Goal: Task Accomplishment & Management: Manage account settings

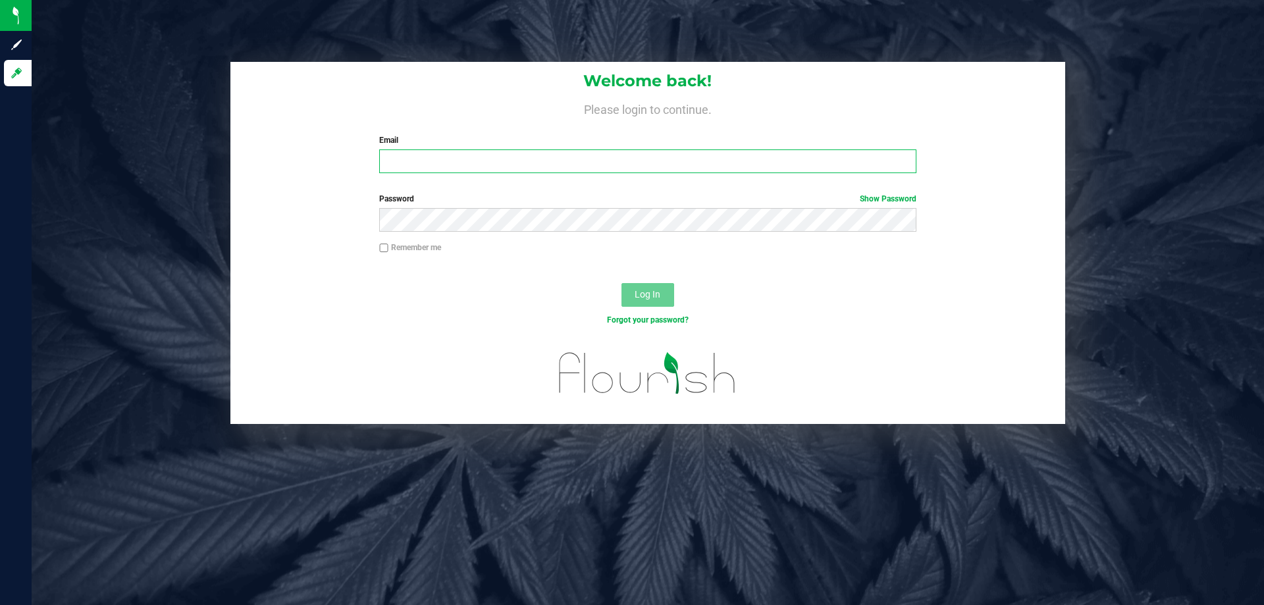
click at [444, 158] on input "Email" at bounding box center [647, 161] width 537 height 24
type input "[EMAIL_ADDRESS][DOMAIN_NAME]"
click at [622, 283] on button "Log In" at bounding box center [648, 295] width 53 height 24
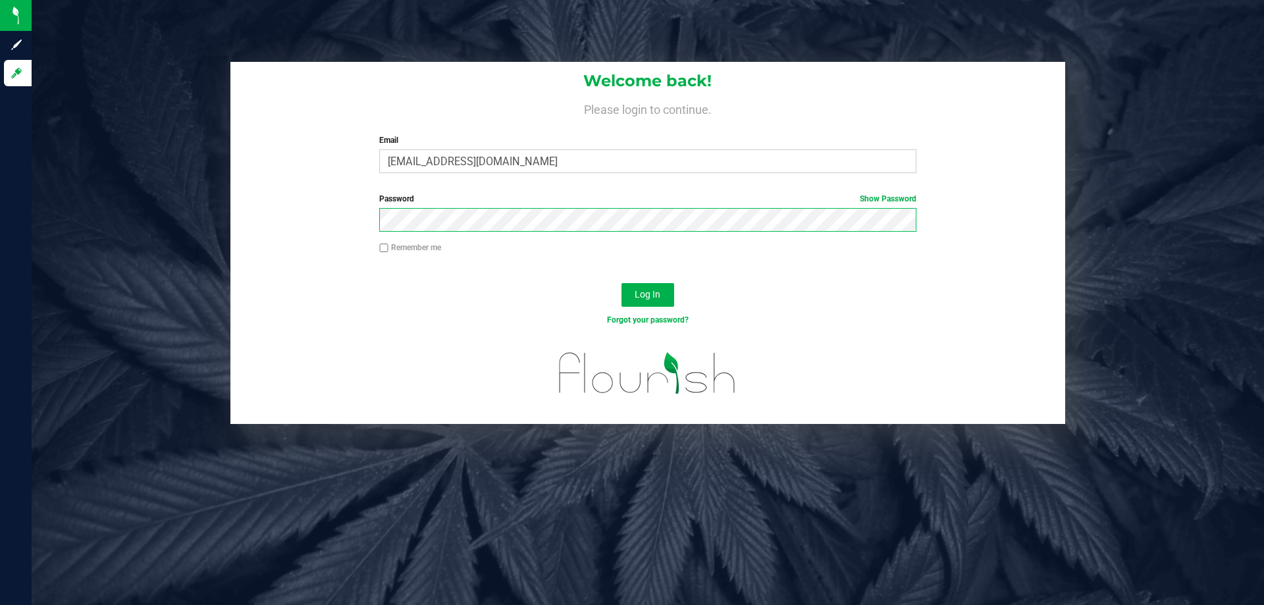
click at [622, 283] on button "Log In" at bounding box center [648, 295] width 53 height 24
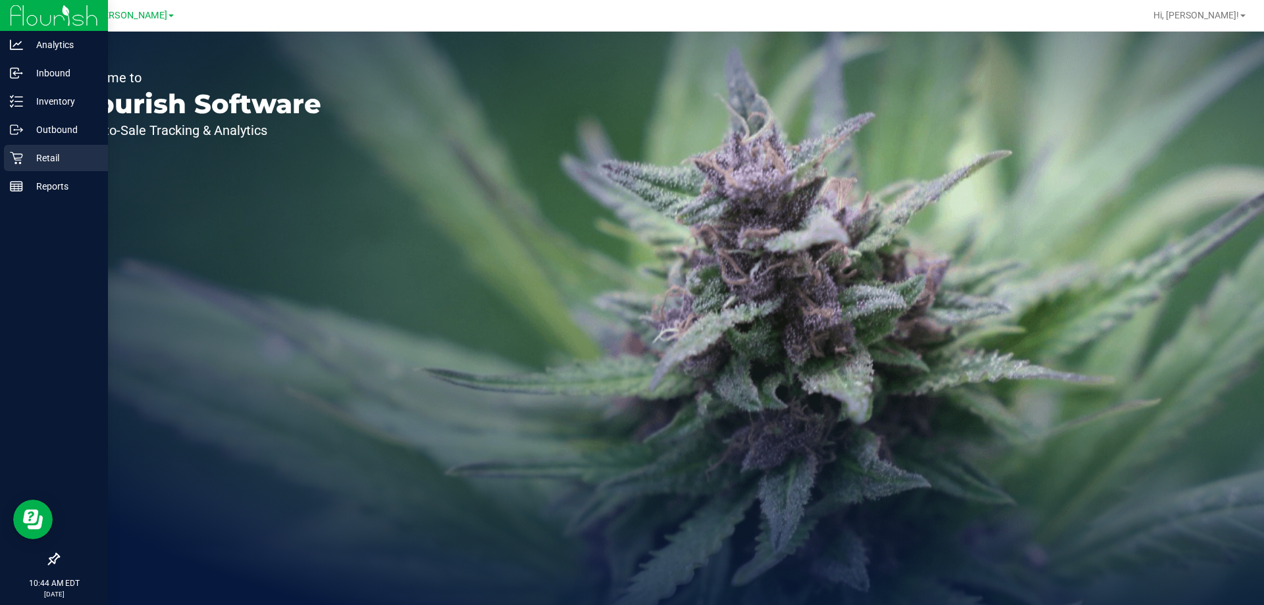
click at [37, 157] on p "Retail" at bounding box center [62, 158] width 79 height 16
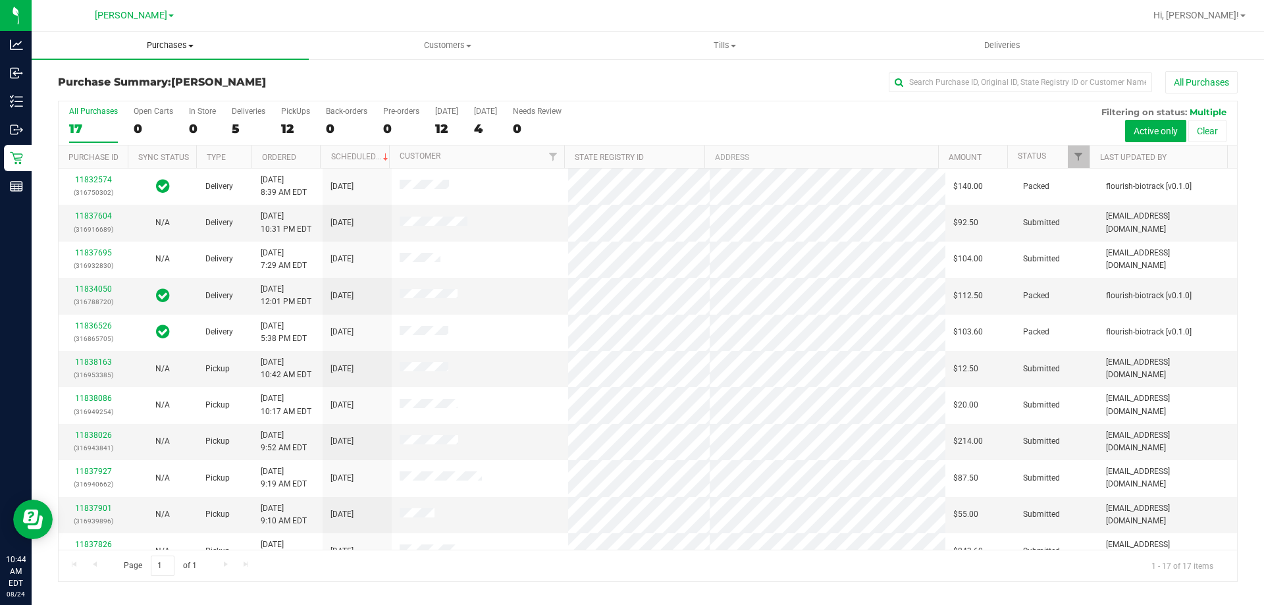
click at [182, 42] on span "Purchases" at bounding box center [170, 46] width 277 height 12
click at [142, 99] on li "Fulfillment" at bounding box center [170, 96] width 277 height 16
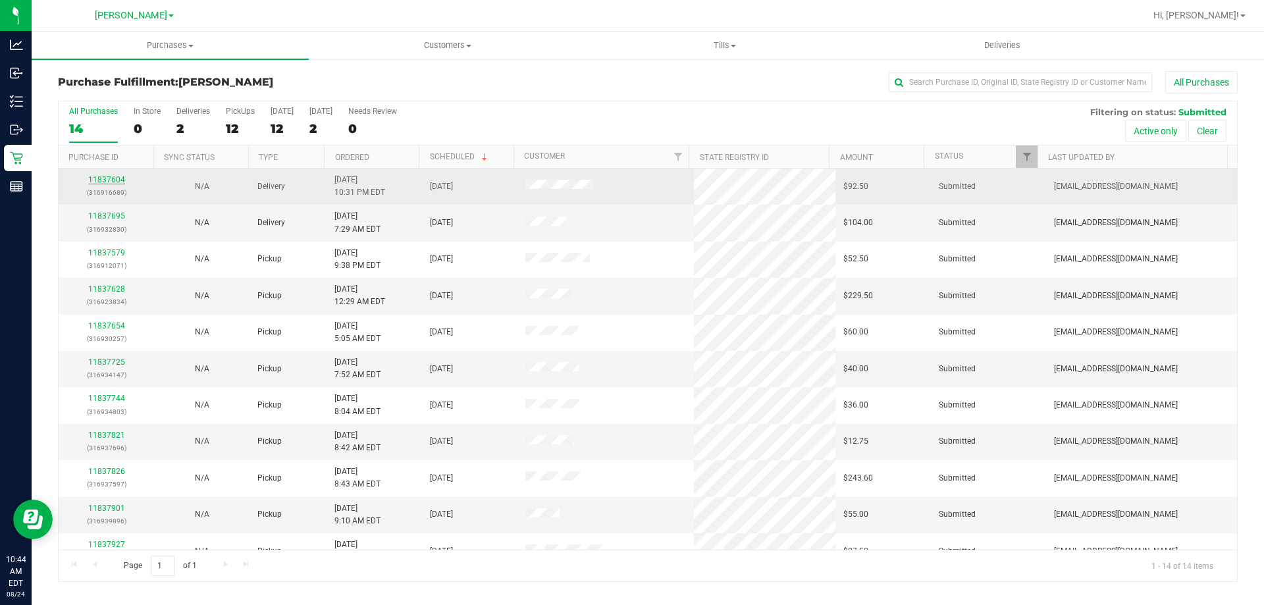
click at [111, 178] on link "11837604" at bounding box center [106, 179] width 37 height 9
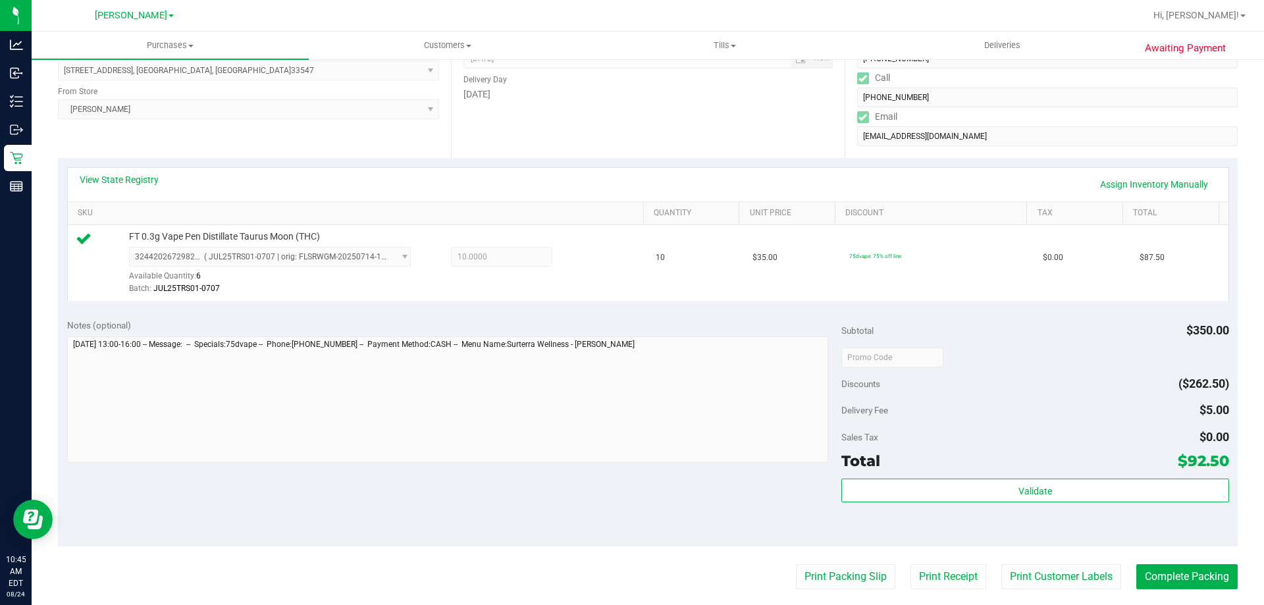
scroll to position [198, 0]
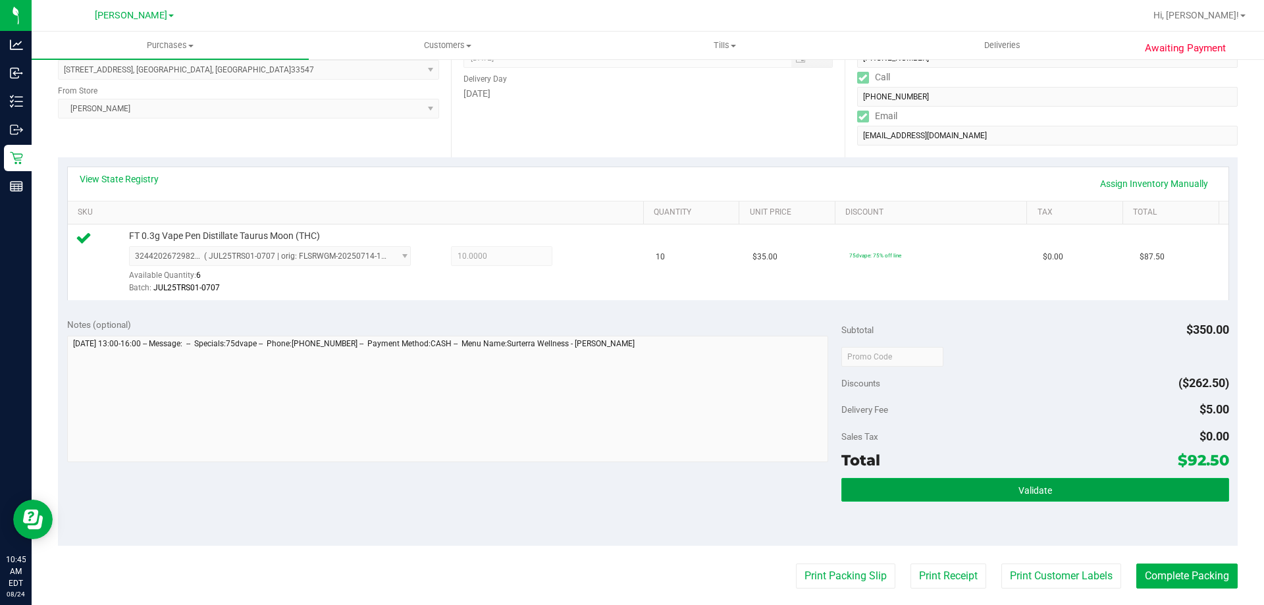
click at [892, 494] on button "Validate" at bounding box center [1034, 490] width 387 height 24
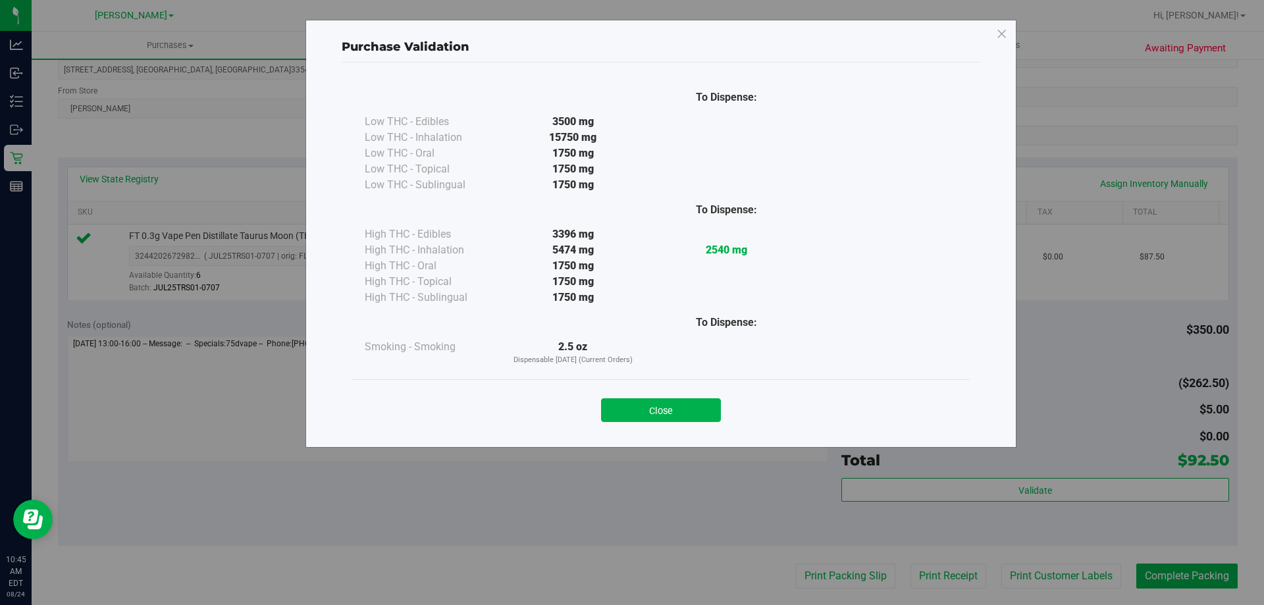
click at [699, 423] on div "Close" at bounding box center [661, 405] width 619 height 53
click at [697, 415] on button "Close" at bounding box center [661, 410] width 120 height 24
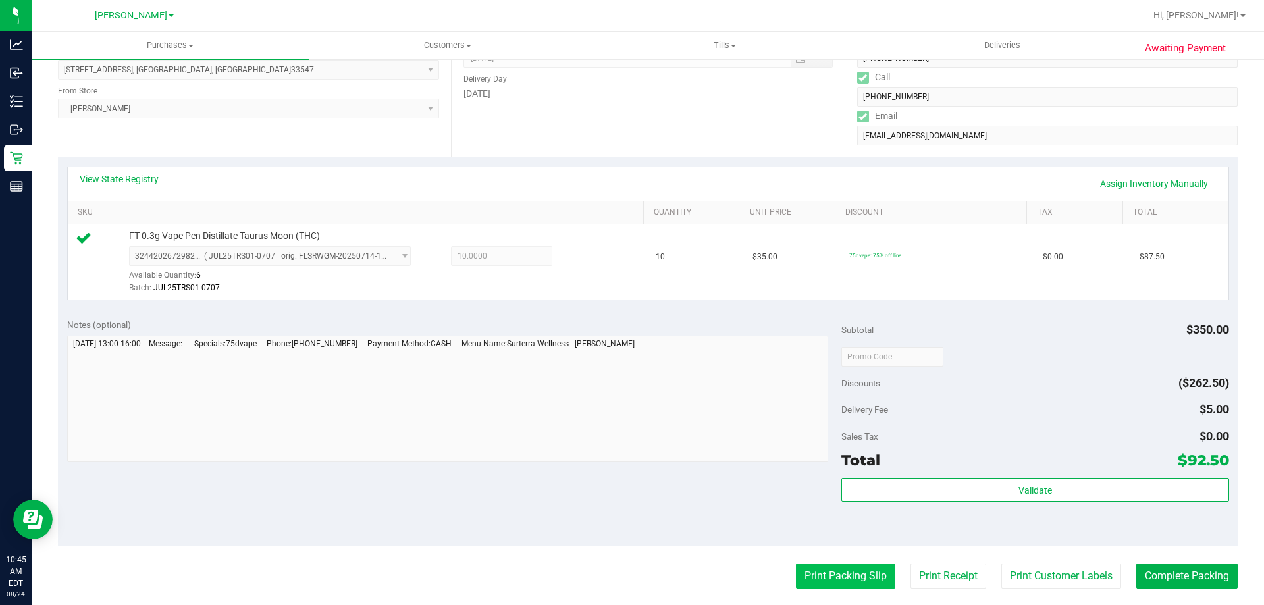
click at [813, 571] on button "Print Packing Slip" at bounding box center [845, 576] width 99 height 25
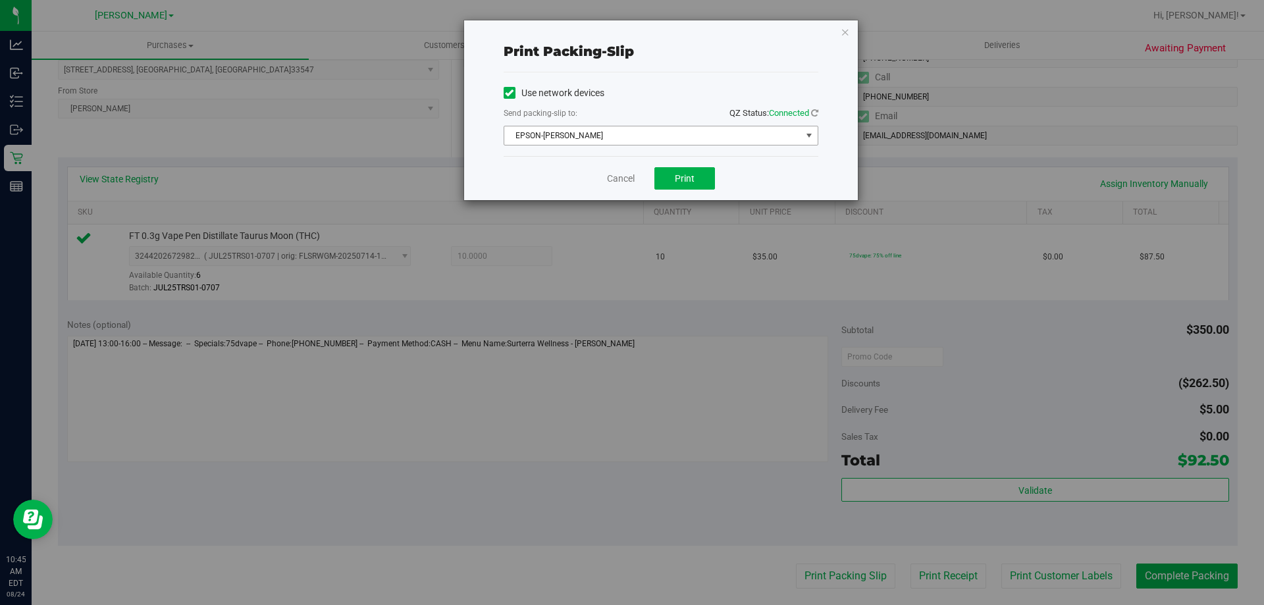
click at [664, 140] on span "EPSON-[PERSON_NAME]" at bounding box center [652, 135] width 297 height 18
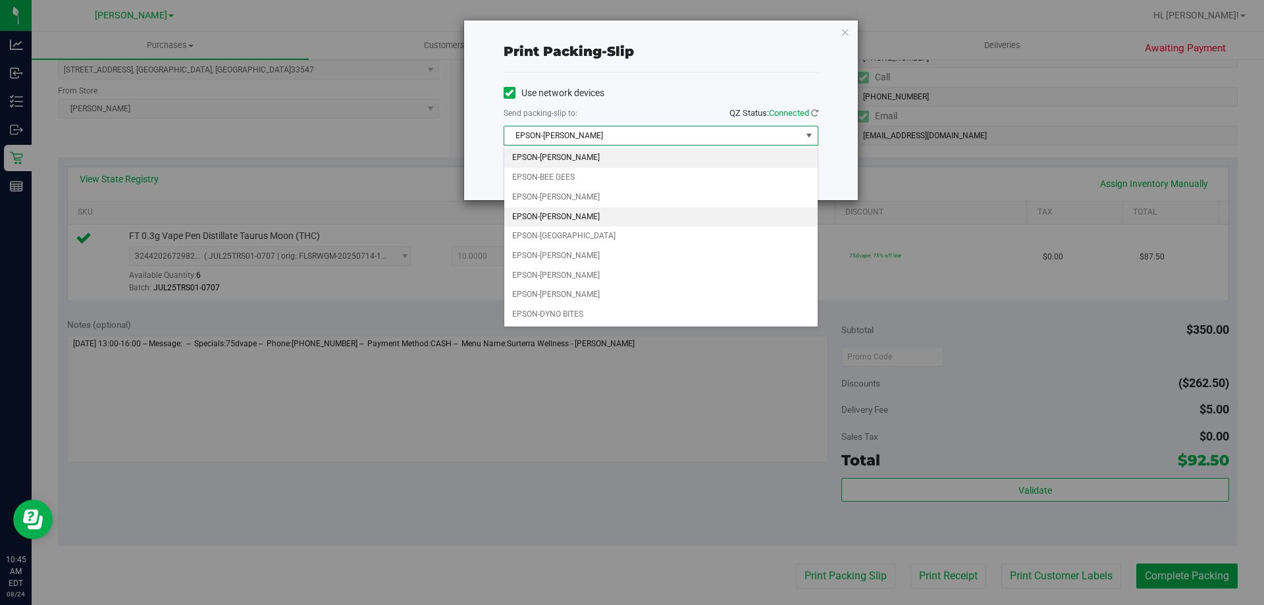
click at [637, 219] on li "EPSON-[PERSON_NAME]" at bounding box center [660, 217] width 313 height 20
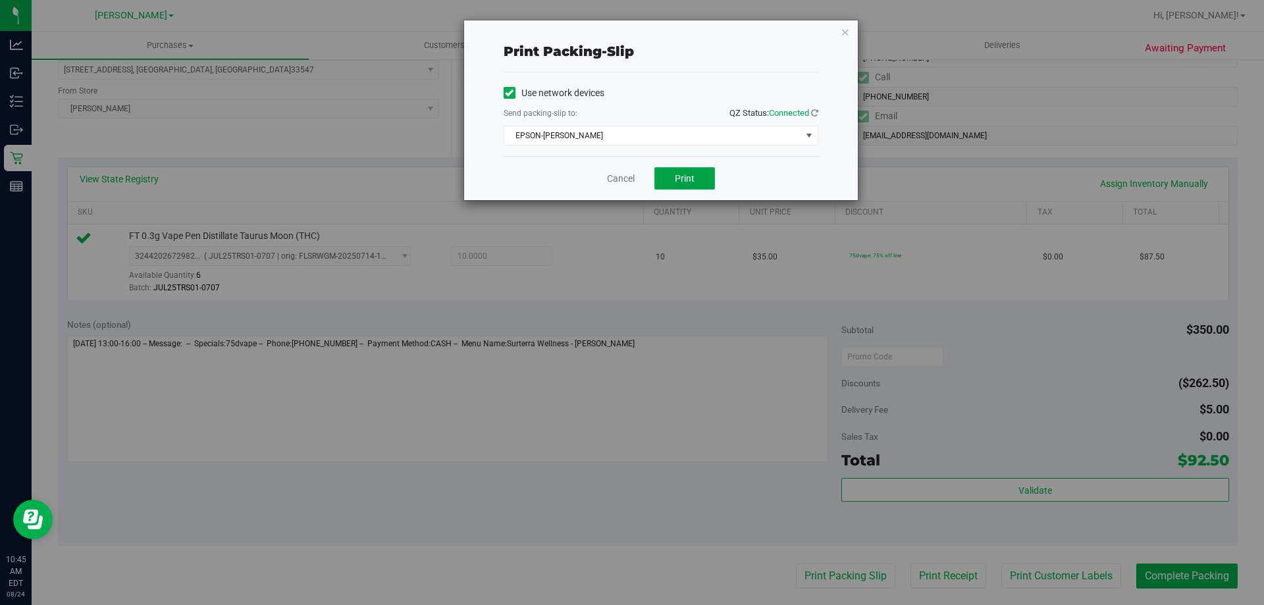
click at [679, 182] on span "Print" at bounding box center [685, 178] width 20 height 11
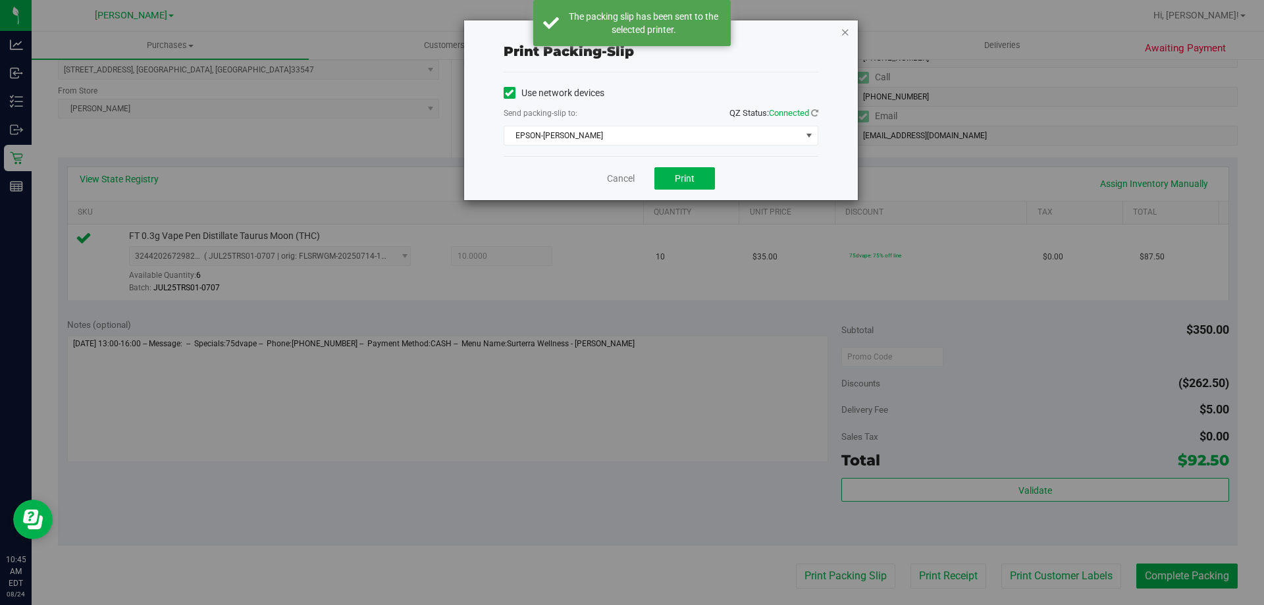
click at [847, 29] on icon "button" at bounding box center [845, 32] width 9 height 16
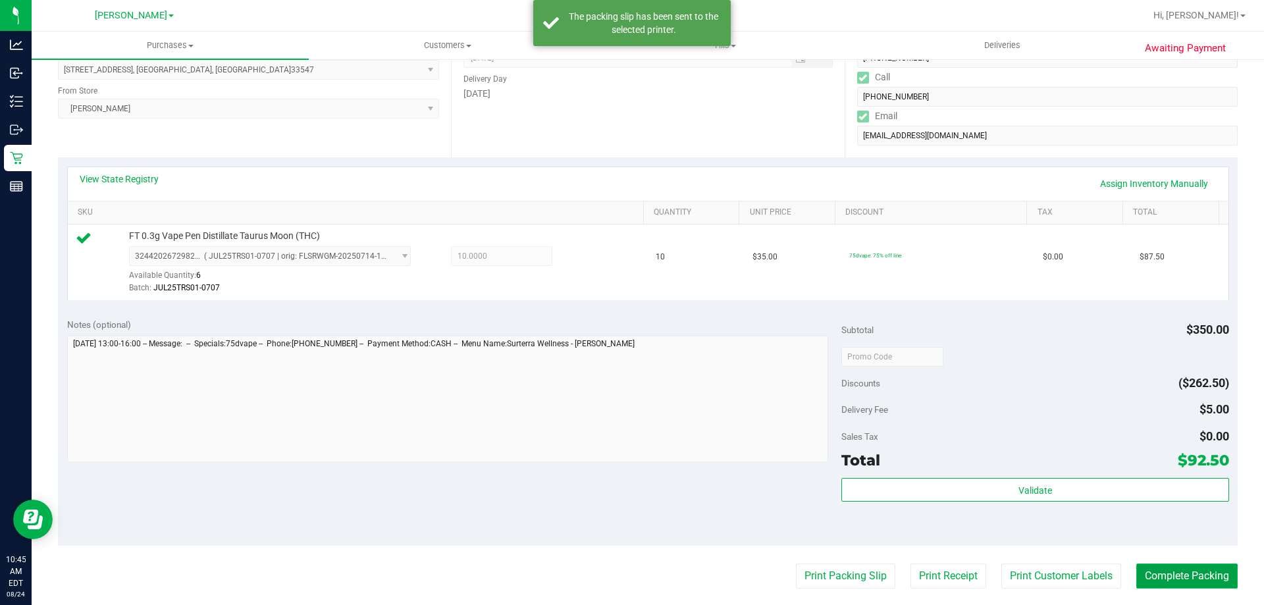
click at [1169, 579] on button "Complete Packing" at bounding box center [1186, 576] width 101 height 25
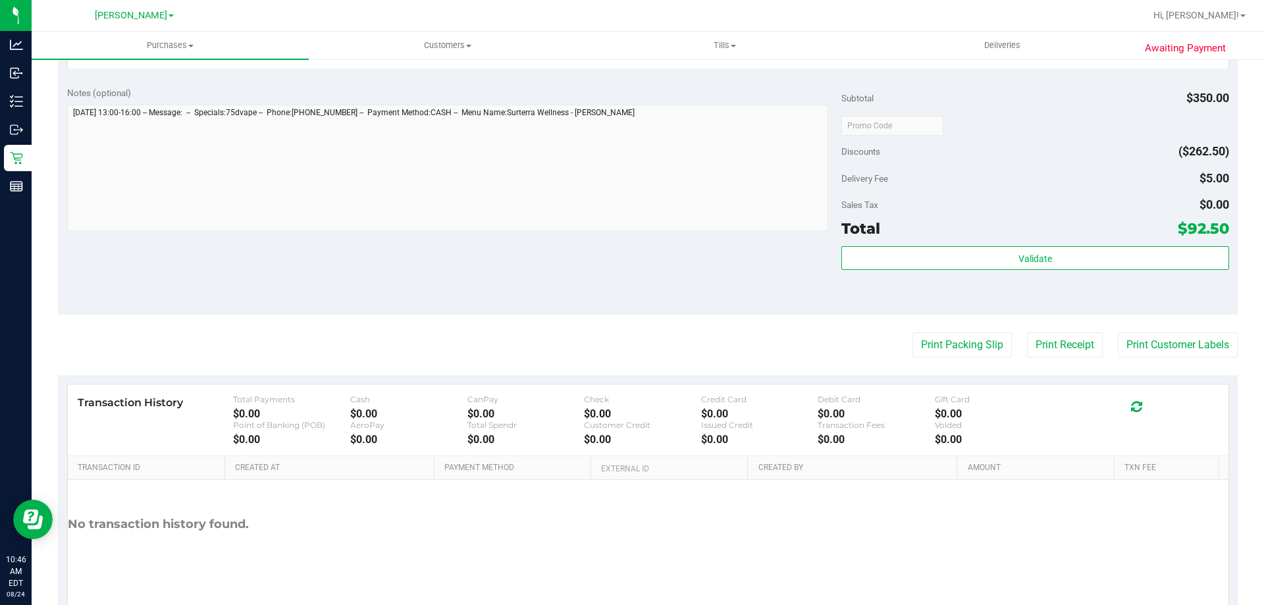
scroll to position [450, 0]
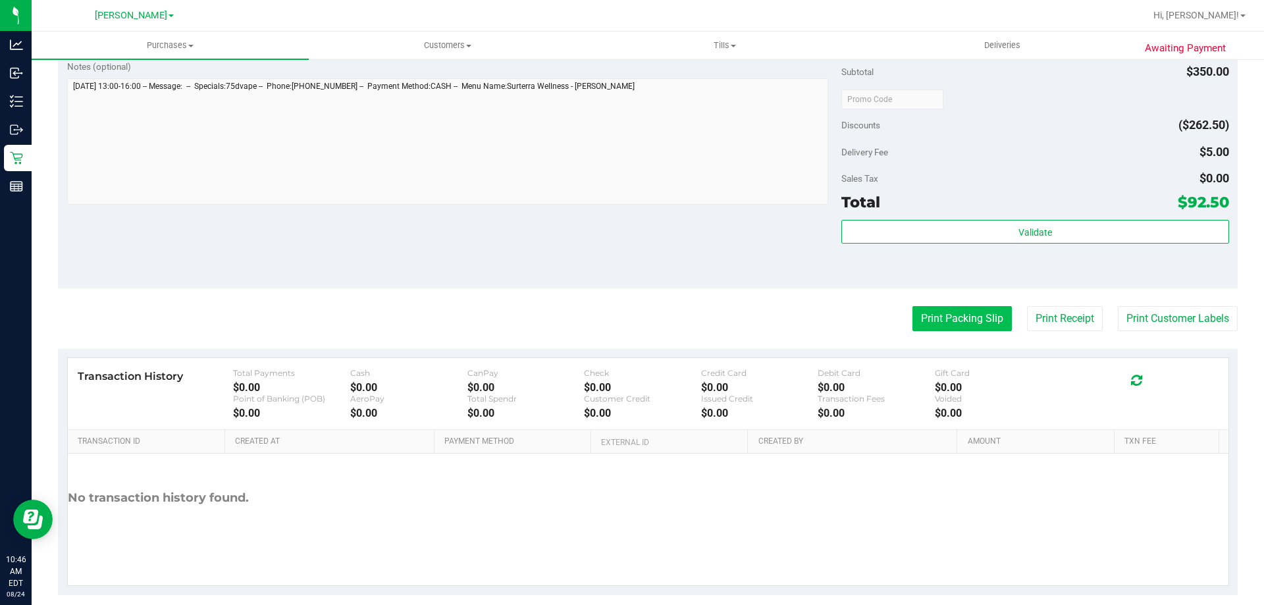
click at [951, 320] on button "Print Packing Slip" at bounding box center [962, 318] width 99 height 25
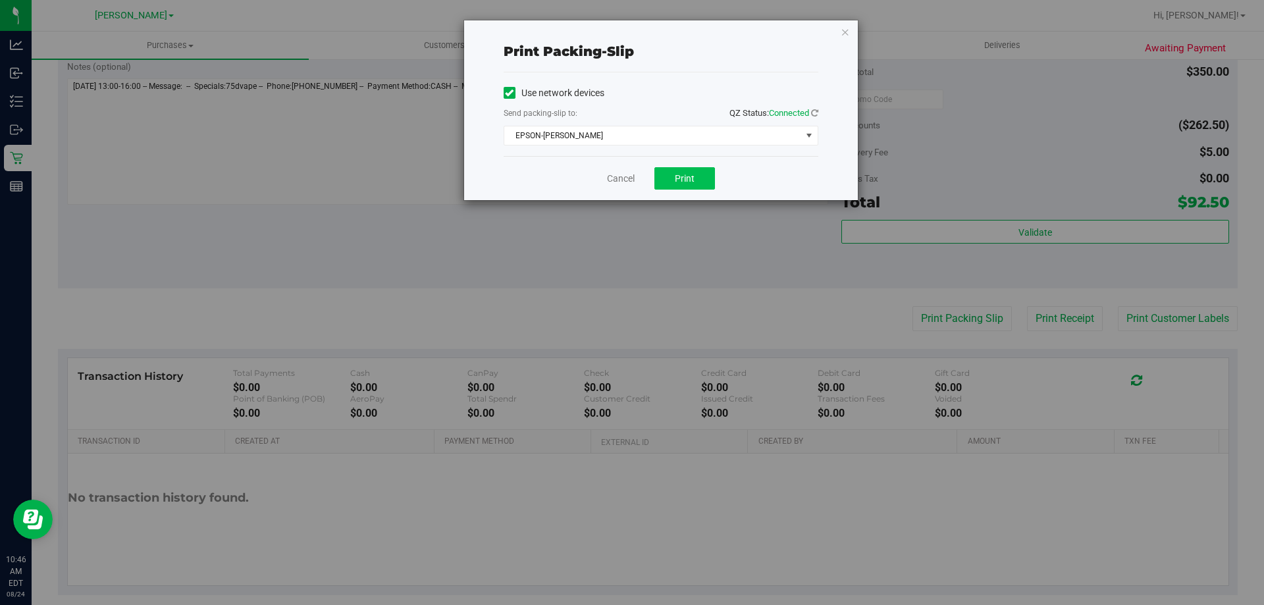
click at [699, 178] on button "Print" at bounding box center [684, 178] width 61 height 22
click at [849, 24] on icon "button" at bounding box center [845, 32] width 9 height 16
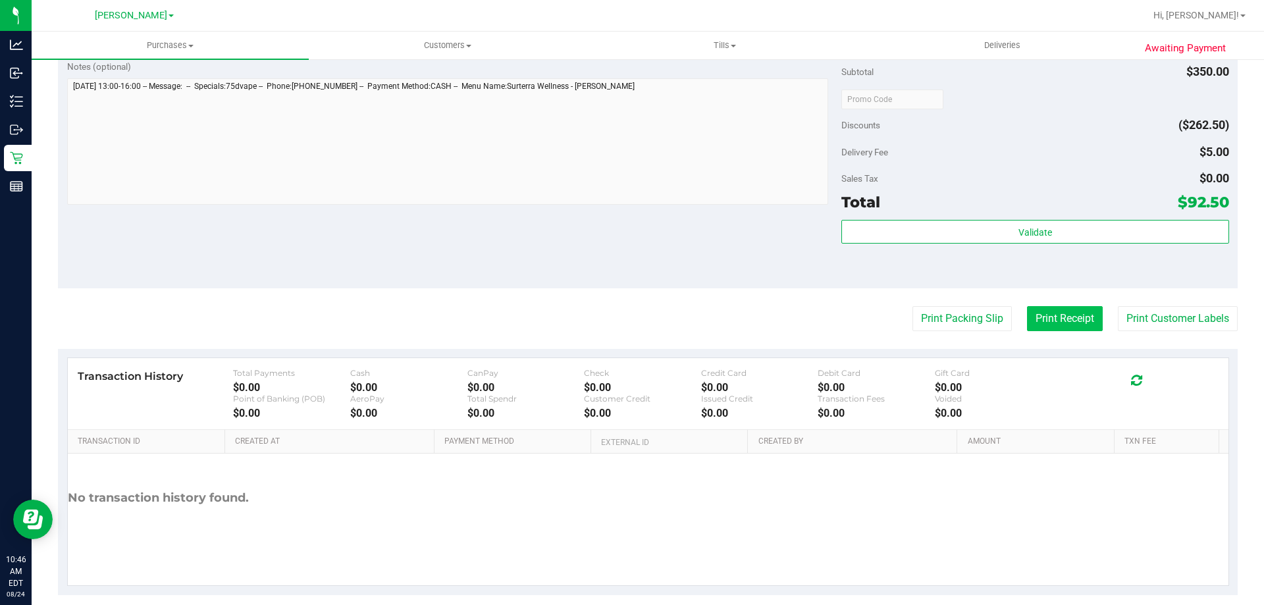
click at [1054, 323] on button "Print Receipt" at bounding box center [1065, 318] width 76 height 25
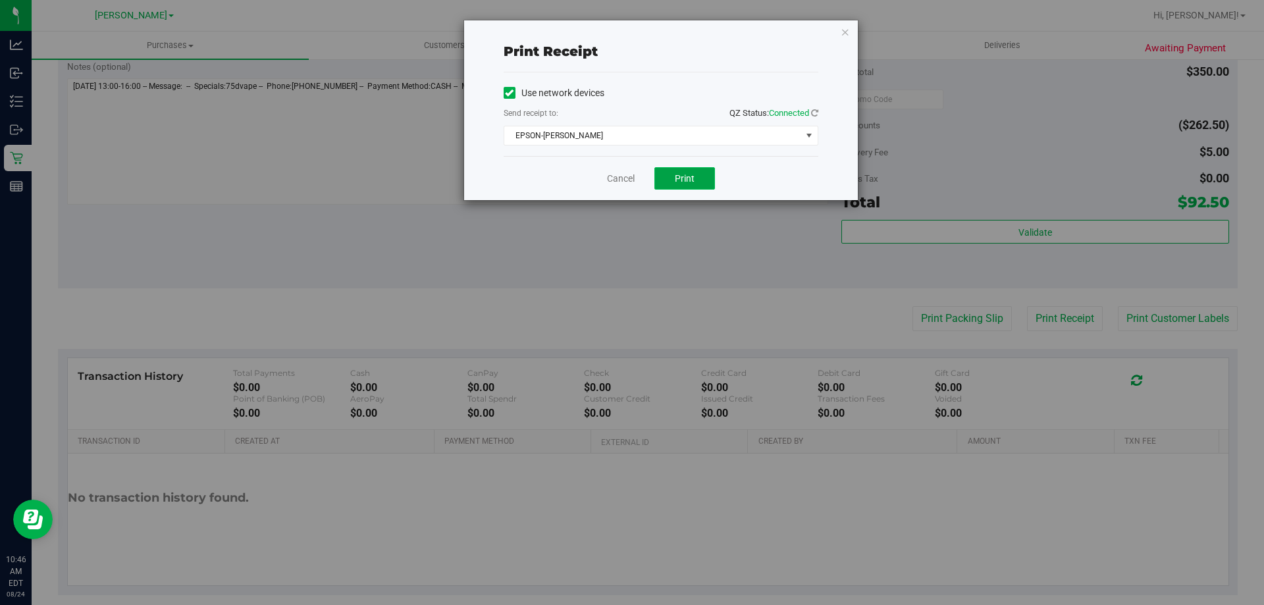
click at [693, 172] on button "Print" at bounding box center [684, 178] width 61 height 22
click at [849, 28] on icon "button" at bounding box center [845, 32] width 9 height 16
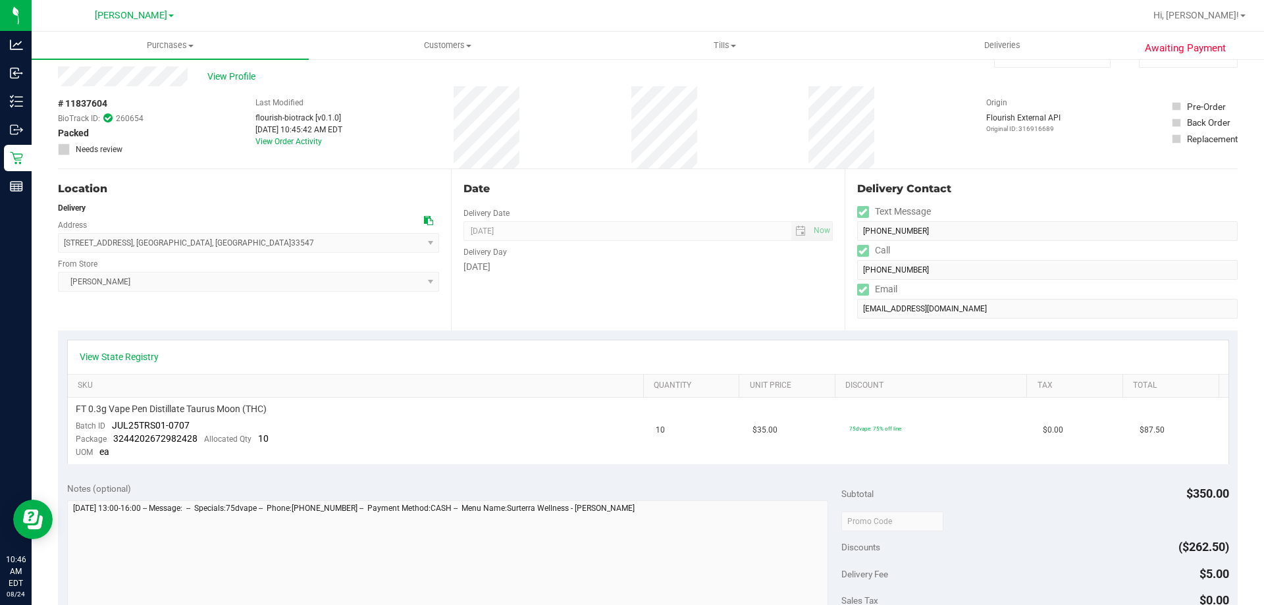
scroll to position [0, 0]
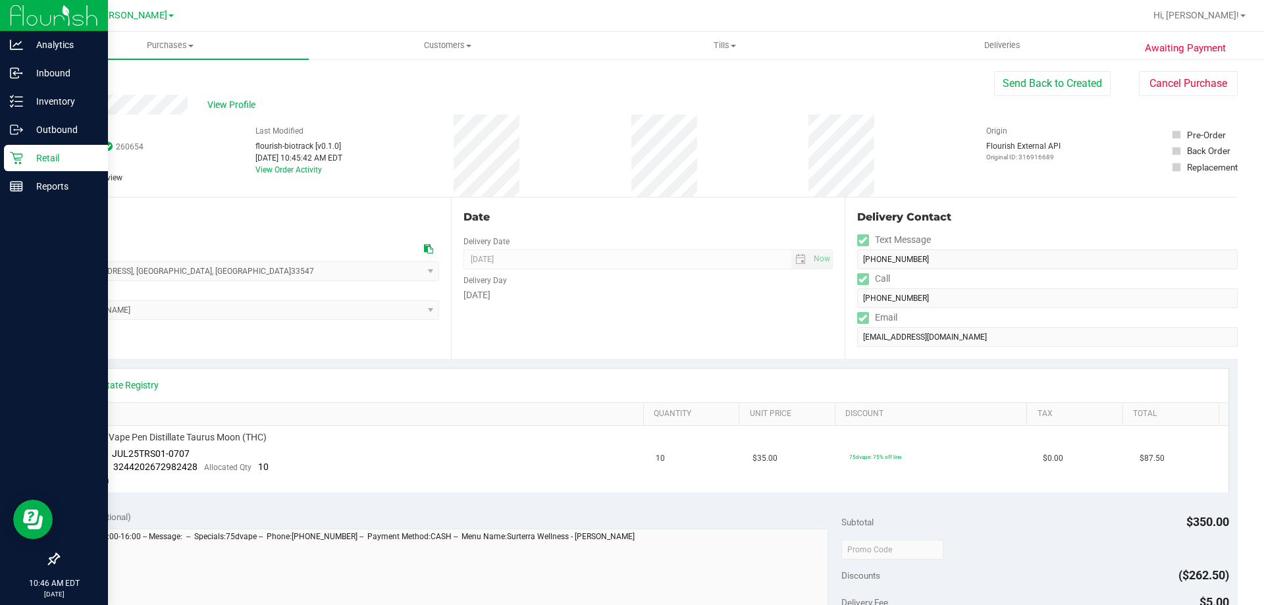
click at [19, 157] on icon at bounding box center [16, 157] width 13 height 13
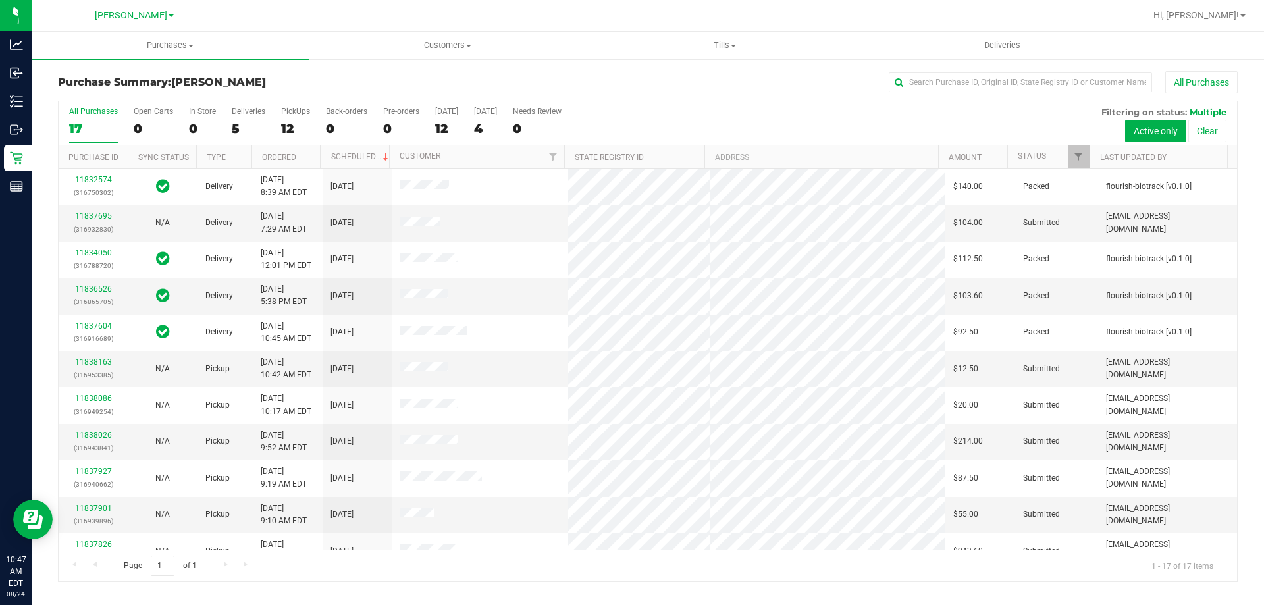
click at [693, 107] on div "All Purchases 17 Open Carts 0 In Store 0 Deliveries 5 PickUps 12 Back-orders 0 …" at bounding box center [648, 106] width 1179 height 11
click at [91, 217] on link "11837695" at bounding box center [93, 215] width 37 height 9
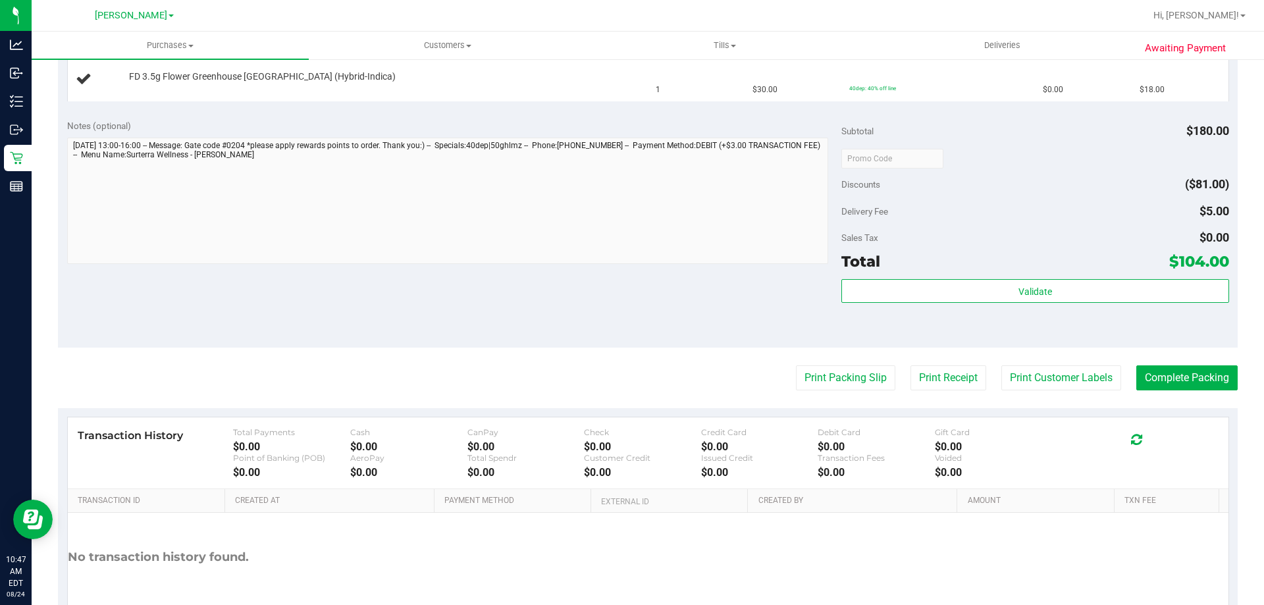
scroll to position [511, 0]
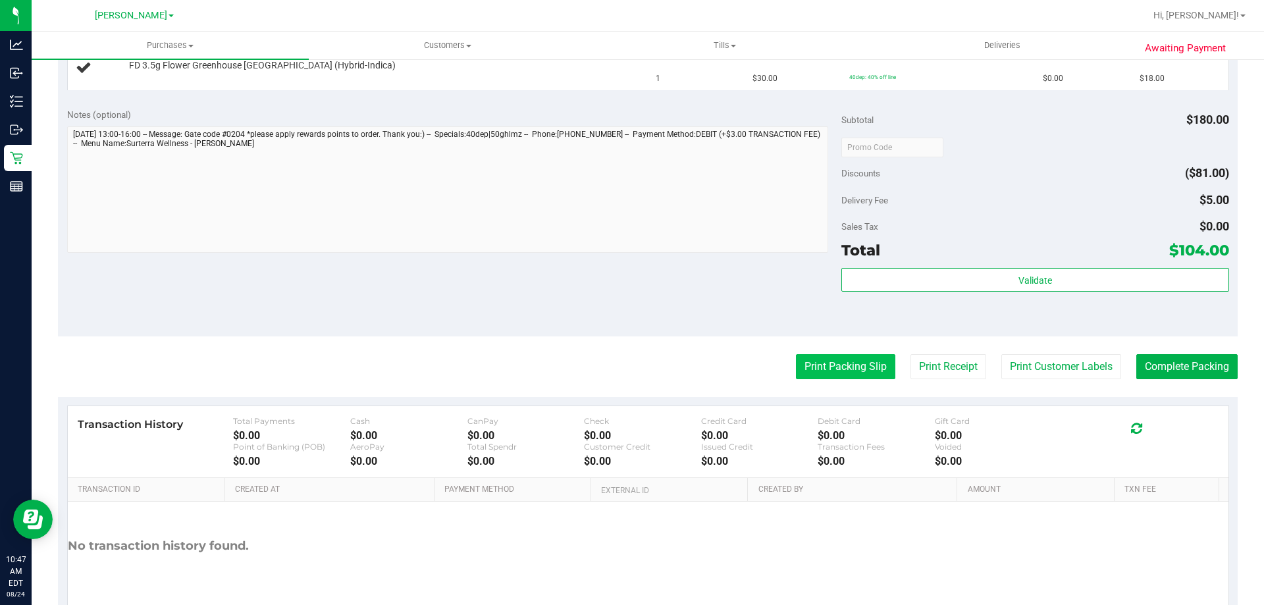
click at [824, 368] on button "Print Packing Slip" at bounding box center [845, 366] width 99 height 25
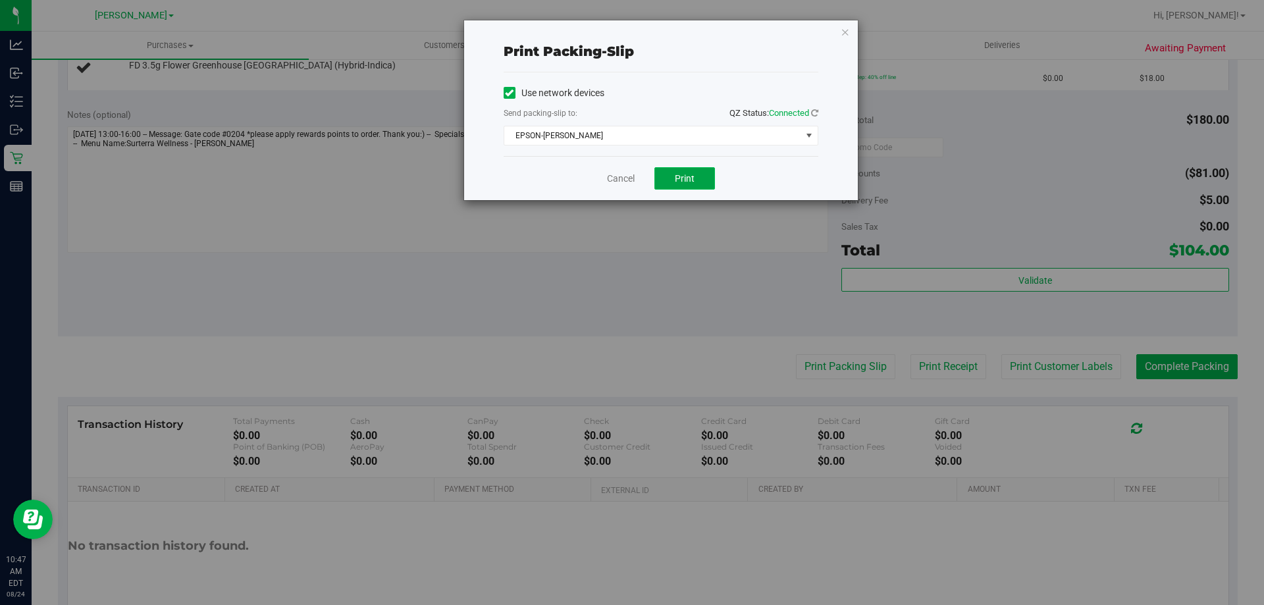
click at [696, 186] on button "Print" at bounding box center [684, 178] width 61 height 22
click at [847, 32] on icon "button" at bounding box center [845, 32] width 9 height 16
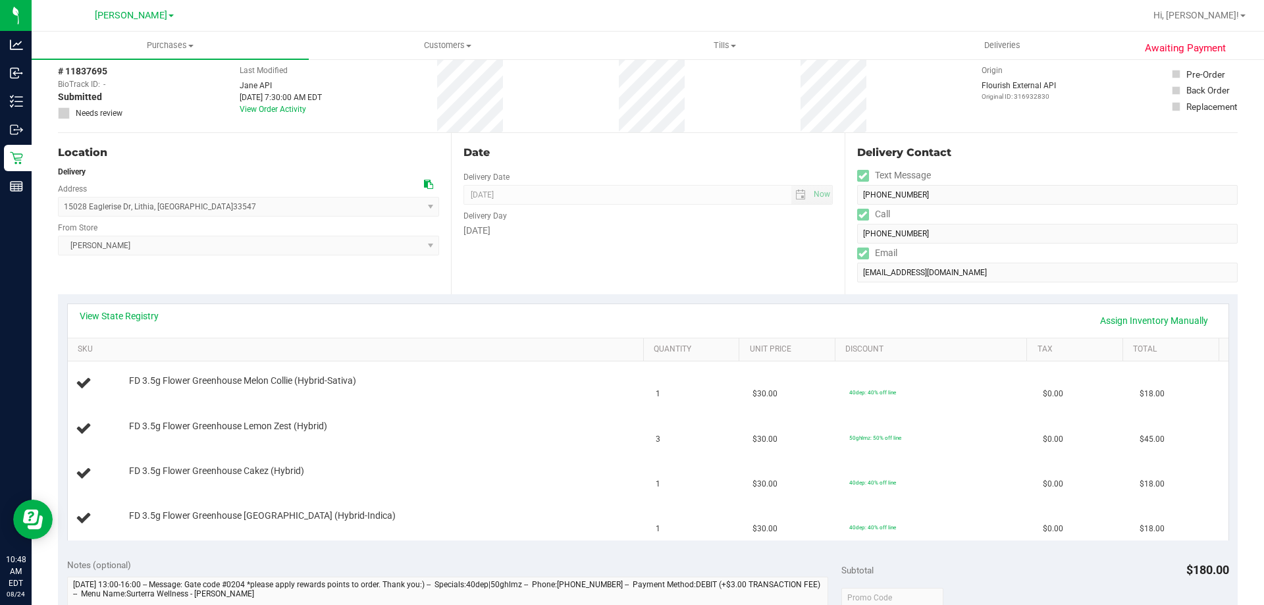
scroll to position [0, 0]
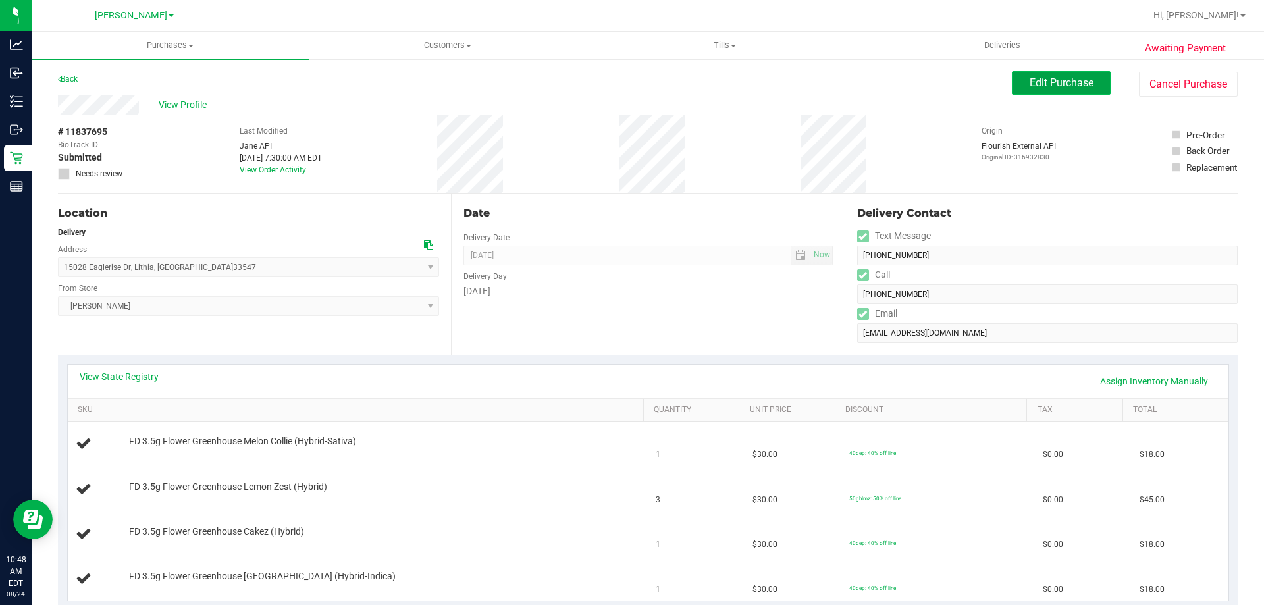
click at [1053, 88] on span "Edit Purchase" at bounding box center [1062, 82] width 64 height 13
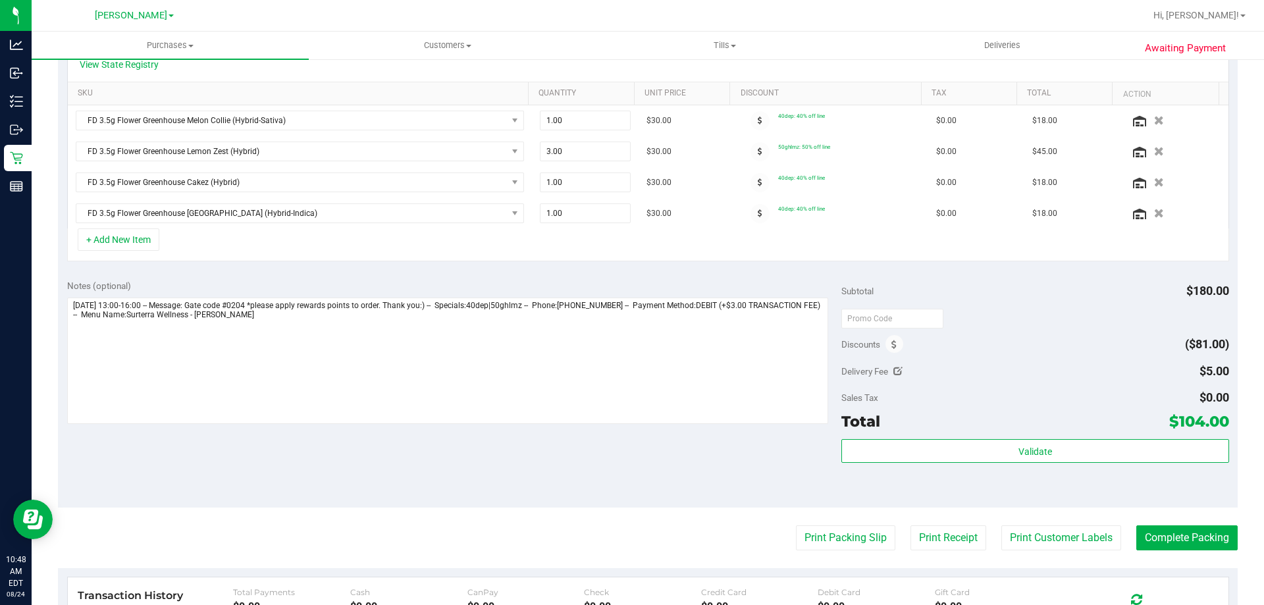
scroll to position [317, 0]
click at [892, 342] on icon at bounding box center [894, 344] width 5 height 9
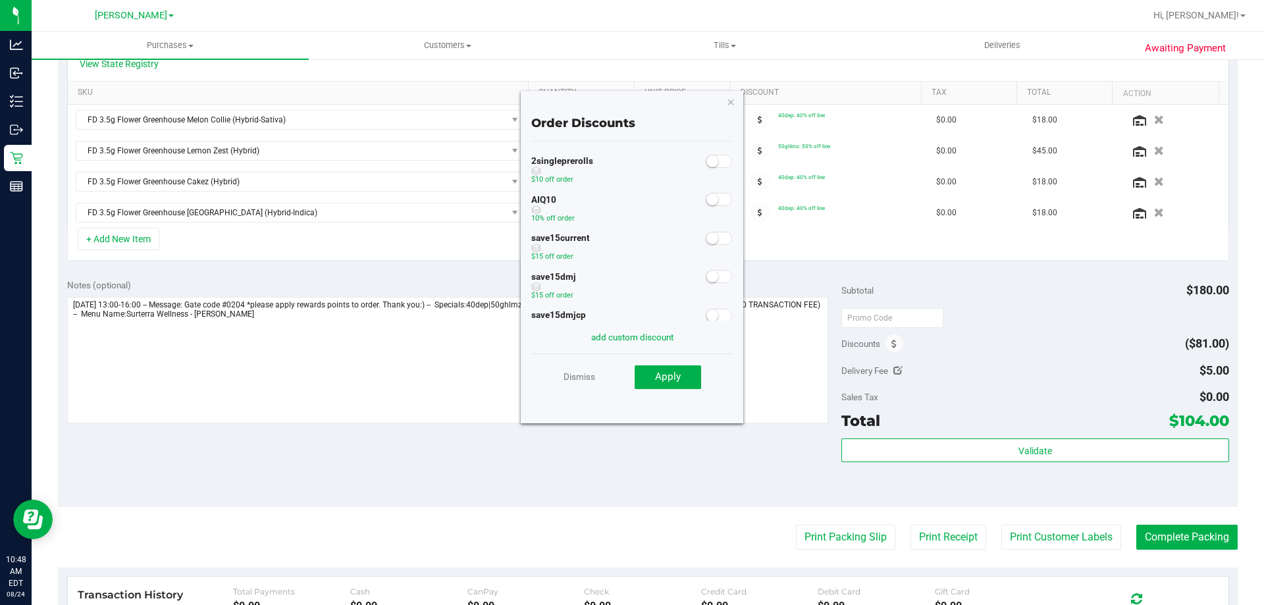
click at [712, 203] on span at bounding box center [719, 199] width 26 height 13
click at [664, 381] on span "Apply" at bounding box center [668, 377] width 26 height 12
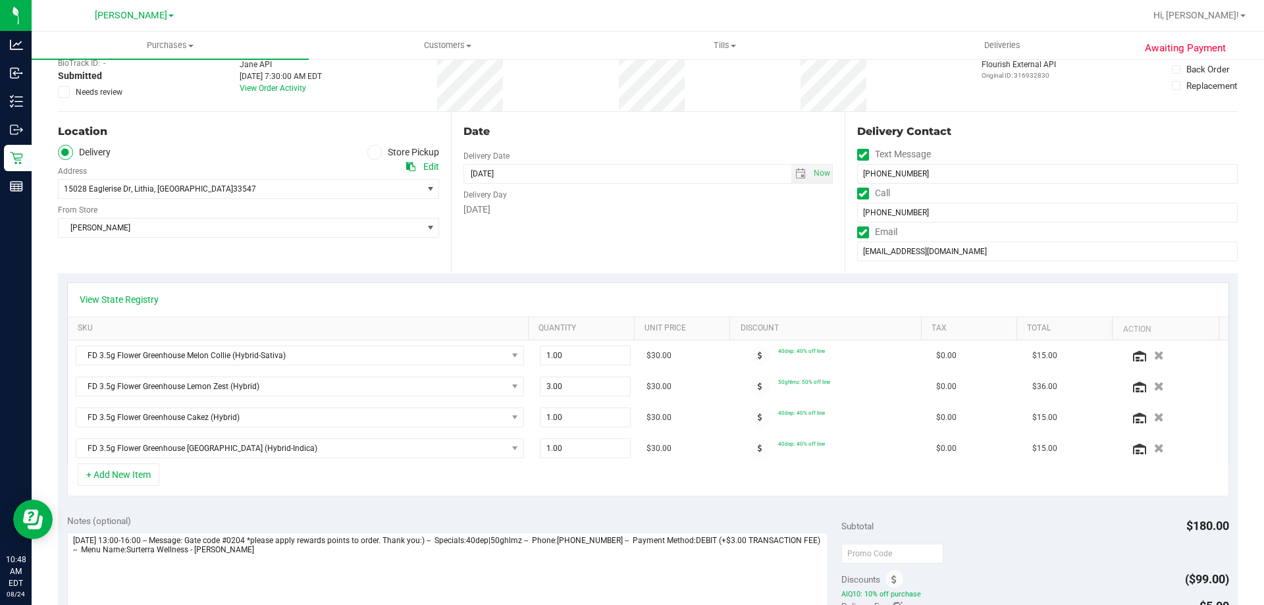
scroll to position [0, 0]
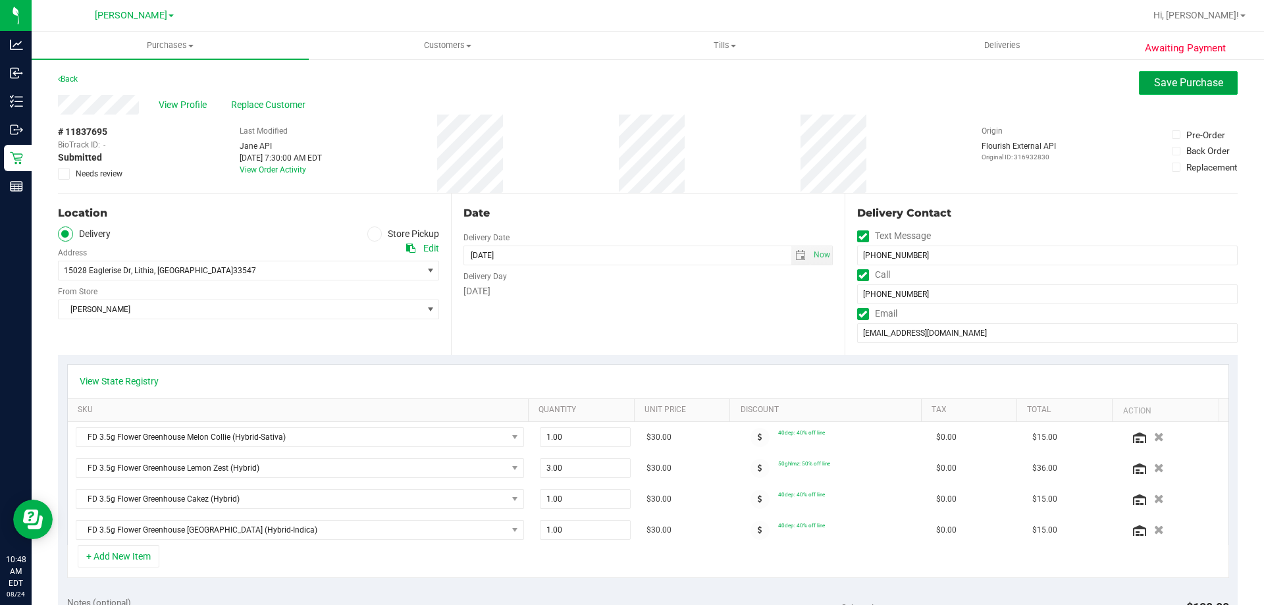
click at [1181, 91] on button "Save Purchase" at bounding box center [1188, 83] width 99 height 24
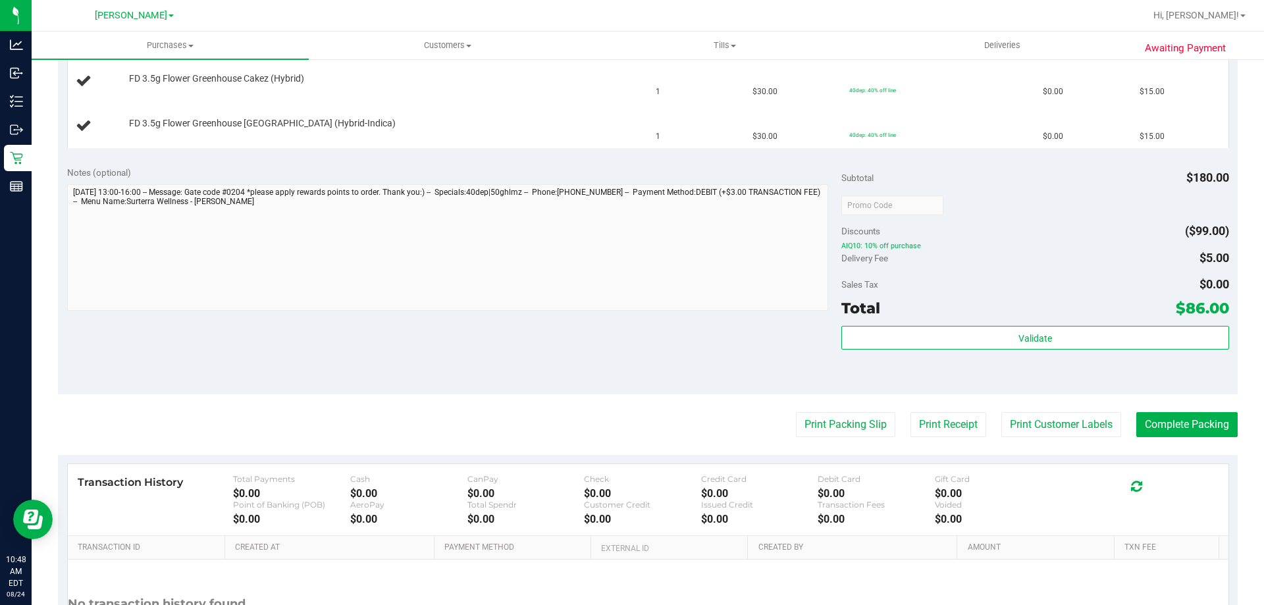
scroll to position [454, 0]
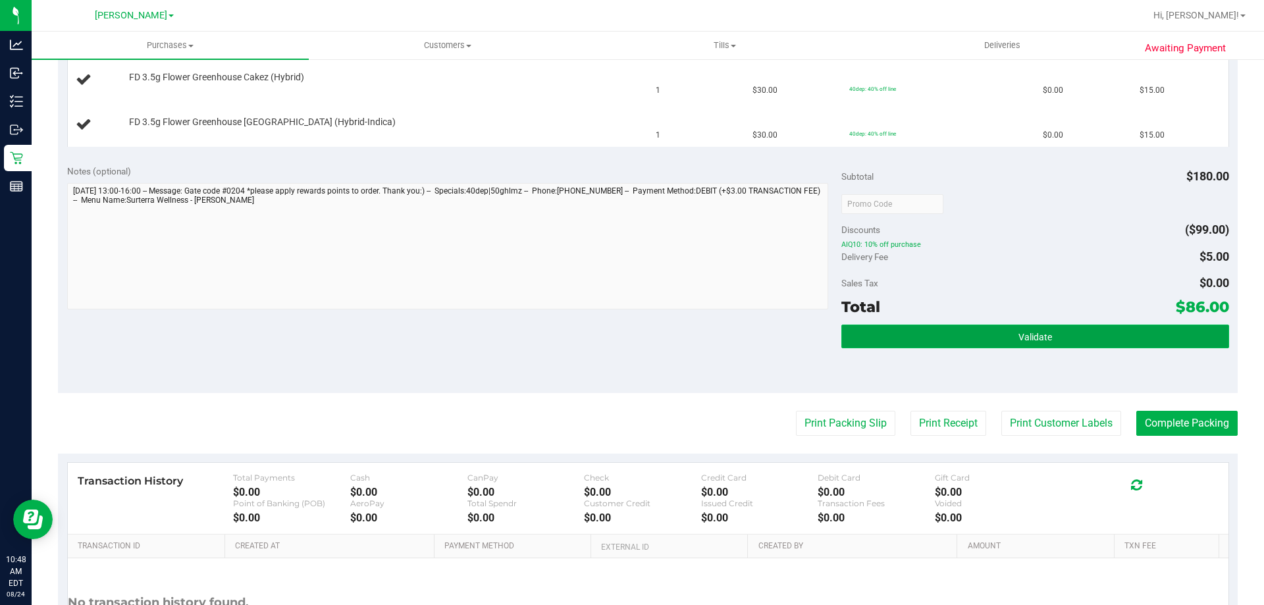
click at [997, 335] on button "Validate" at bounding box center [1034, 337] width 387 height 24
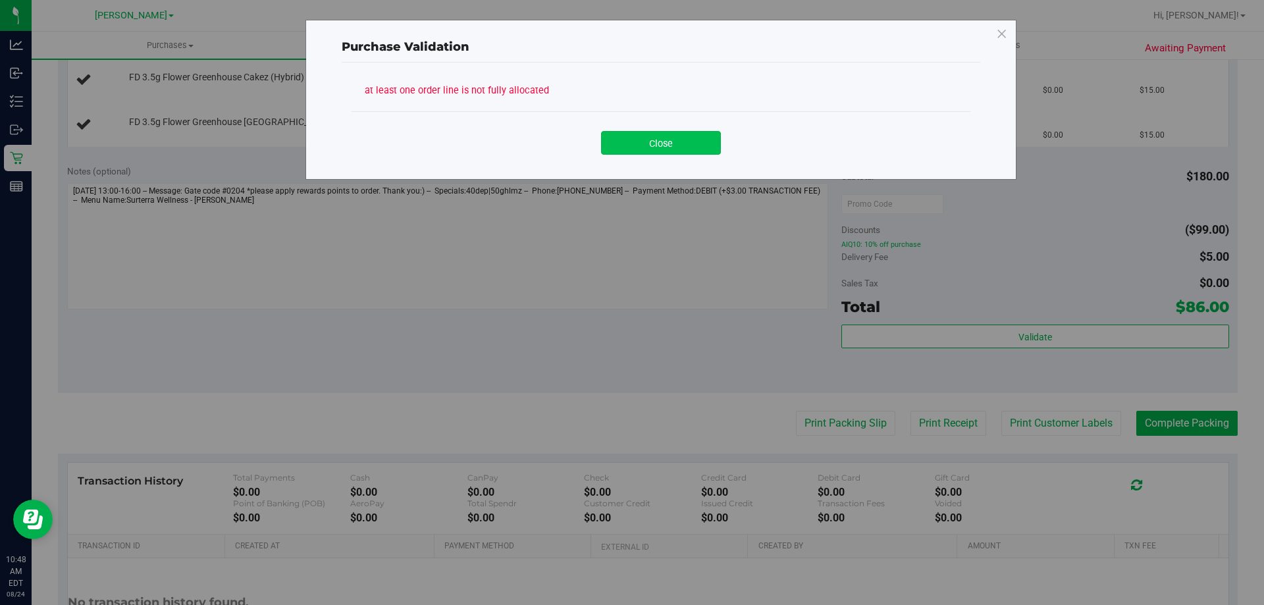
click at [674, 147] on button "Close" at bounding box center [661, 143] width 120 height 24
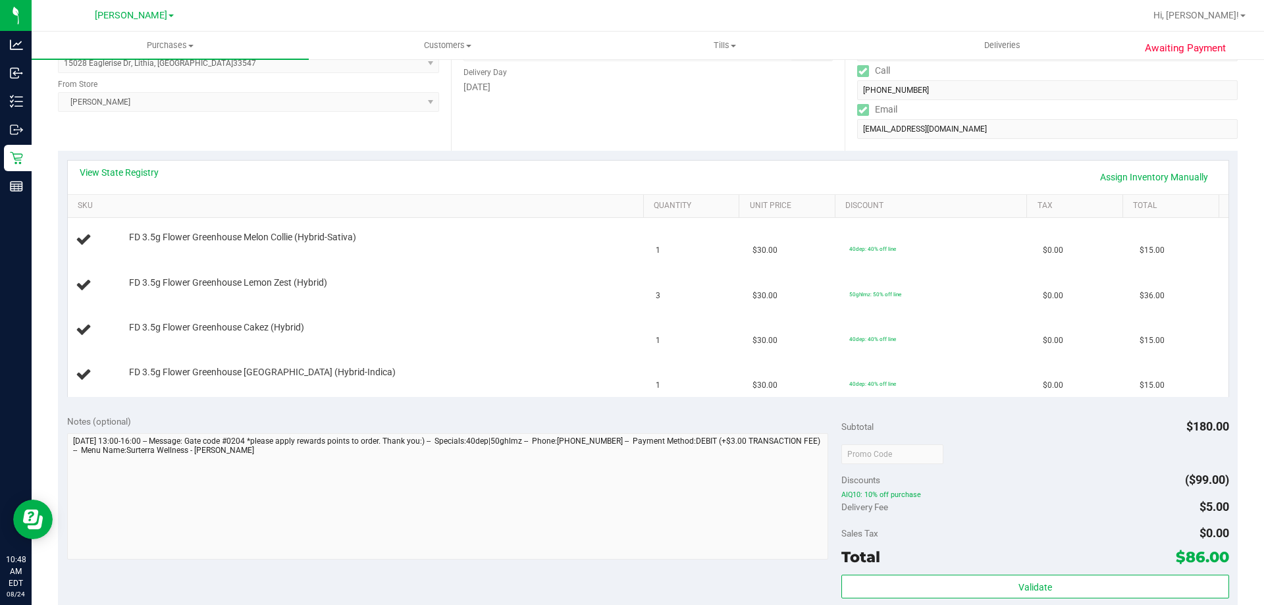
scroll to position [207, 0]
click at [556, 279] on div "FD 3.5g Flower Greenhouse Lemon Zest (Hybrid)" at bounding box center [379, 280] width 515 height 13
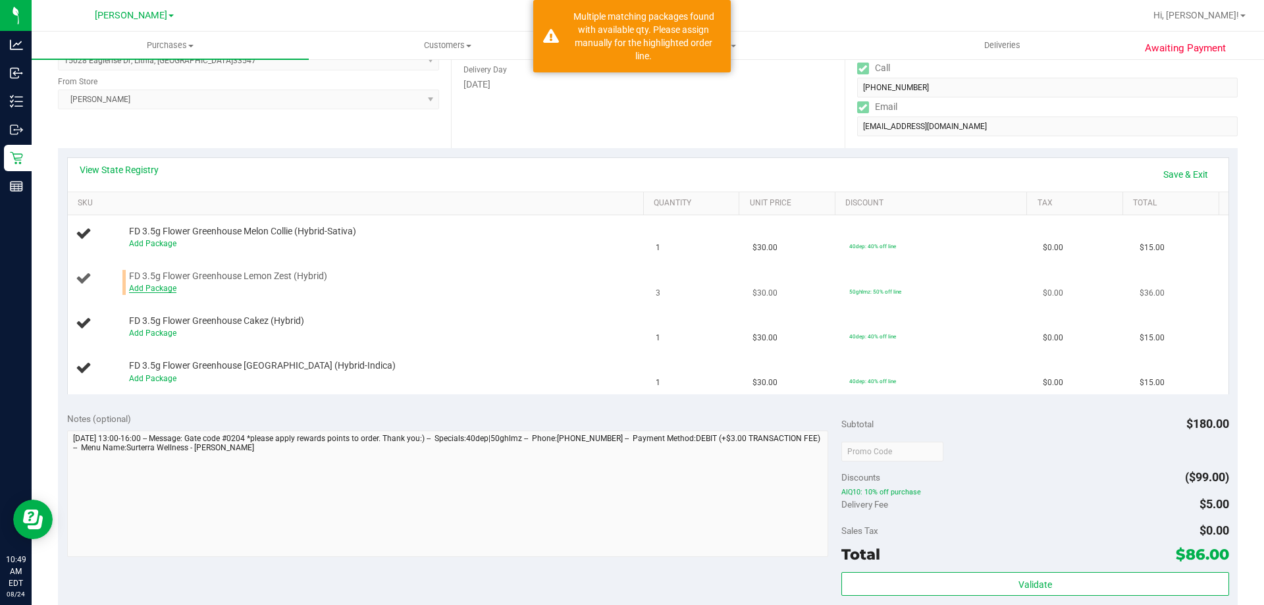
click at [155, 288] on link "Add Package" at bounding box center [152, 288] width 47 height 9
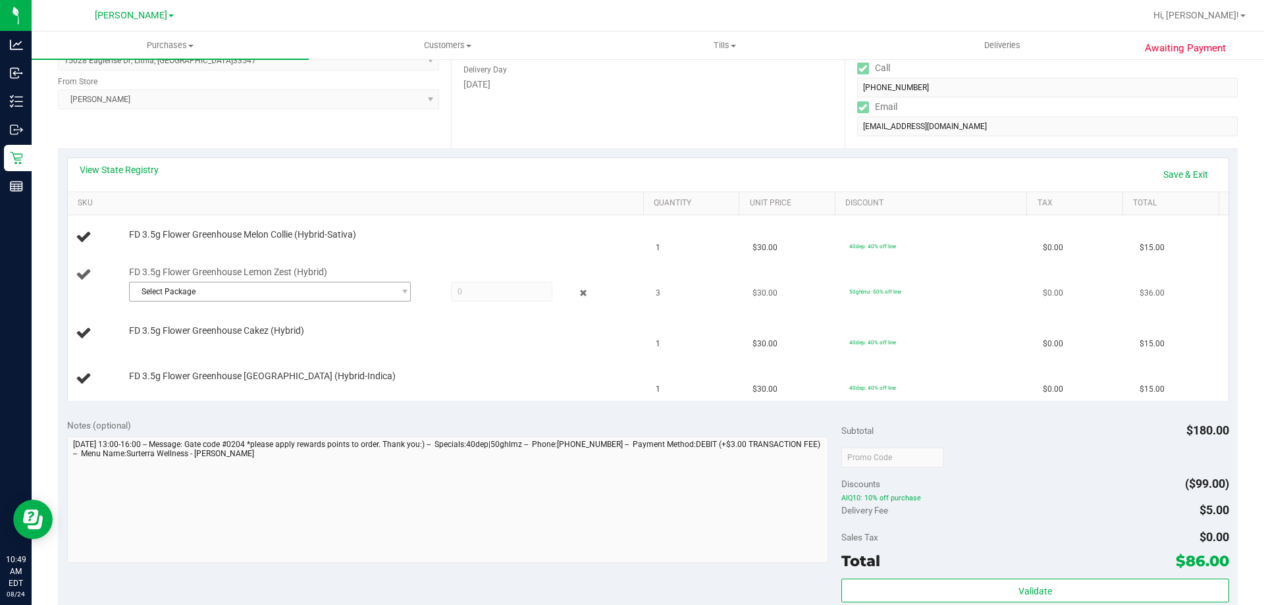
click at [344, 283] on span "Select Package" at bounding box center [262, 291] width 264 height 18
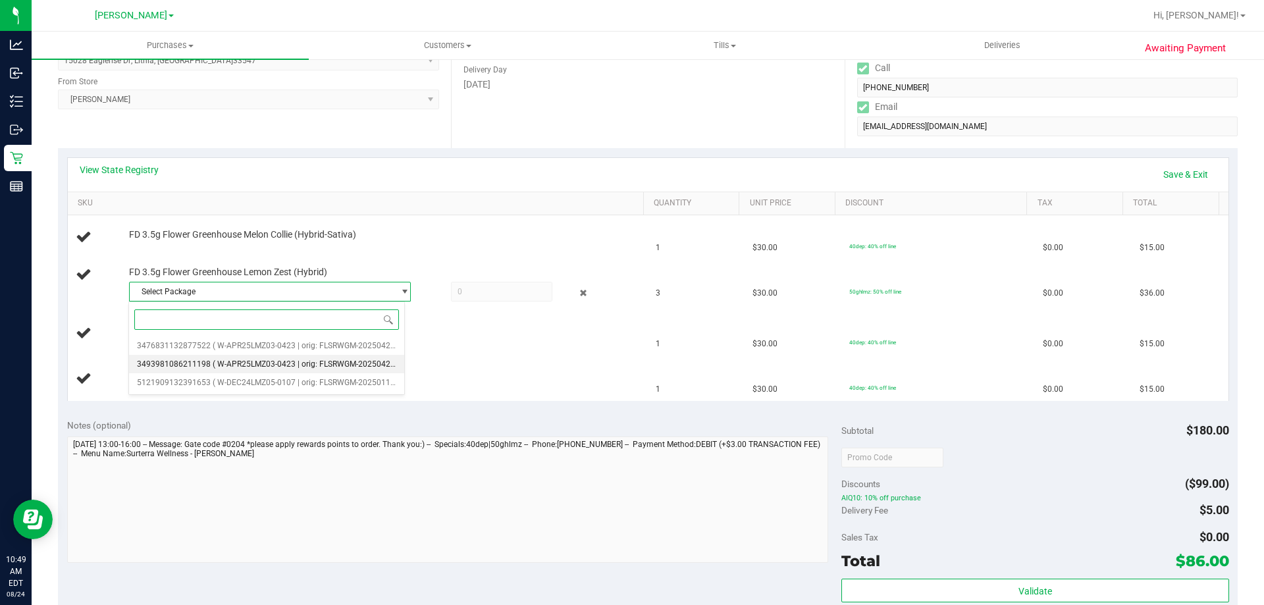
click at [242, 365] on span "( W-APR25LMZ03-0423 | orig: FLSRWGM-20250429-241 )" at bounding box center [314, 364] width 203 height 9
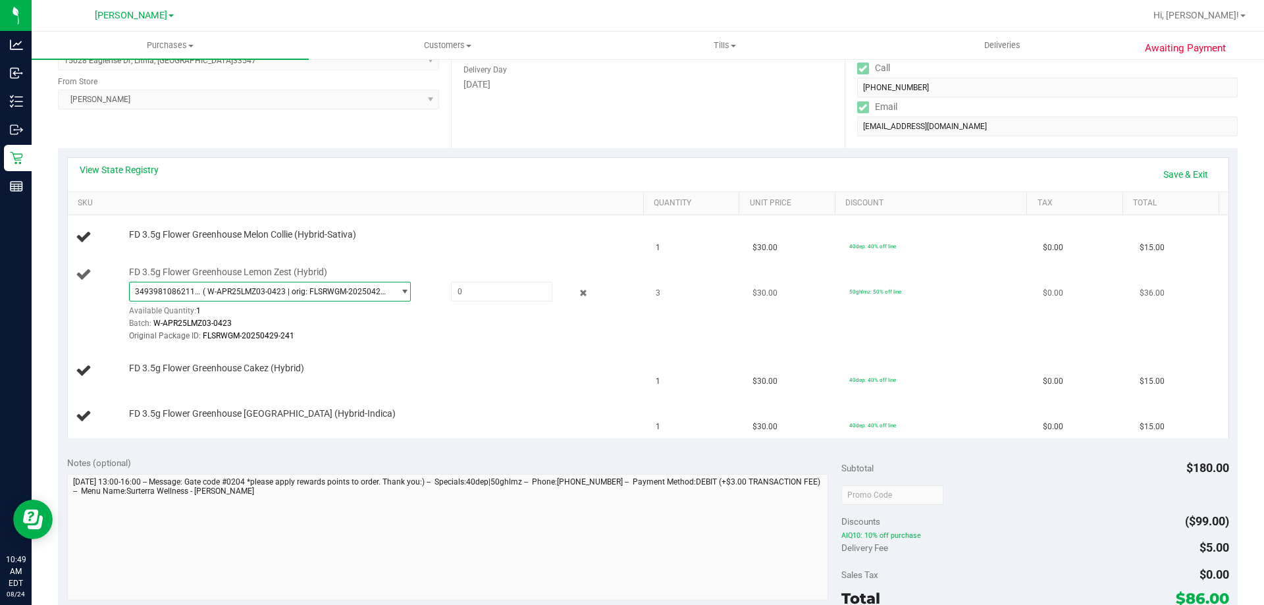
click at [277, 291] on span "( W-APR25LMZ03-0423 | orig: FLSRWGM-20250429-241 )" at bounding box center [296, 291] width 186 height 9
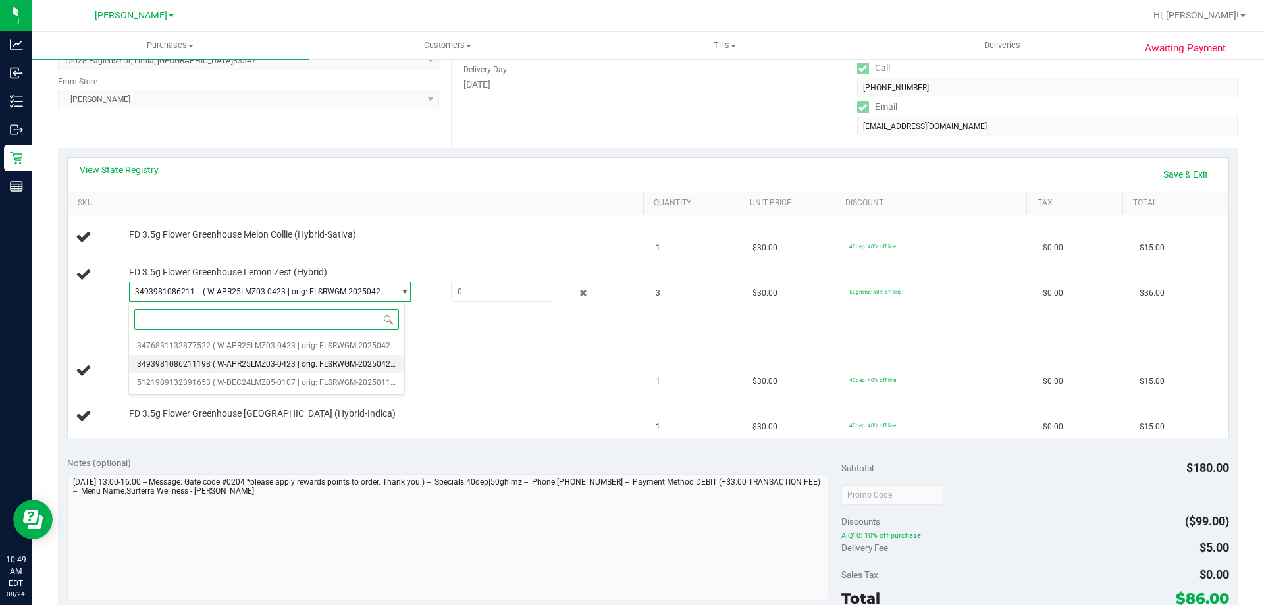
click at [233, 362] on span "( W-APR25LMZ03-0423 | orig: FLSRWGM-20250429-241 )" at bounding box center [314, 364] width 203 height 9
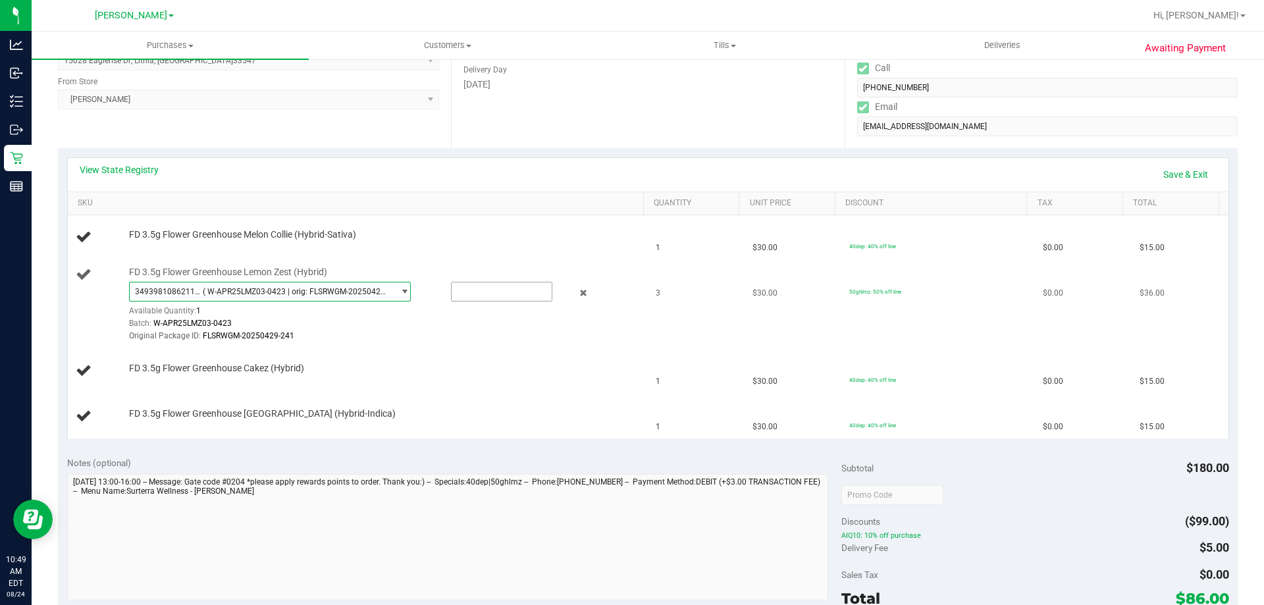
click at [475, 289] on input "text" at bounding box center [502, 291] width 100 height 18
type input "1"
click at [538, 343] on div at bounding box center [383, 342] width 508 height 1
type input "1.0000"
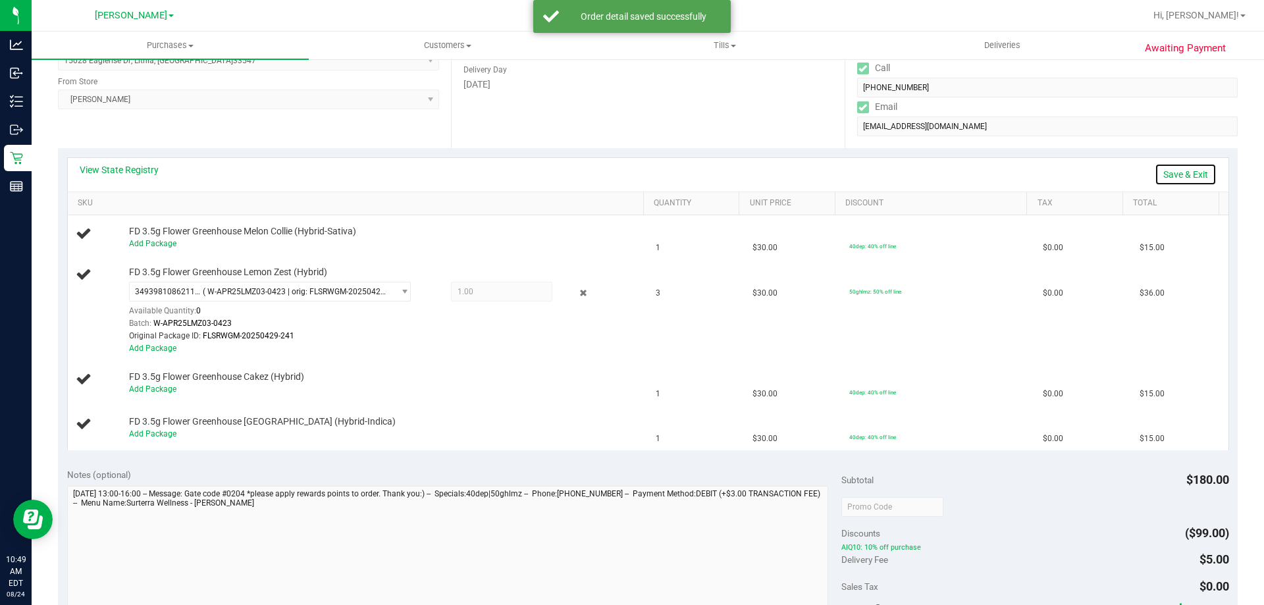
click at [1182, 173] on link "Save & Exit" at bounding box center [1186, 174] width 62 height 22
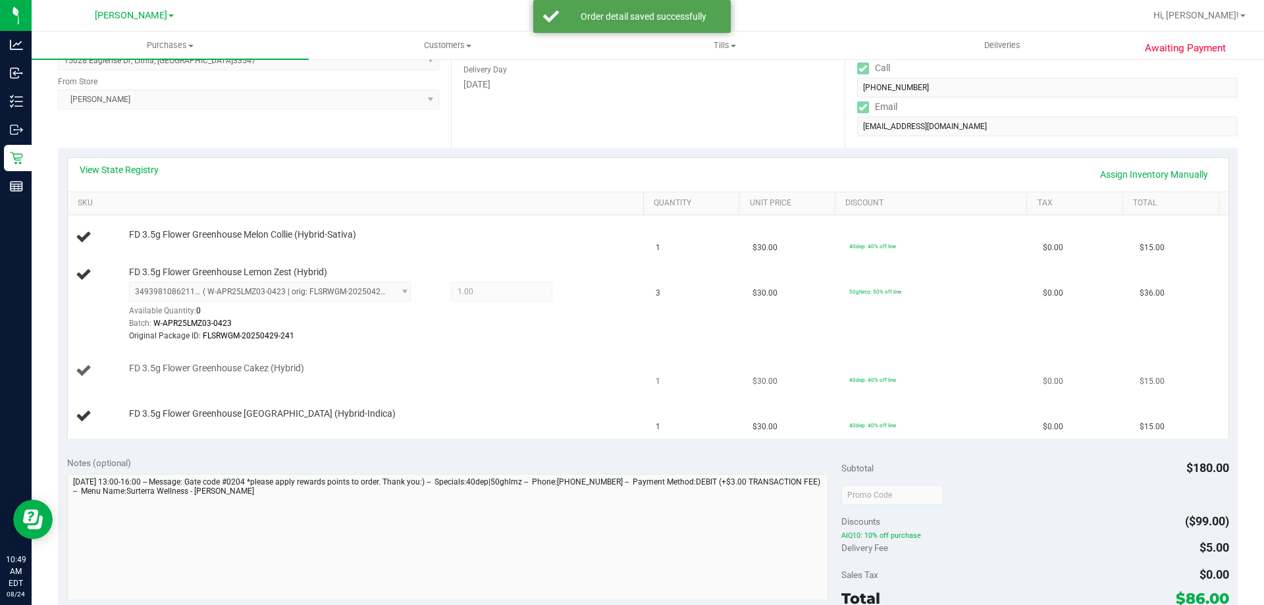
click at [572, 386] on td "FD 3.5g Flower Greenhouse Cakez (Hybrid)" at bounding box center [358, 371] width 581 height 45
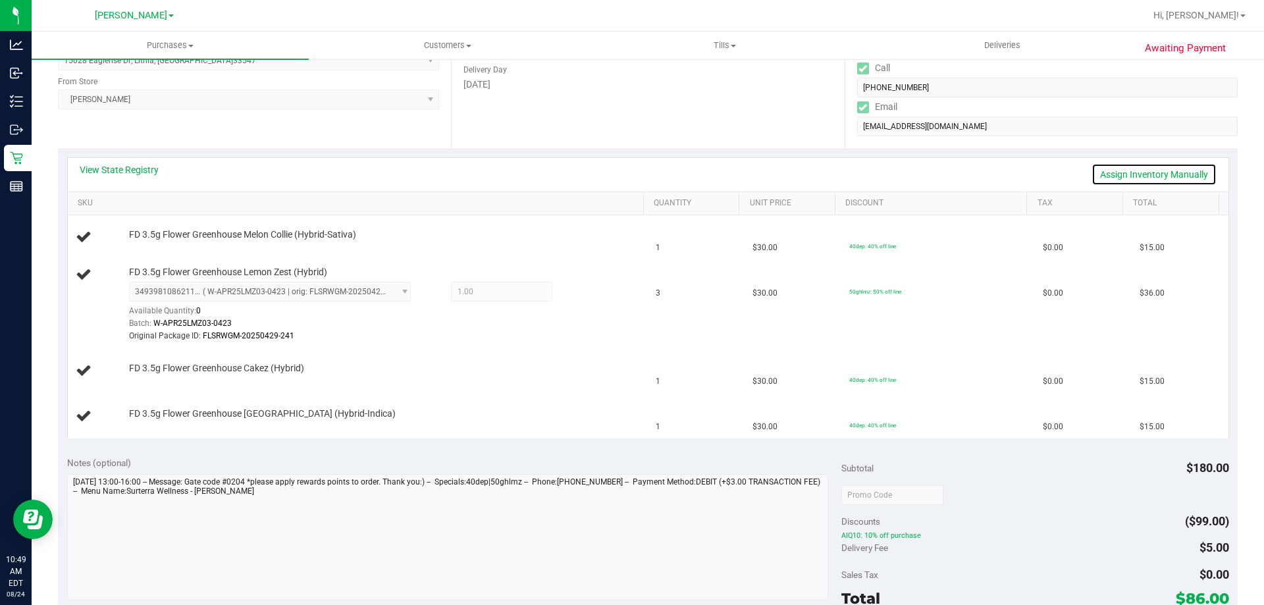
click at [1125, 174] on link "Assign Inventory Manually" at bounding box center [1154, 174] width 125 height 22
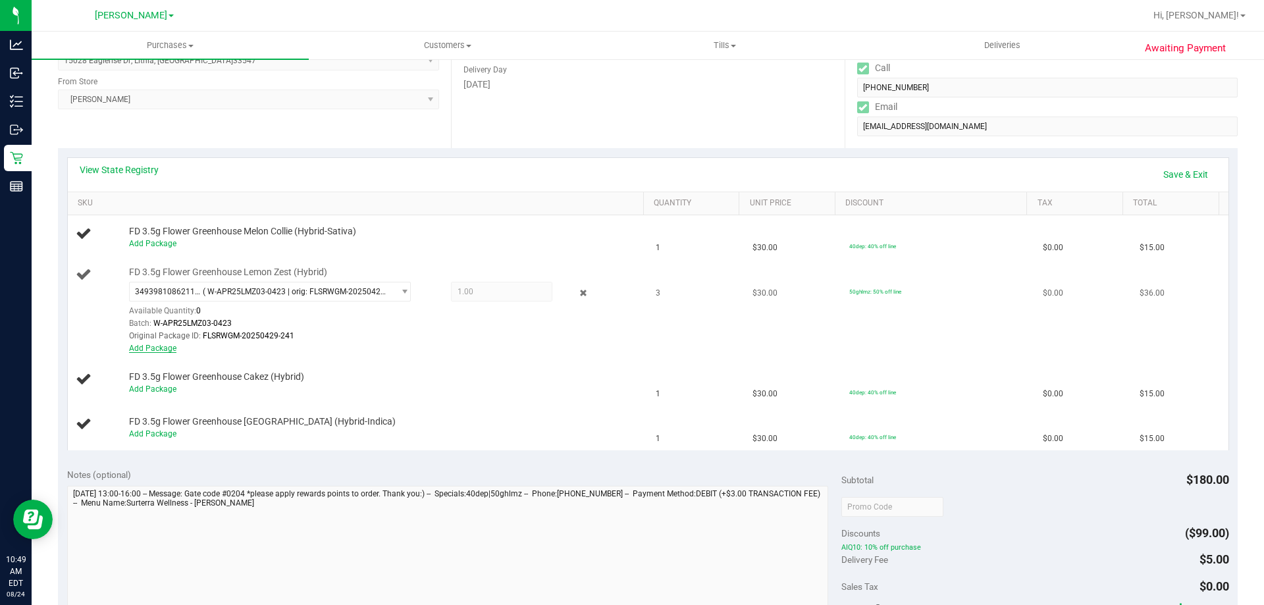
click at [159, 347] on link "Add Package" at bounding box center [152, 348] width 47 height 9
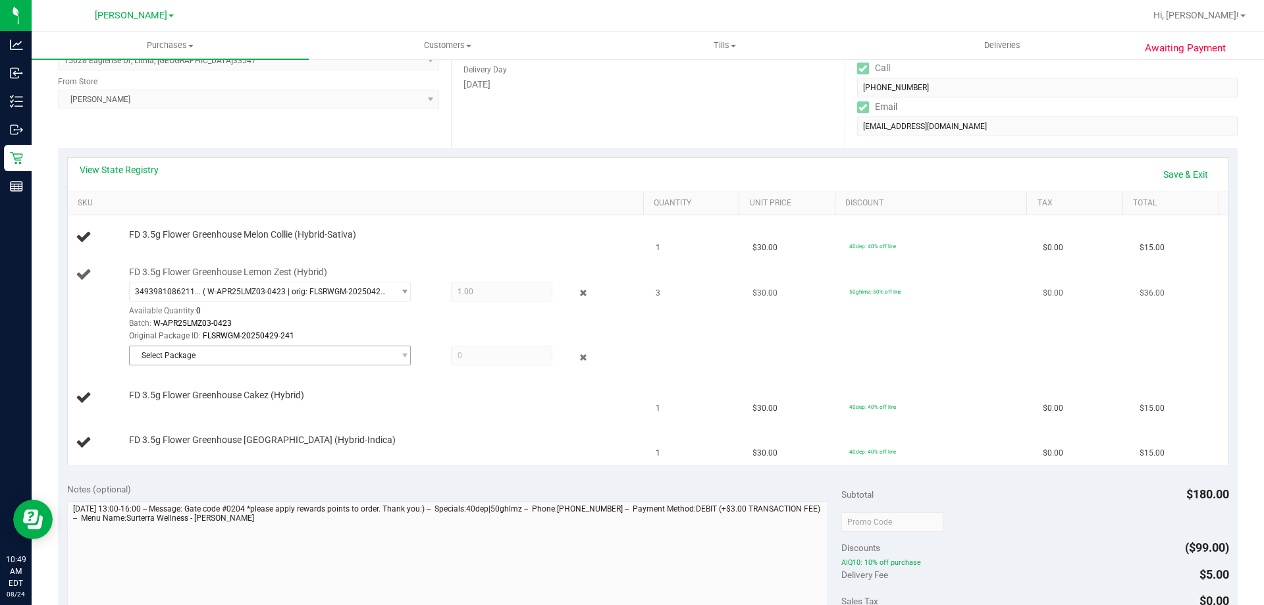
click at [247, 363] on span "Select Package" at bounding box center [262, 355] width 264 height 18
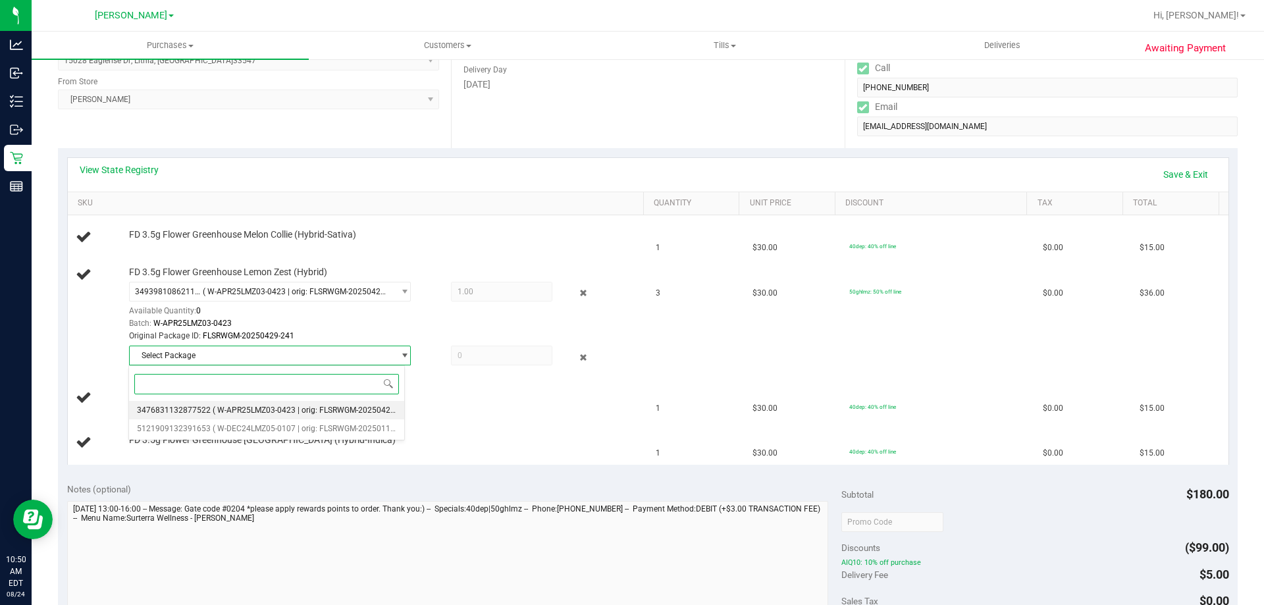
click at [200, 410] on span "3476831132877522" at bounding box center [174, 410] width 74 height 9
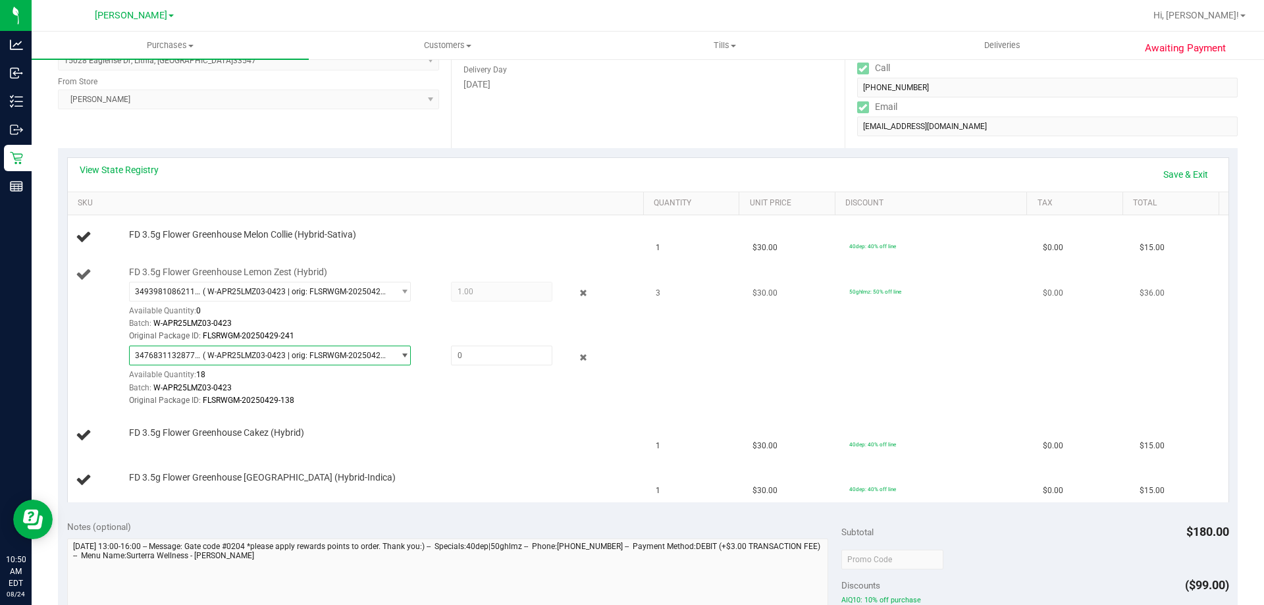
click at [451, 407] on div at bounding box center [383, 407] width 508 height 1
click at [488, 356] on input "text" at bounding box center [502, 355] width 100 height 18
type input "2"
click at [752, 358] on td "$30.00" at bounding box center [793, 337] width 97 height 153
type input "2.0000"
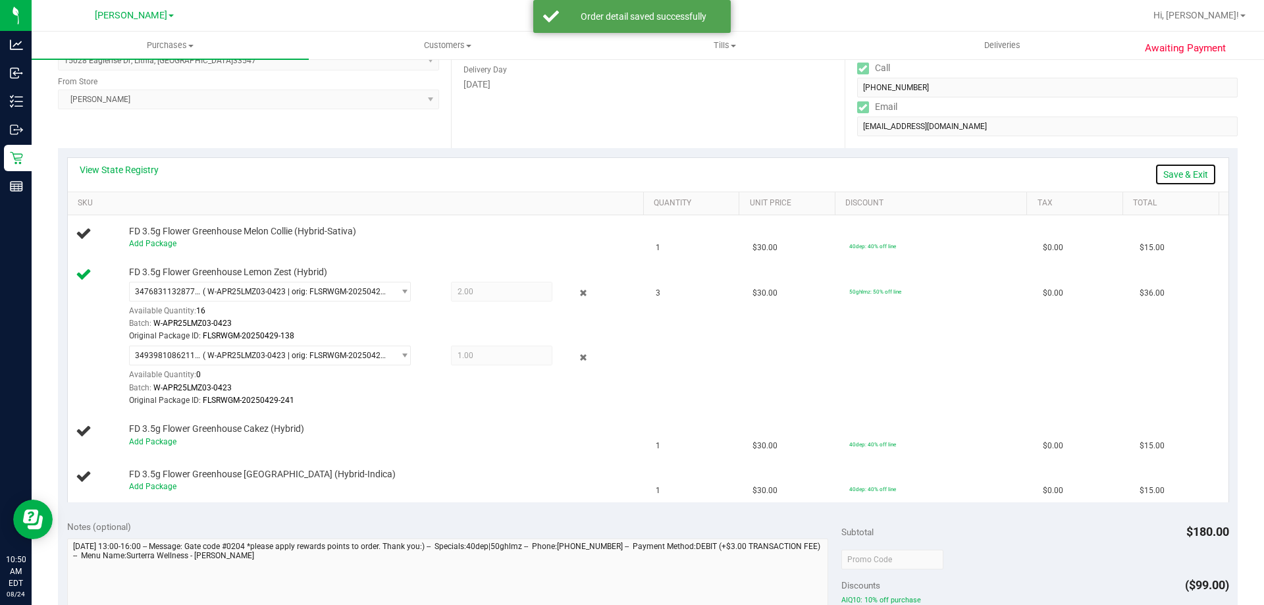
click at [1189, 168] on link "Save & Exit" at bounding box center [1186, 174] width 62 height 22
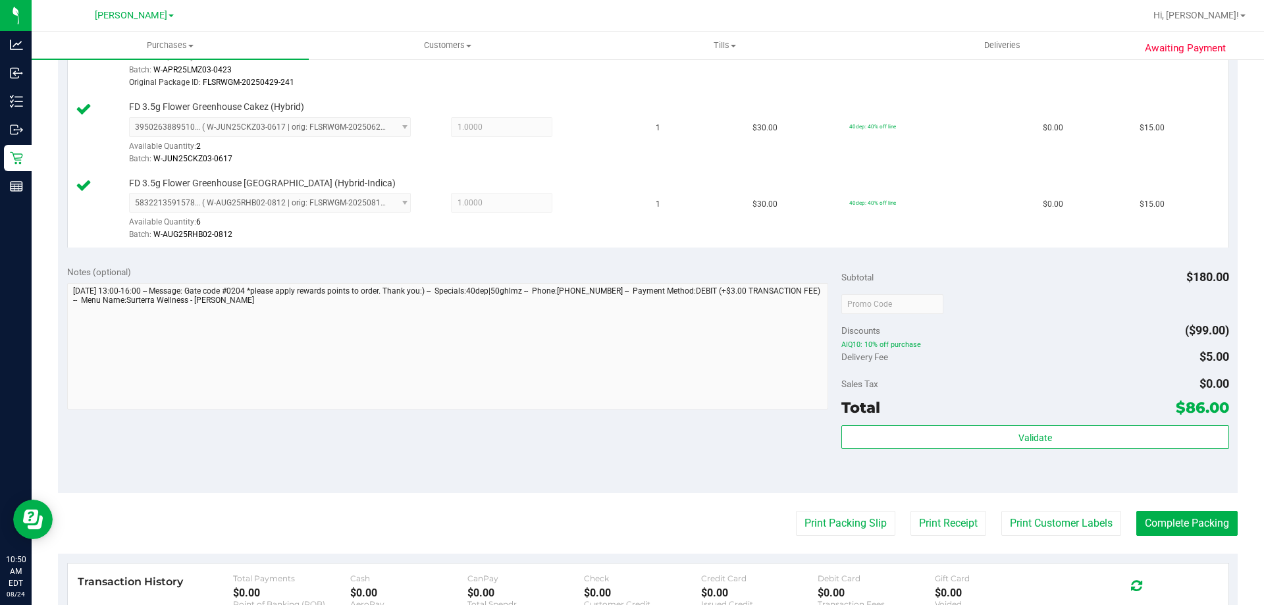
scroll to position [558, 0]
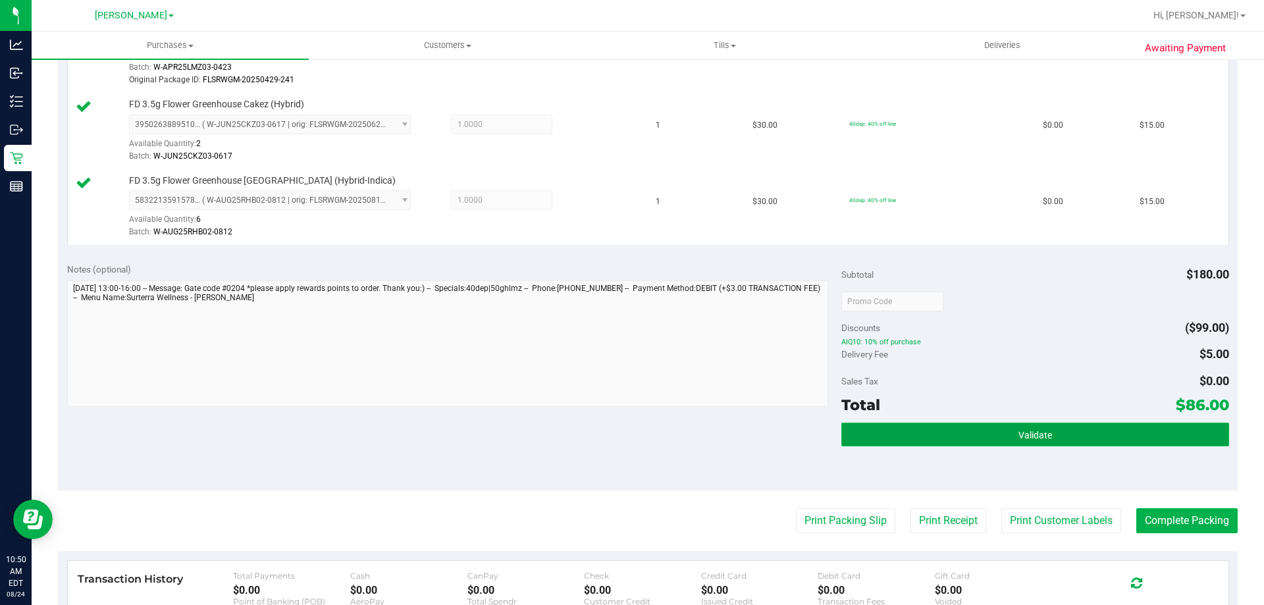
click at [968, 431] on button "Validate" at bounding box center [1034, 435] width 387 height 24
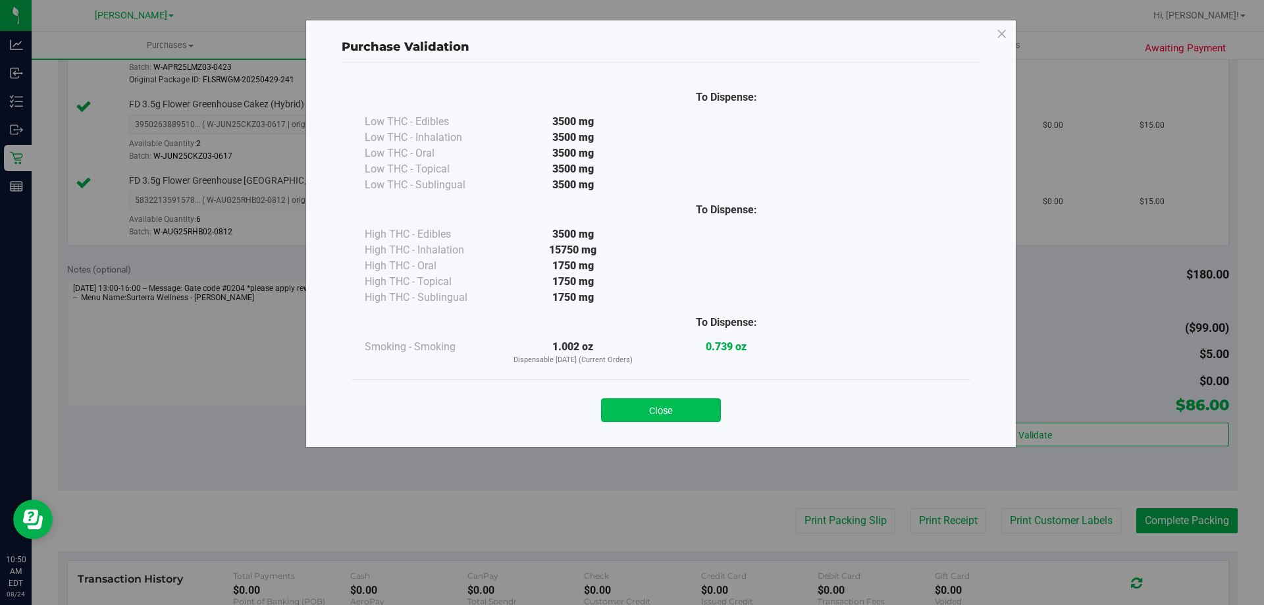
click at [693, 418] on button "Close" at bounding box center [661, 410] width 120 height 24
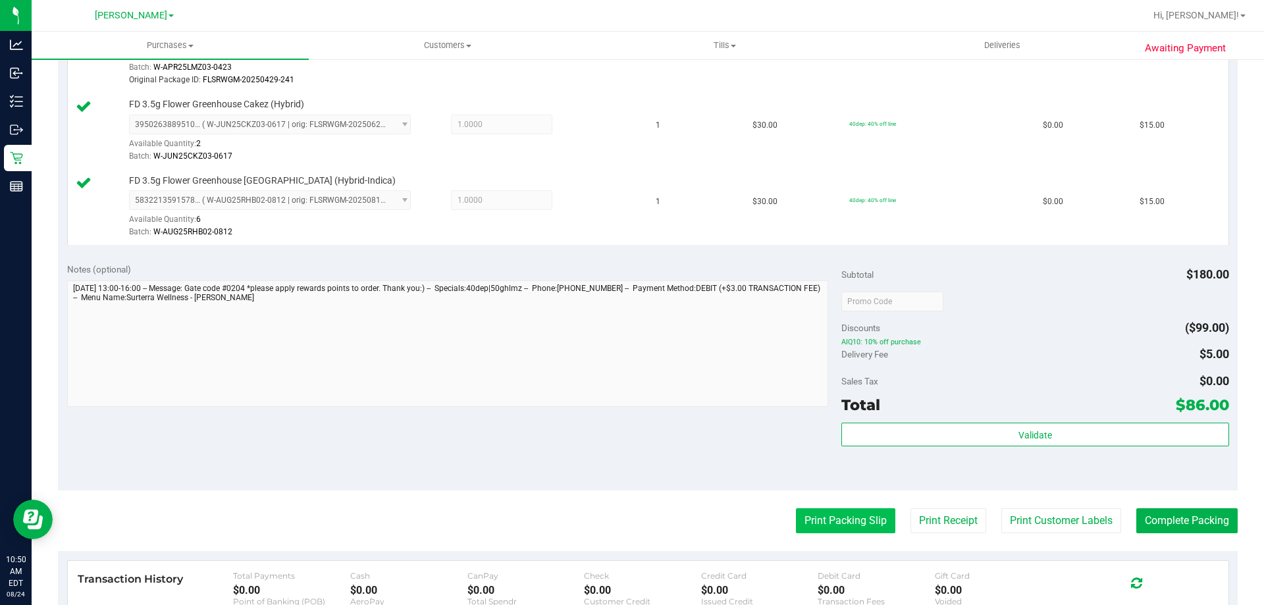
click at [834, 510] on button "Print Packing Slip" at bounding box center [845, 520] width 99 height 25
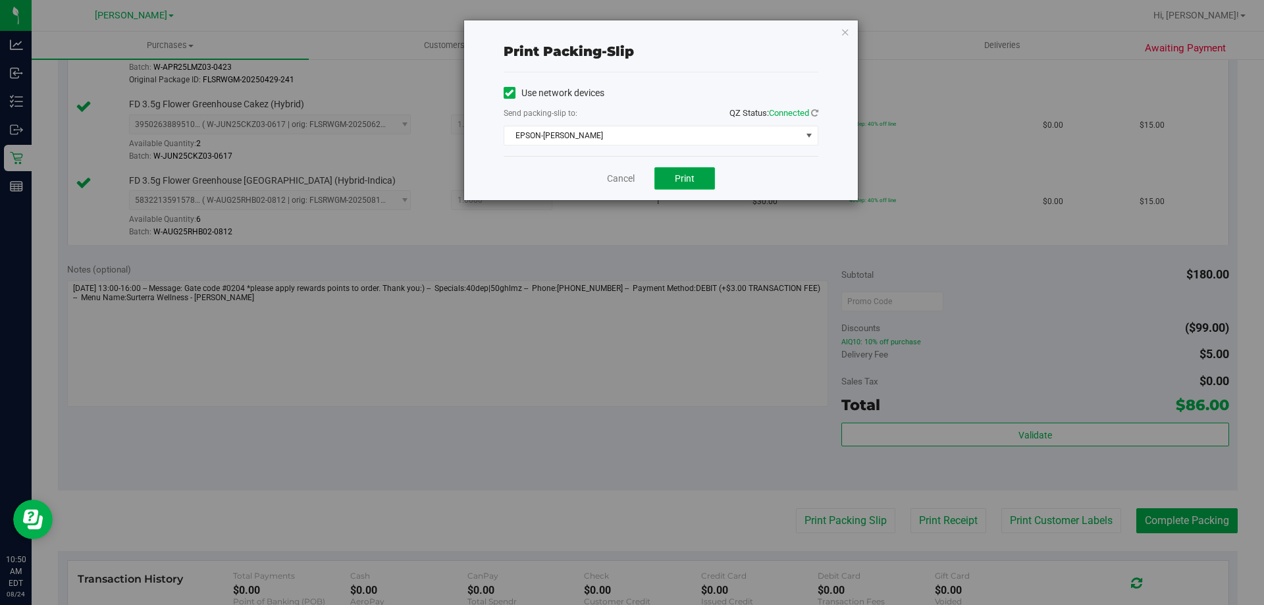
click at [693, 184] on button "Print" at bounding box center [684, 178] width 61 height 22
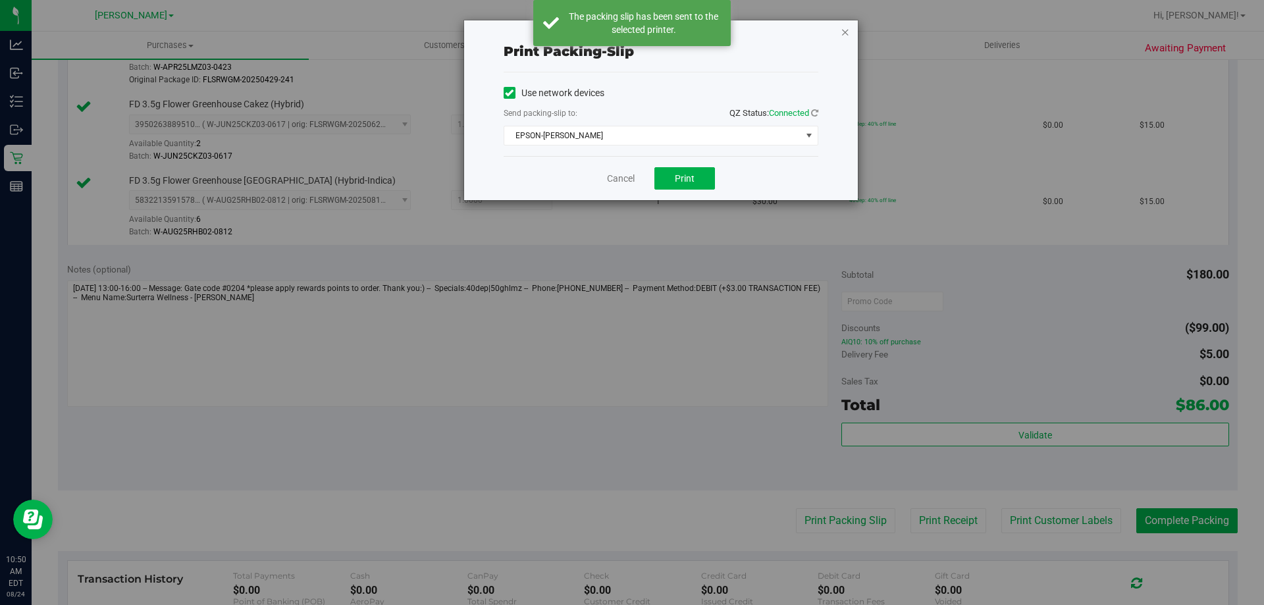
click at [846, 31] on icon "button" at bounding box center [845, 32] width 9 height 16
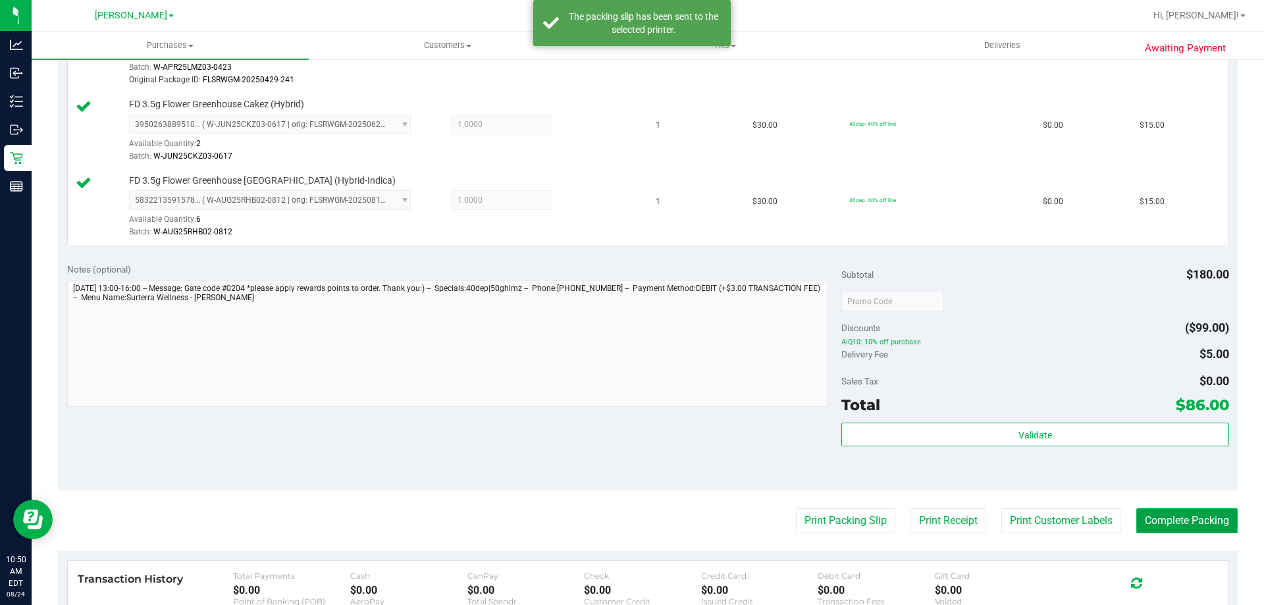
click at [1168, 533] on button "Complete Packing" at bounding box center [1186, 520] width 101 height 25
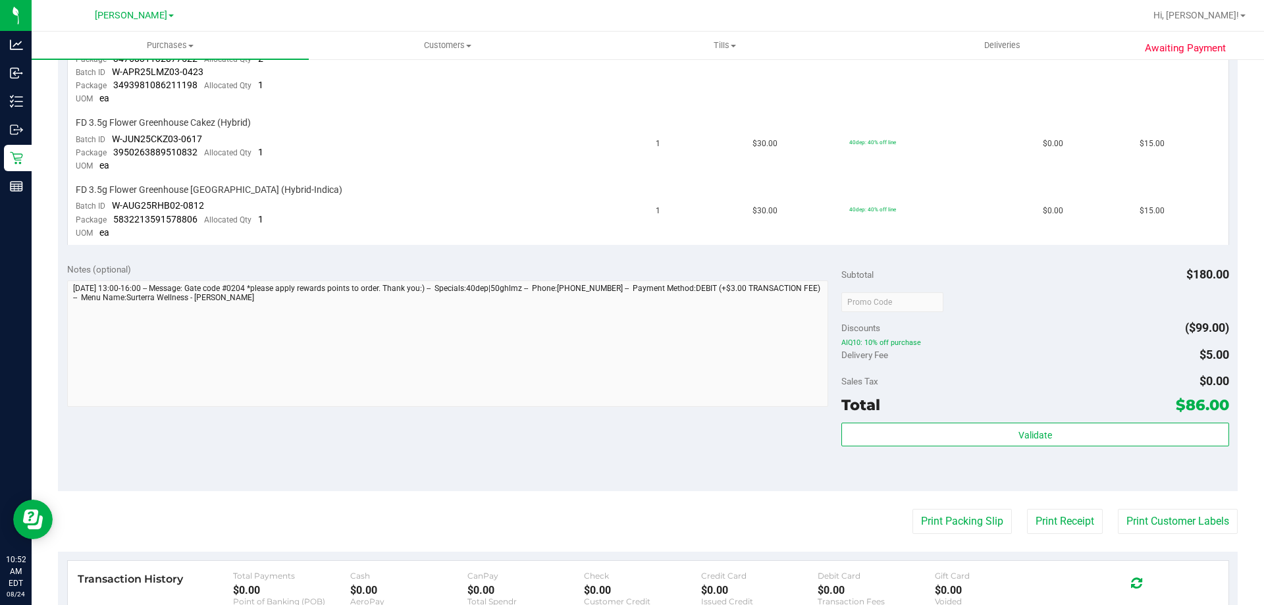
scroll to position [487, 0]
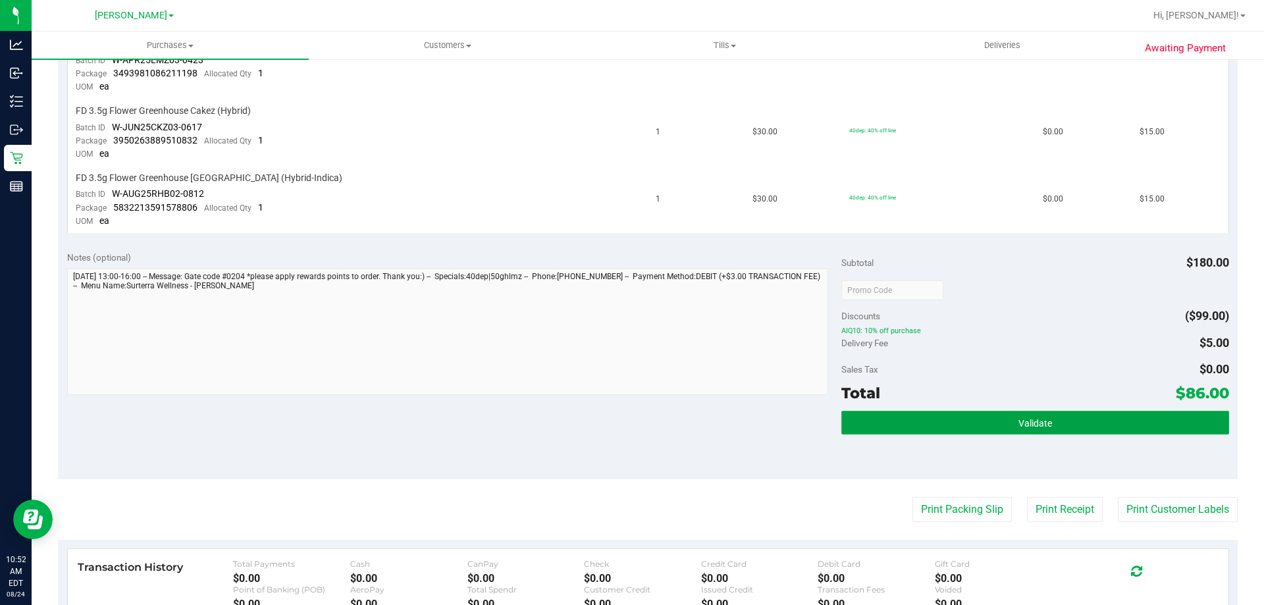
click at [995, 419] on button "Validate" at bounding box center [1034, 423] width 387 height 24
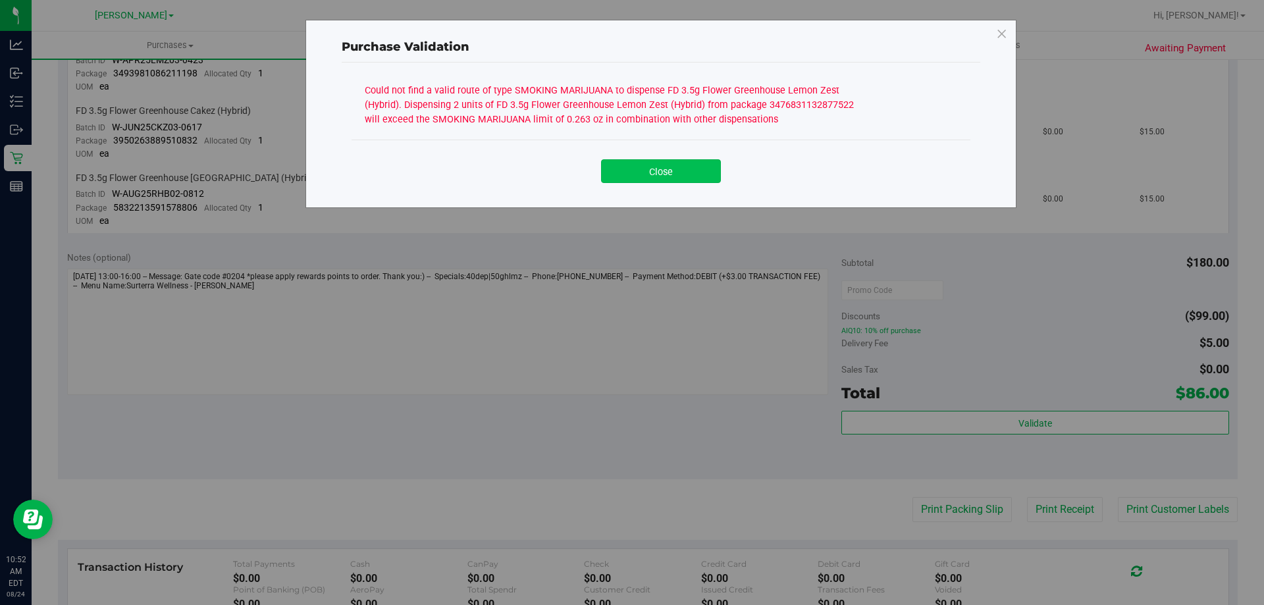
click at [682, 172] on button "Close" at bounding box center [661, 171] width 120 height 24
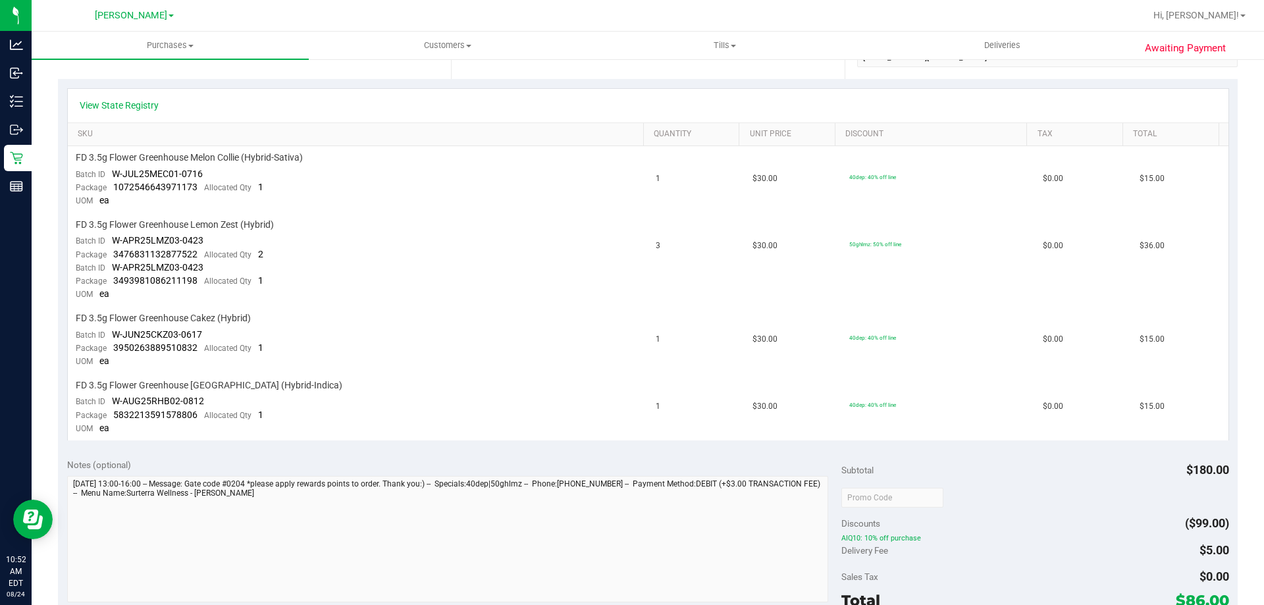
scroll to position [0, 0]
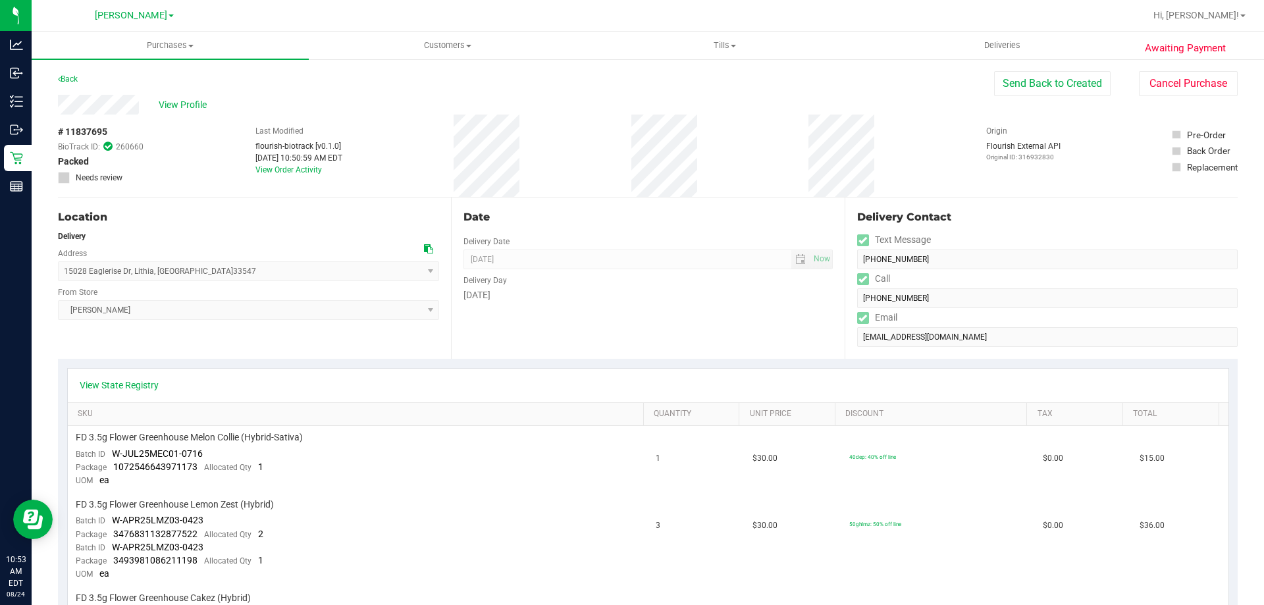
click at [543, 171] on div "# 11837695 BioTrack ID: 260660 Packed Needs review Last Modified flourish-biotr…" at bounding box center [648, 156] width 1180 height 82
click at [1016, 82] on button "Send Back to Created" at bounding box center [1052, 83] width 117 height 25
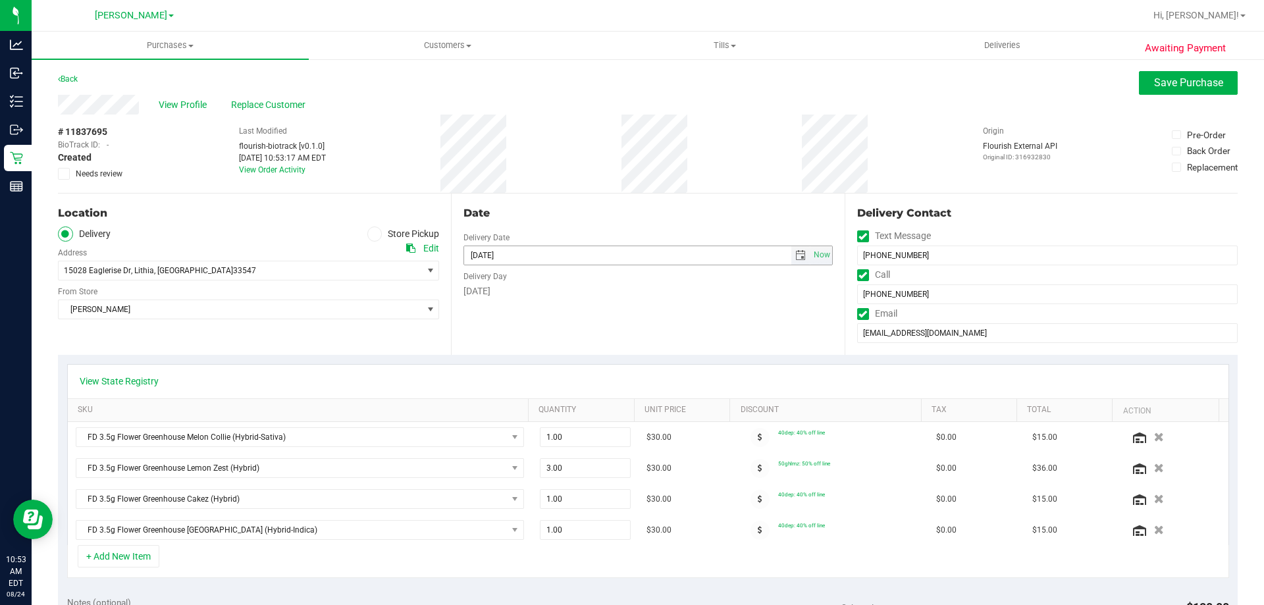
click at [795, 254] on span "select" at bounding box center [800, 255] width 11 height 11
click at [1188, 80] on span "Save Purchase" at bounding box center [1188, 82] width 69 height 13
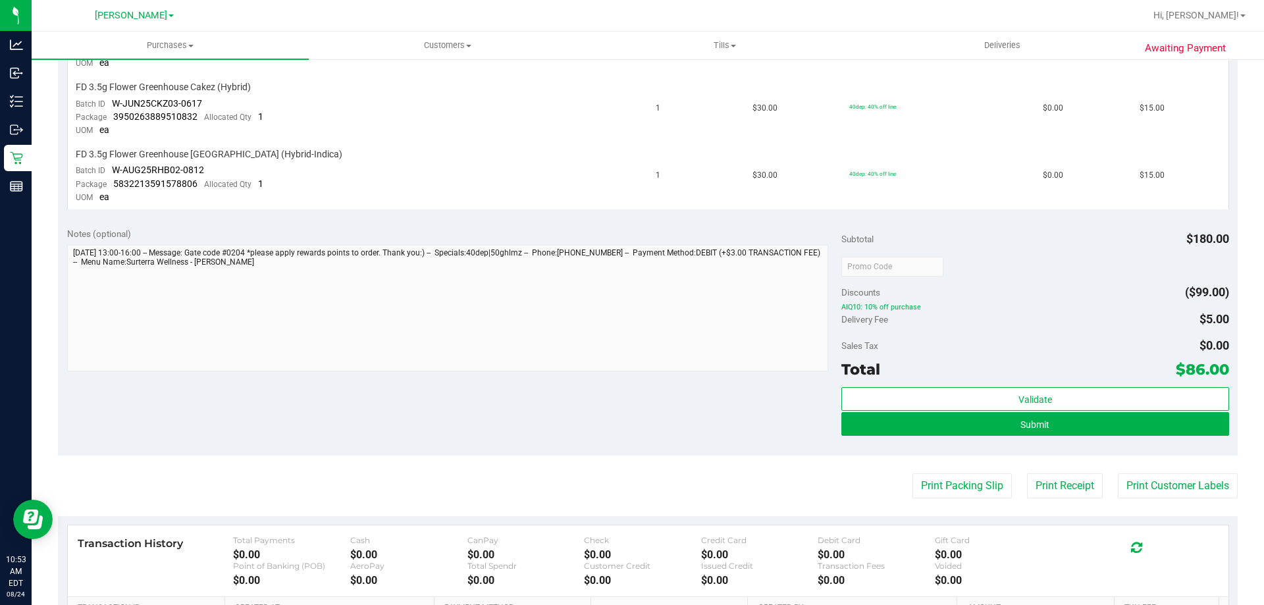
scroll to position [491, 0]
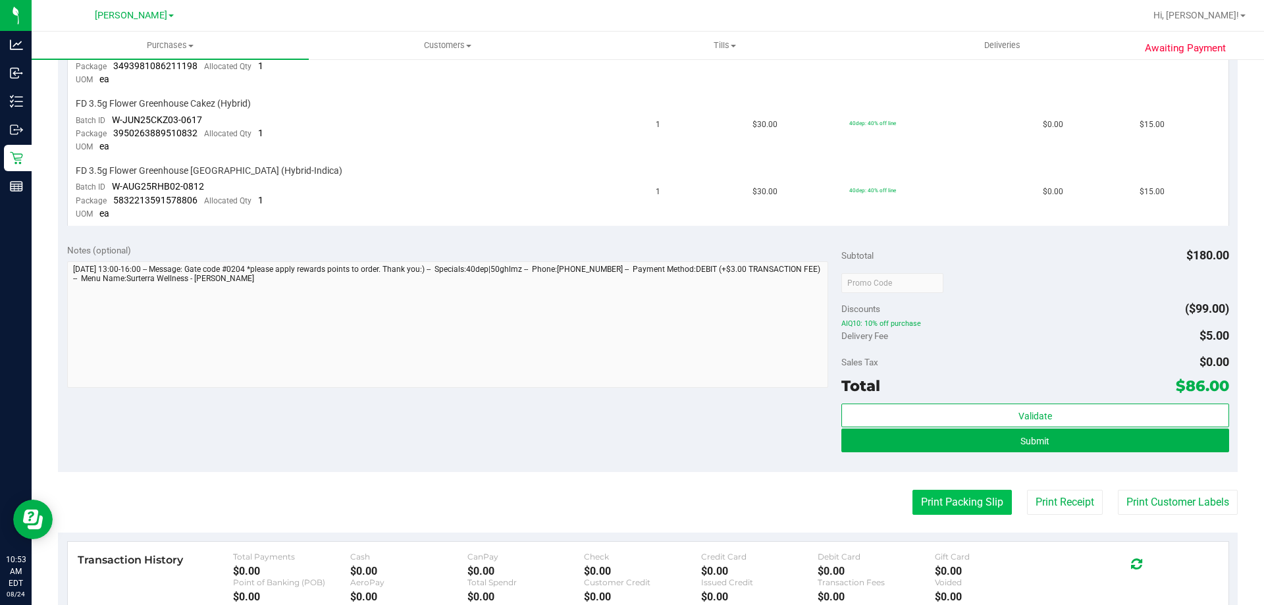
click at [950, 495] on button "Print Packing Slip" at bounding box center [962, 502] width 99 height 25
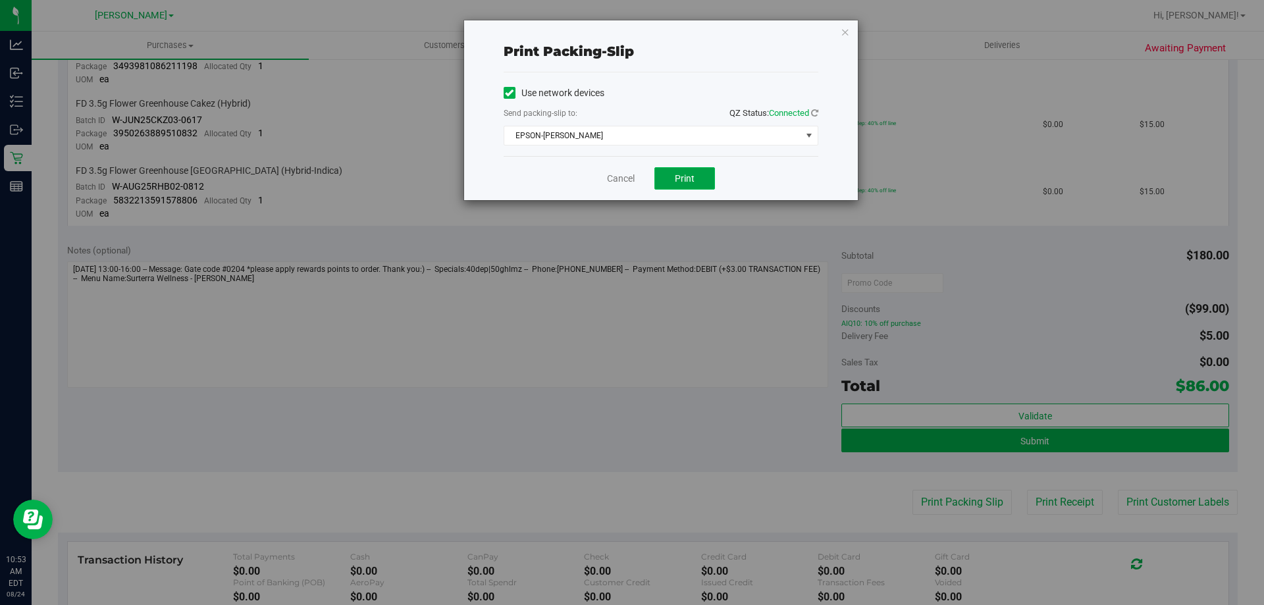
click at [703, 178] on button "Print" at bounding box center [684, 178] width 61 height 22
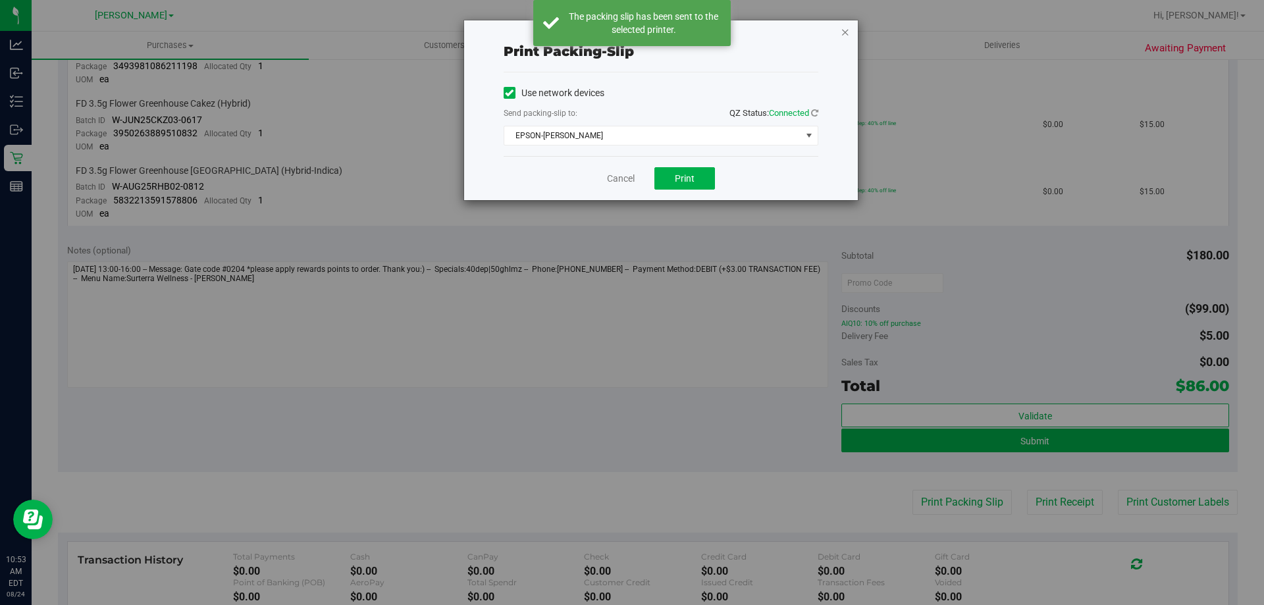
click at [849, 31] on icon "button" at bounding box center [845, 32] width 9 height 16
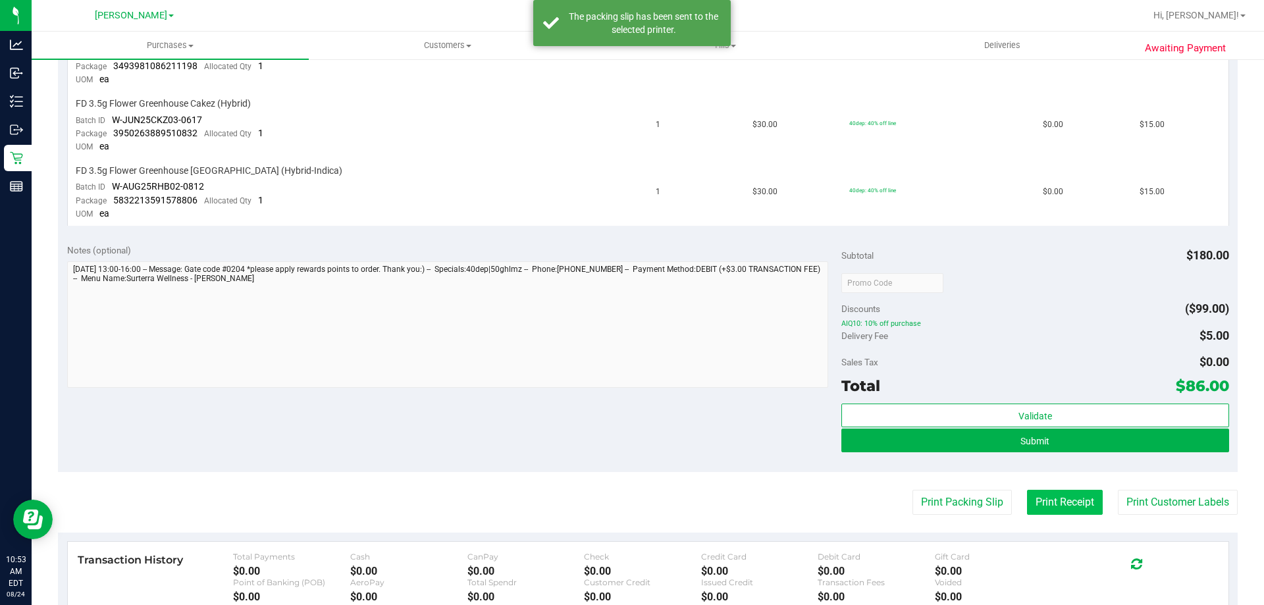
click at [1048, 506] on button "Print Receipt" at bounding box center [1065, 502] width 76 height 25
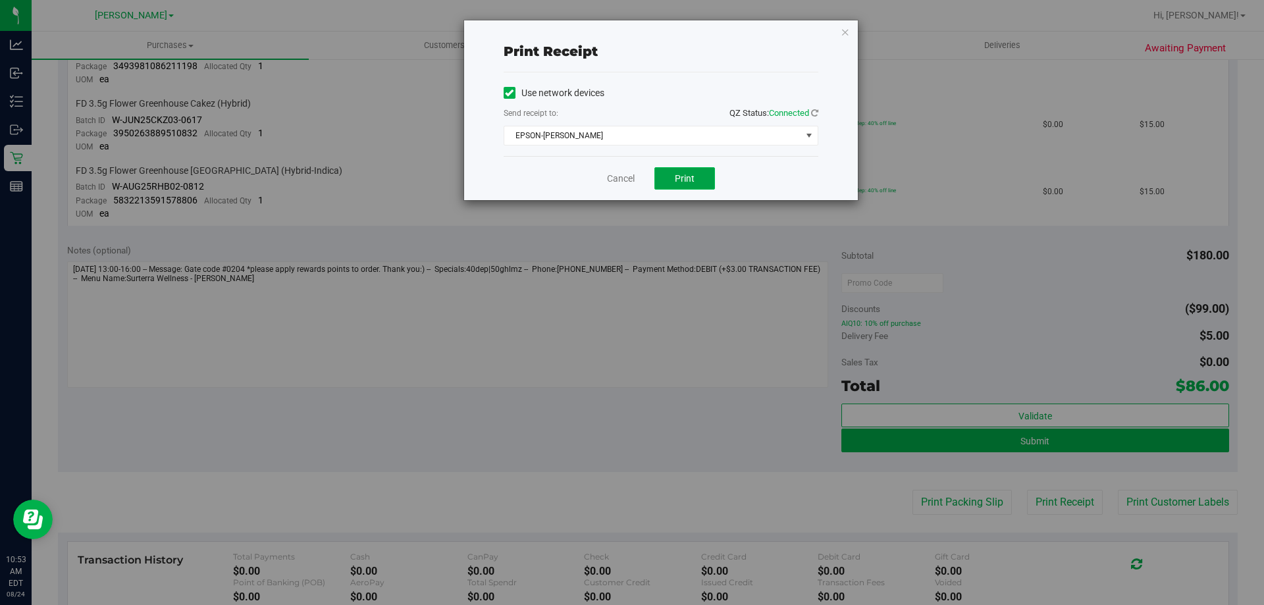
click at [704, 188] on button "Print" at bounding box center [684, 178] width 61 height 22
click at [843, 30] on icon "button" at bounding box center [845, 32] width 9 height 16
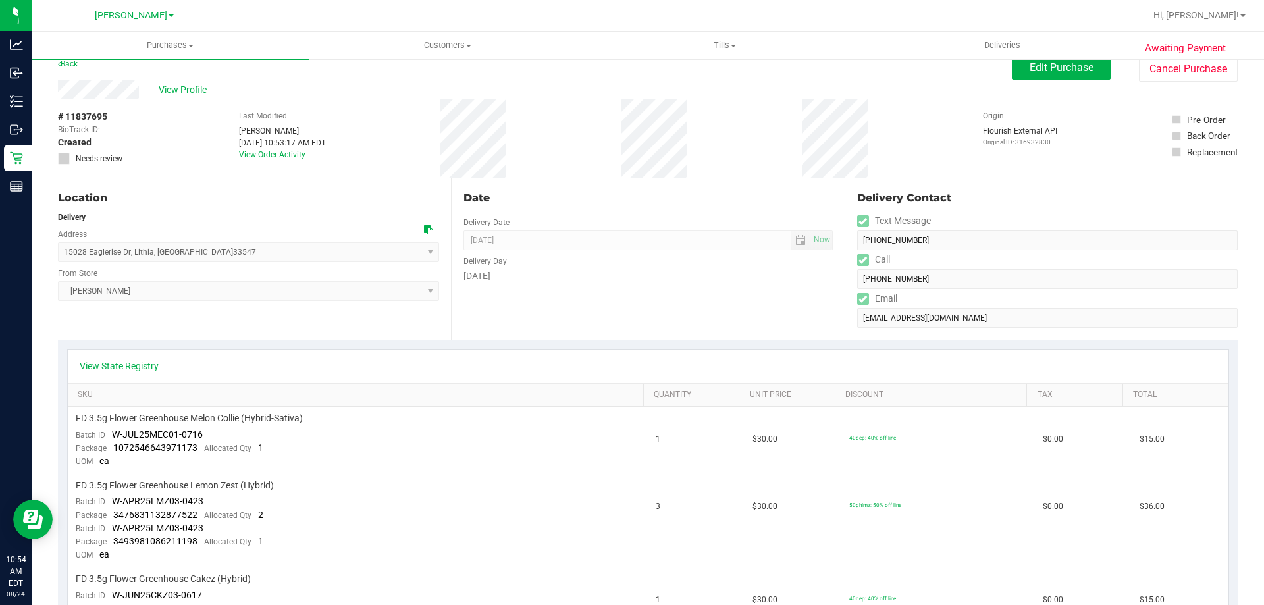
scroll to position [0, 0]
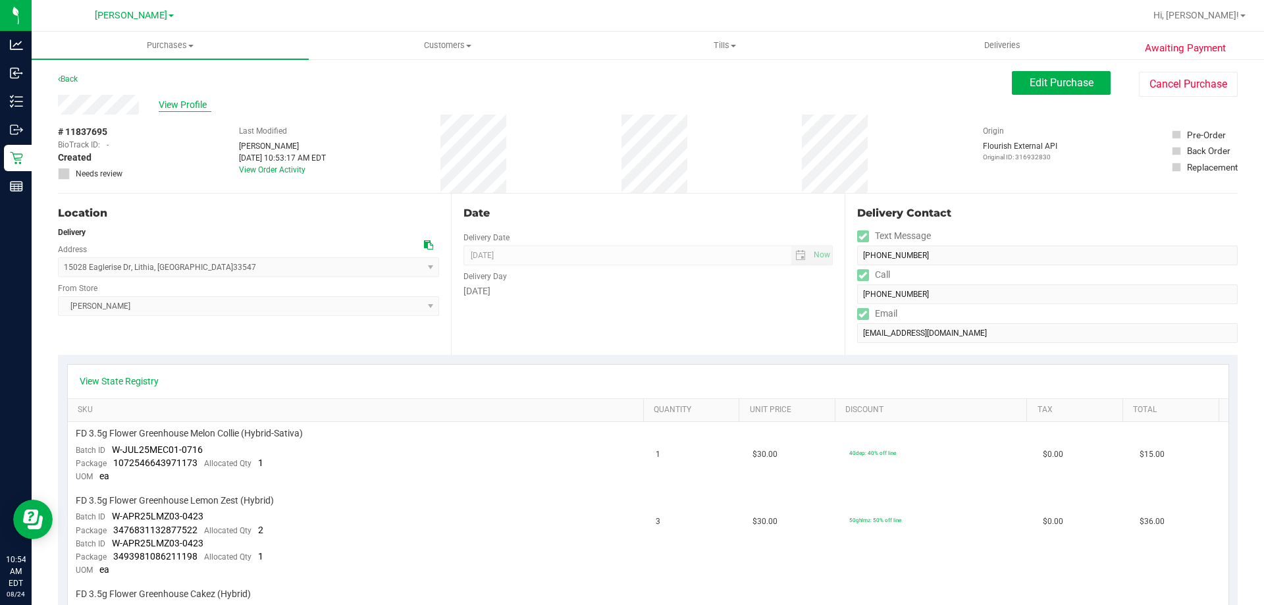
click at [196, 105] on span "View Profile" at bounding box center [185, 105] width 53 height 14
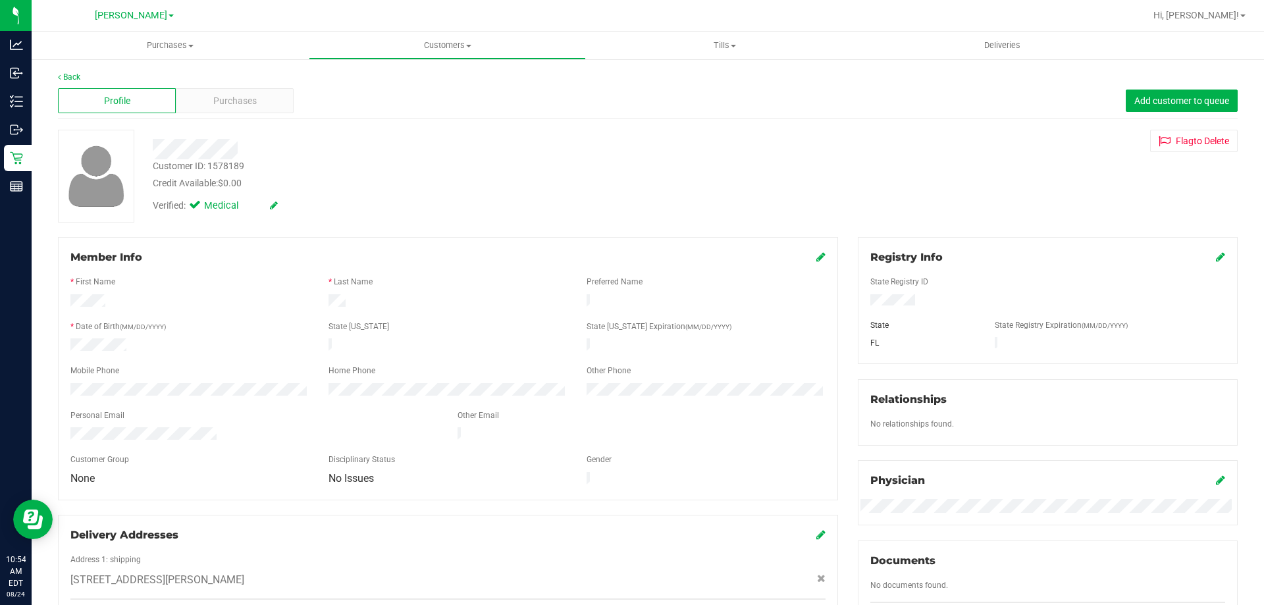
click at [227, 165] on div "Customer ID: 1578189" at bounding box center [199, 166] width 92 height 14
copy div "1578189"
click at [323, 152] on div at bounding box center [443, 149] width 600 height 20
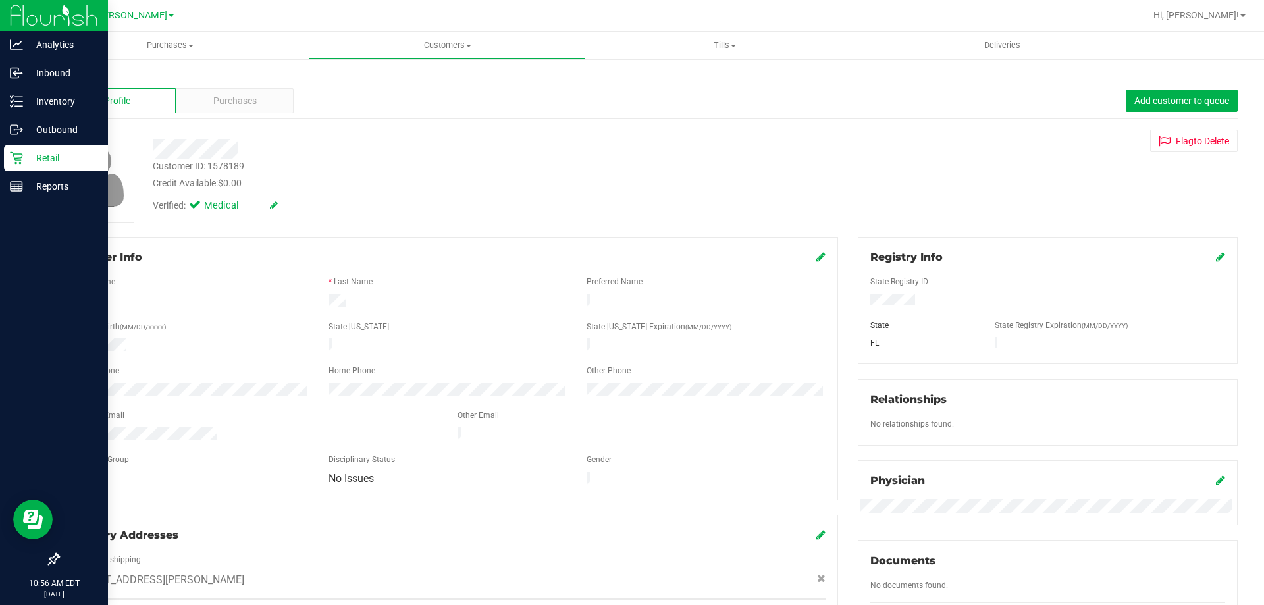
click at [17, 158] on icon at bounding box center [16, 158] width 13 height 13
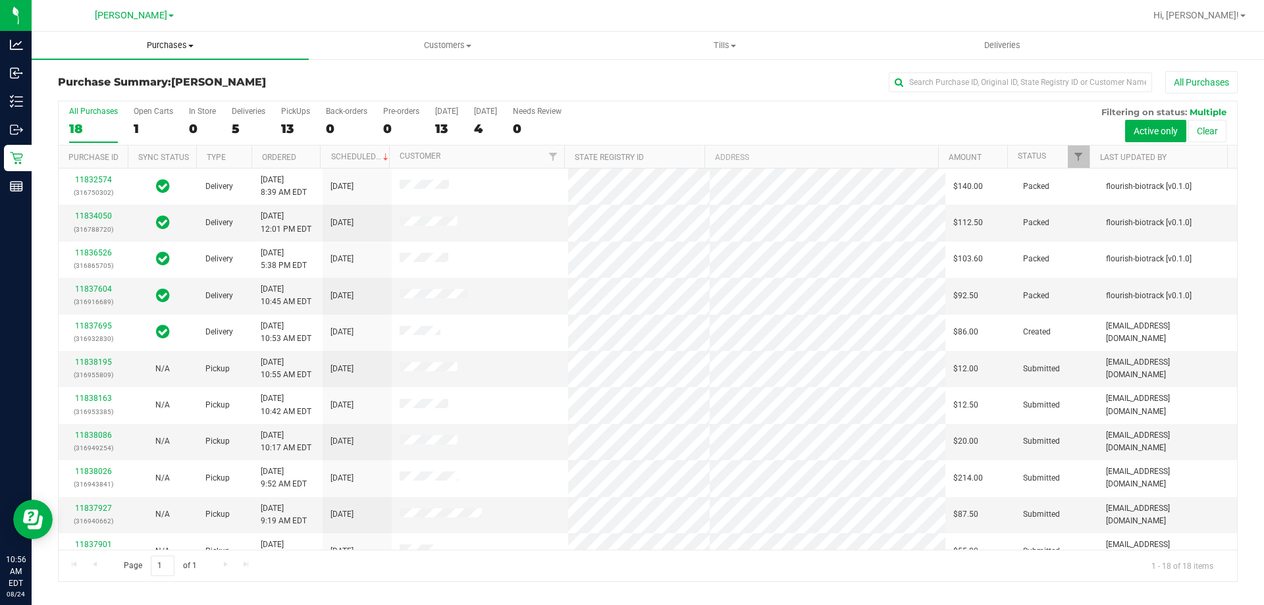
click at [173, 38] on uib-tab-heading "Purchases Summary of purchases Fulfillment All purchases" at bounding box center [170, 46] width 277 height 28
click at [137, 101] on li "Fulfillment" at bounding box center [170, 96] width 277 height 16
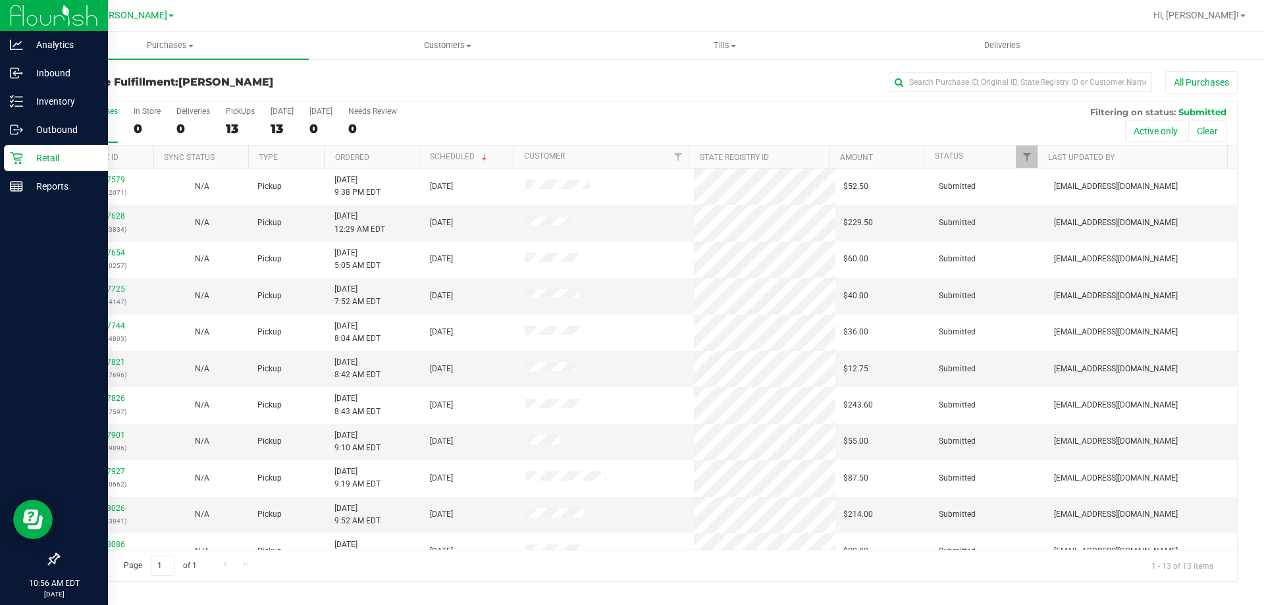
click at [19, 156] on icon at bounding box center [16, 157] width 13 height 13
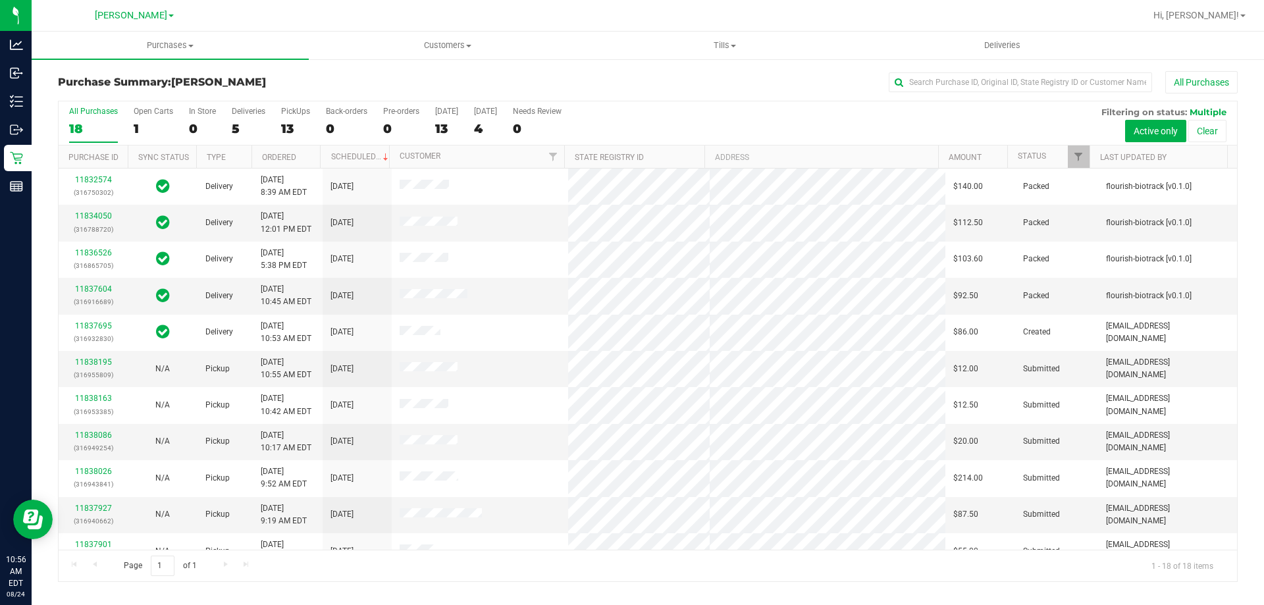
click at [293, 68] on div "Purchase Summary: Brandon WC All Purchases All Purchases 18 Open Carts 1 In Sto…" at bounding box center [648, 326] width 1233 height 537
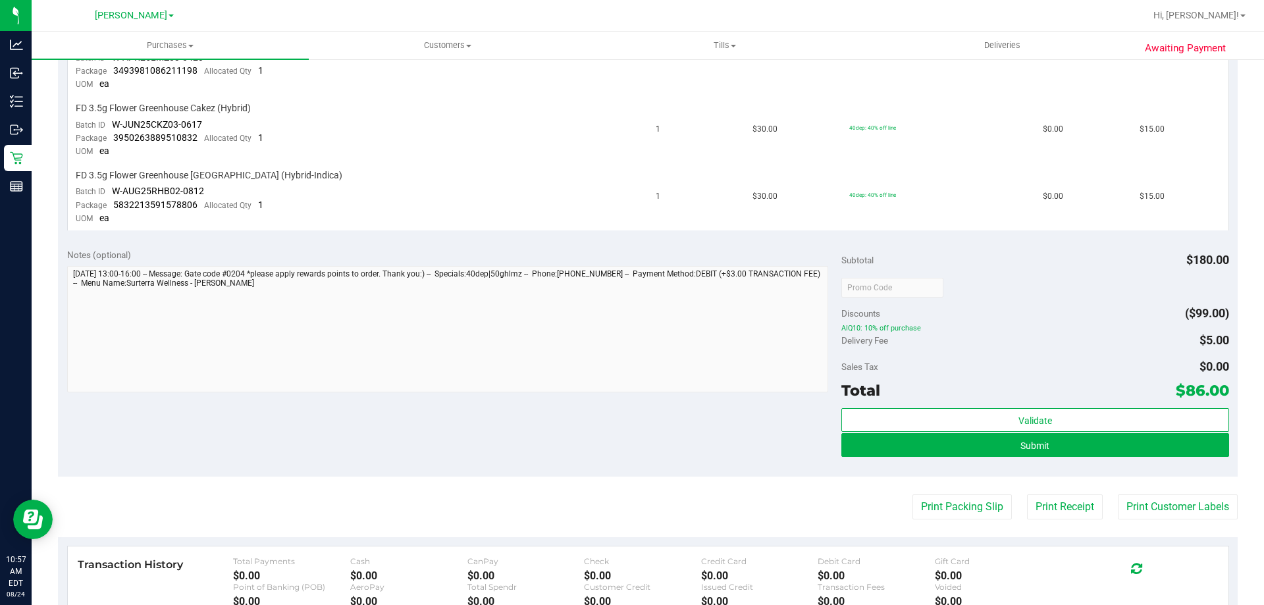
scroll to position [489, 0]
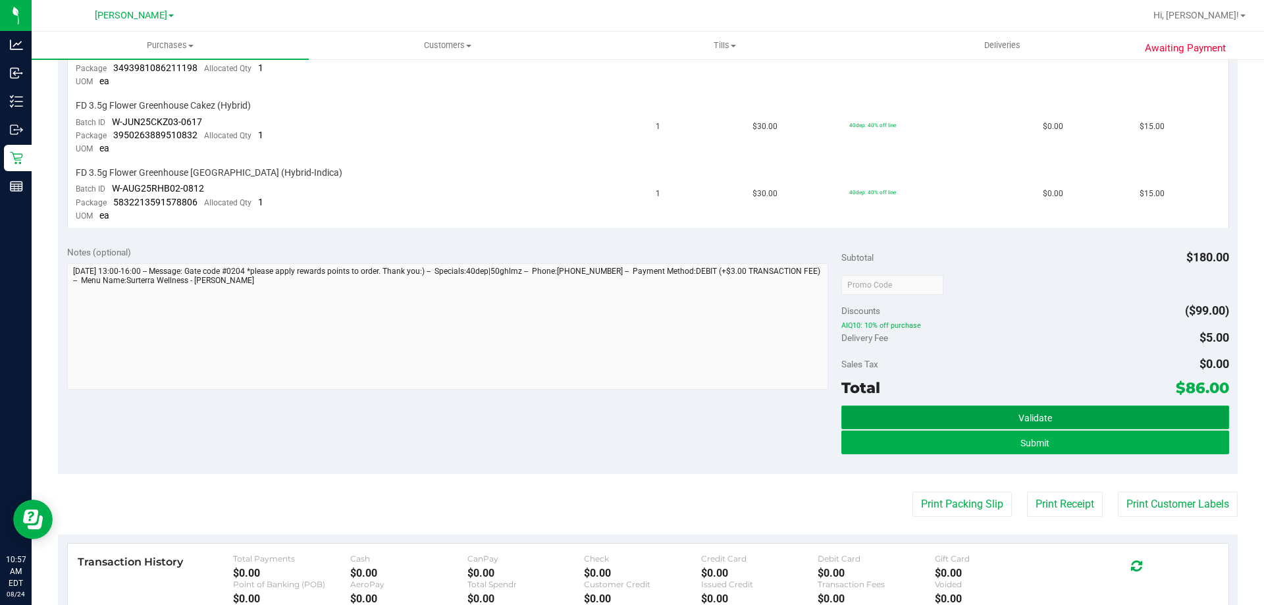
click at [1139, 412] on button "Validate" at bounding box center [1034, 418] width 387 height 24
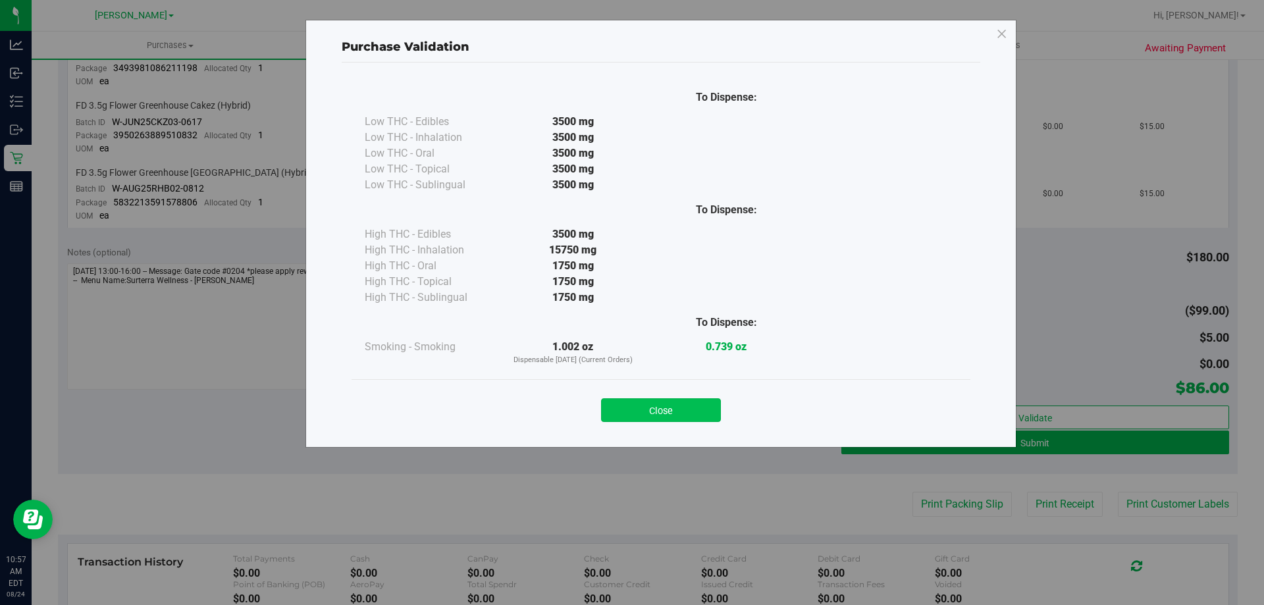
click at [646, 413] on button "Close" at bounding box center [661, 410] width 120 height 24
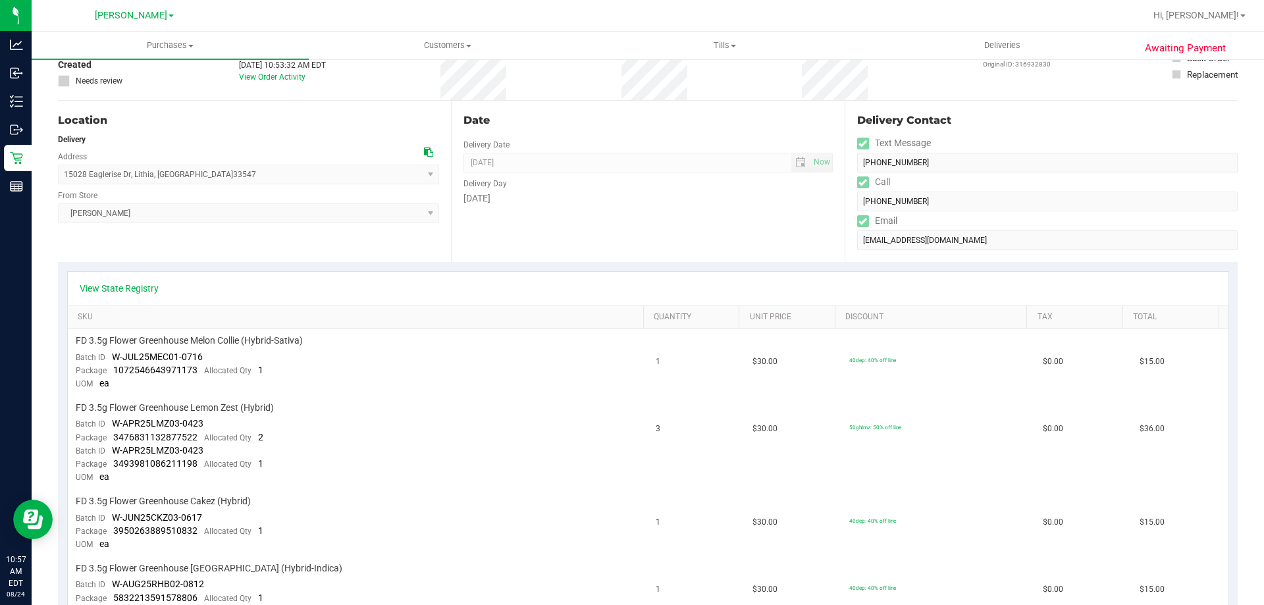
scroll to position [31, 0]
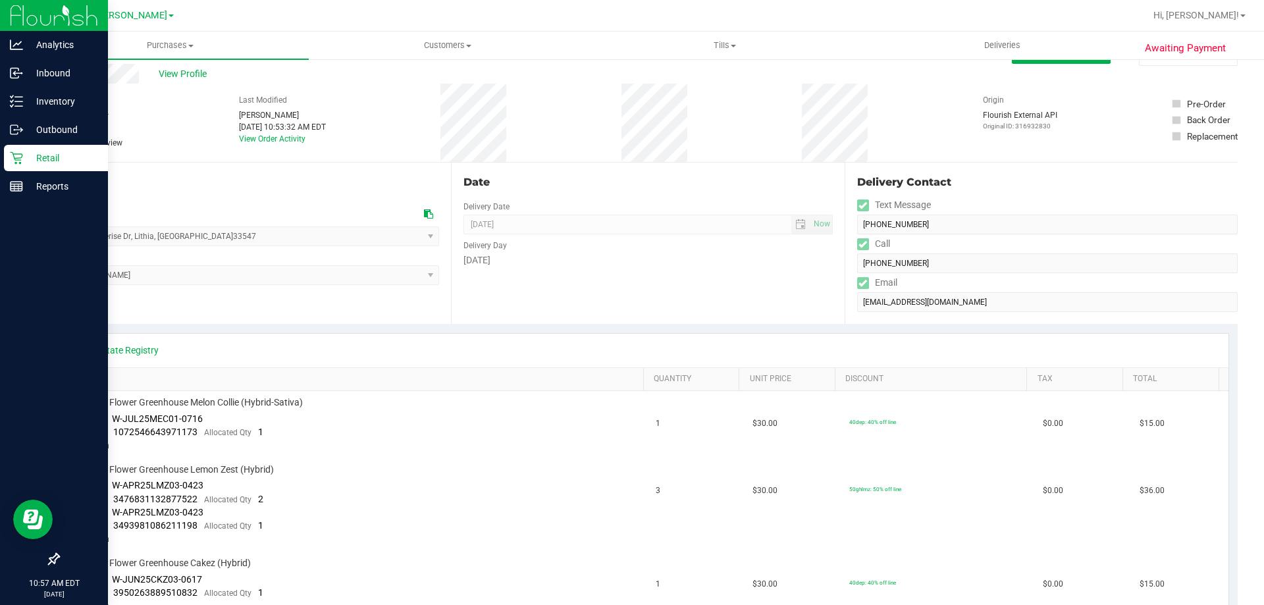
click at [63, 162] on p "Retail" at bounding box center [62, 158] width 79 height 16
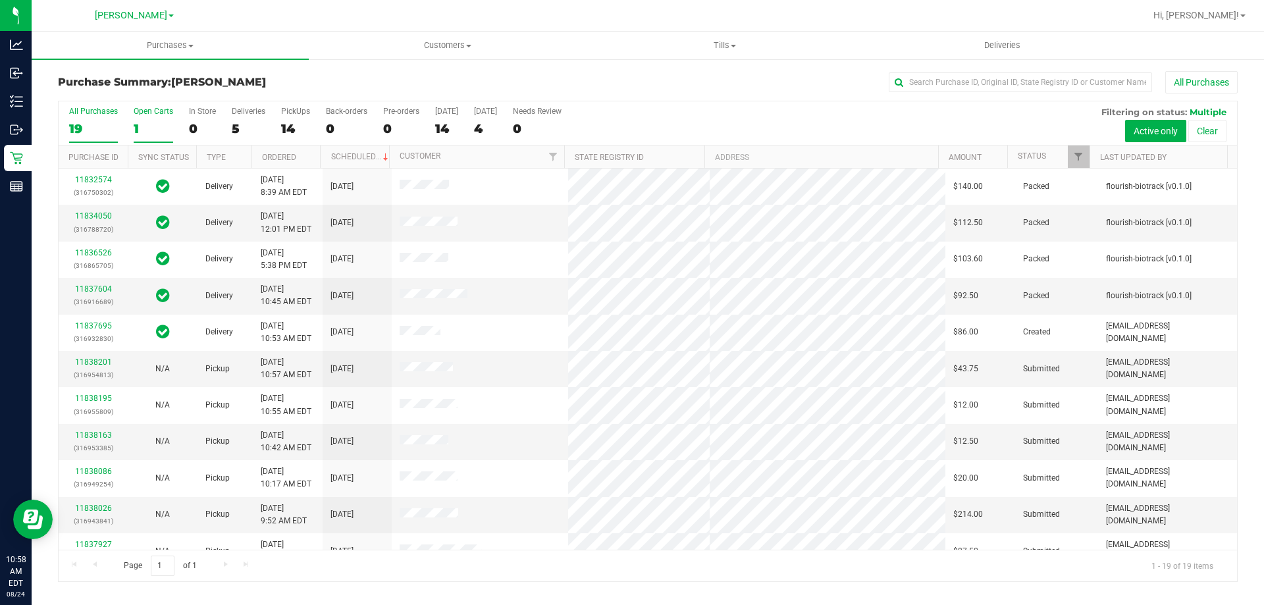
click at [149, 114] on div "Open Carts" at bounding box center [154, 111] width 40 height 9
click at [0, 0] on input "Open Carts 1" at bounding box center [0, 0] width 0 height 0
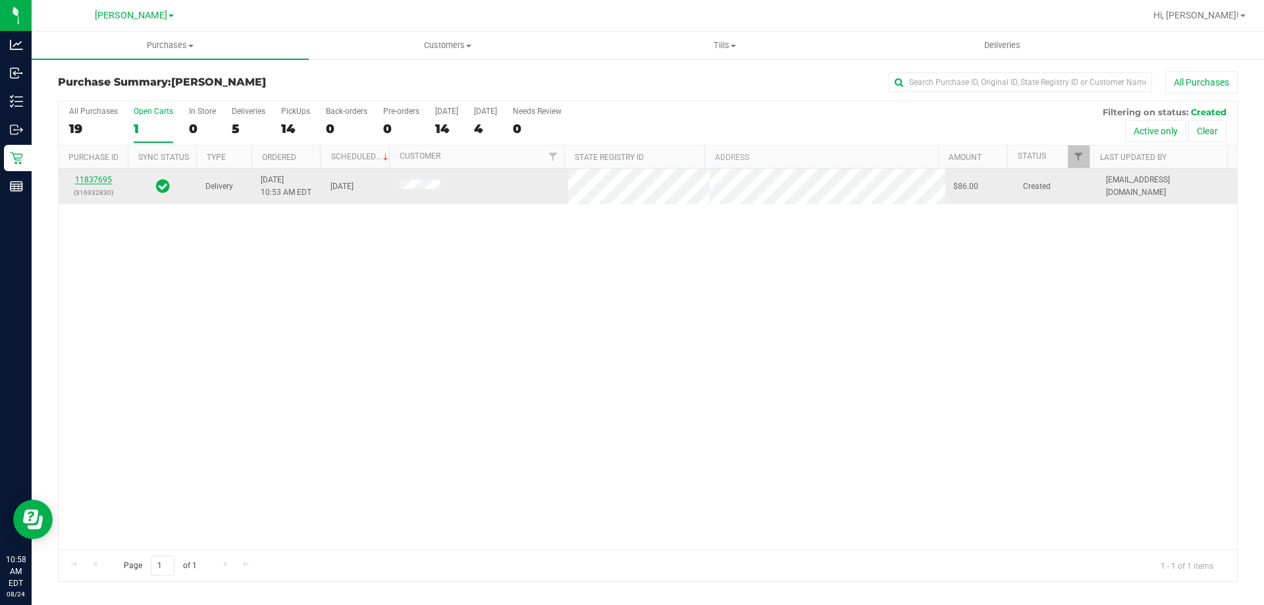
click at [95, 181] on link "11837695" at bounding box center [93, 179] width 37 height 9
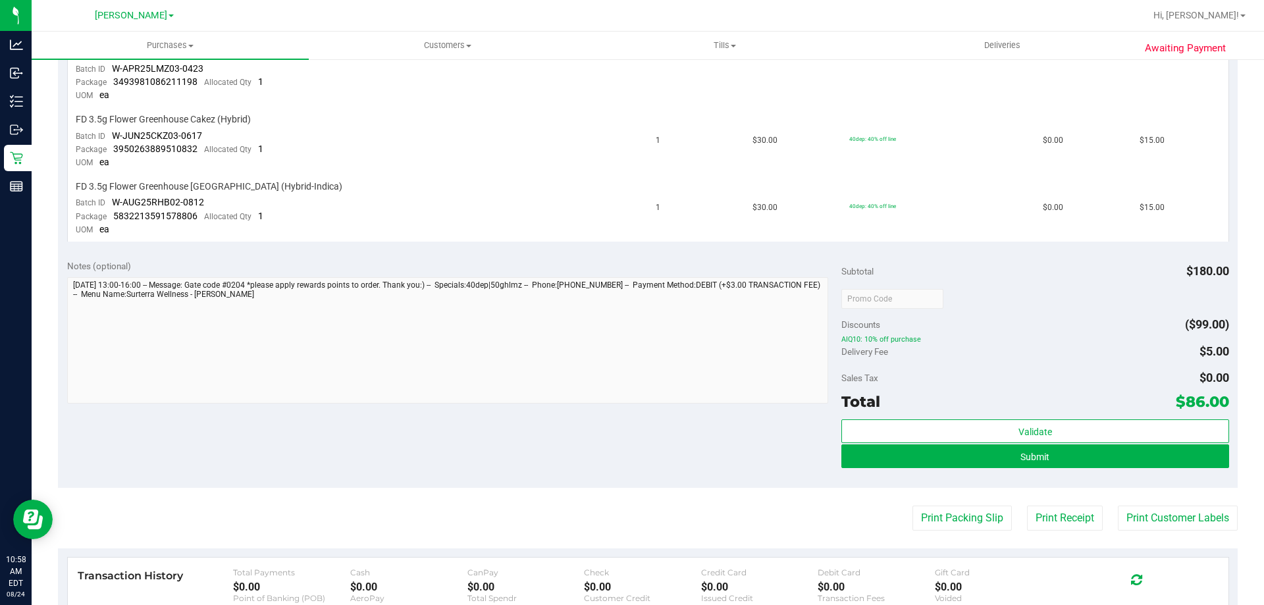
scroll to position [455, 0]
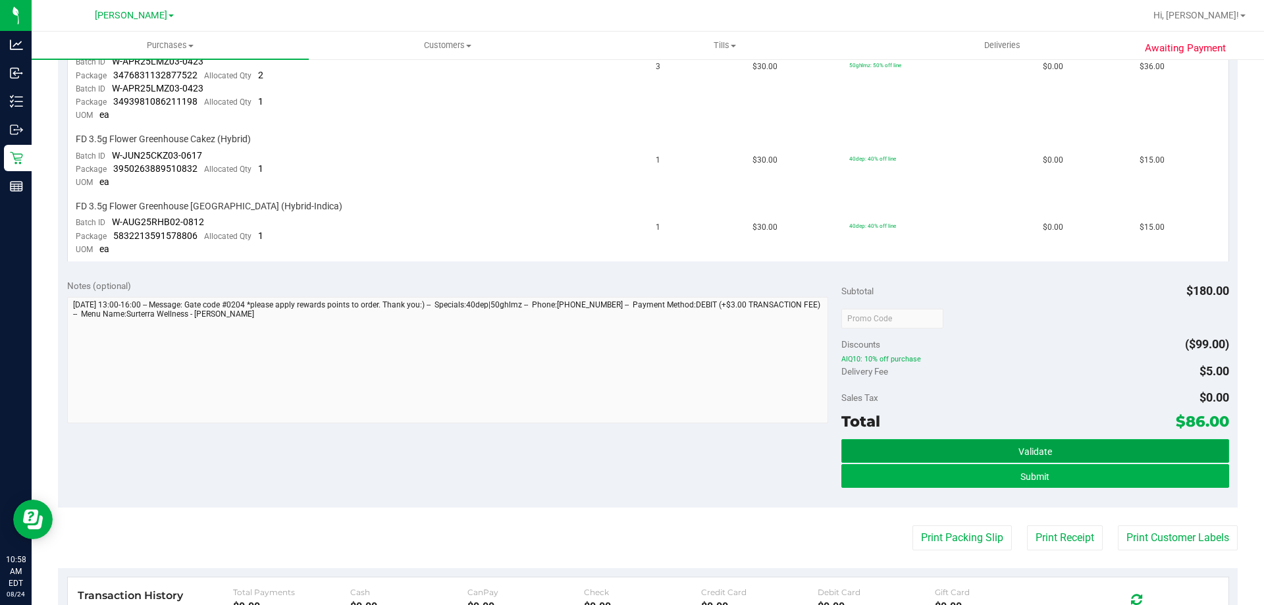
click at [1056, 455] on button "Validate" at bounding box center [1034, 451] width 387 height 24
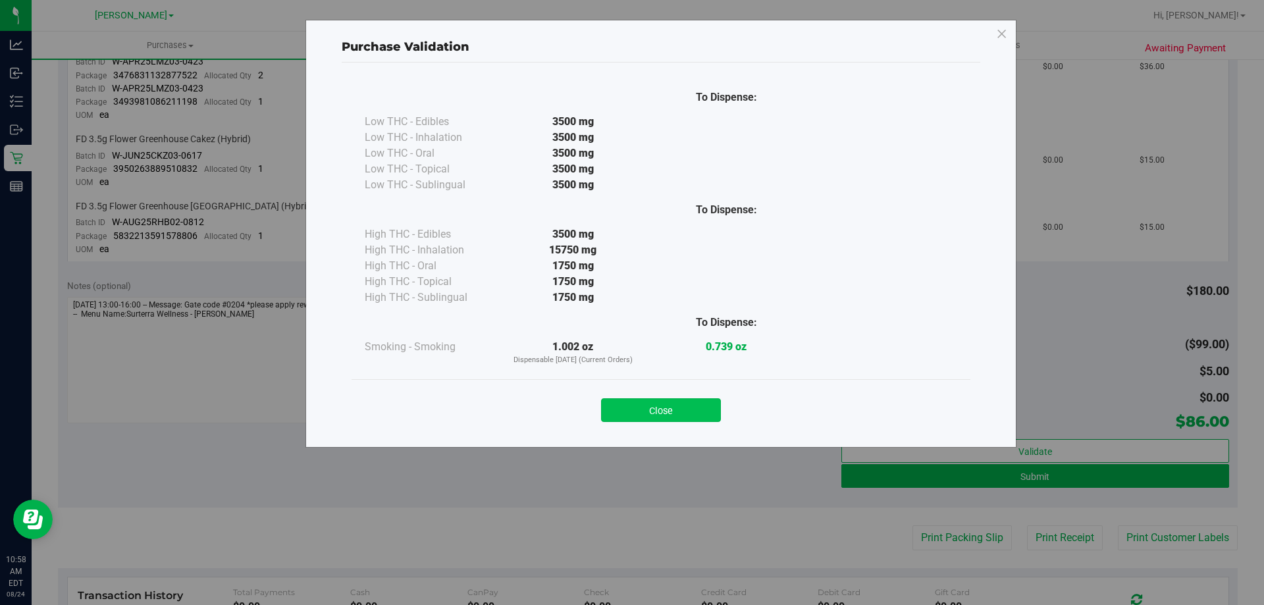
click at [649, 417] on button "Close" at bounding box center [661, 410] width 120 height 24
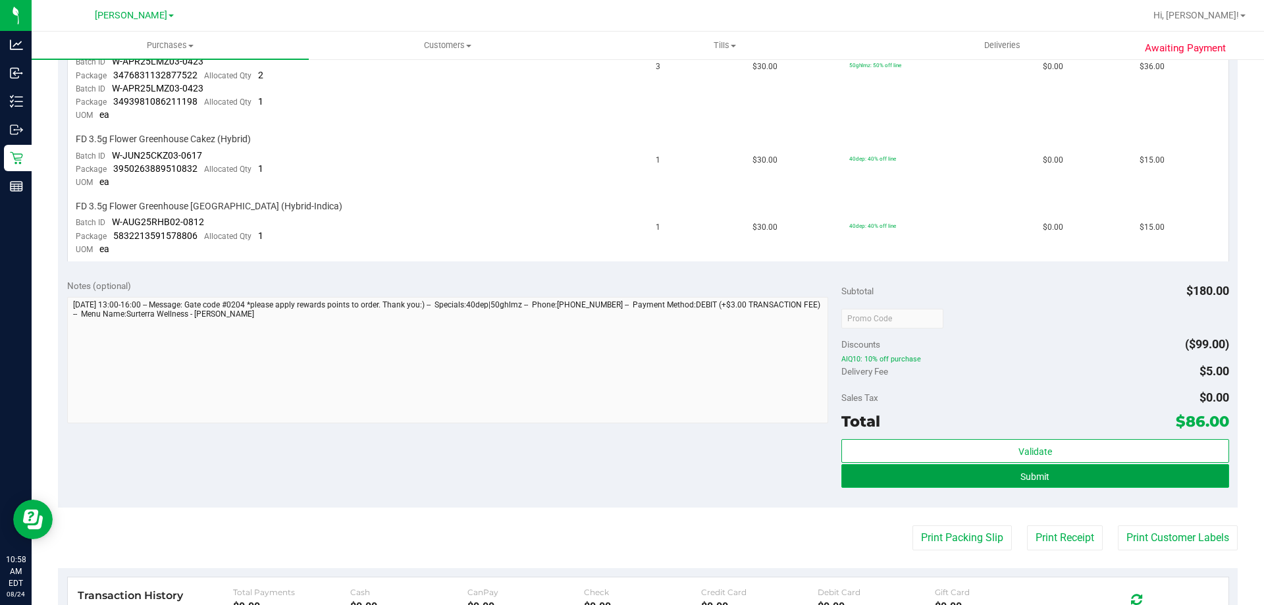
click at [1002, 473] on button "Submit" at bounding box center [1034, 476] width 387 height 24
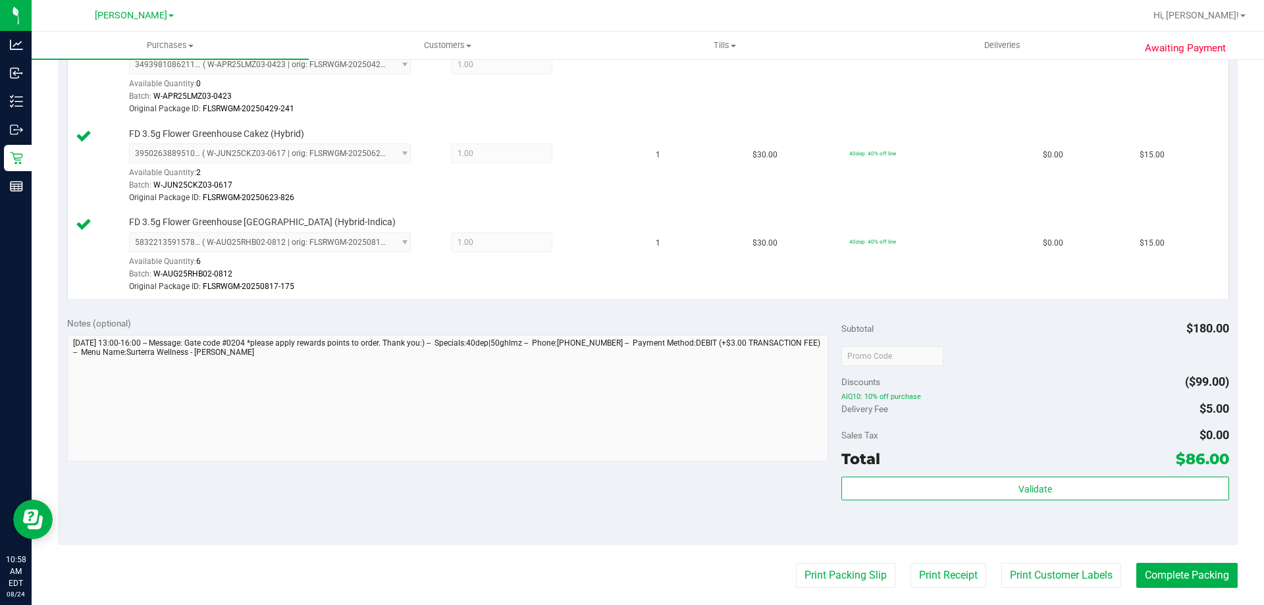
scroll to position [608, 0]
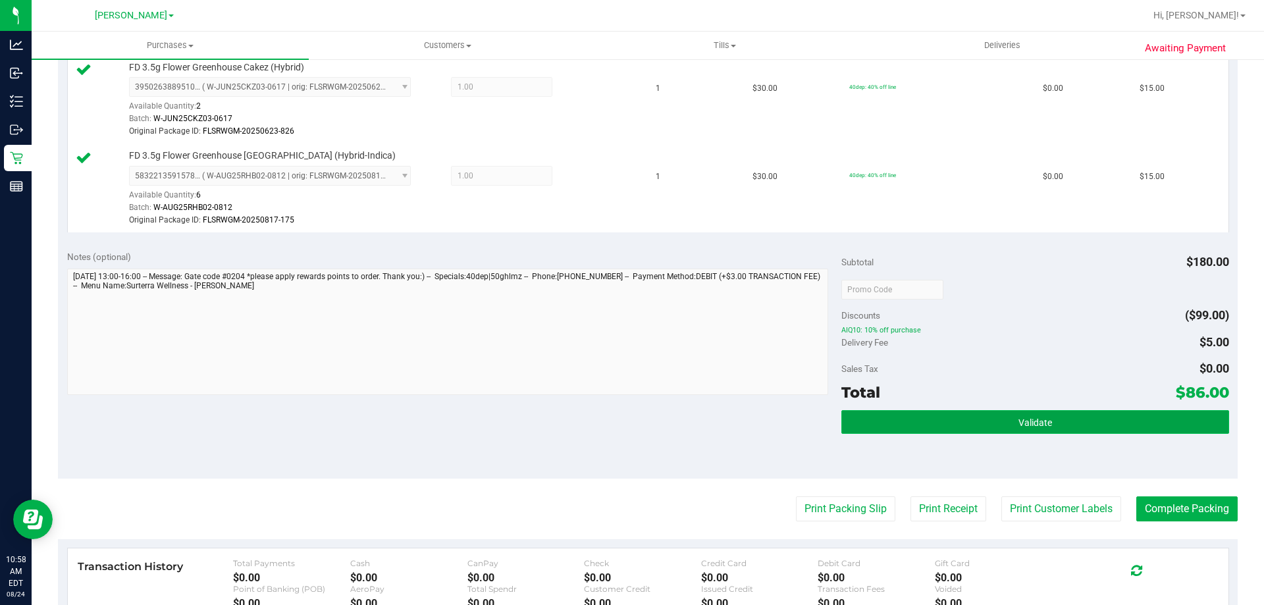
click at [939, 410] on button "Validate" at bounding box center [1034, 422] width 387 height 24
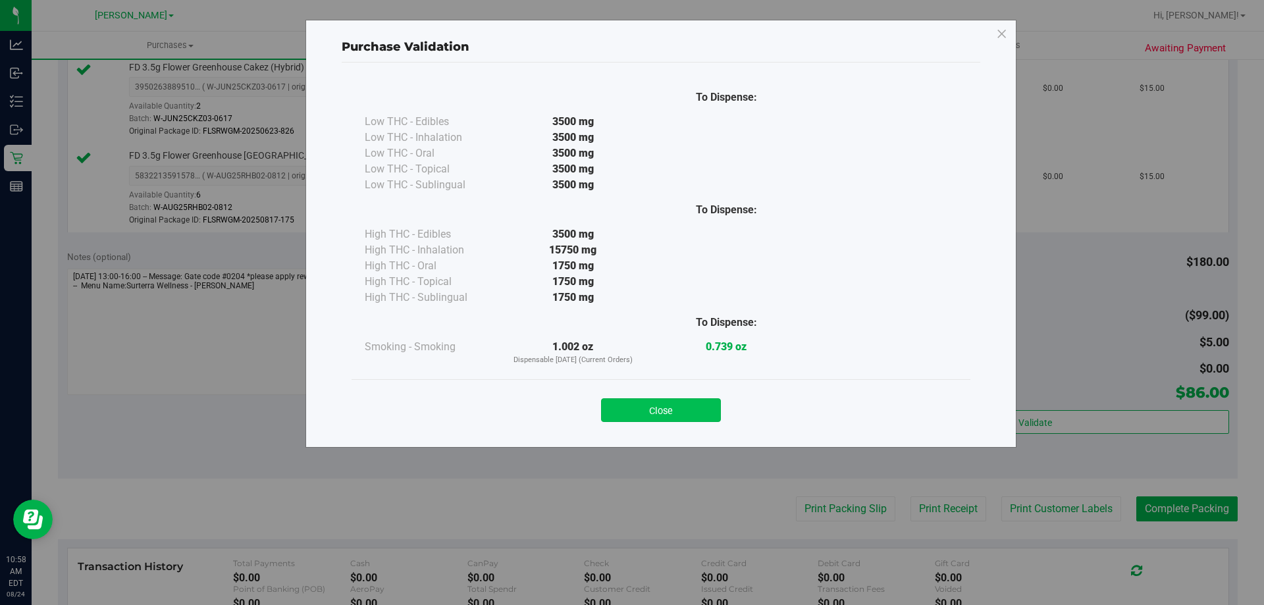
click at [666, 418] on button "Close" at bounding box center [661, 410] width 120 height 24
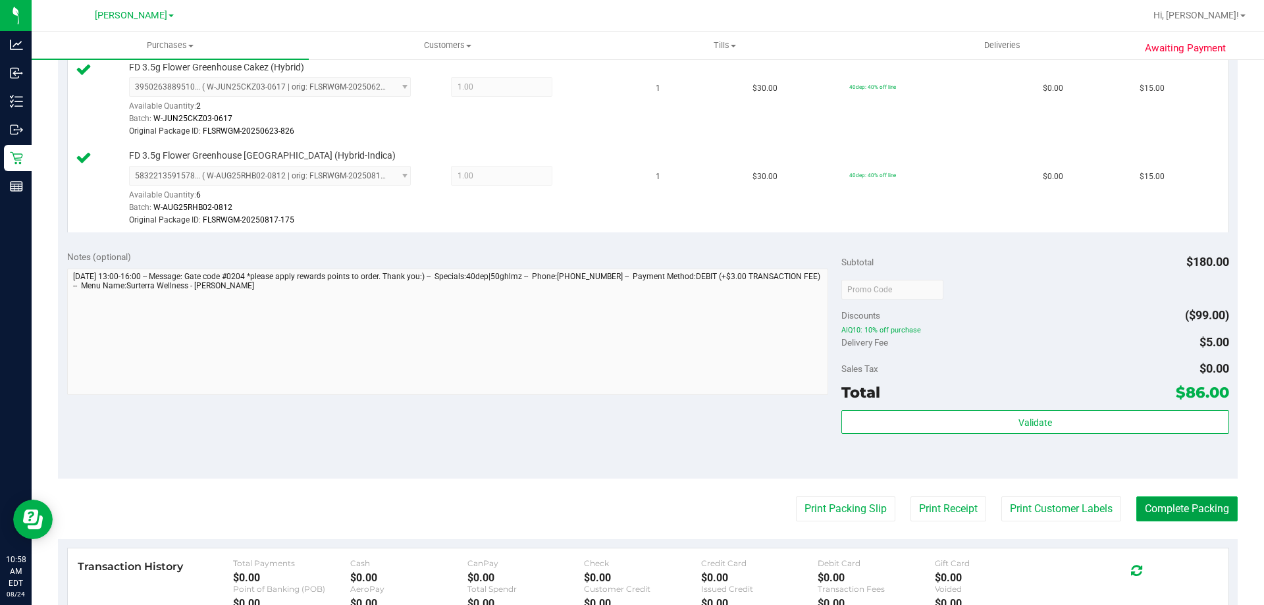
click at [1158, 505] on button "Complete Packing" at bounding box center [1186, 508] width 101 height 25
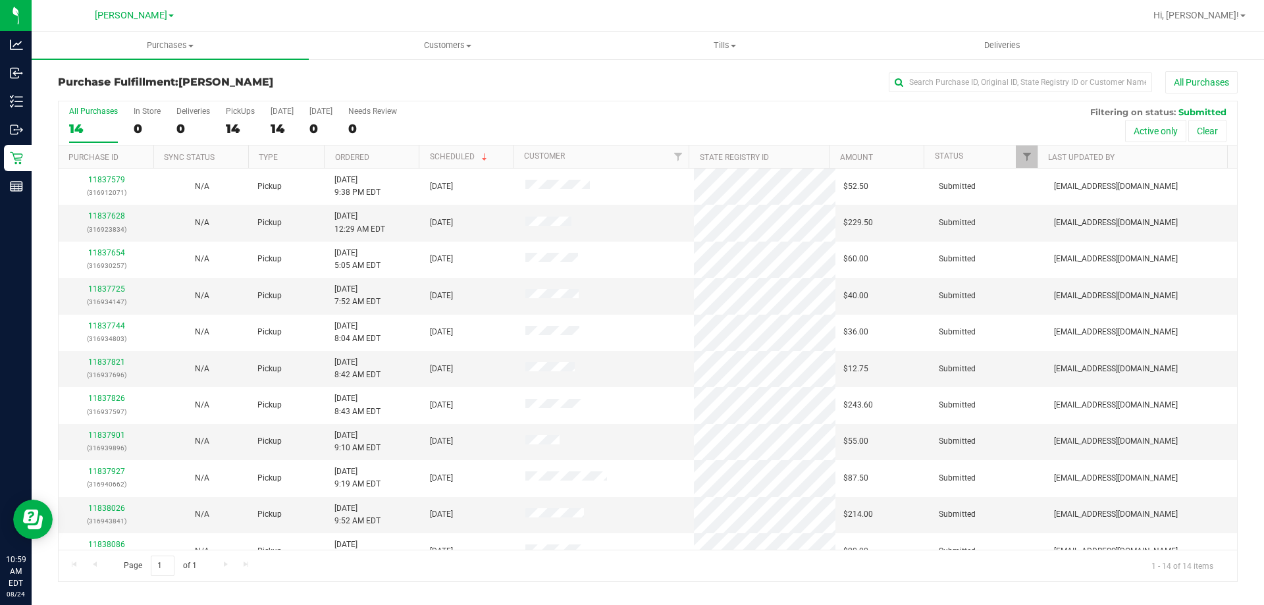
click at [146, 31] on nav "[PERSON_NAME] Hi, [PERSON_NAME]!" at bounding box center [648, 16] width 1233 height 32
click at [163, 47] on span "Purchases" at bounding box center [170, 46] width 277 height 12
click at [114, 93] on li "Fulfillment" at bounding box center [170, 96] width 277 height 16
click at [106, 286] on link "11837725" at bounding box center [106, 288] width 37 height 9
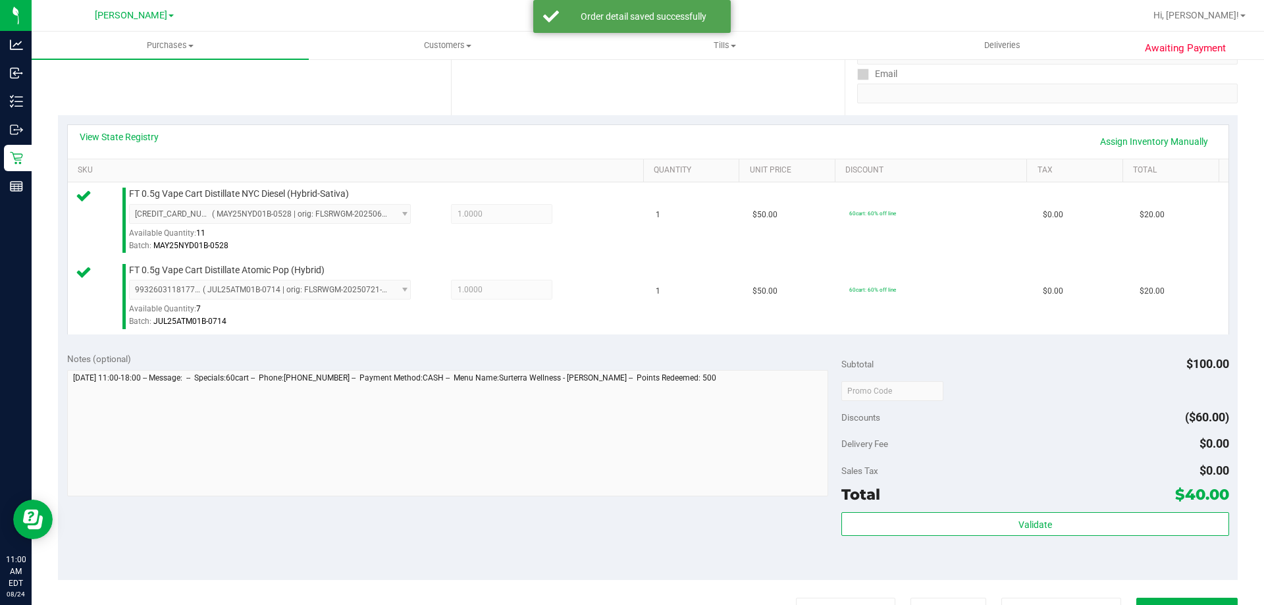
scroll to position [263, 0]
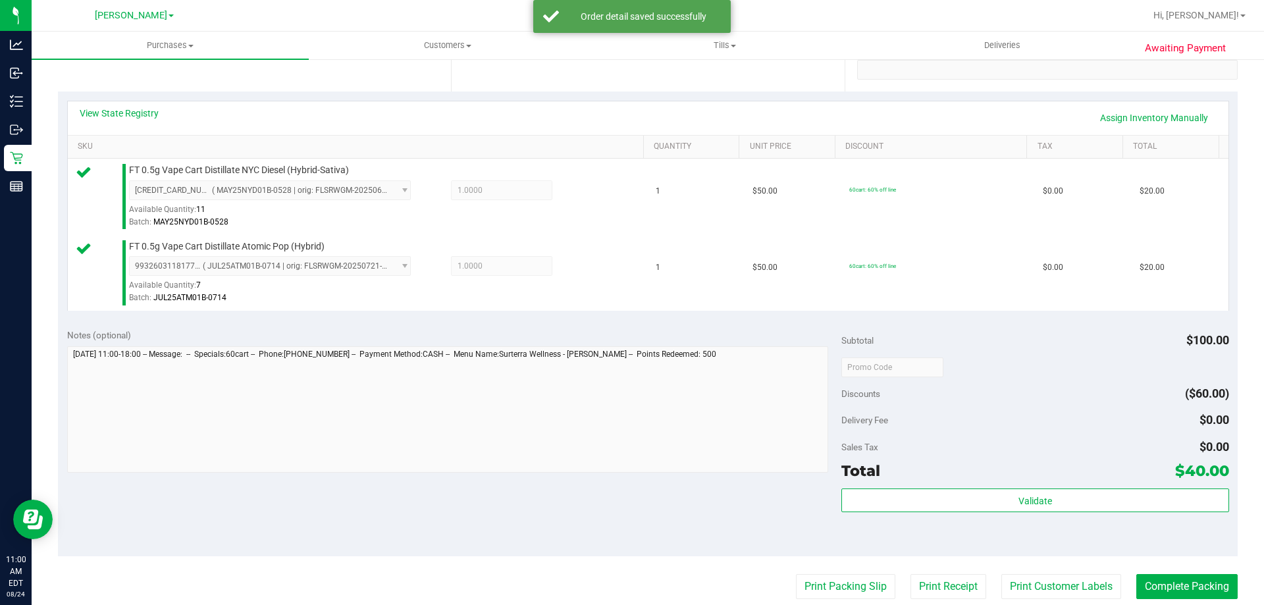
click at [946, 514] on div "Validate" at bounding box center [1034, 518] width 387 height 59
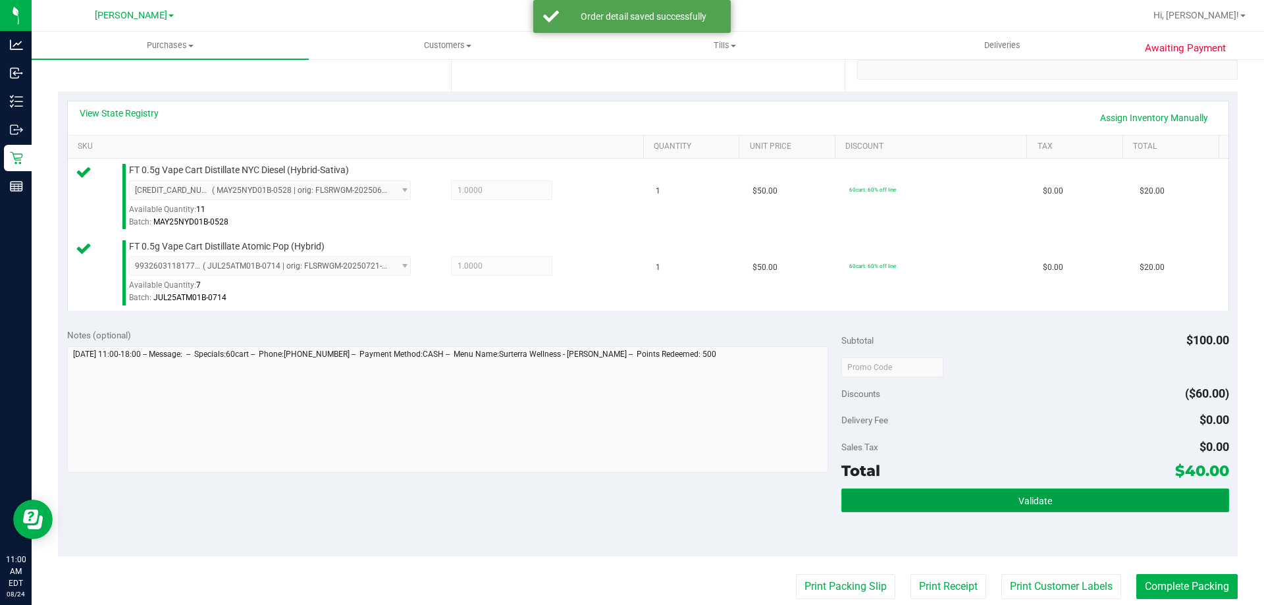
click at [951, 508] on button "Validate" at bounding box center [1034, 501] width 387 height 24
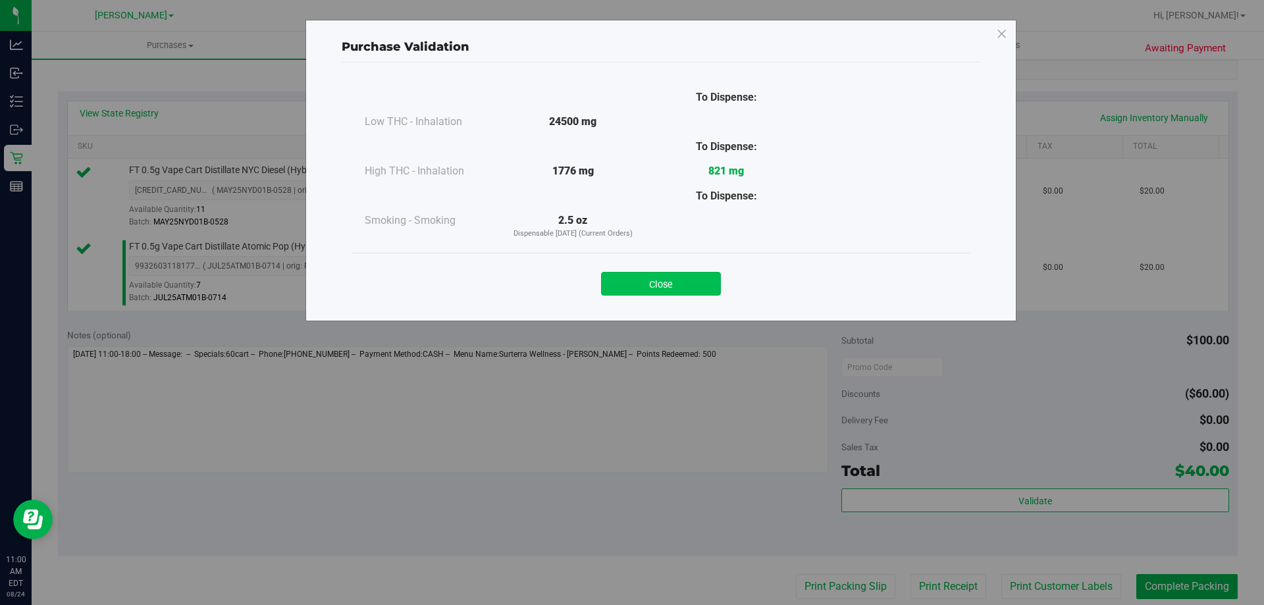
click at [664, 280] on button "Close" at bounding box center [661, 284] width 120 height 24
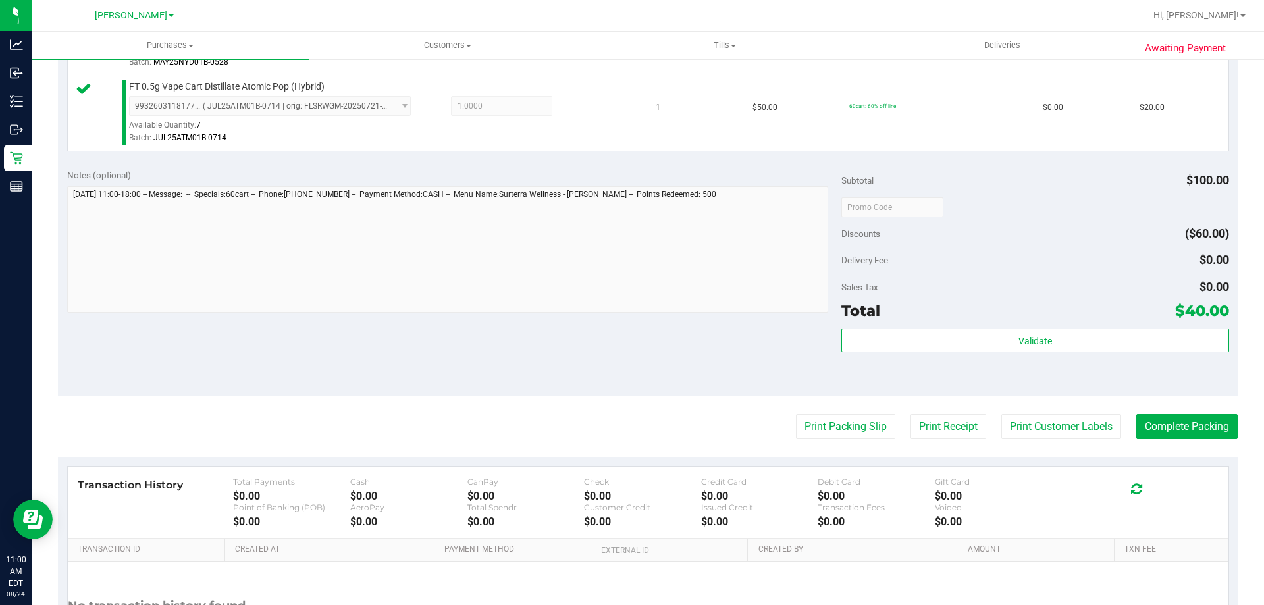
scroll to position [461, 0]
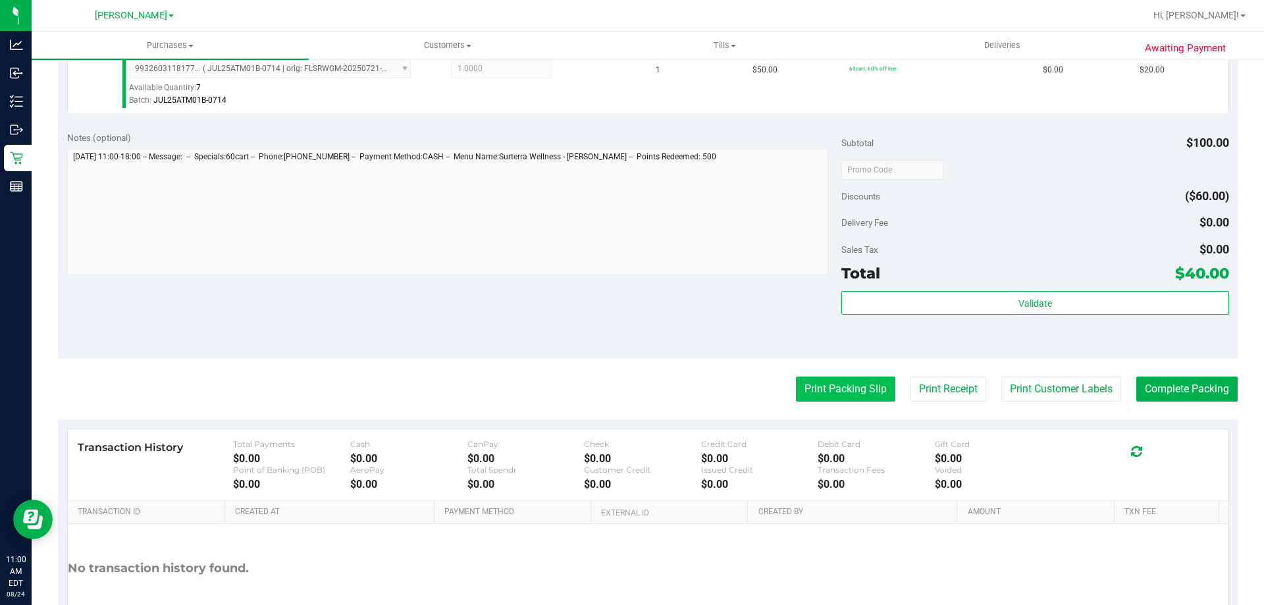
click at [840, 389] on button "Print Packing Slip" at bounding box center [845, 389] width 99 height 25
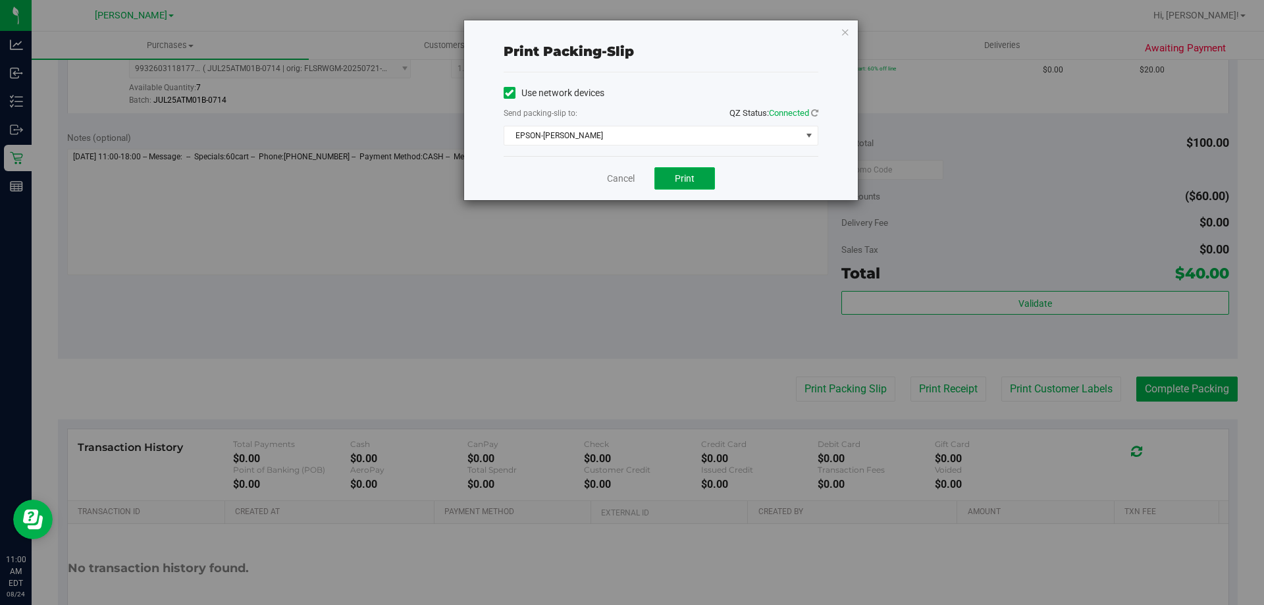
click at [690, 188] on button "Print" at bounding box center [684, 178] width 61 height 22
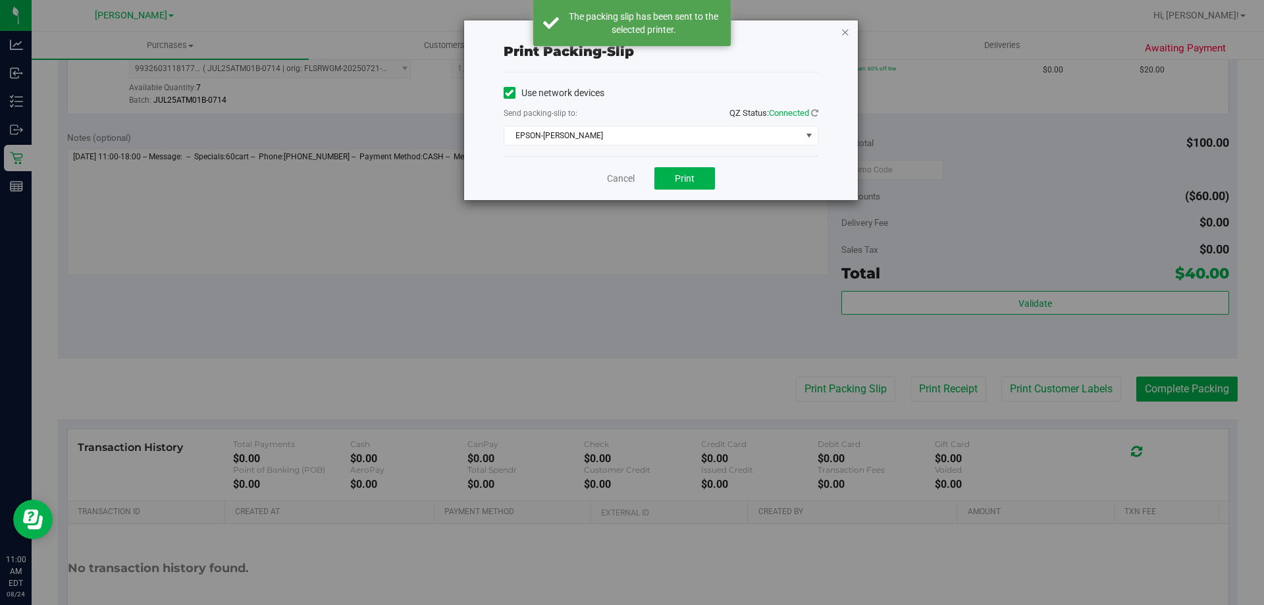
click at [847, 30] on icon "button" at bounding box center [845, 32] width 9 height 16
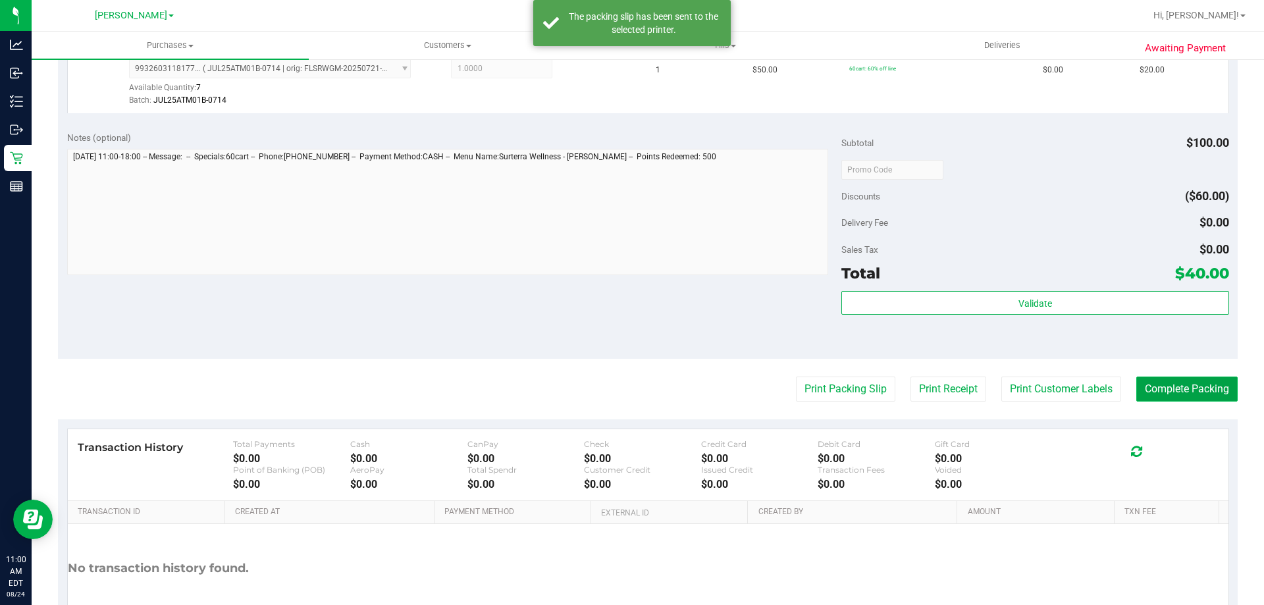
click at [1167, 388] on button "Complete Packing" at bounding box center [1186, 389] width 101 height 25
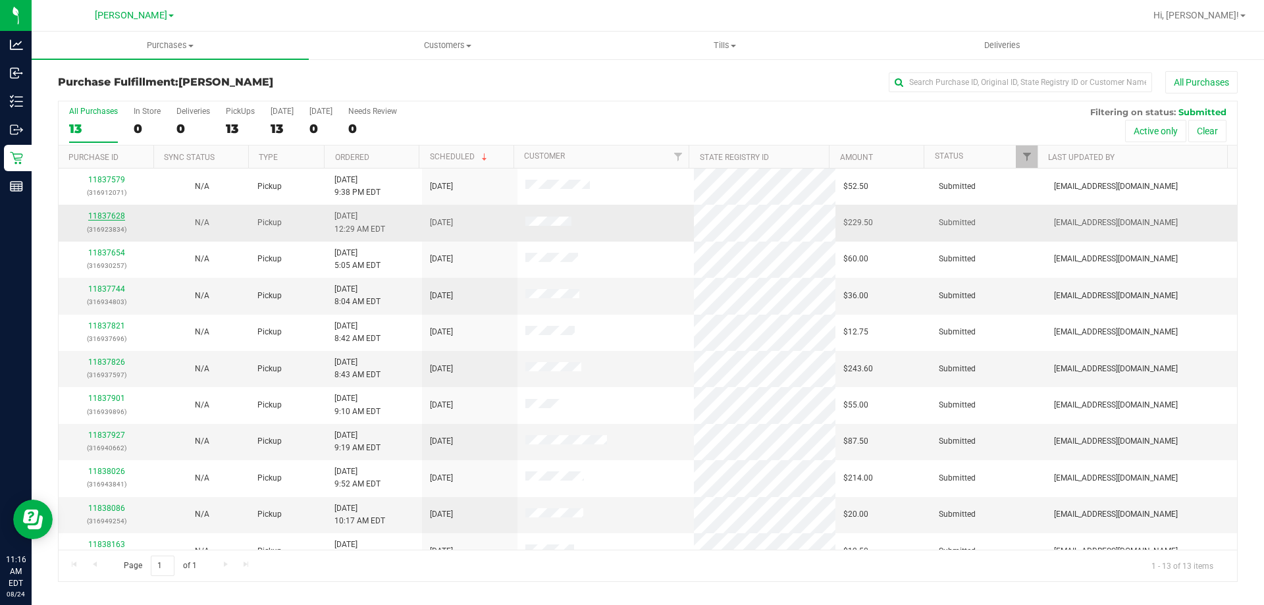
click at [115, 218] on link "11837628" at bounding box center [106, 215] width 37 height 9
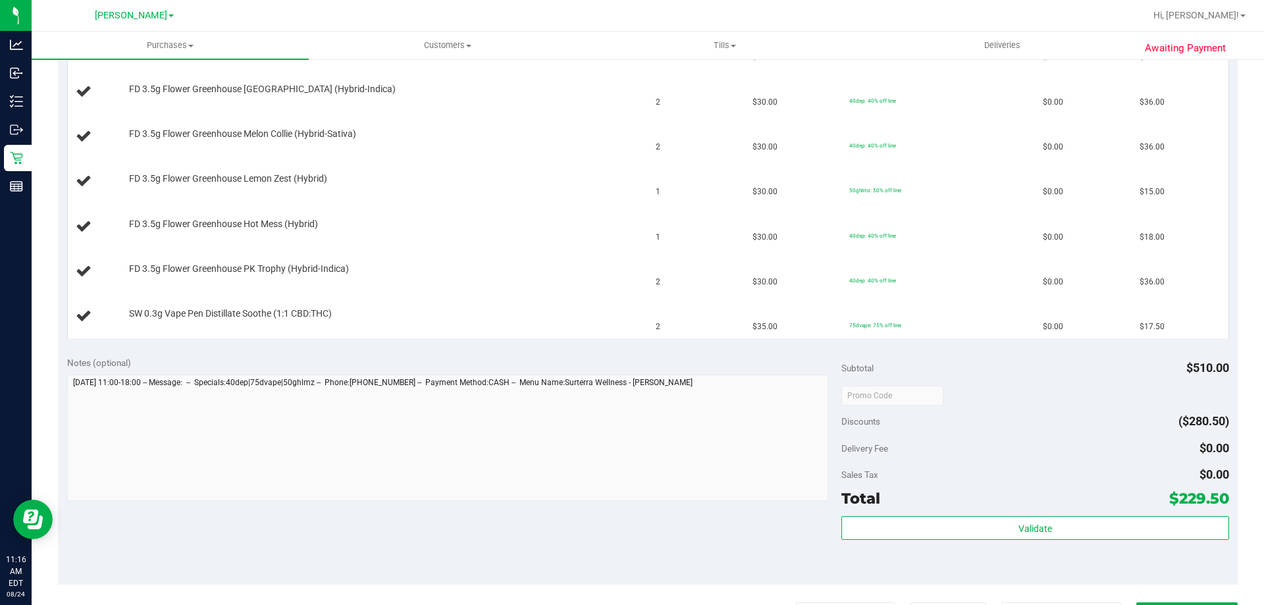
scroll to position [562, 0]
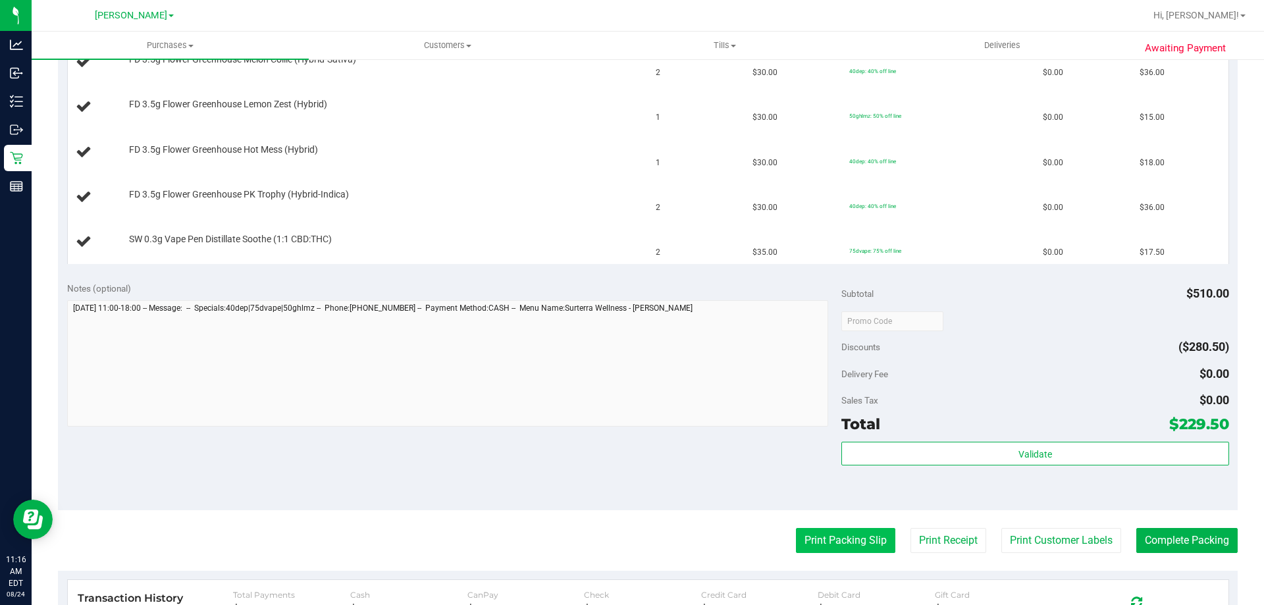
click at [849, 534] on button "Print Packing Slip" at bounding box center [845, 540] width 99 height 25
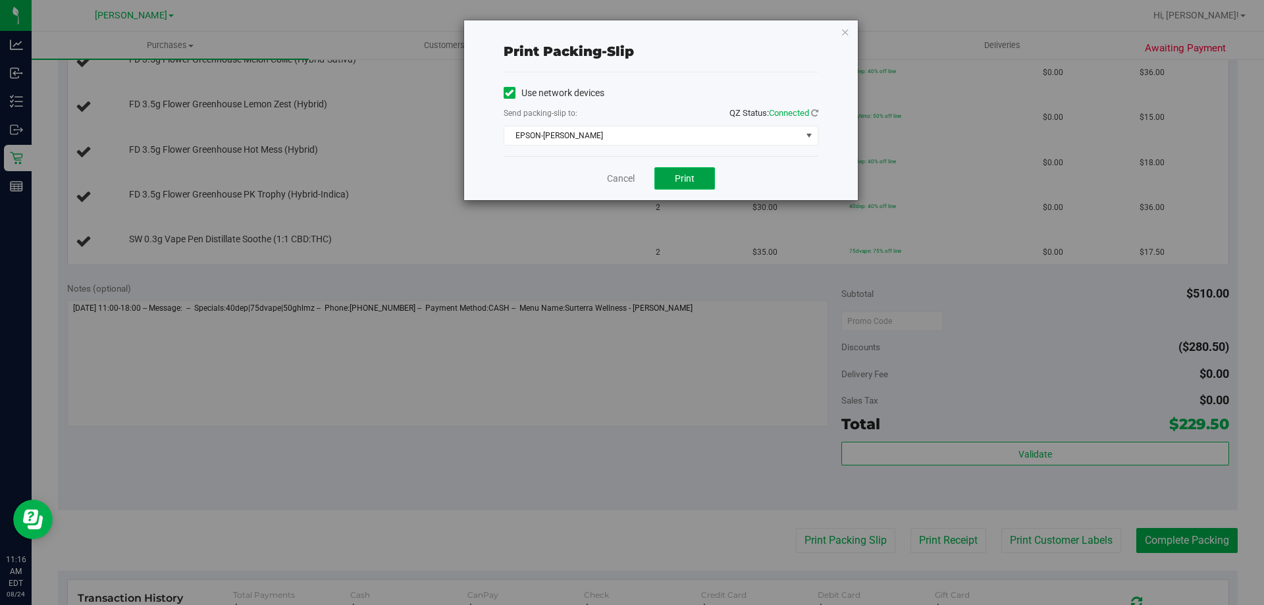
click at [679, 167] on button "Print" at bounding box center [684, 178] width 61 height 22
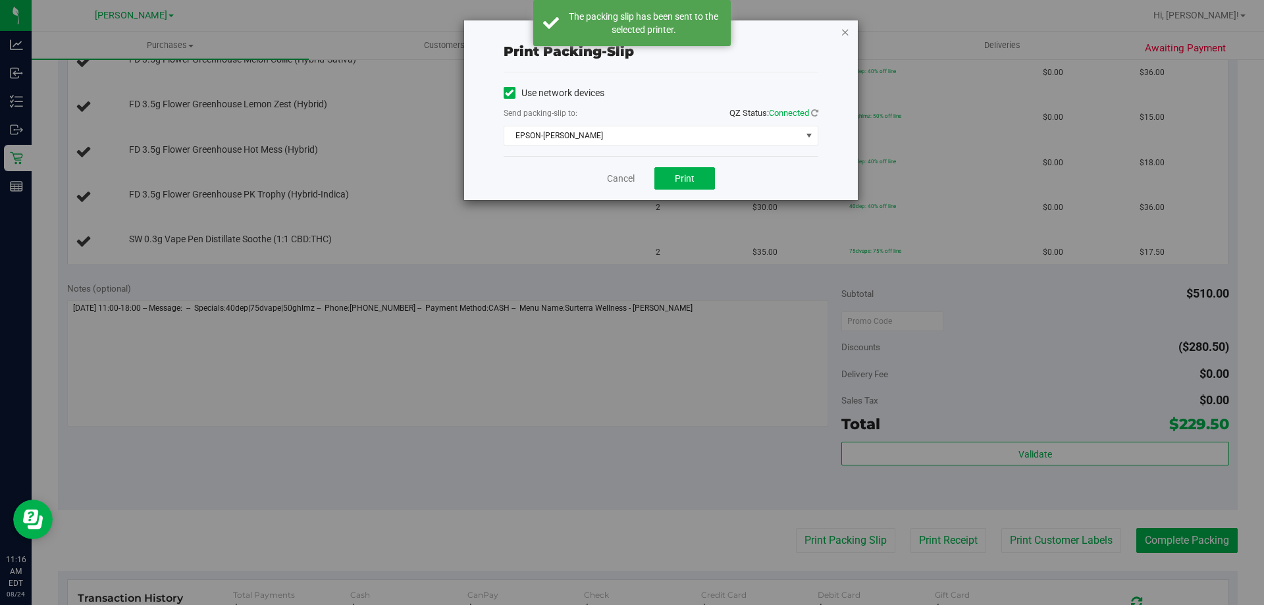
click at [846, 35] on icon "button" at bounding box center [845, 32] width 9 height 16
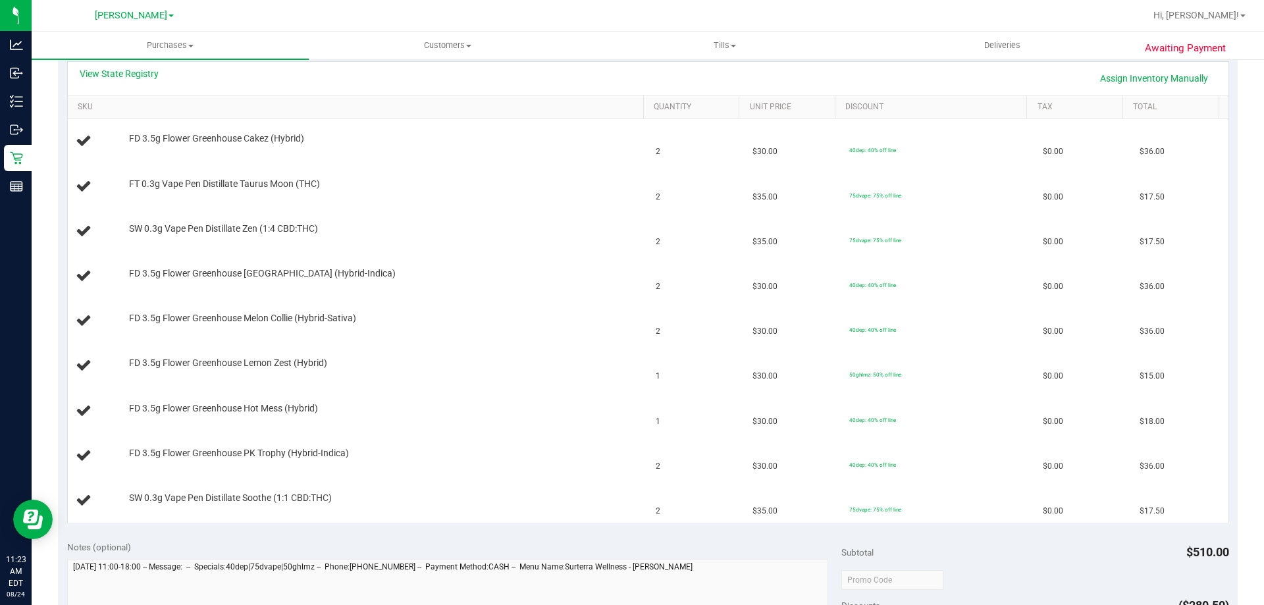
scroll to position [308, 0]
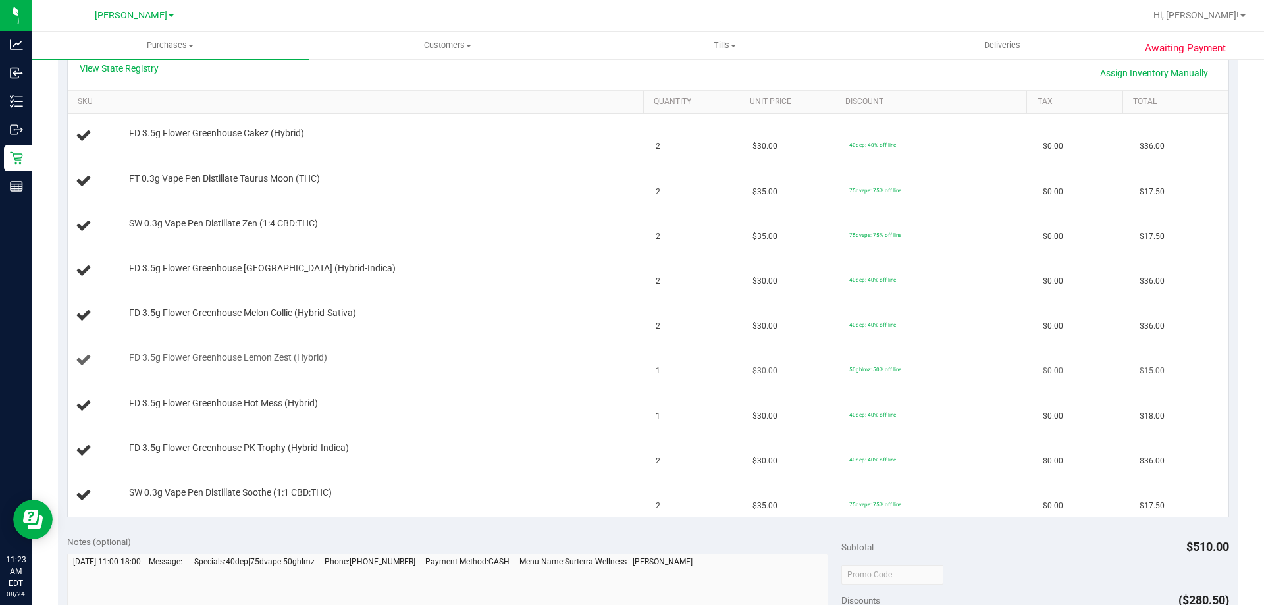
click at [801, 350] on td "$30.00" at bounding box center [793, 360] width 97 height 45
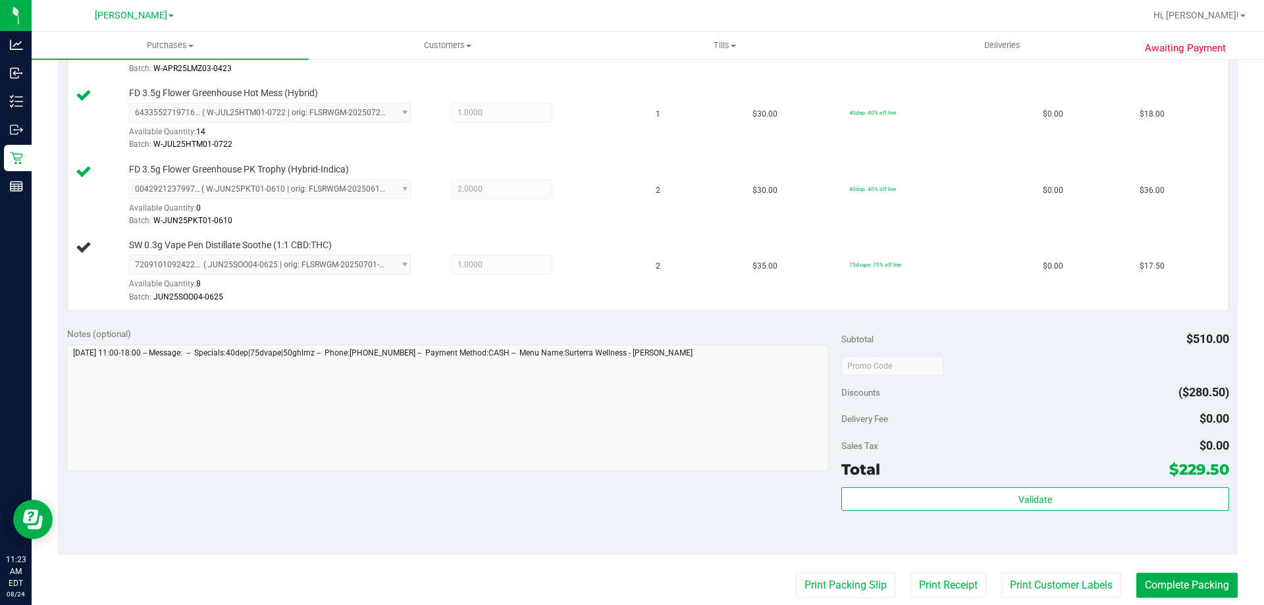
scroll to position [815, 0]
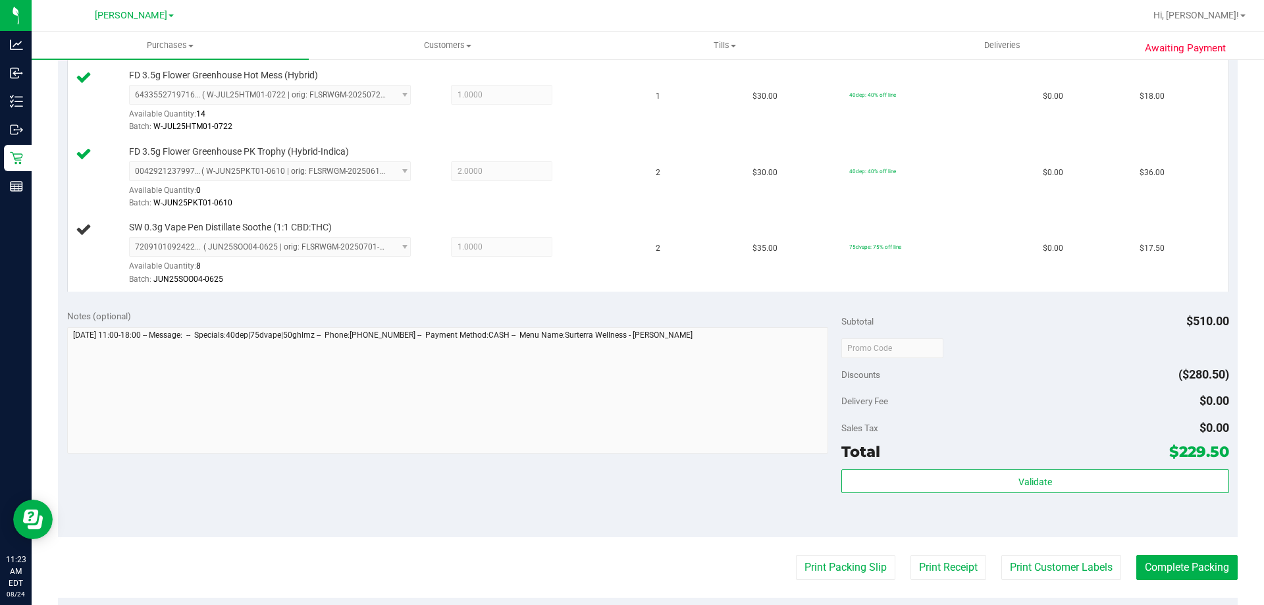
click at [1061, 496] on div "Validate" at bounding box center [1034, 498] width 387 height 59
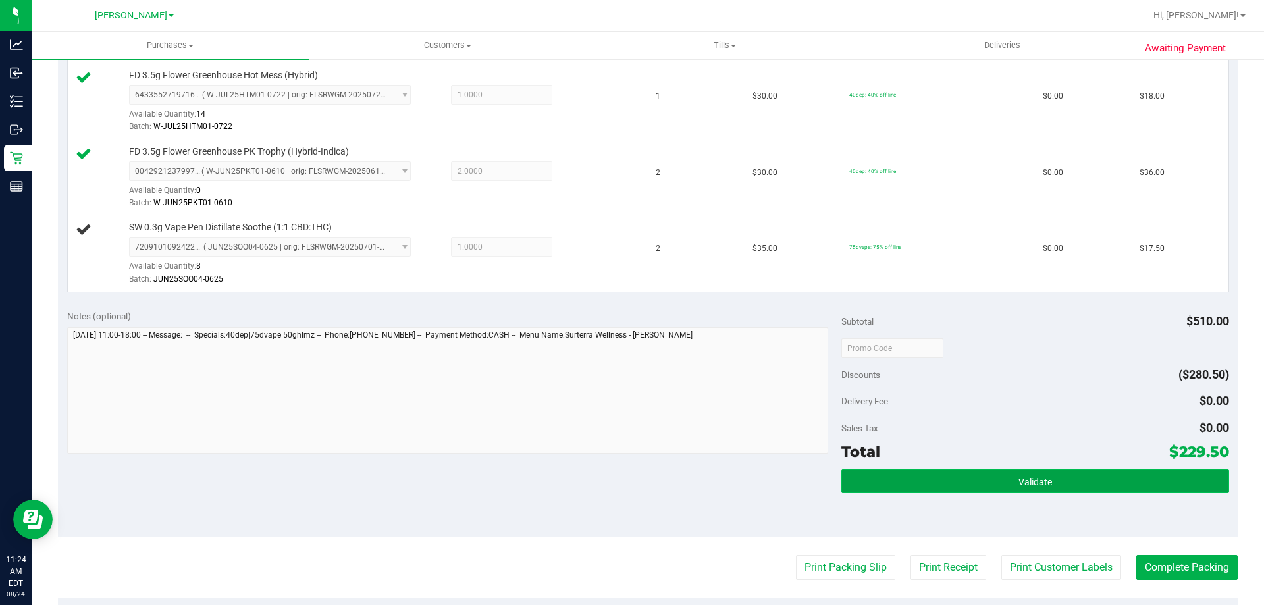
click at [1042, 486] on span "Validate" at bounding box center [1036, 482] width 34 height 11
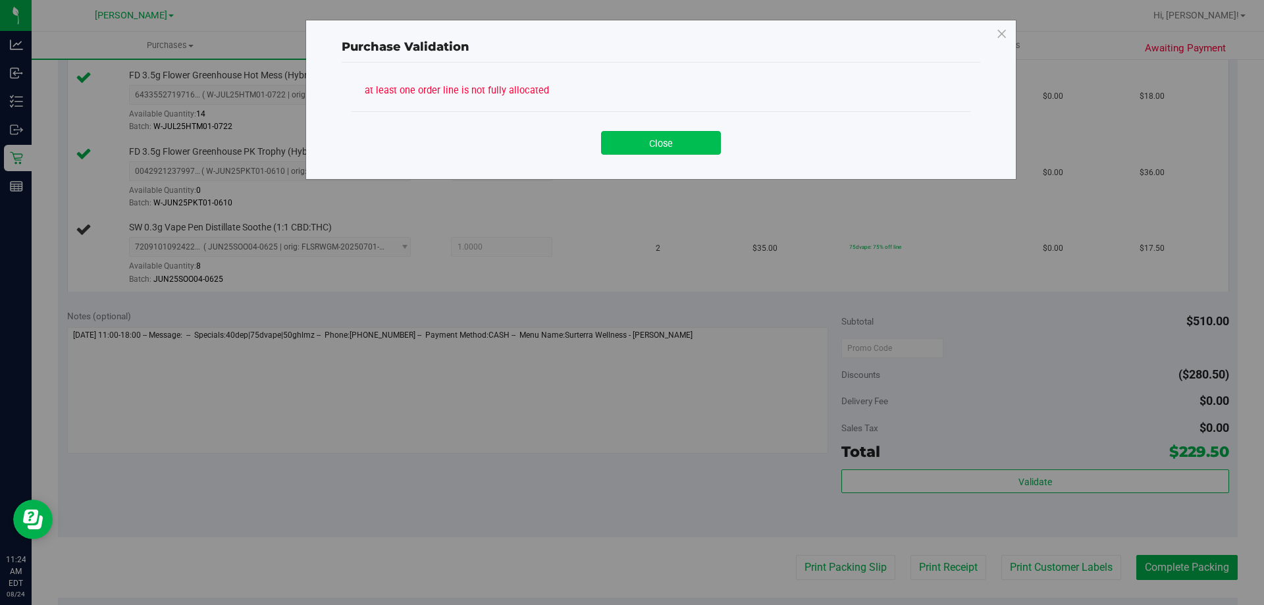
click at [641, 135] on button "Close" at bounding box center [661, 143] width 120 height 24
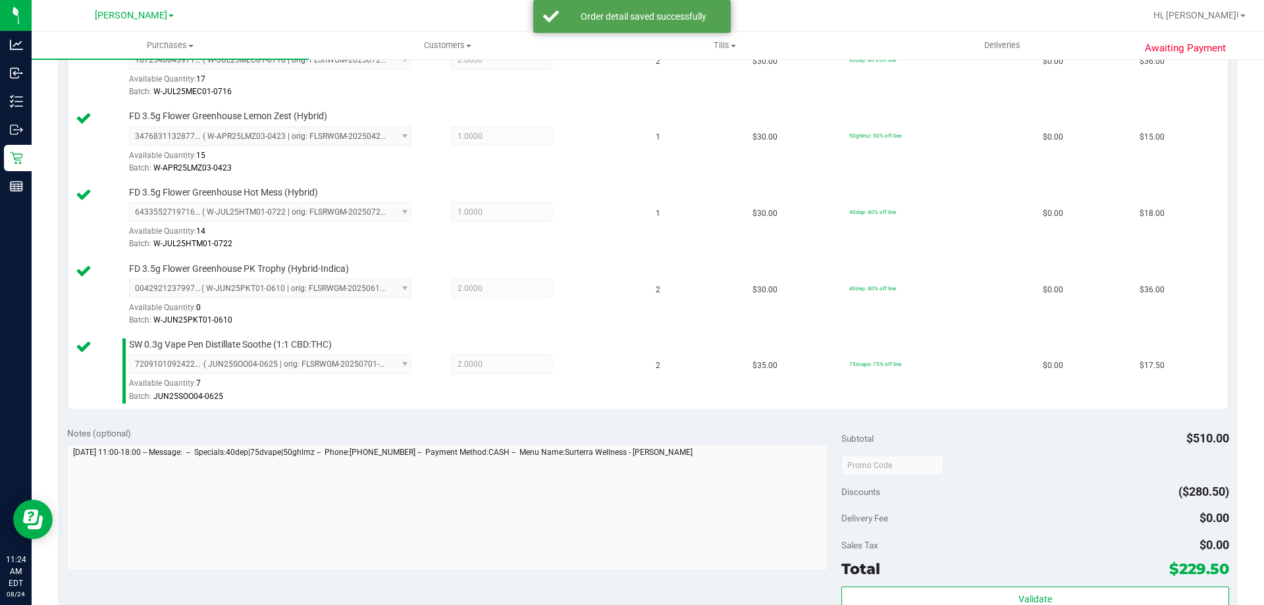
scroll to position [791, 0]
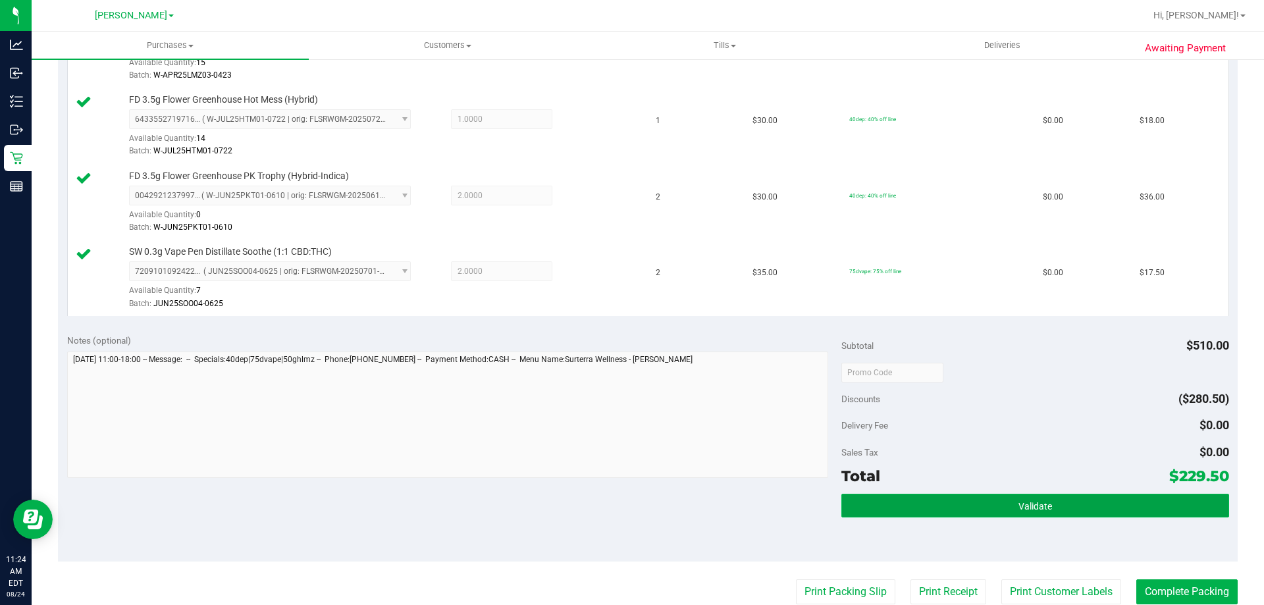
click at [874, 500] on button "Validate" at bounding box center [1034, 506] width 387 height 24
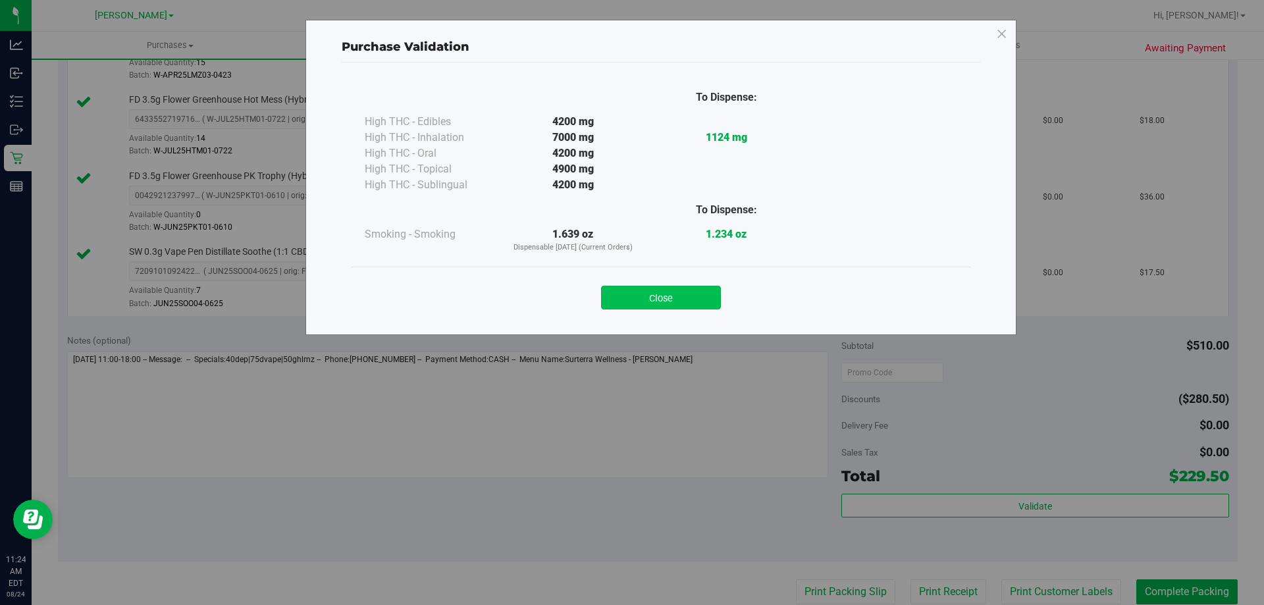
click at [658, 286] on button "Close" at bounding box center [661, 298] width 120 height 24
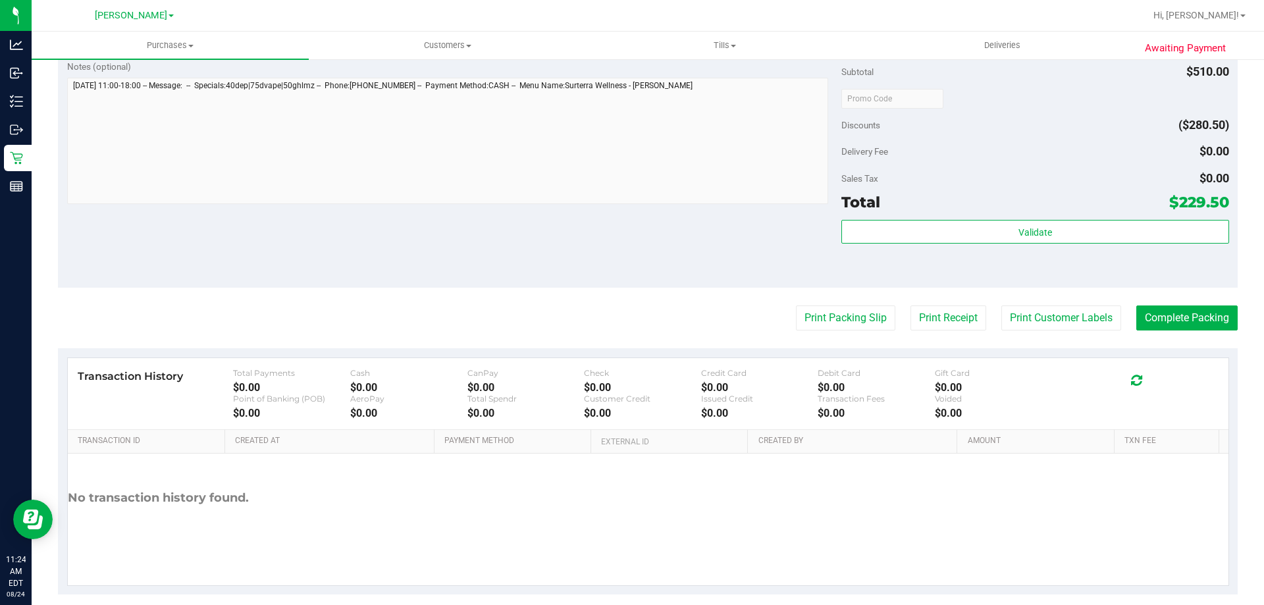
scroll to position [1081, 0]
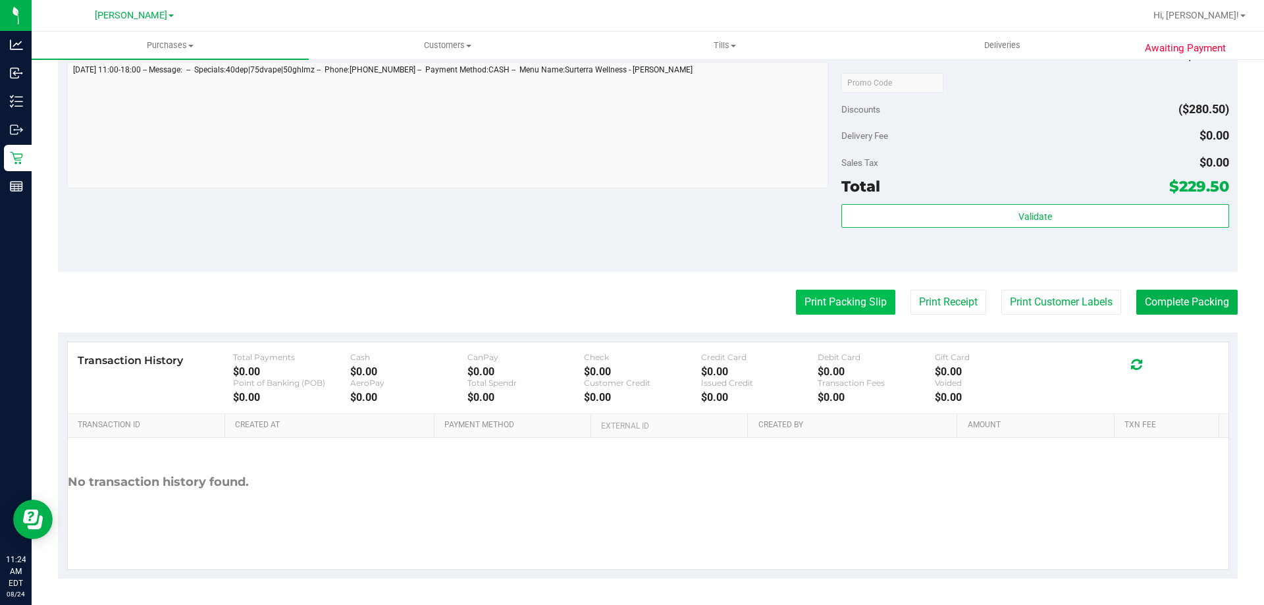
click at [850, 295] on button "Print Packing Slip" at bounding box center [845, 302] width 99 height 25
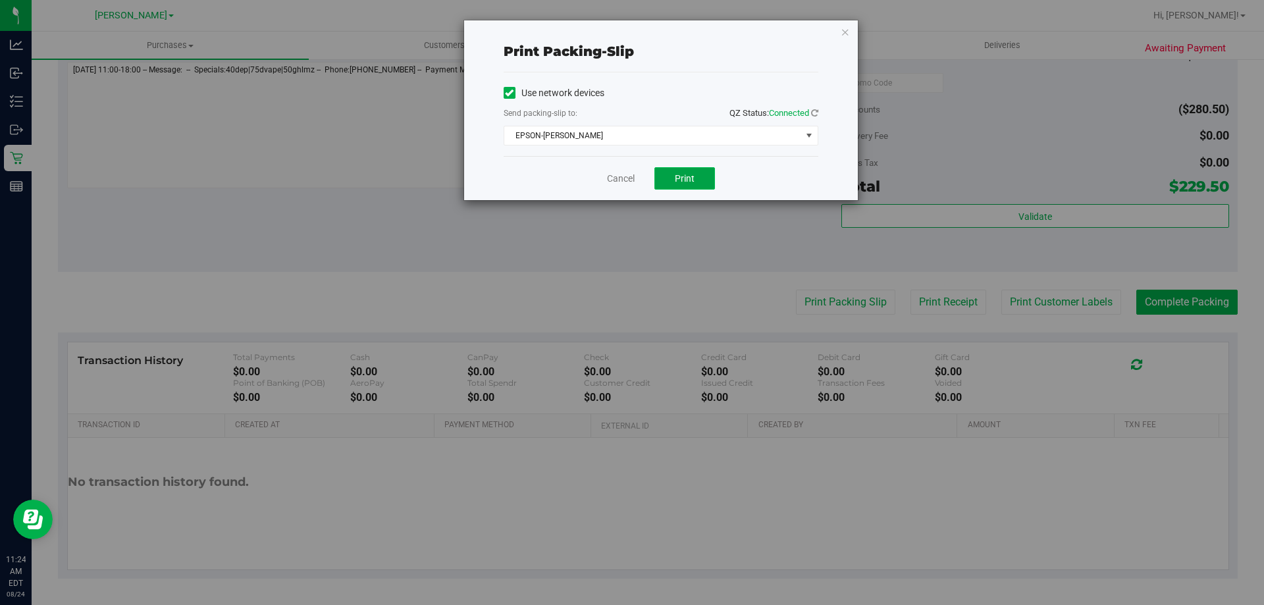
click at [676, 176] on button "Print" at bounding box center [684, 178] width 61 height 22
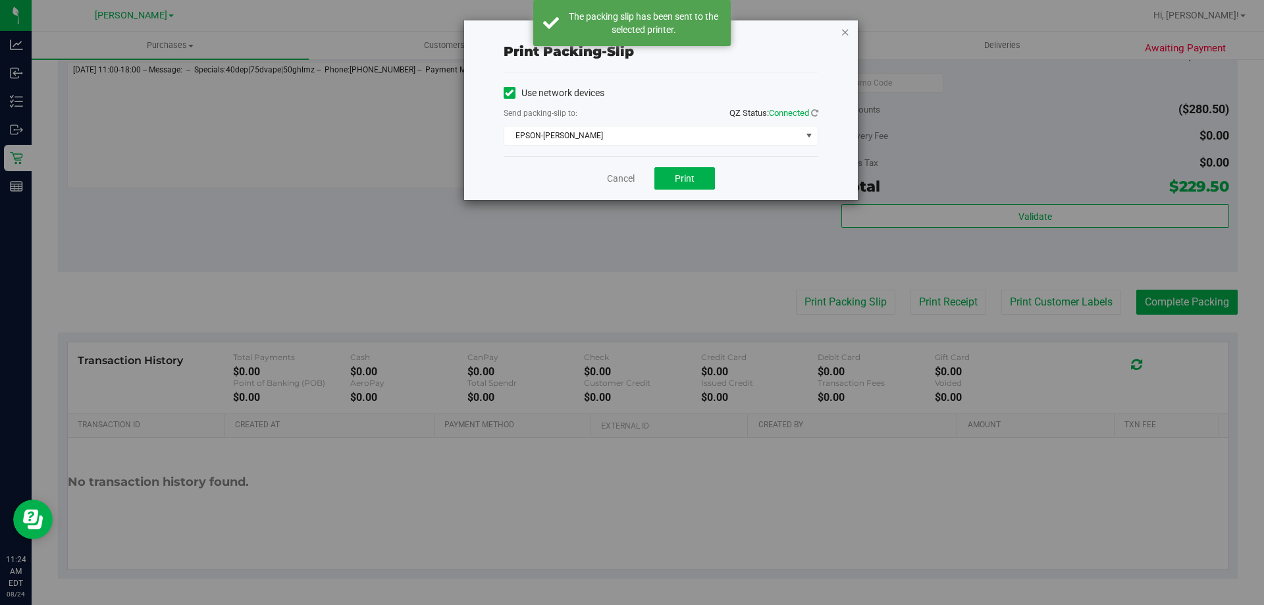
click at [847, 30] on icon "button" at bounding box center [845, 32] width 9 height 16
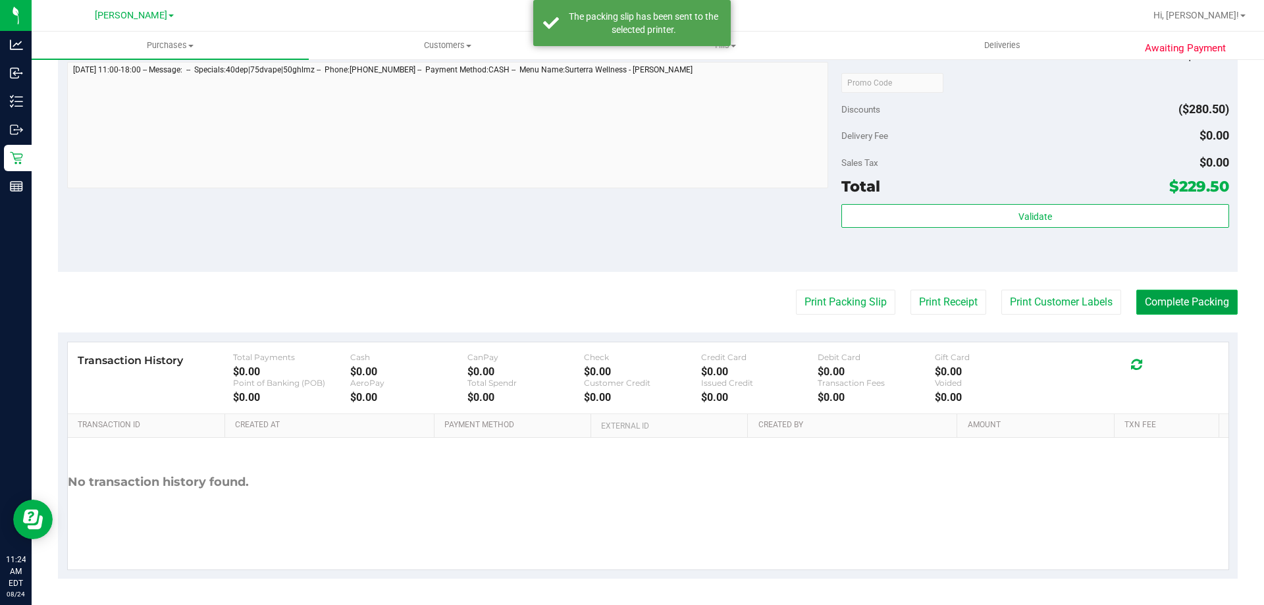
click at [1170, 310] on button "Complete Packing" at bounding box center [1186, 302] width 101 height 25
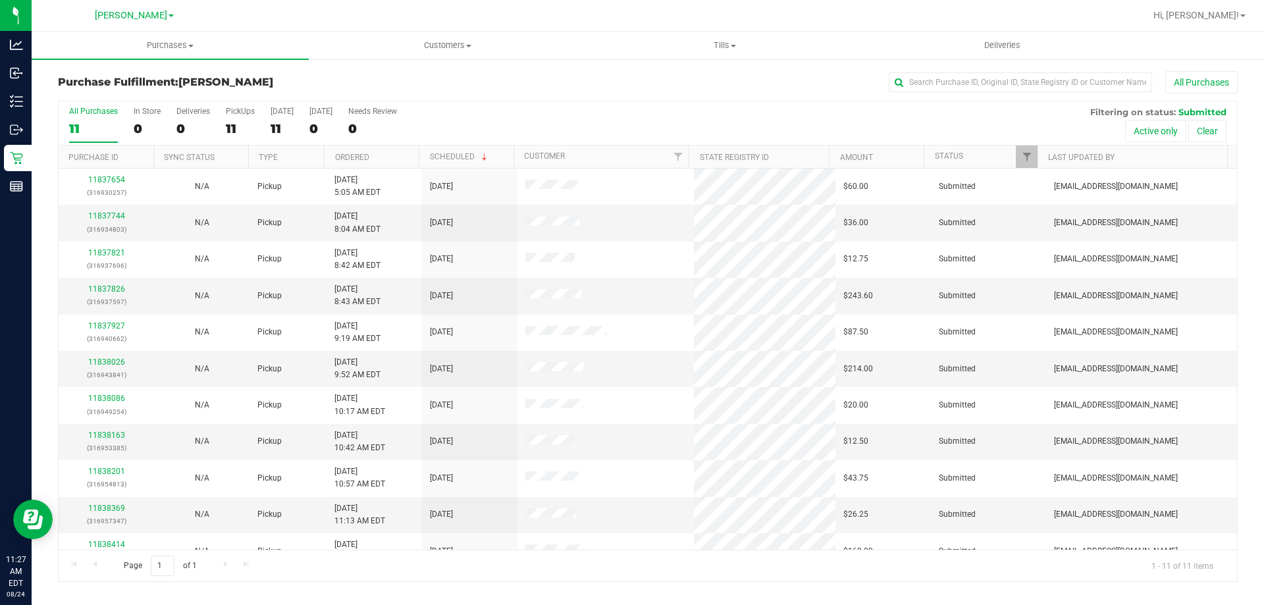
scroll to position [19, 0]
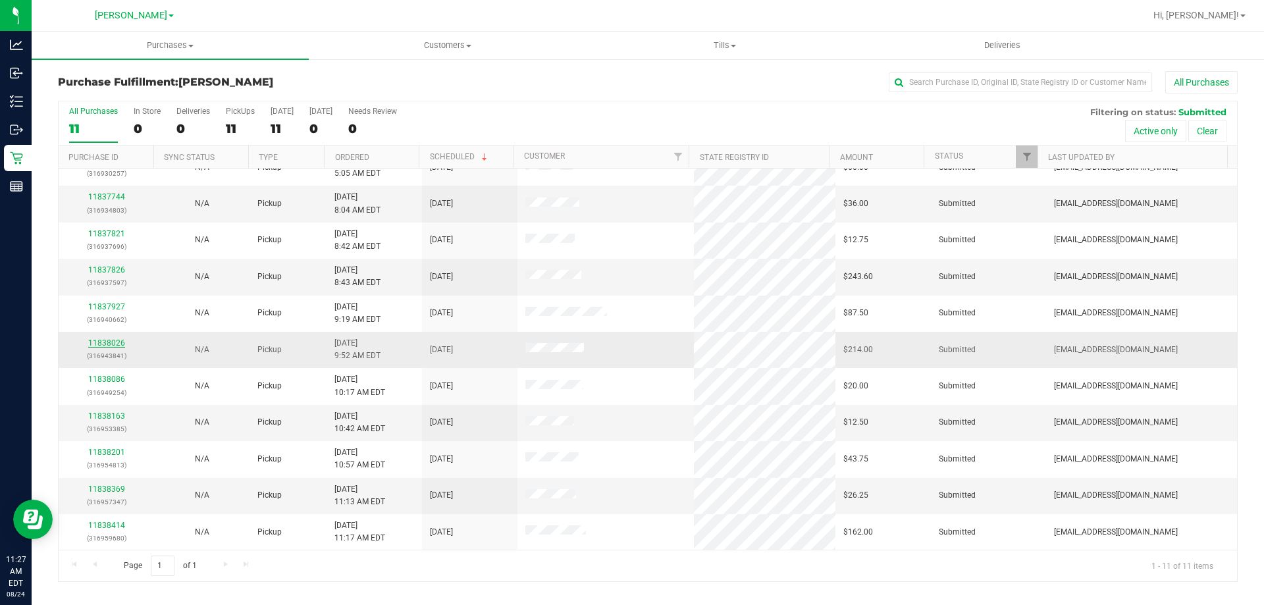
click at [113, 341] on link "11838026" at bounding box center [106, 342] width 37 height 9
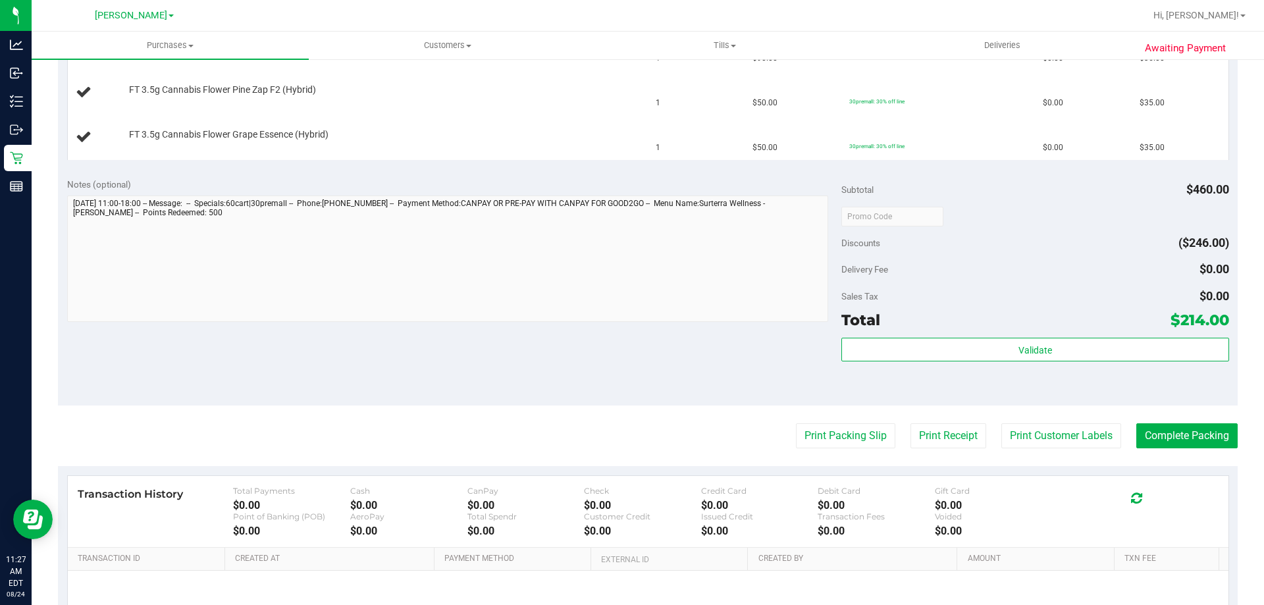
scroll to position [533, 0]
click at [840, 427] on button "Print Packing Slip" at bounding box center [845, 434] width 99 height 25
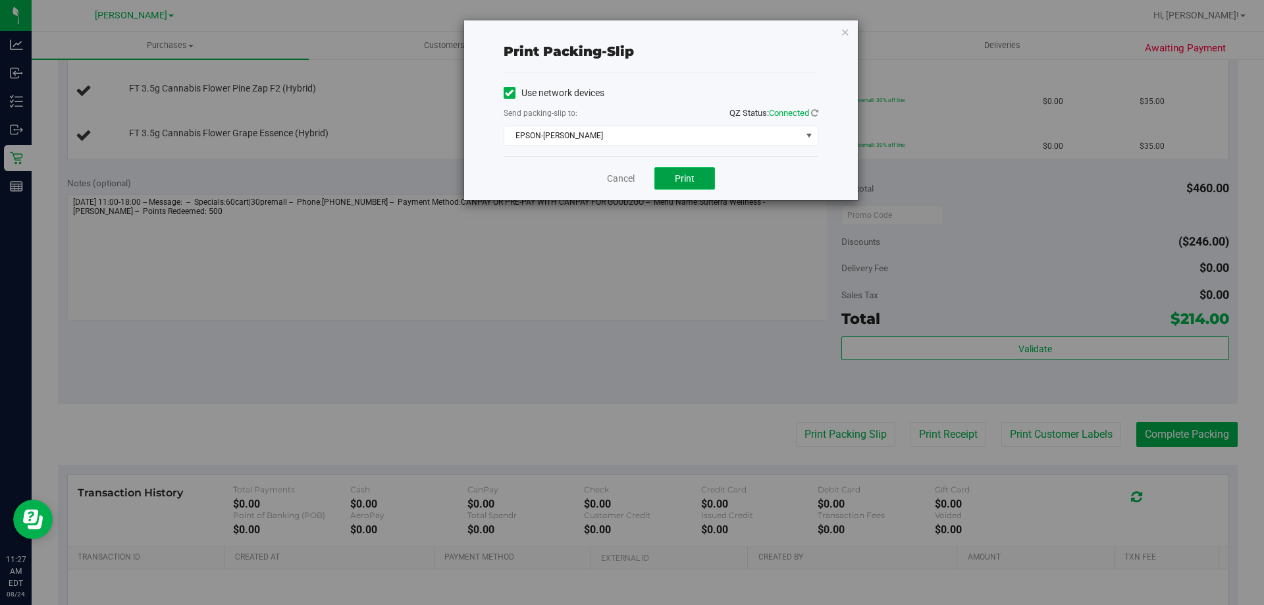
click at [691, 181] on span "Print" at bounding box center [685, 178] width 20 height 11
click at [845, 32] on icon "button" at bounding box center [845, 32] width 9 height 16
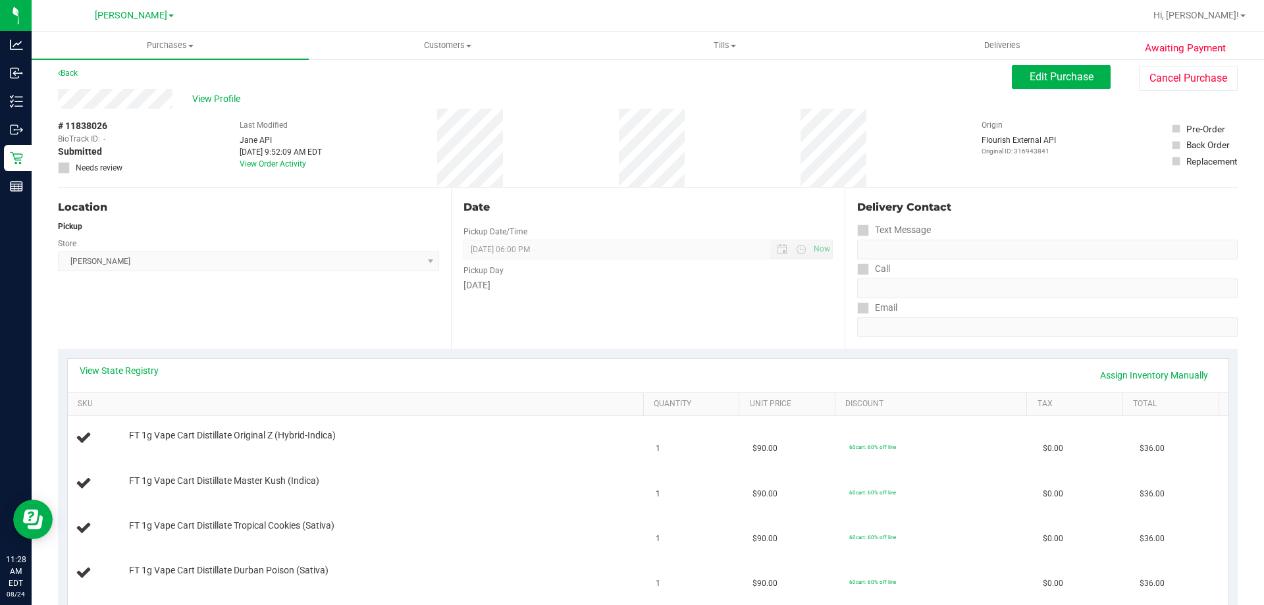
scroll to position [0, 0]
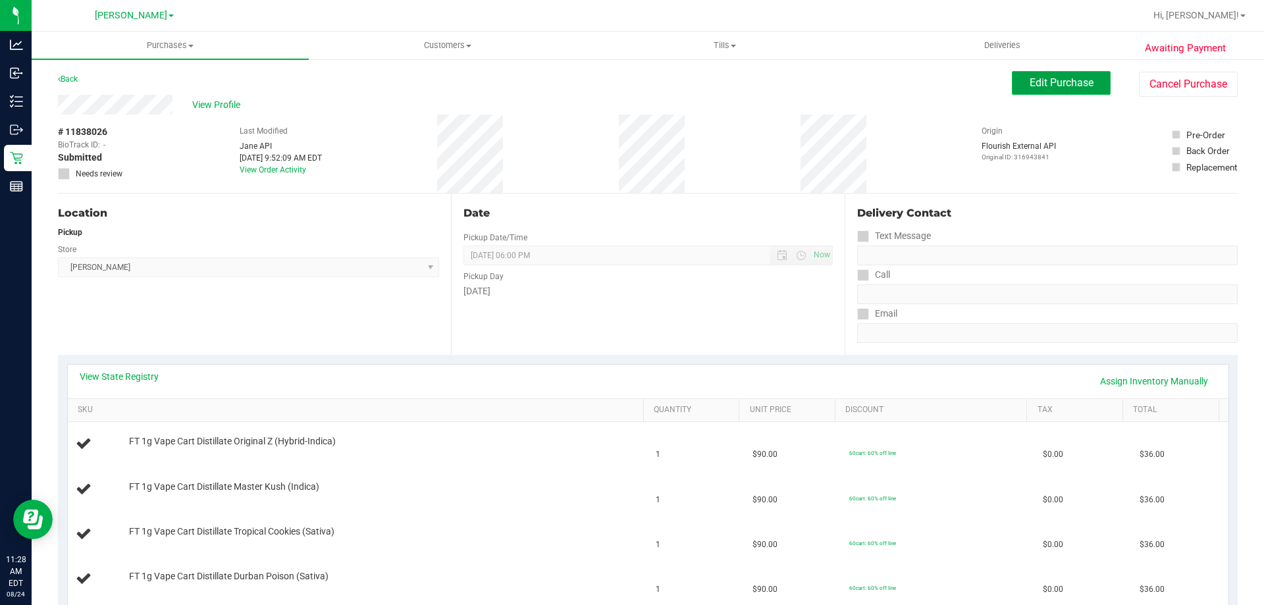
click at [1038, 90] on button "Edit Purchase" at bounding box center [1061, 83] width 99 height 24
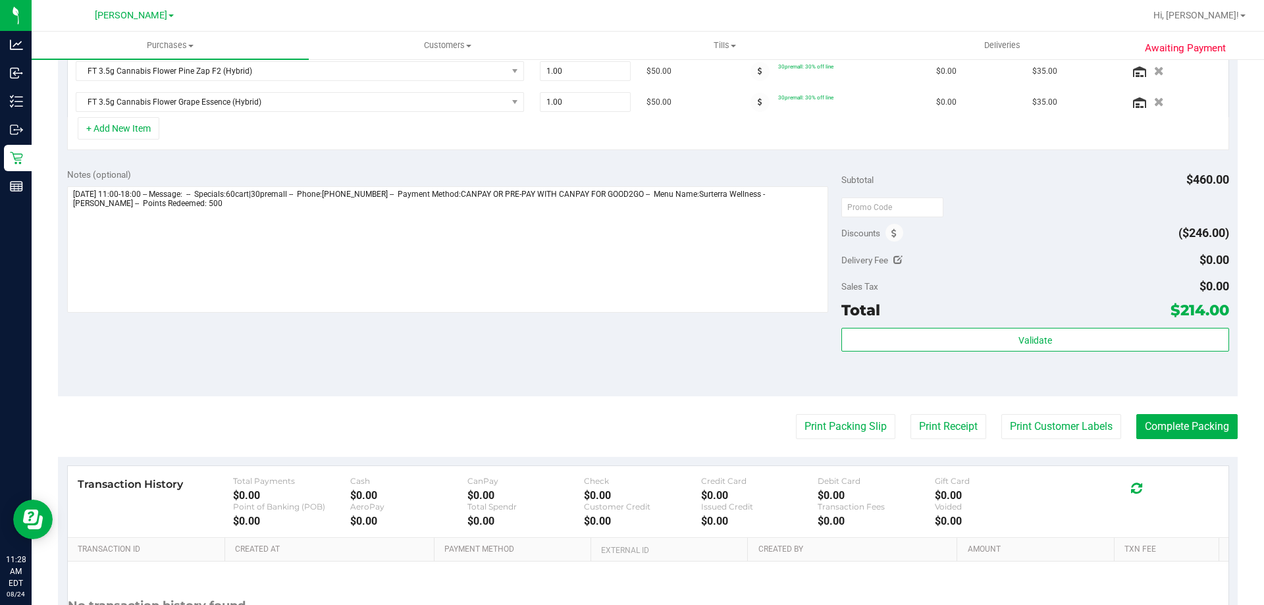
scroll to position [494, 0]
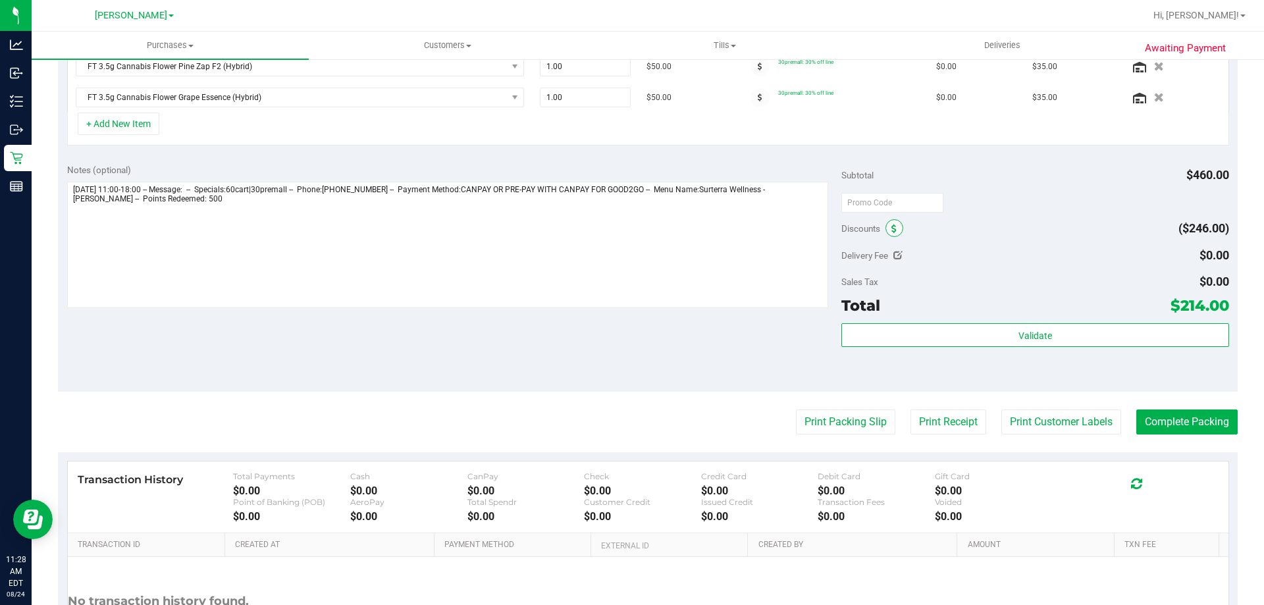
click at [892, 228] on icon at bounding box center [894, 229] width 5 height 9
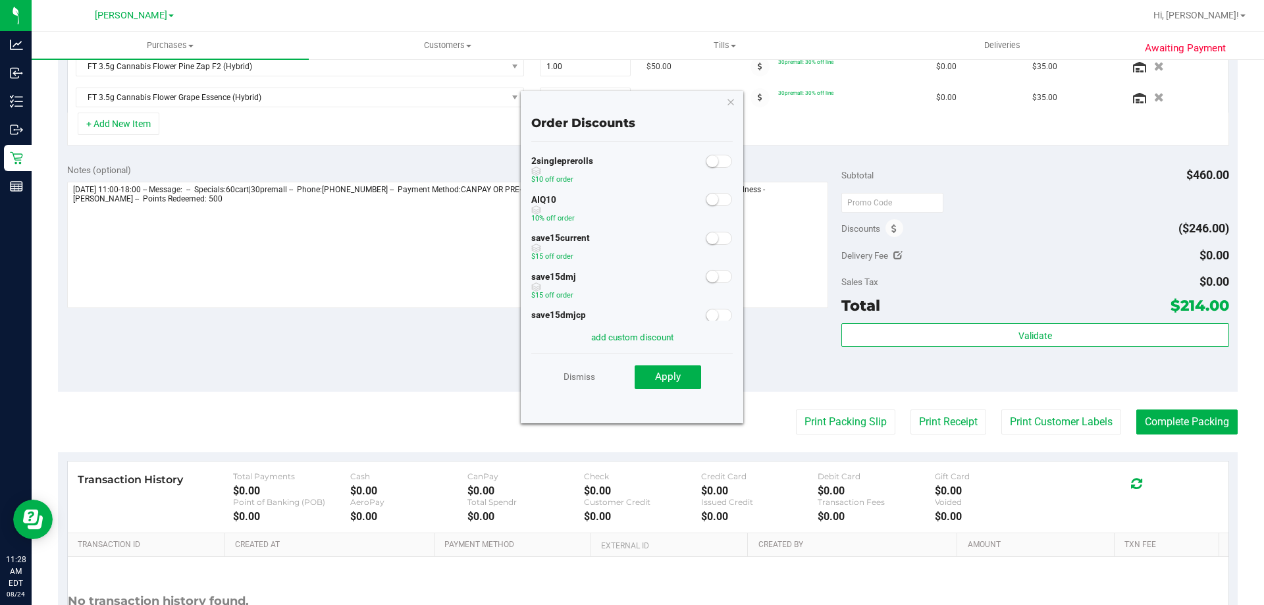
click at [708, 201] on span at bounding box center [719, 199] width 26 height 13
click at [678, 402] on div "Order Discounts 2singleprerolls $10 off order AIQ10 10% off order save15current…" at bounding box center [632, 257] width 223 height 333
click at [687, 383] on button "Apply" at bounding box center [668, 377] width 67 height 24
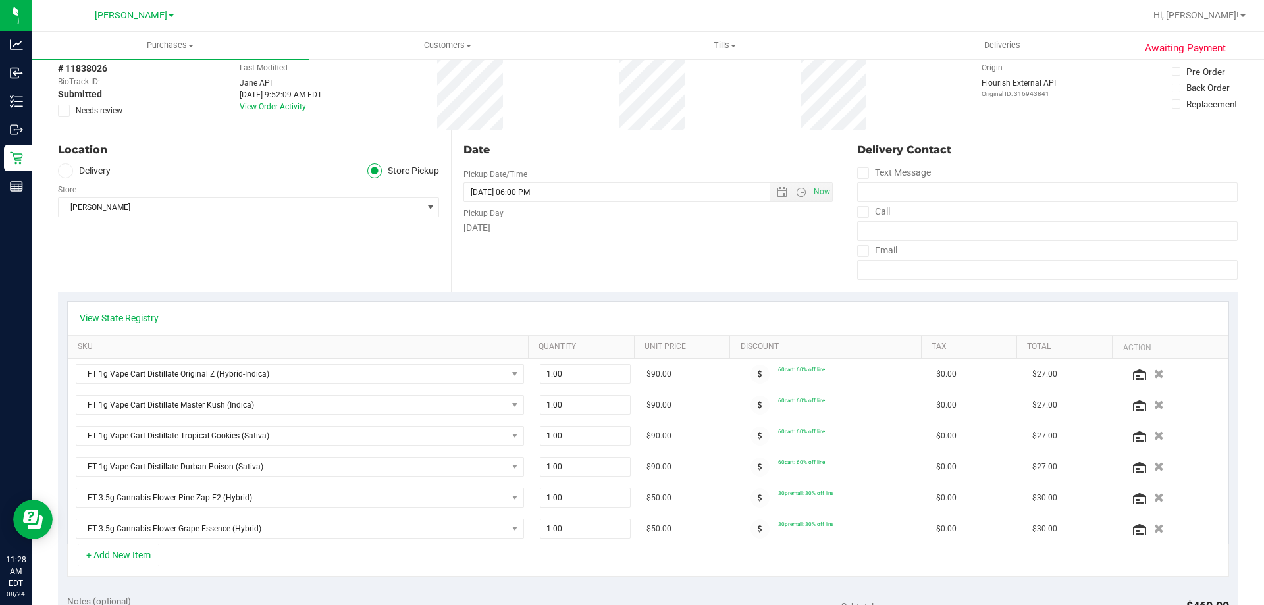
scroll to position [0, 0]
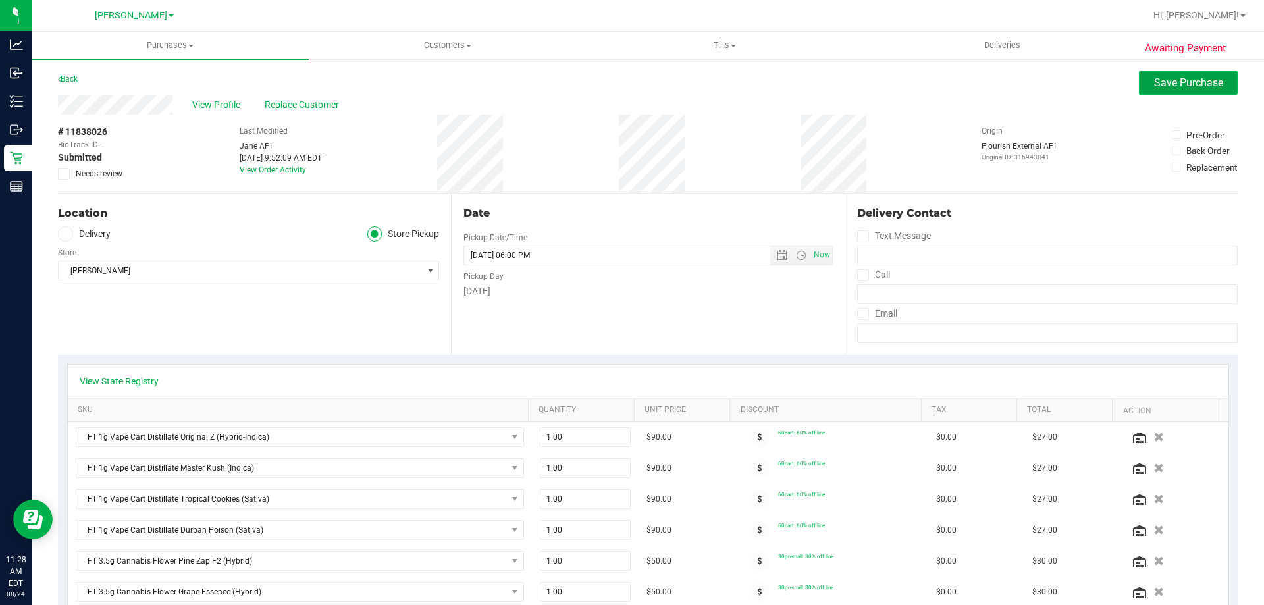
click at [1177, 90] on button "Save Purchase" at bounding box center [1188, 83] width 99 height 24
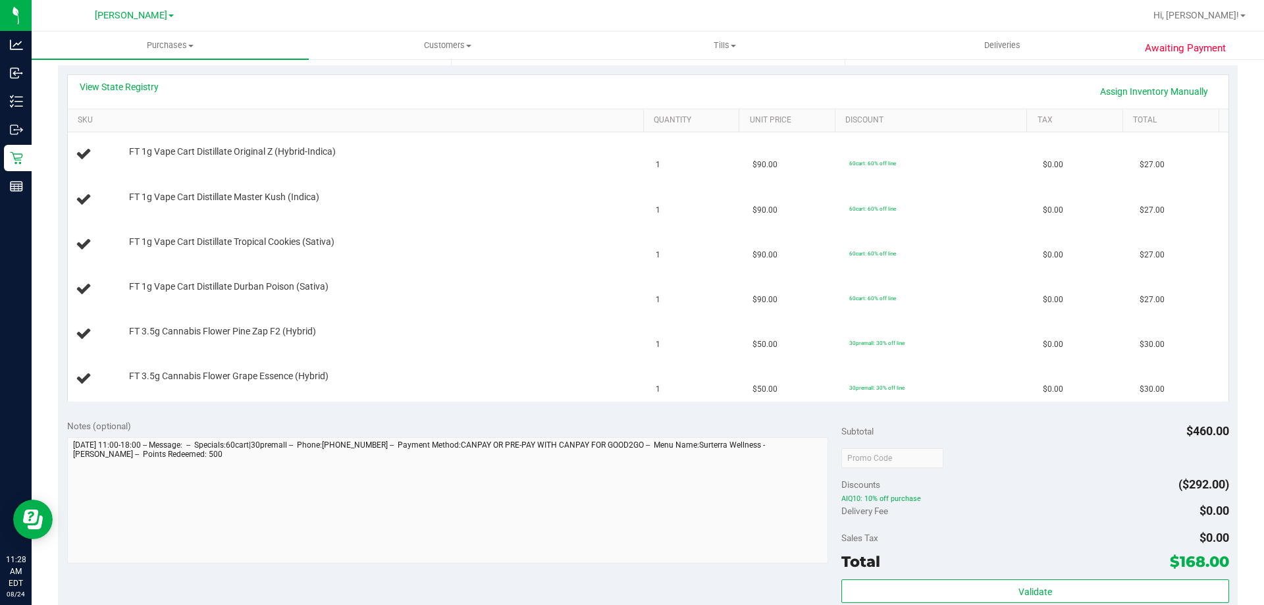
scroll to position [288, 0]
click at [532, 295] on div at bounding box center [383, 294] width 508 height 1
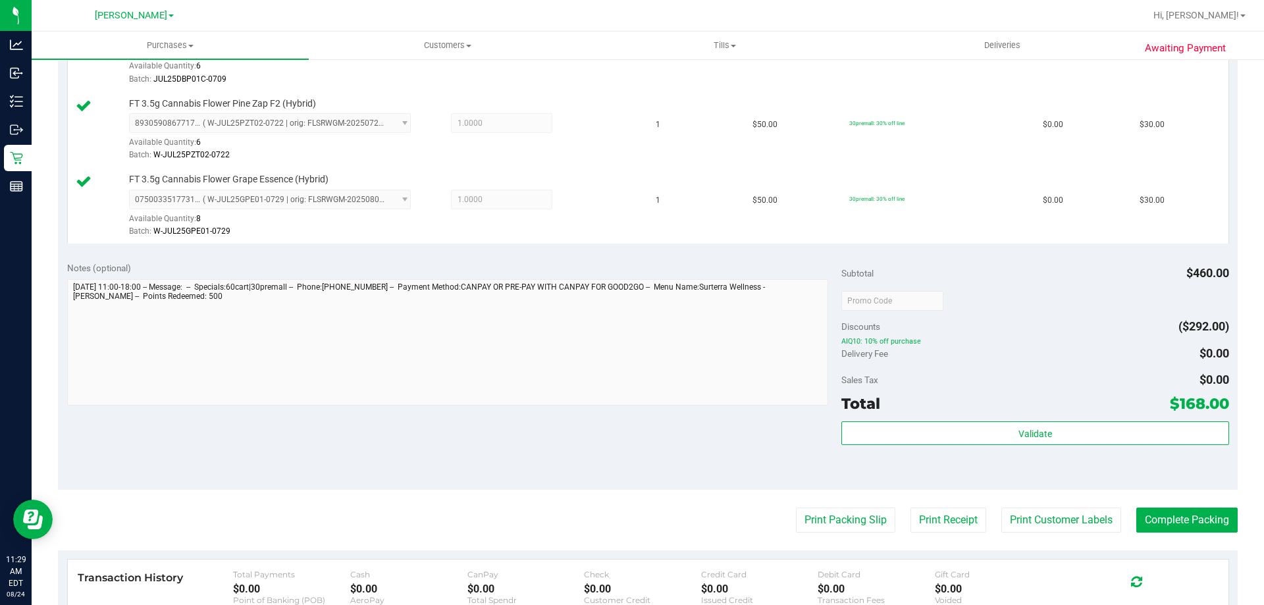
scroll to position [661, 0]
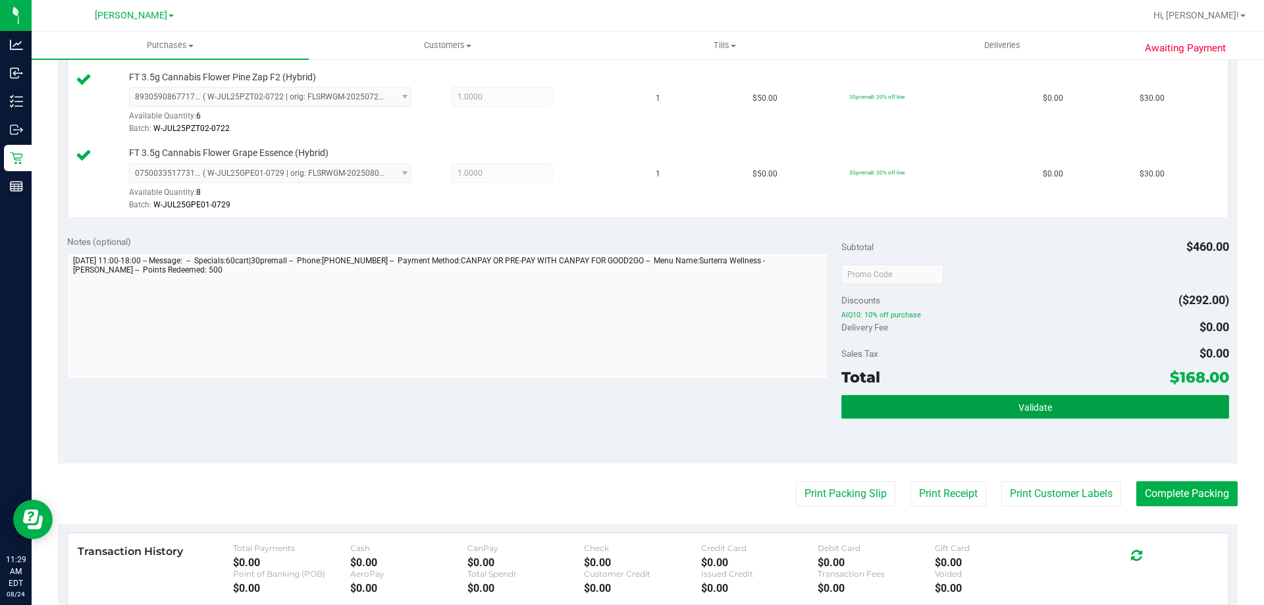
click at [942, 398] on button "Validate" at bounding box center [1034, 407] width 387 height 24
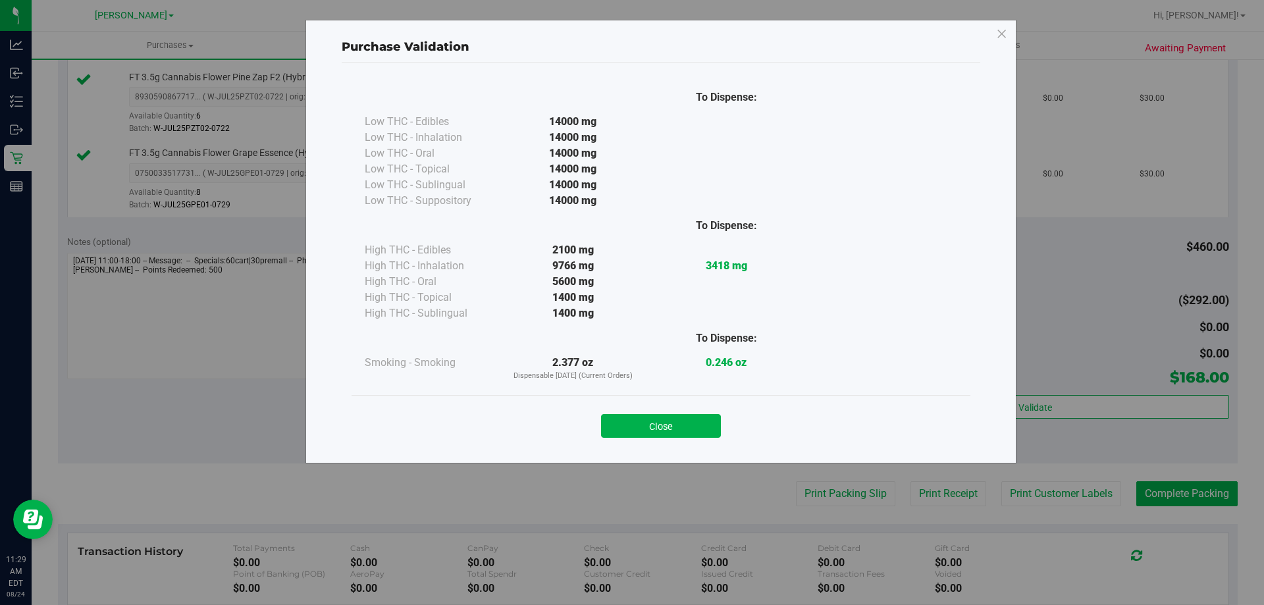
click at [672, 452] on div "Purchase Validation To Dispense: Low THC - Edibles 14000 mg" at bounding box center [661, 242] width 711 height 444
click at [680, 420] on button "Close" at bounding box center [661, 426] width 120 height 24
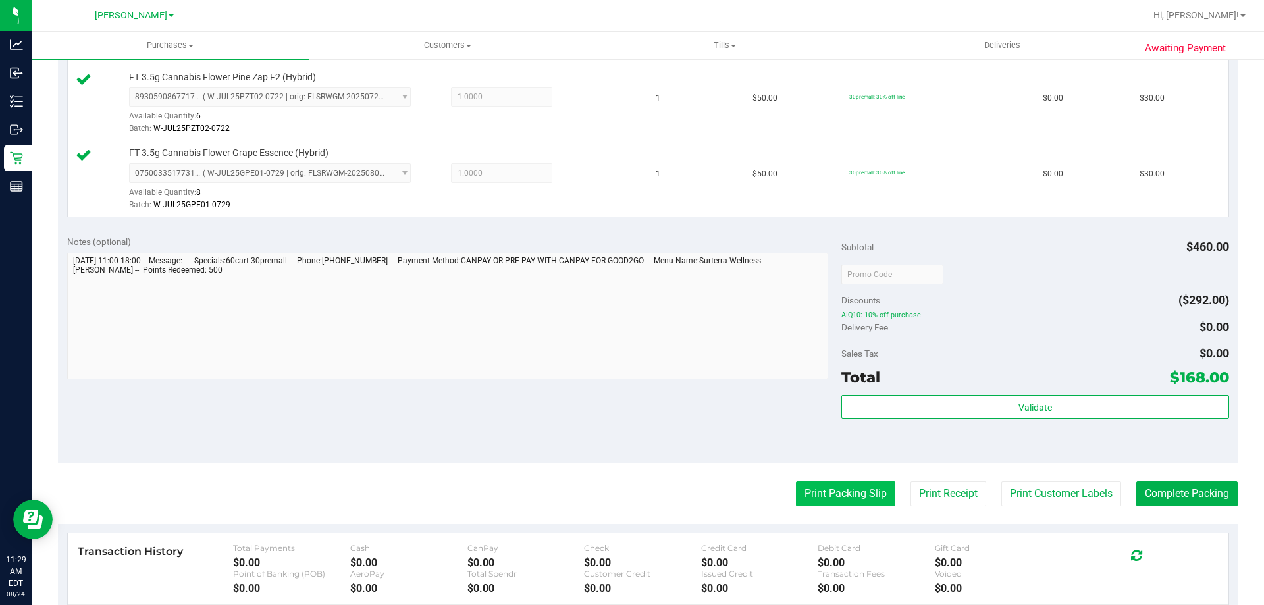
click at [834, 497] on button "Print Packing Slip" at bounding box center [845, 493] width 99 height 25
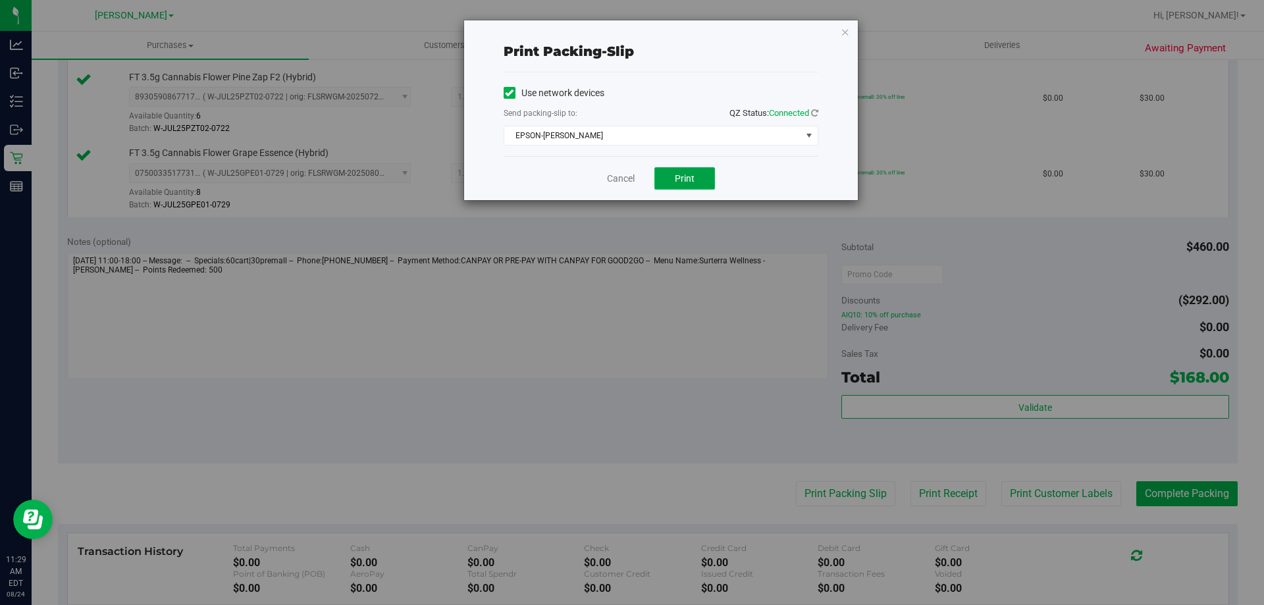
click at [670, 174] on button "Print" at bounding box center [684, 178] width 61 height 22
click at [843, 34] on icon "button" at bounding box center [845, 32] width 9 height 16
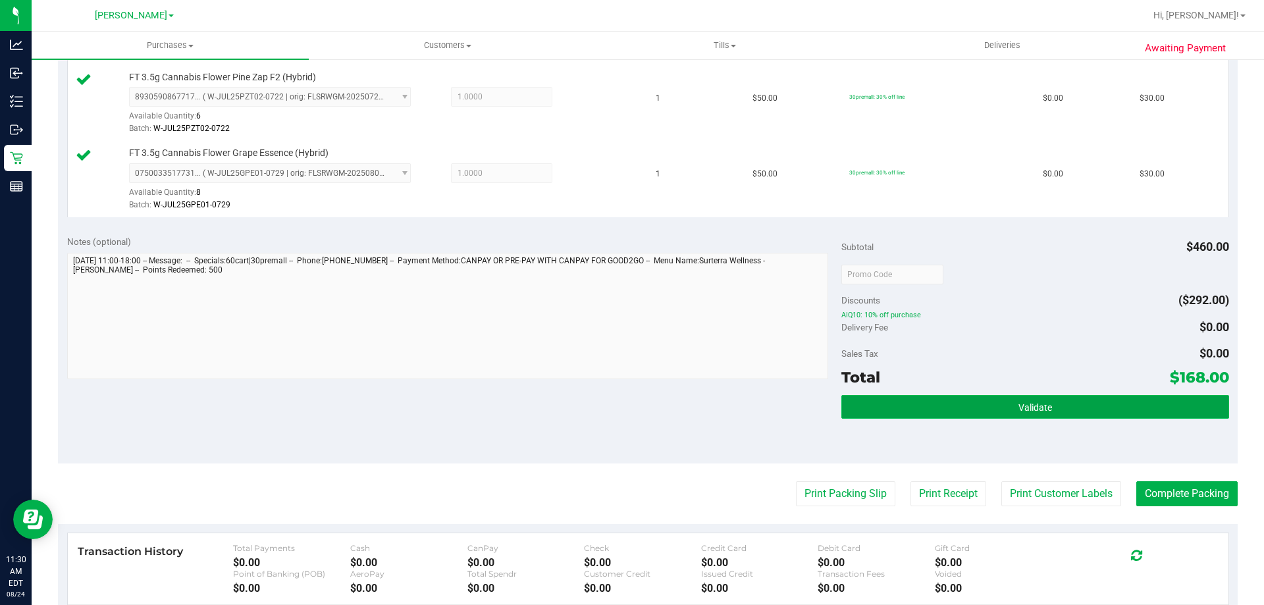
click at [1048, 398] on button "Validate" at bounding box center [1034, 407] width 387 height 24
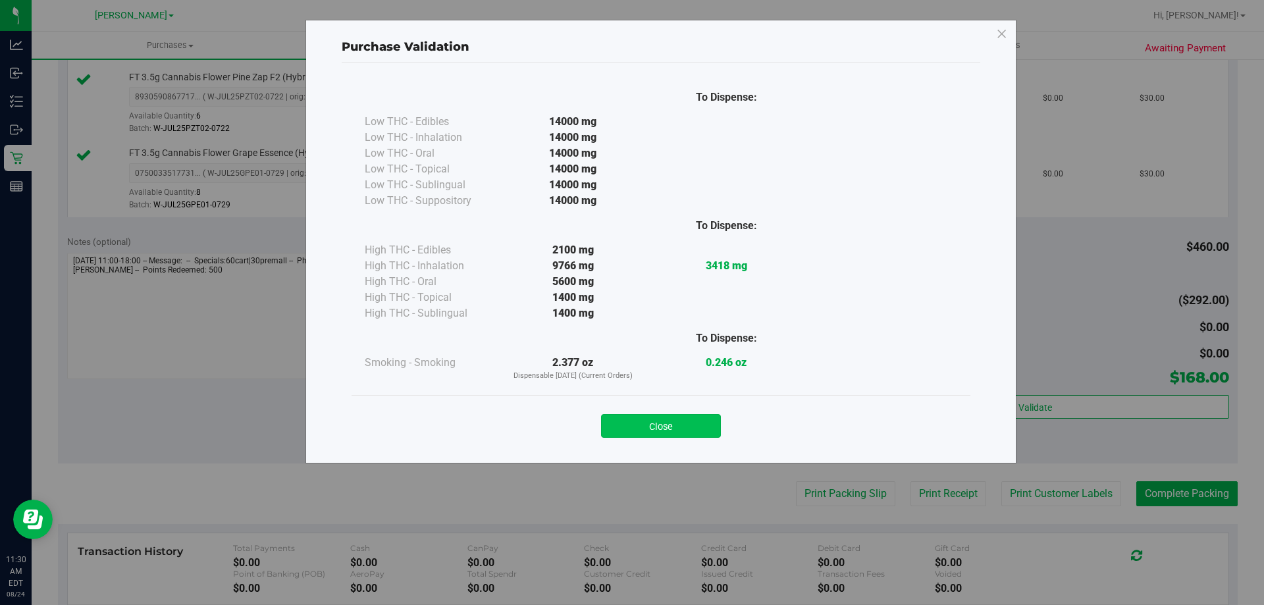
click at [677, 431] on button "Close" at bounding box center [661, 426] width 120 height 24
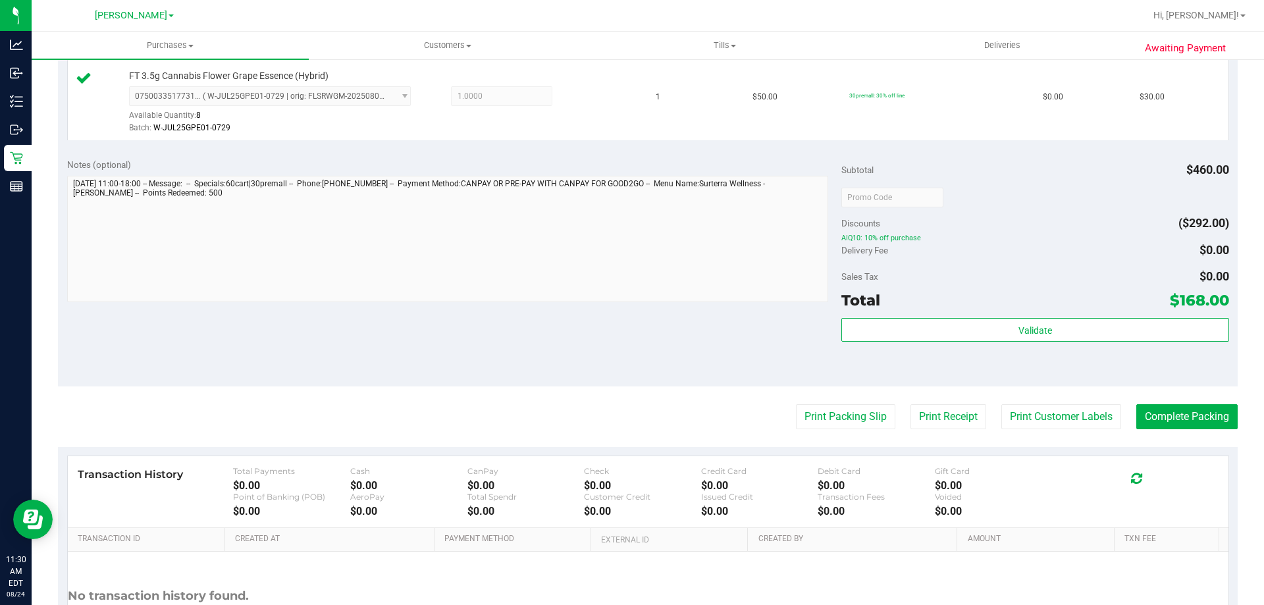
scroll to position [741, 0]
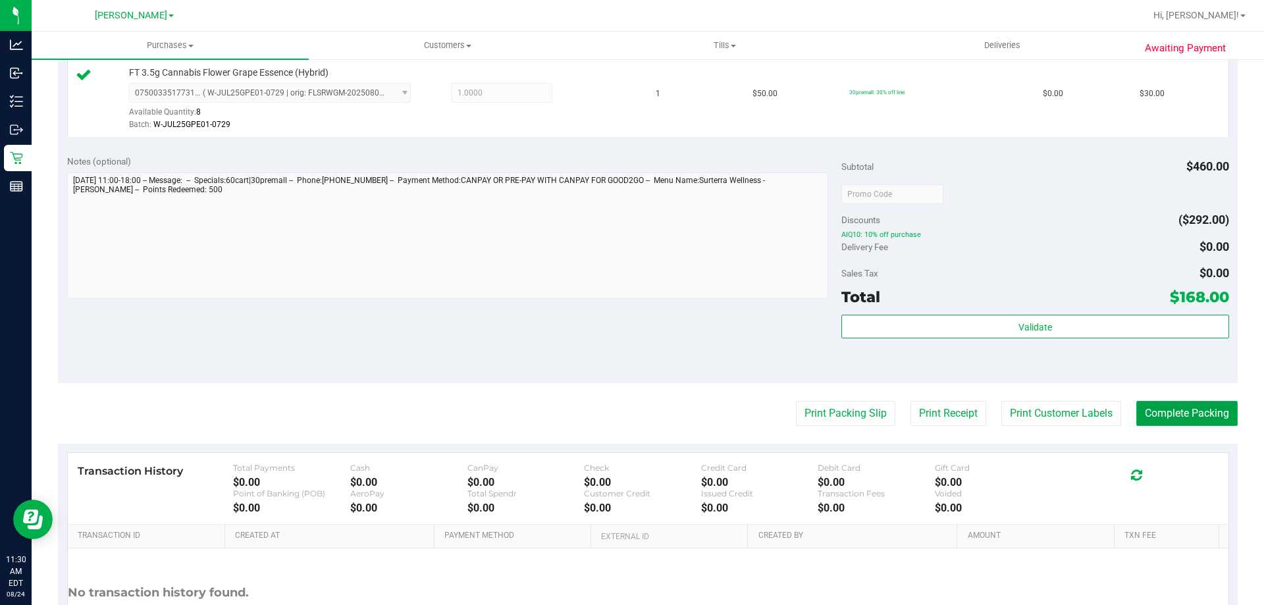
click at [1165, 417] on button "Complete Packing" at bounding box center [1186, 413] width 101 height 25
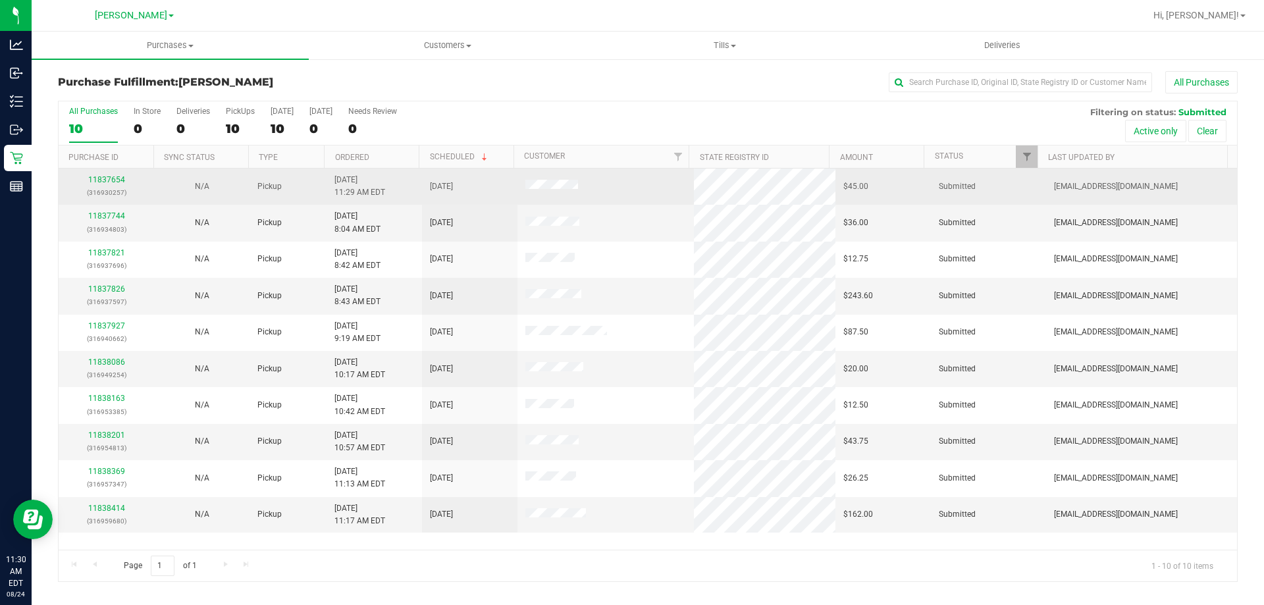
click at [120, 184] on div "11837654 (316930257)" at bounding box center [107, 186] width 80 height 25
click at [103, 180] on link "11837654" at bounding box center [106, 179] width 37 height 9
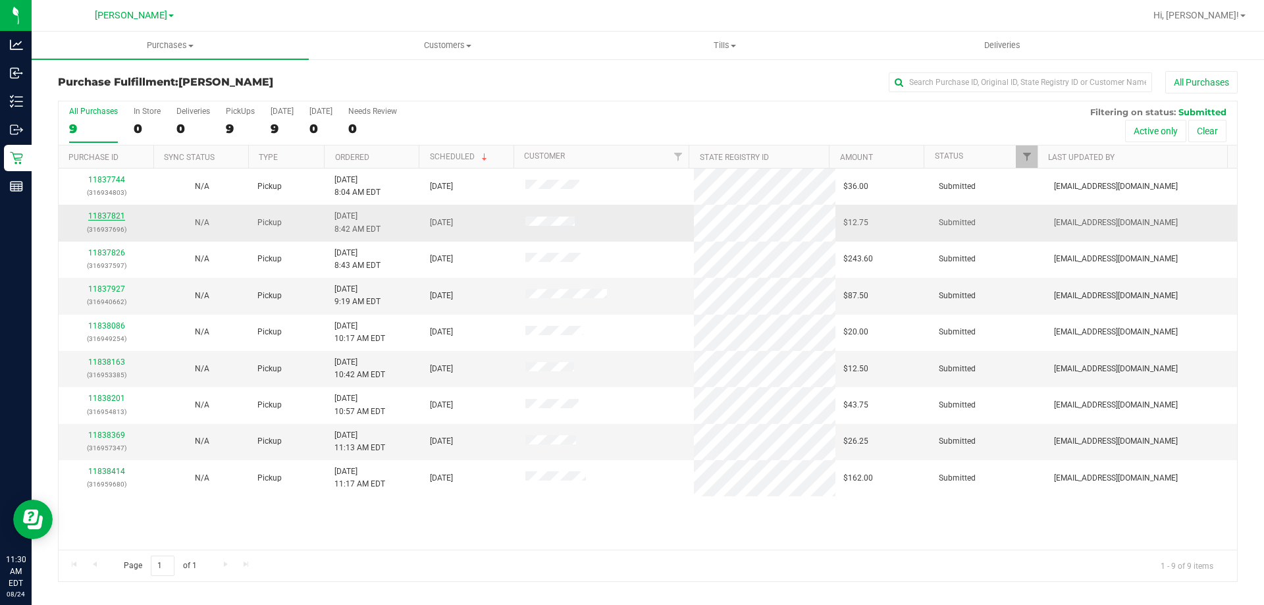
click at [107, 215] on link "11837821" at bounding box center [106, 215] width 37 height 9
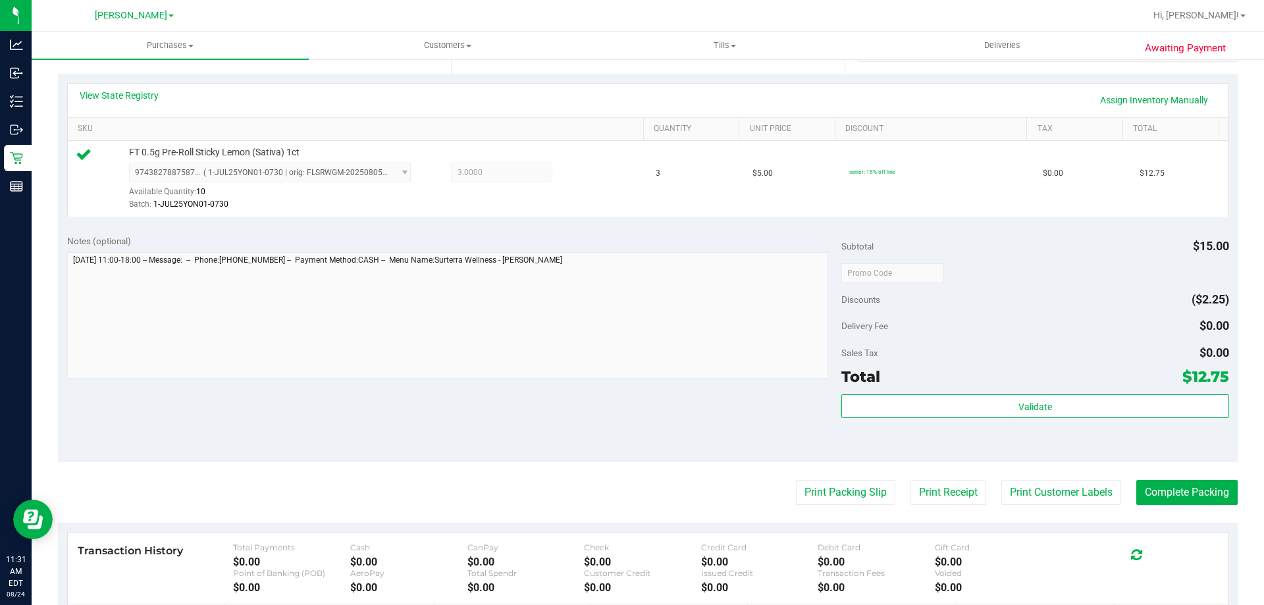
scroll to position [300, 0]
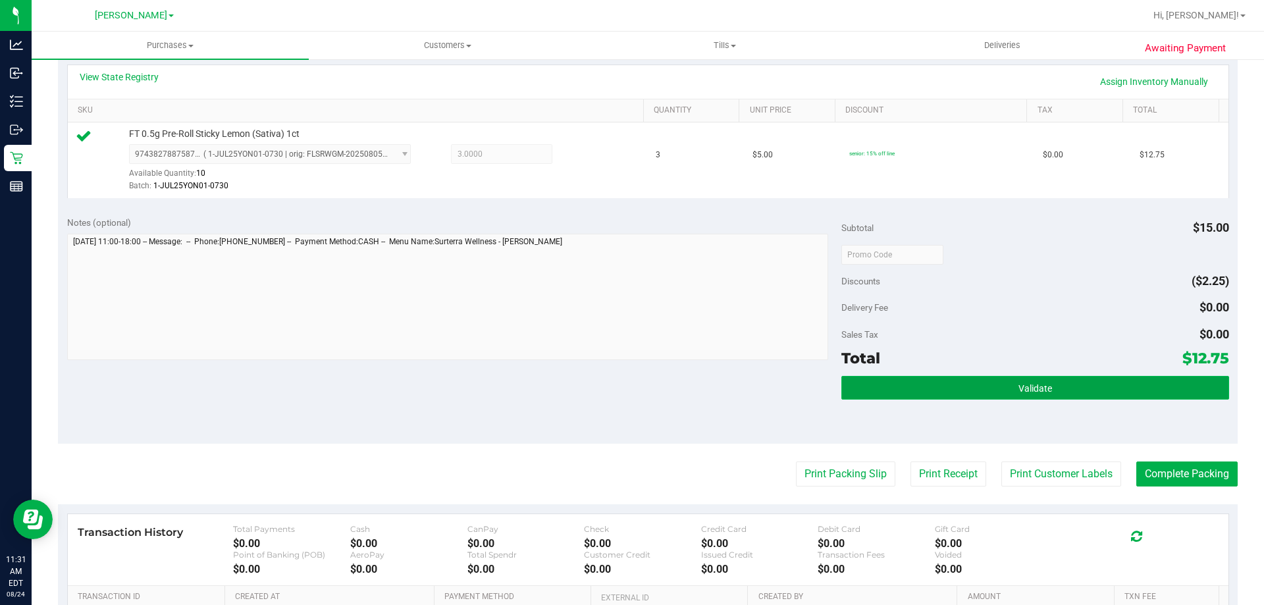
click at [981, 387] on button "Validate" at bounding box center [1034, 388] width 387 height 24
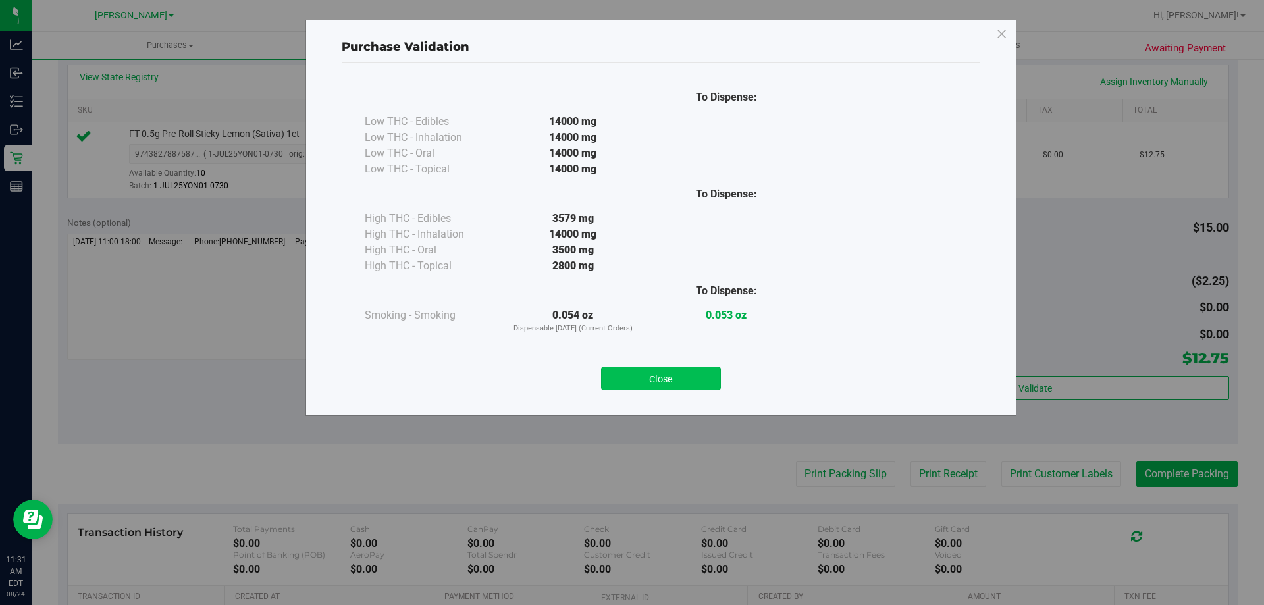
click at [684, 371] on button "Close" at bounding box center [661, 379] width 120 height 24
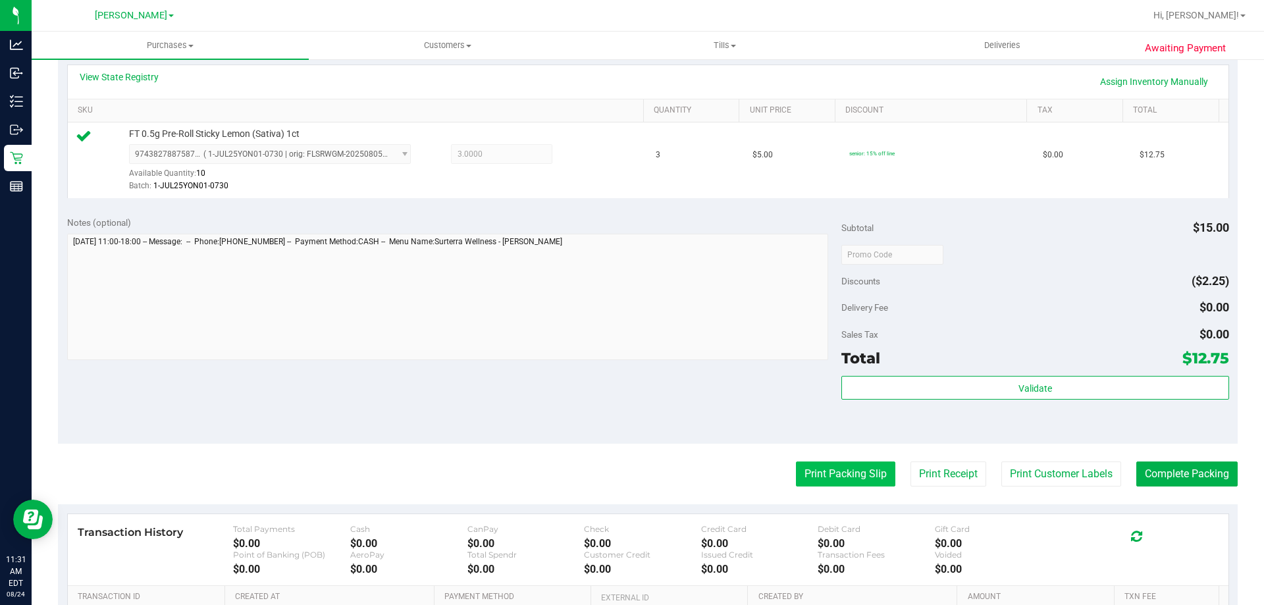
click at [825, 466] on button "Print Packing Slip" at bounding box center [845, 474] width 99 height 25
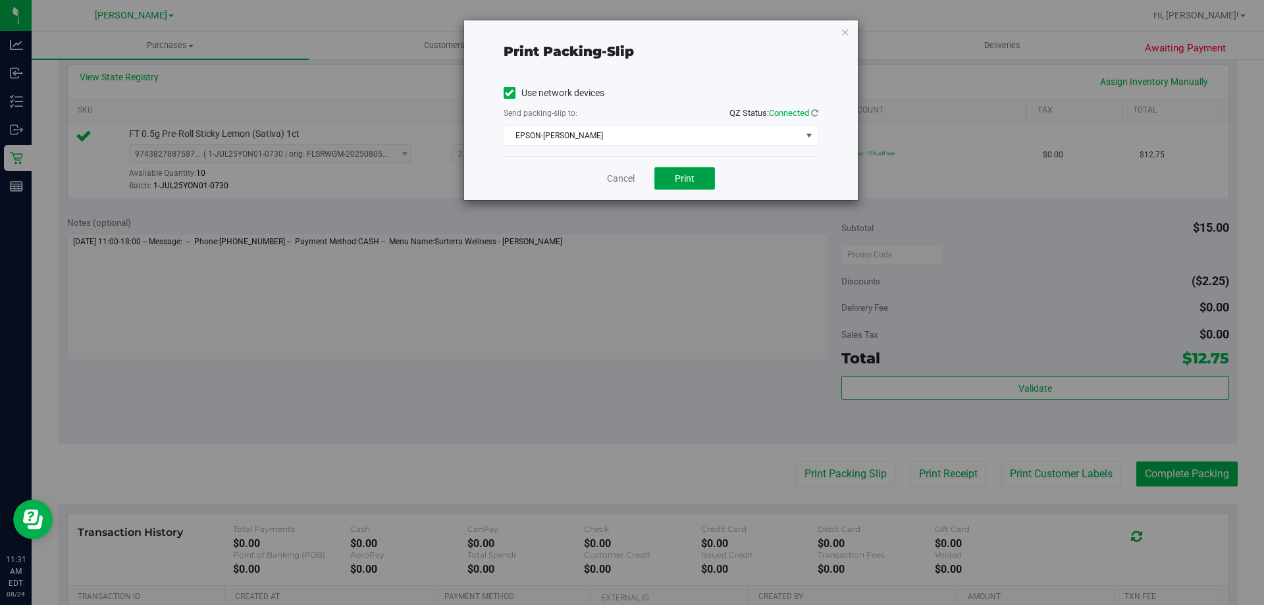
click at [692, 188] on button "Print" at bounding box center [684, 178] width 61 height 22
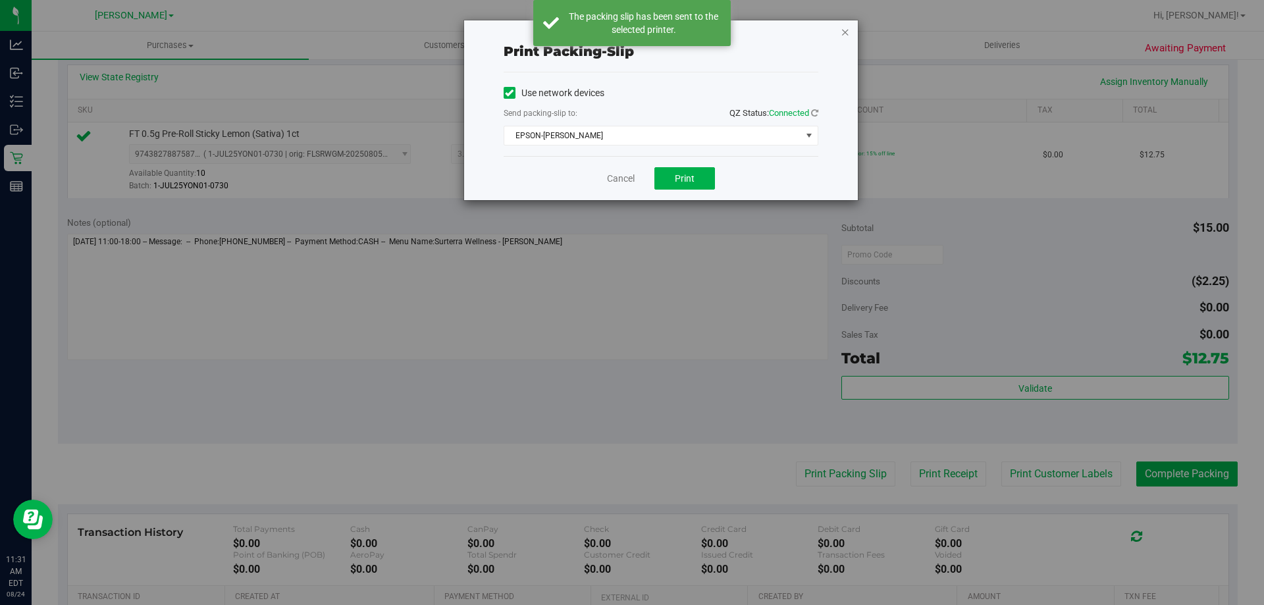
click at [848, 34] on icon "button" at bounding box center [845, 32] width 9 height 16
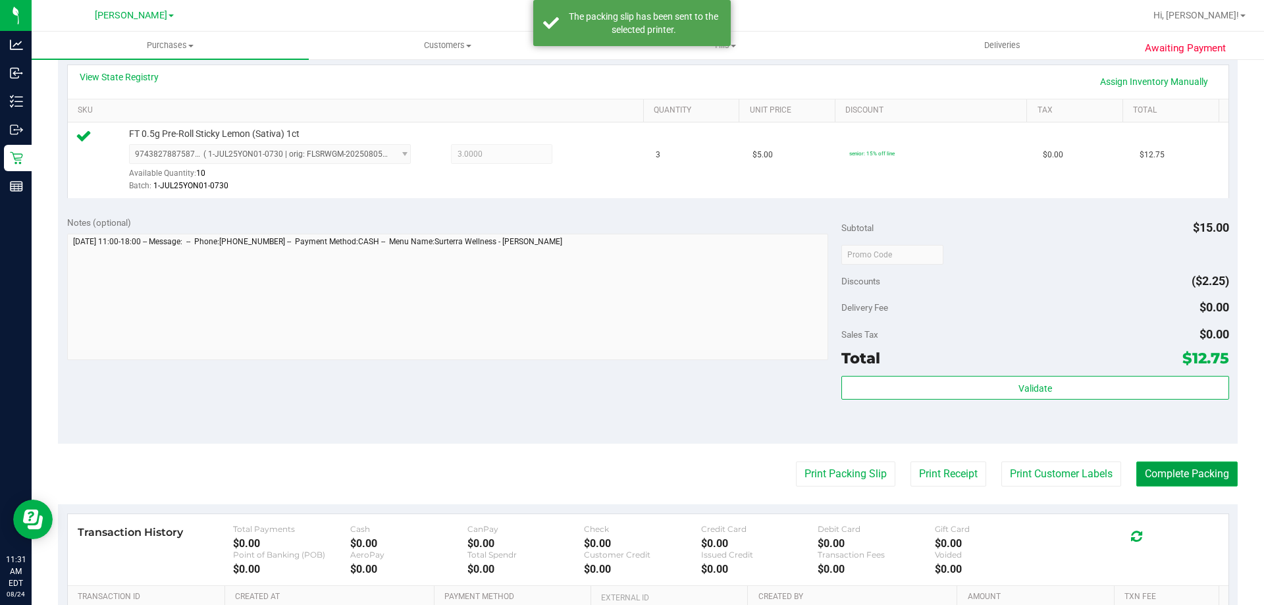
click at [1175, 483] on button "Complete Packing" at bounding box center [1186, 474] width 101 height 25
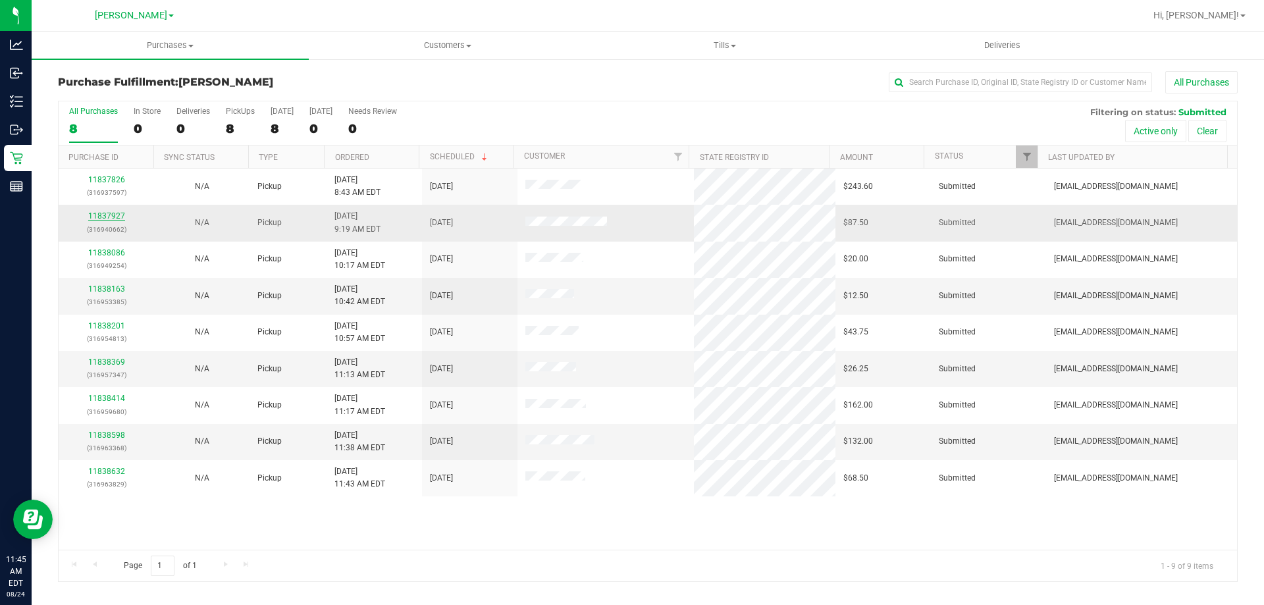
click at [101, 213] on link "11837927" at bounding box center [106, 215] width 37 height 9
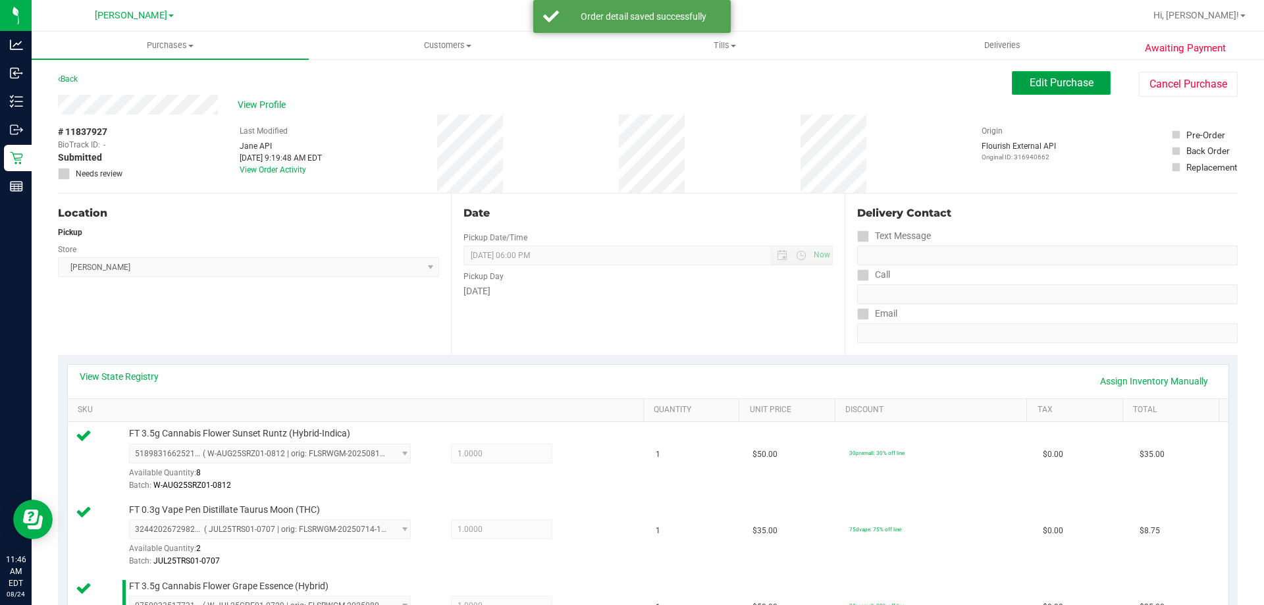
click at [1043, 90] on button "Edit Purchase" at bounding box center [1061, 83] width 99 height 24
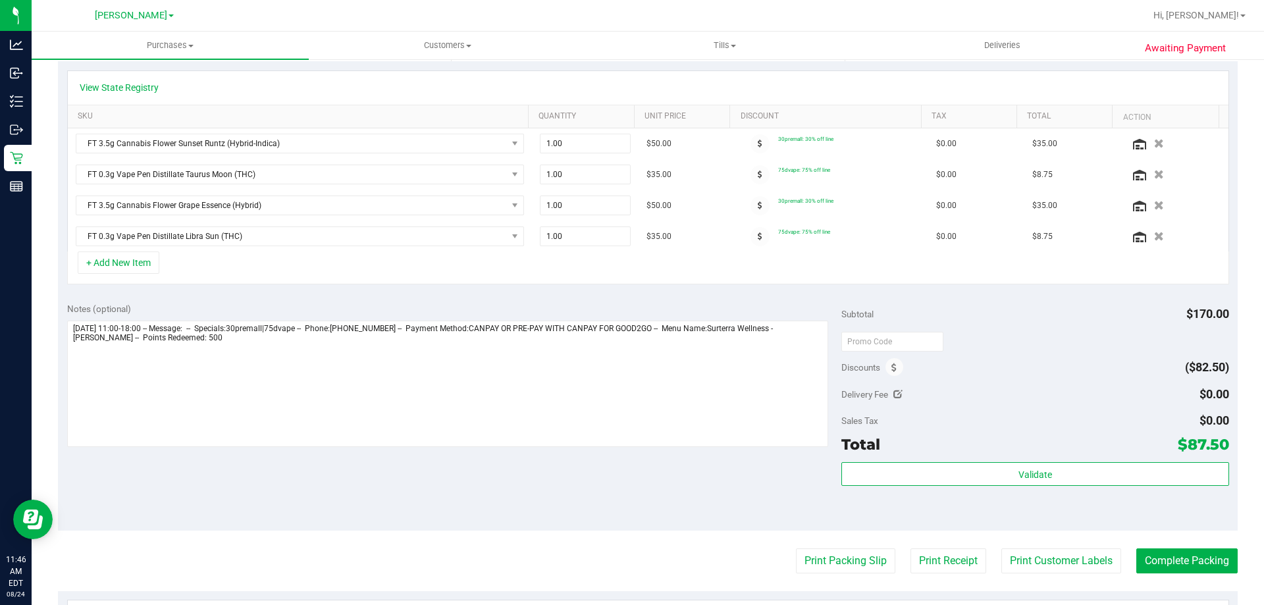
scroll to position [294, 0]
click at [892, 367] on icon at bounding box center [894, 367] width 5 height 9
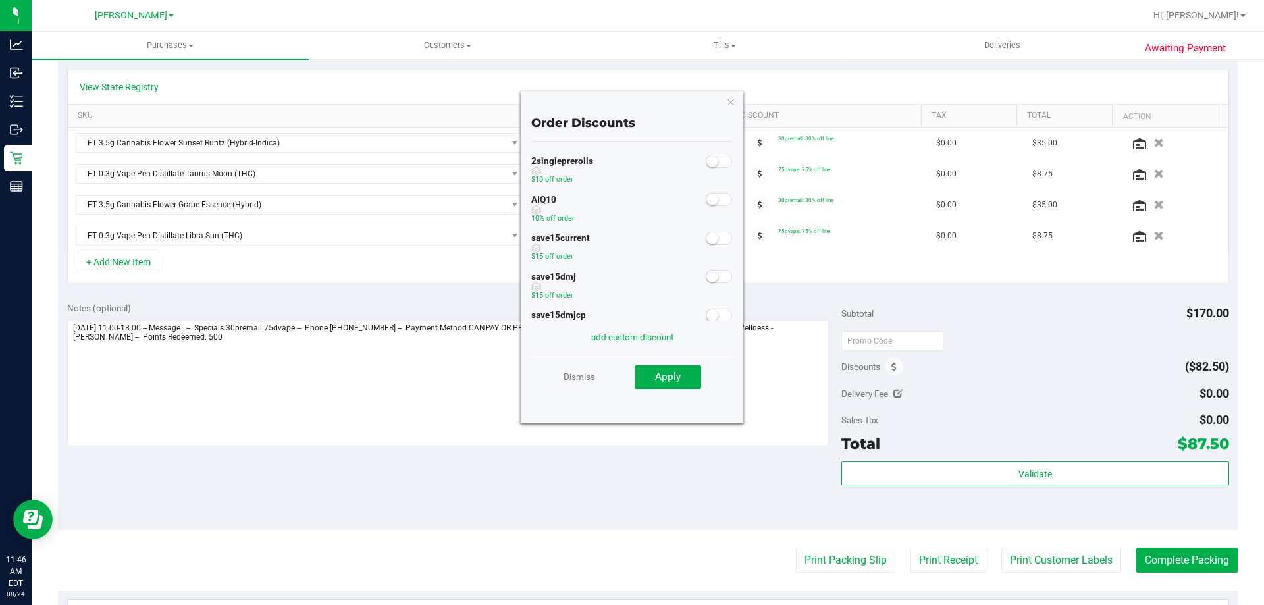
click at [707, 198] on small at bounding box center [713, 200] width 12 height 12
click at [667, 385] on button "Apply" at bounding box center [668, 377] width 67 height 24
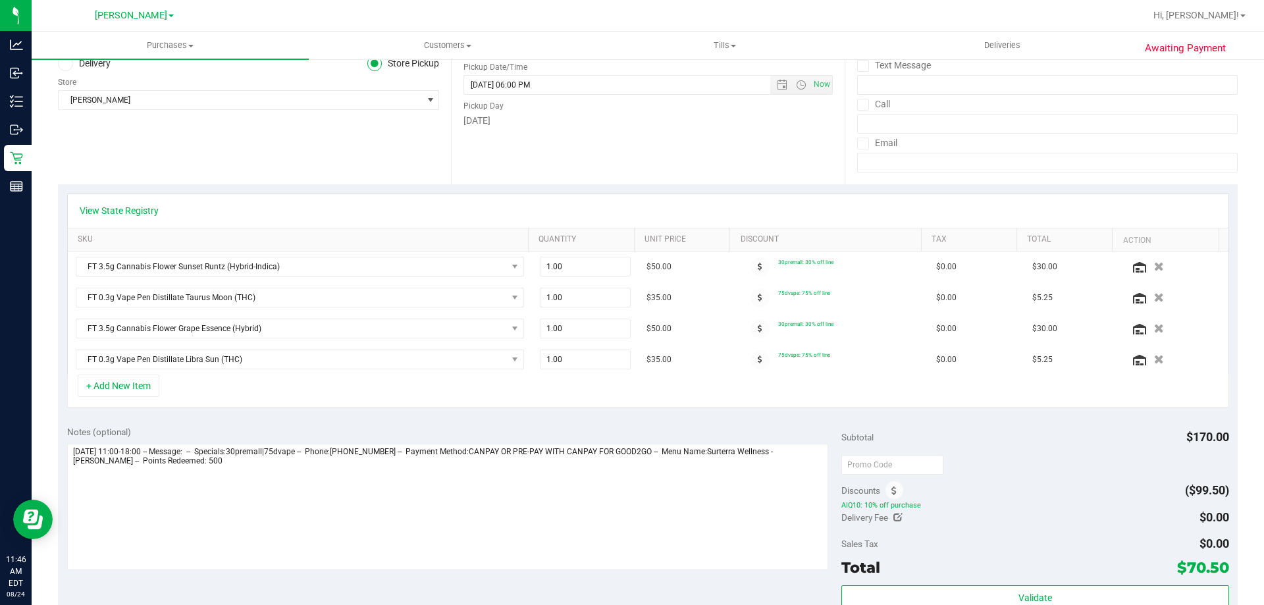
scroll to position [0, 0]
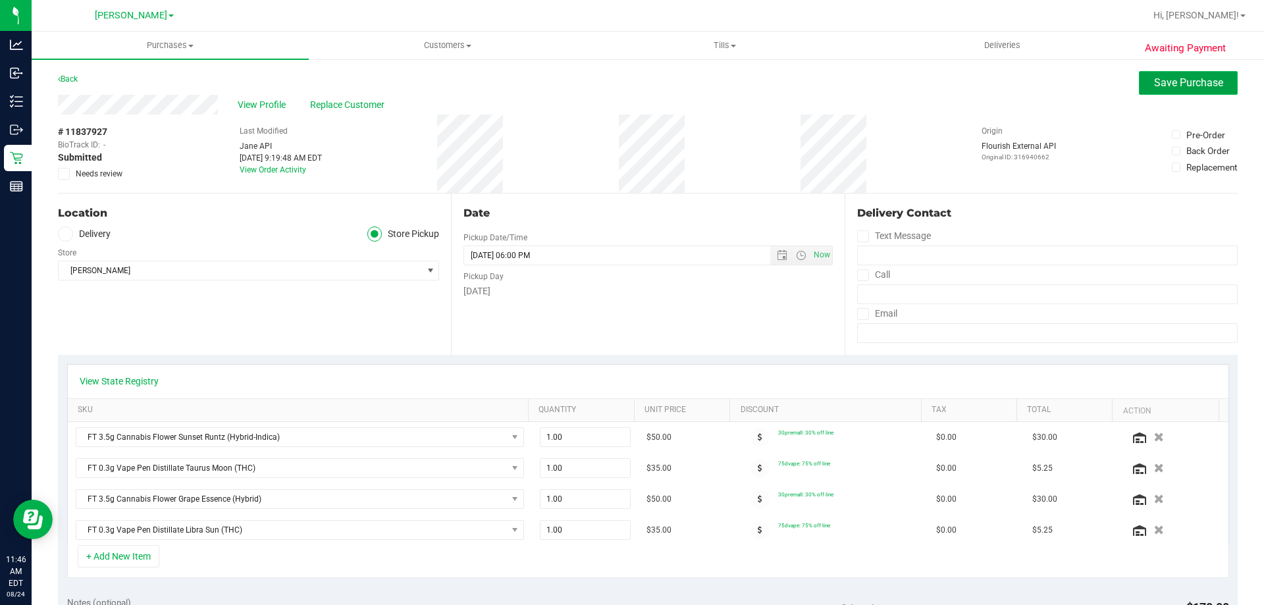
click at [1160, 81] on span "Save Purchase" at bounding box center [1188, 82] width 69 height 13
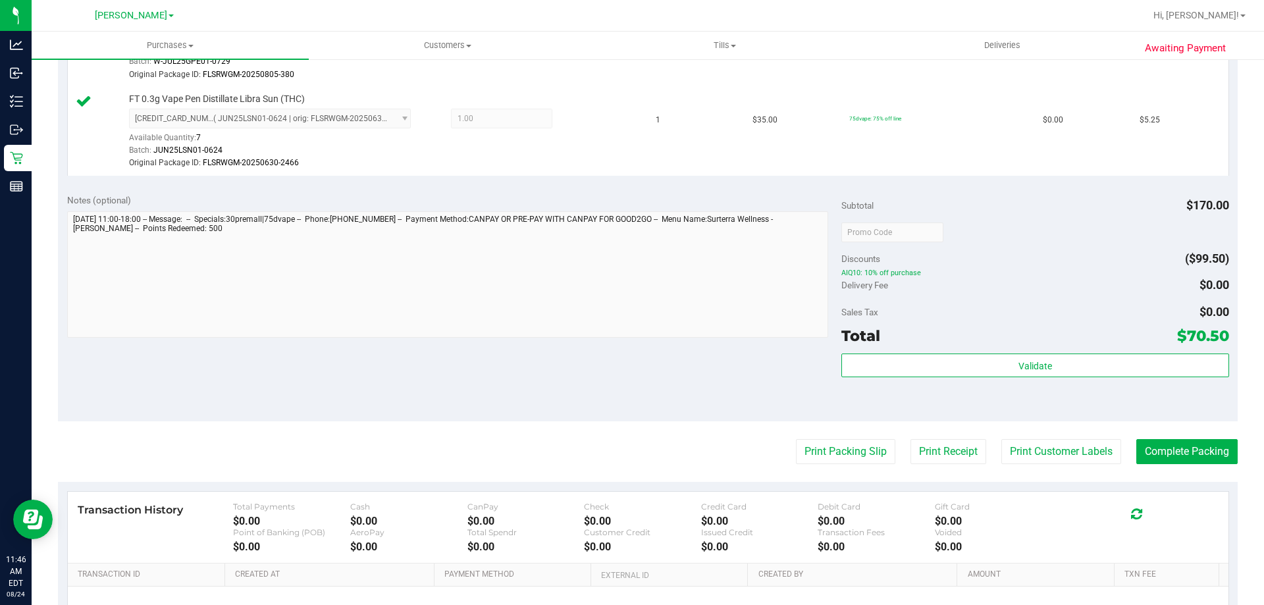
scroll to position [608, 0]
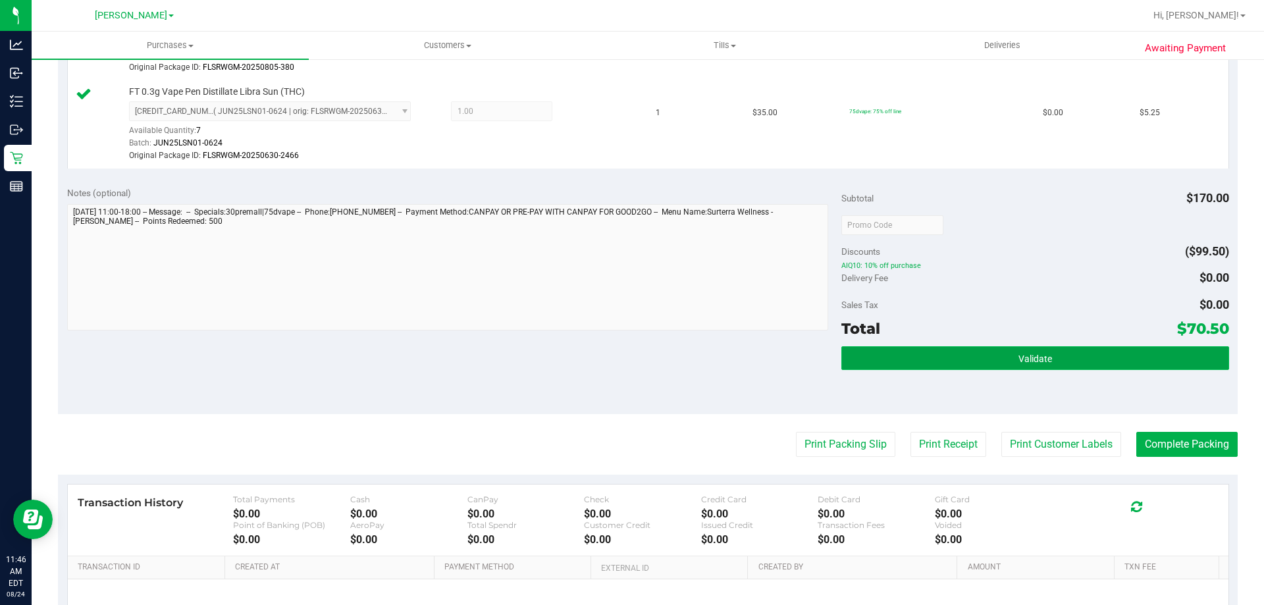
click at [993, 354] on button "Validate" at bounding box center [1034, 358] width 387 height 24
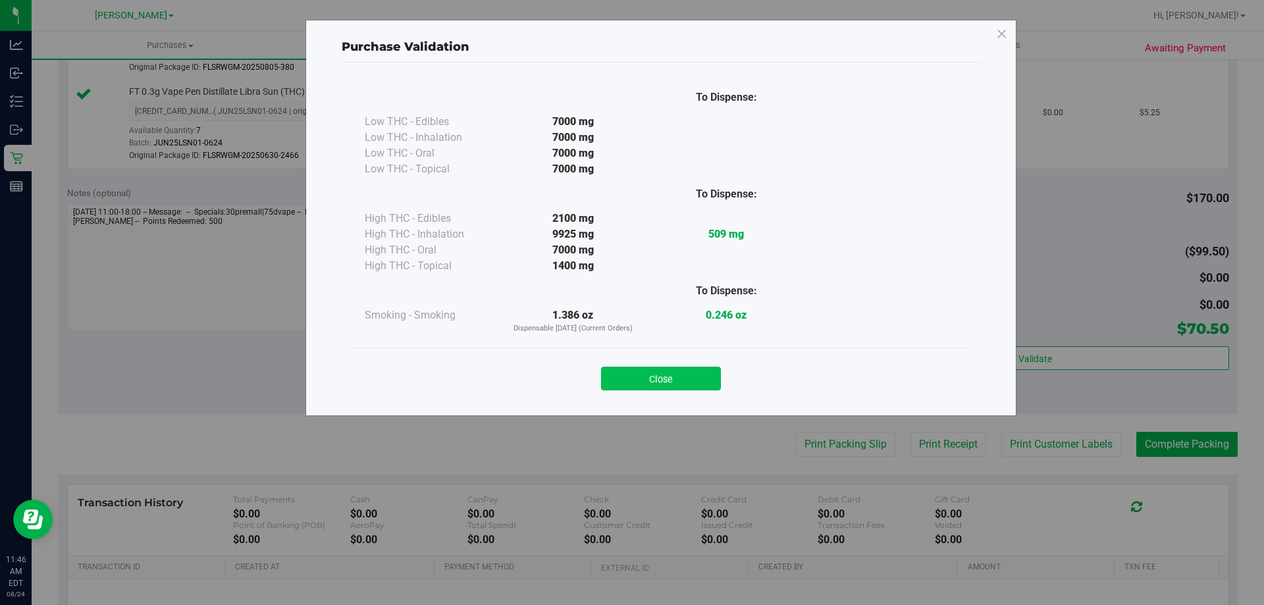
click at [677, 385] on button "Close" at bounding box center [661, 379] width 120 height 24
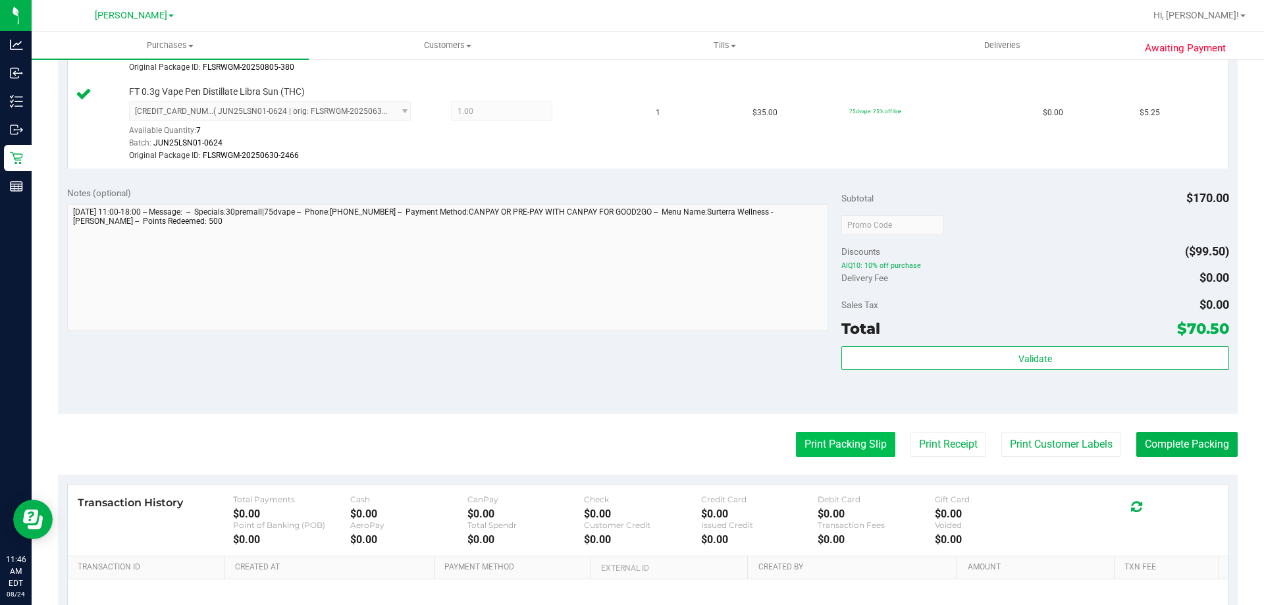
click at [821, 437] on button "Print Packing Slip" at bounding box center [845, 444] width 99 height 25
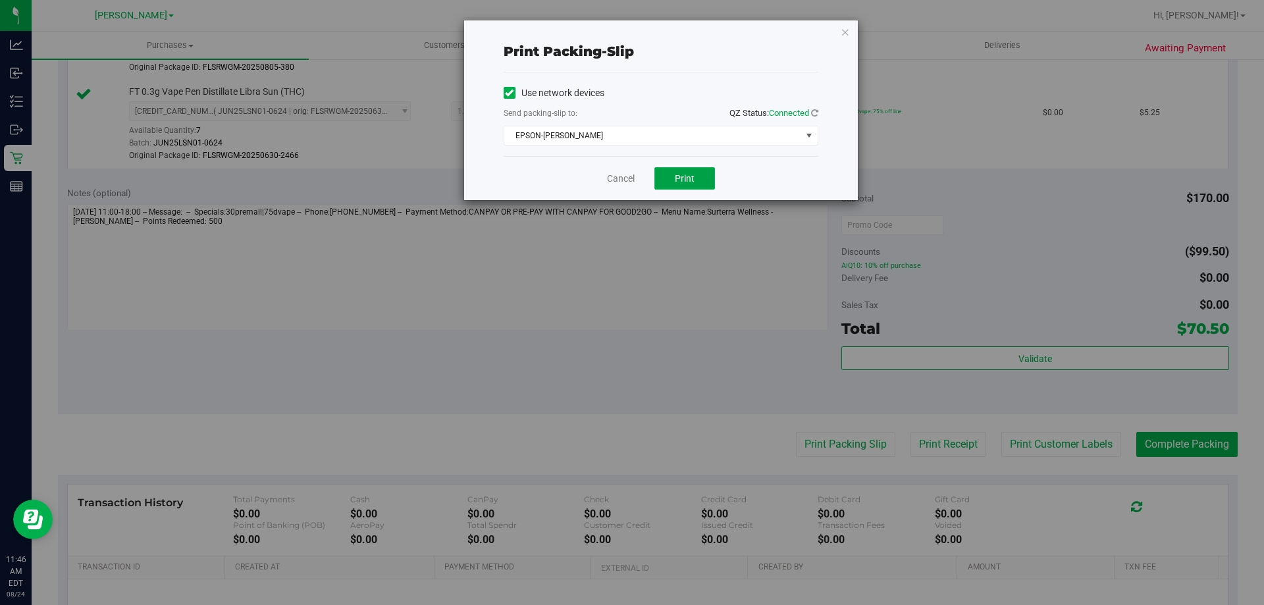
click at [690, 172] on button "Print" at bounding box center [684, 178] width 61 height 22
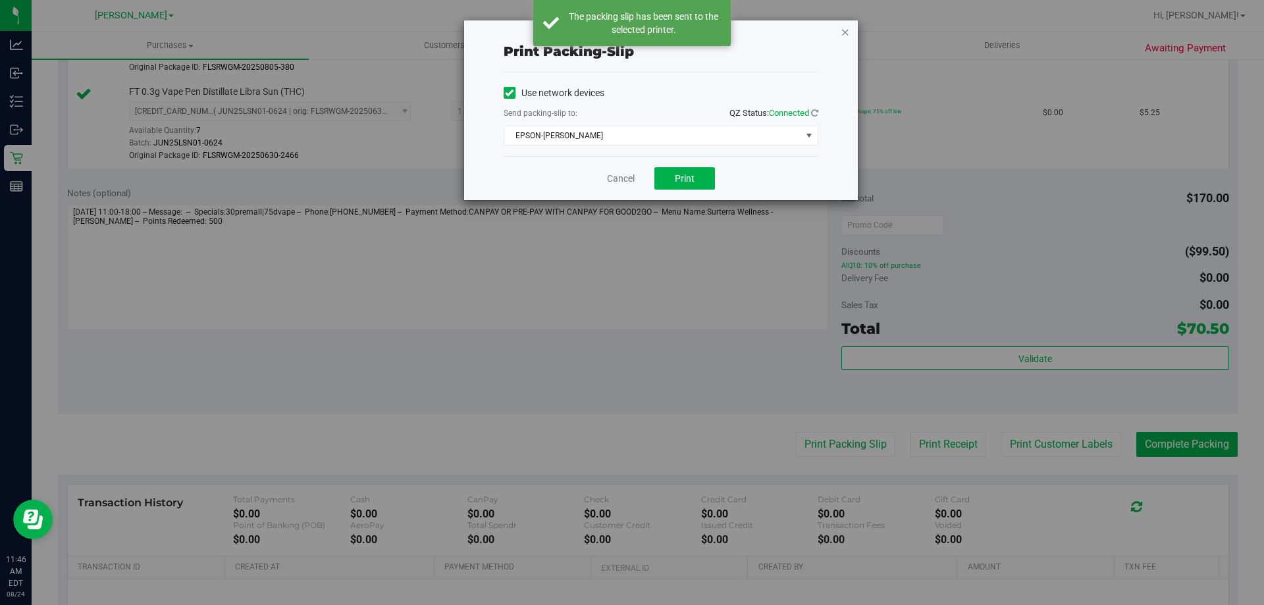
click at [841, 35] on icon "button" at bounding box center [845, 32] width 9 height 16
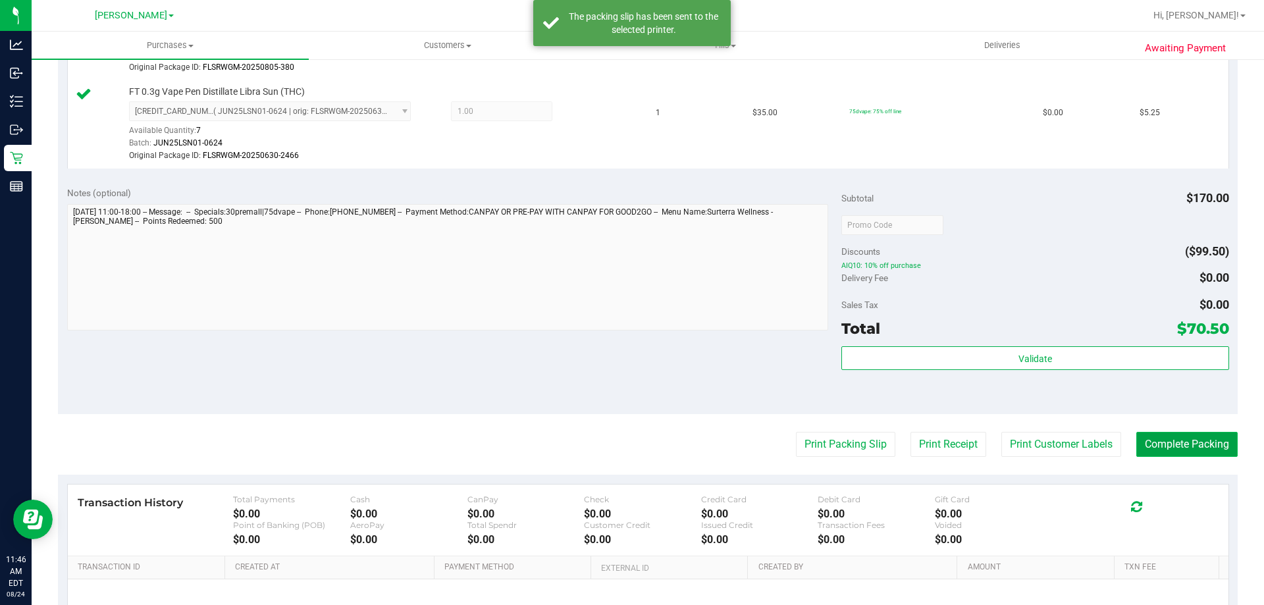
click at [1176, 452] on button "Complete Packing" at bounding box center [1186, 444] width 101 height 25
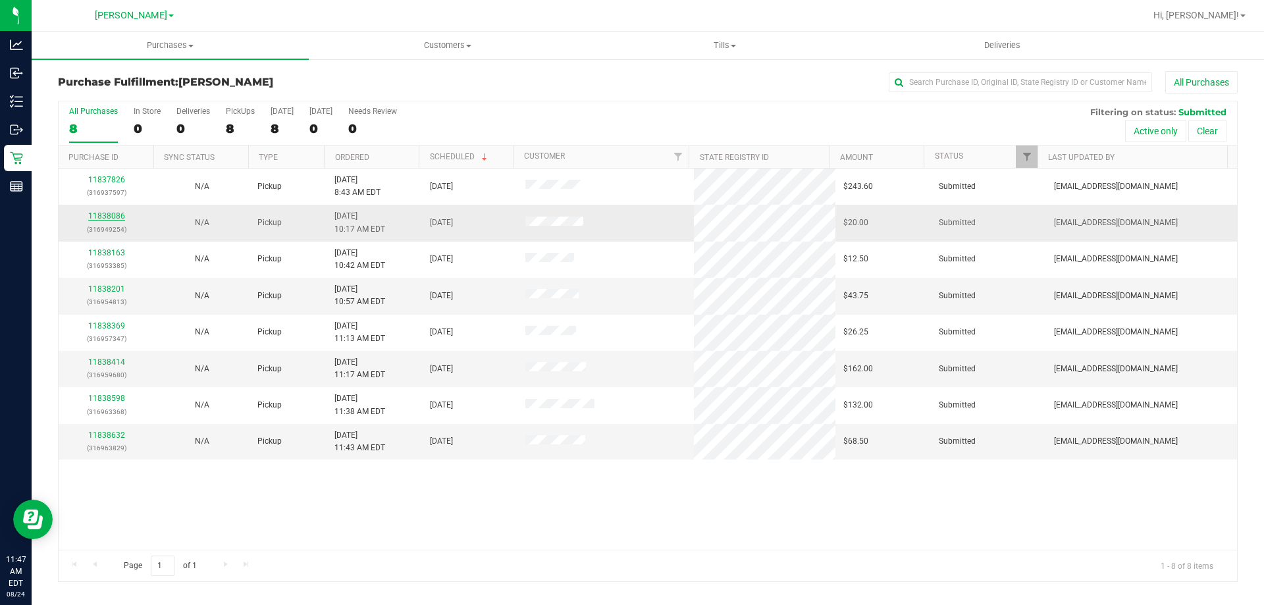
click at [109, 212] on link "11838086" at bounding box center [106, 215] width 37 height 9
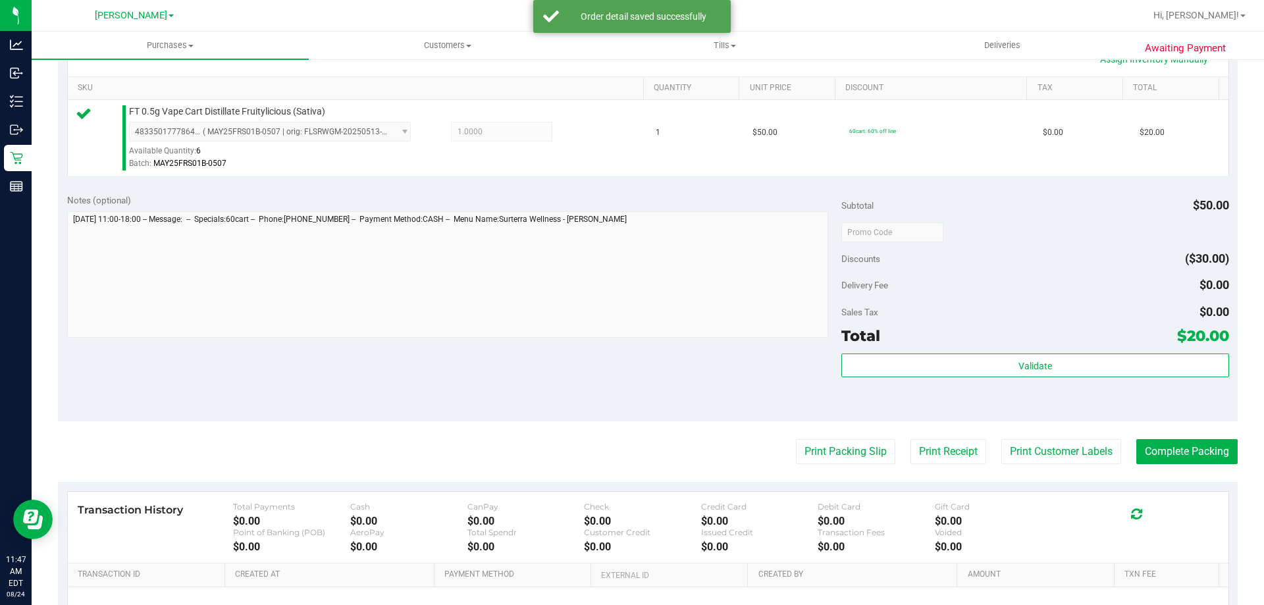
scroll to position [327, 0]
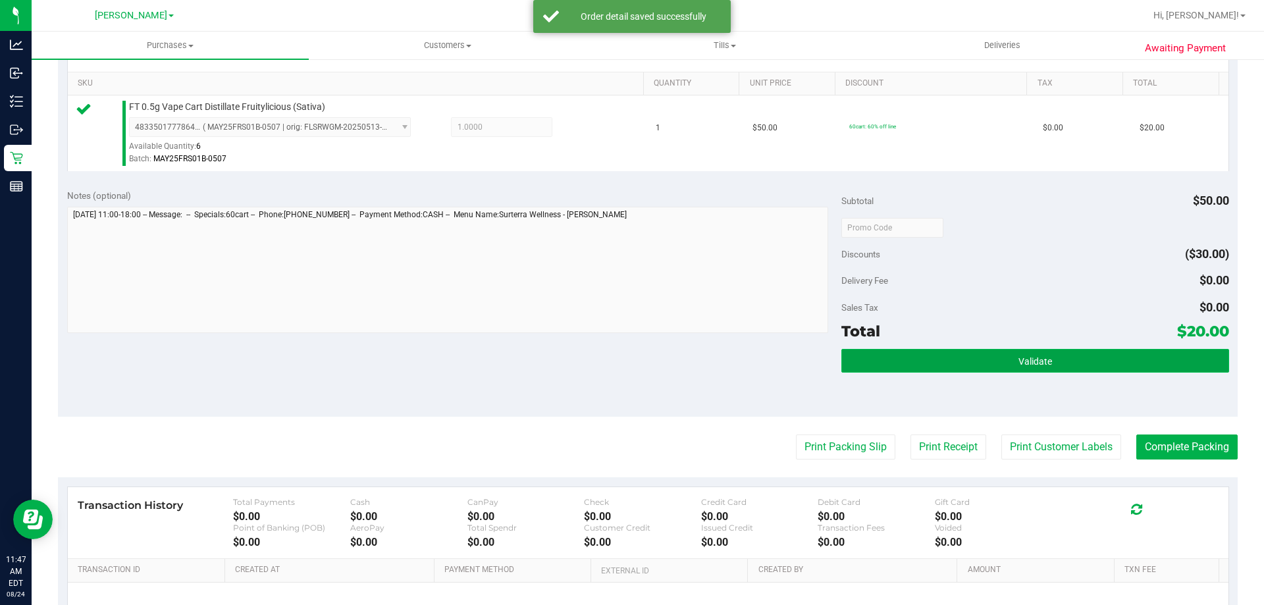
click at [963, 354] on button "Validate" at bounding box center [1034, 361] width 387 height 24
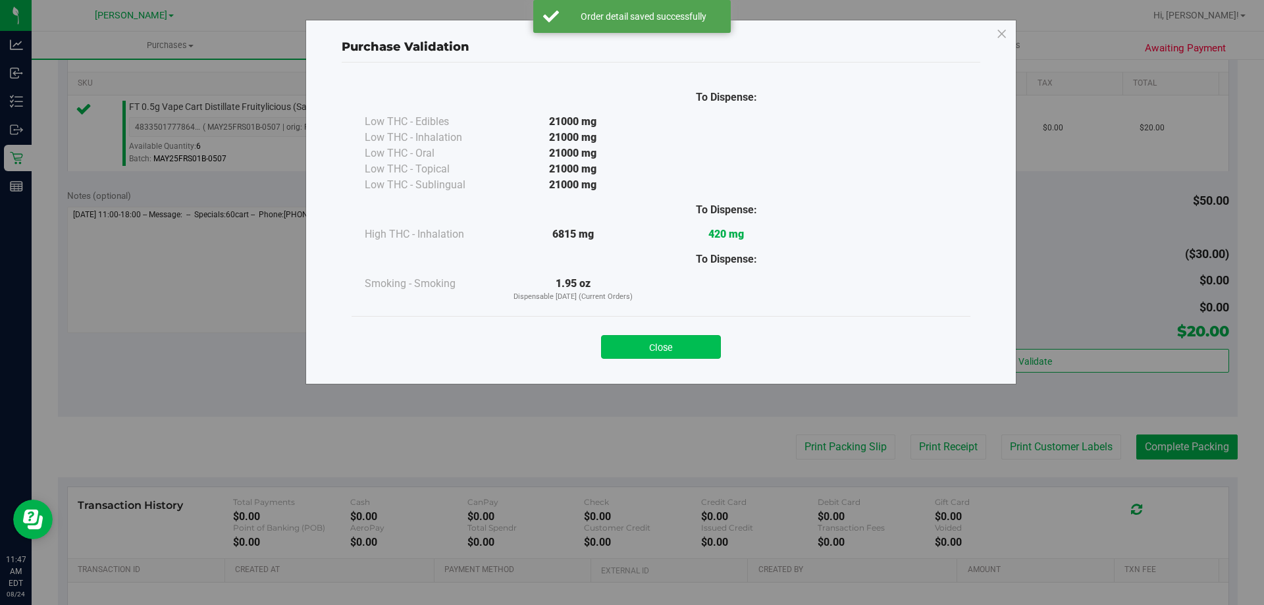
click at [697, 354] on button "Close" at bounding box center [661, 347] width 120 height 24
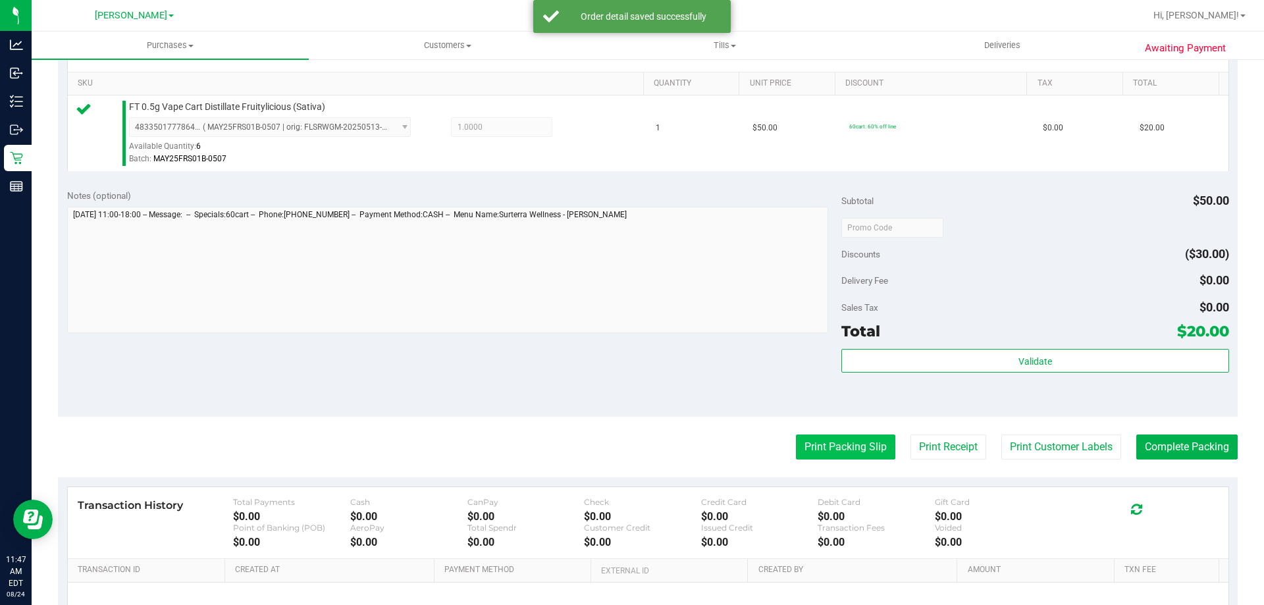
click at [828, 452] on button "Print Packing Slip" at bounding box center [845, 447] width 99 height 25
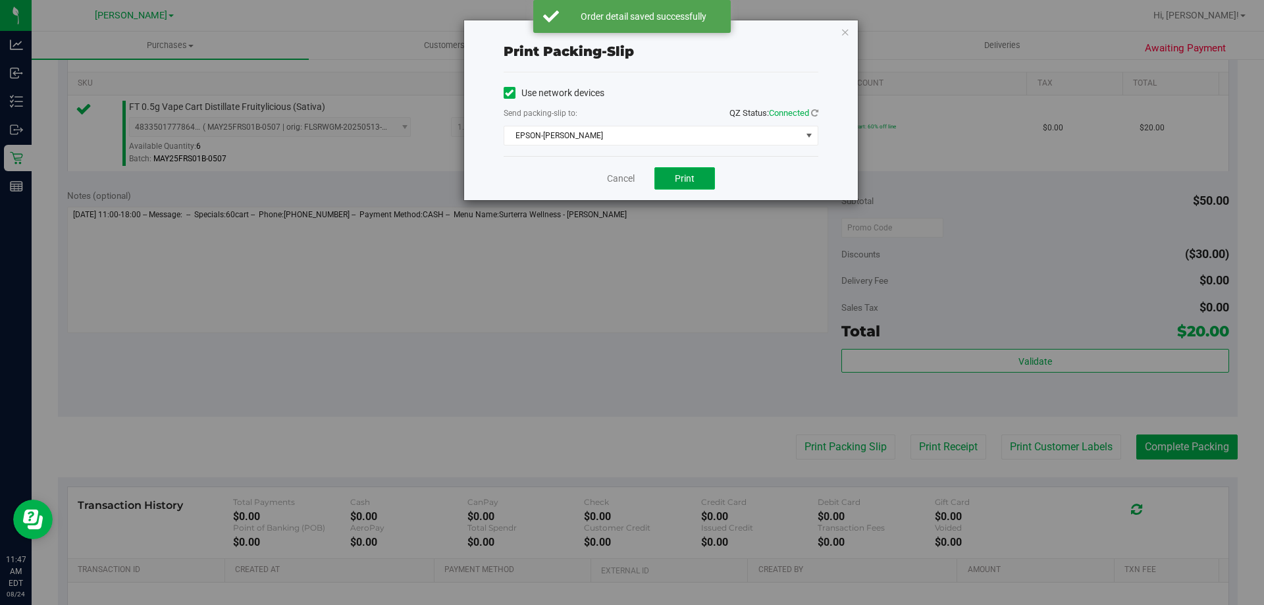
click at [693, 173] on span "Print" at bounding box center [685, 178] width 20 height 11
click at [846, 32] on icon "button" at bounding box center [845, 32] width 9 height 16
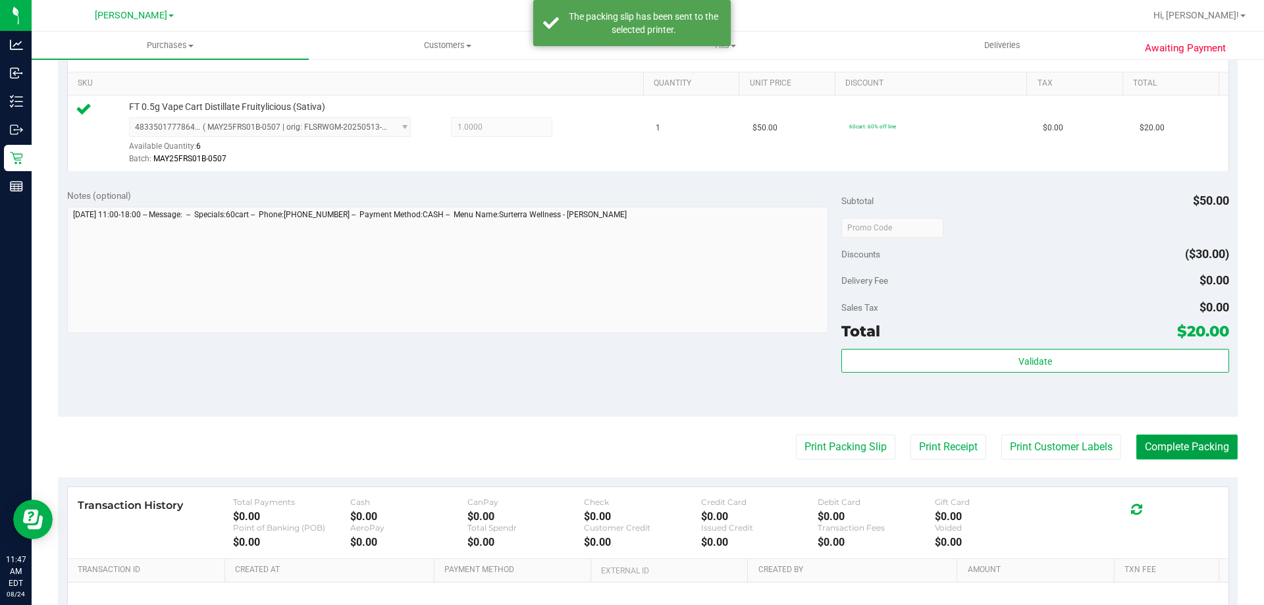
click at [1169, 435] on button "Complete Packing" at bounding box center [1186, 447] width 101 height 25
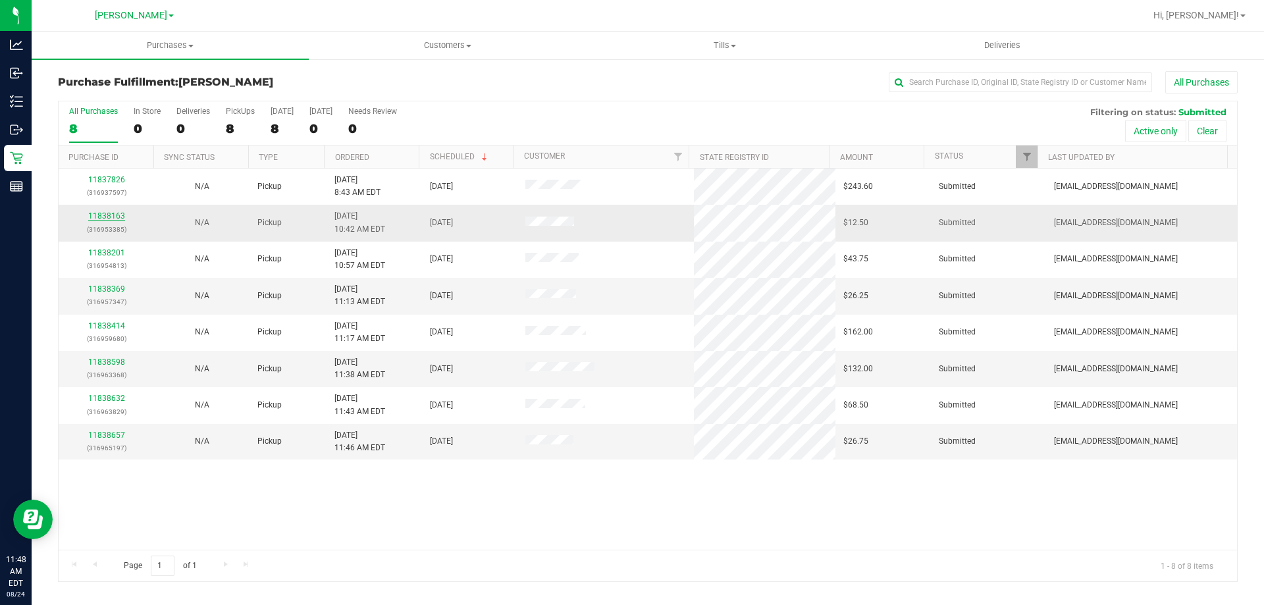
click at [115, 219] on link "11838163" at bounding box center [106, 215] width 37 height 9
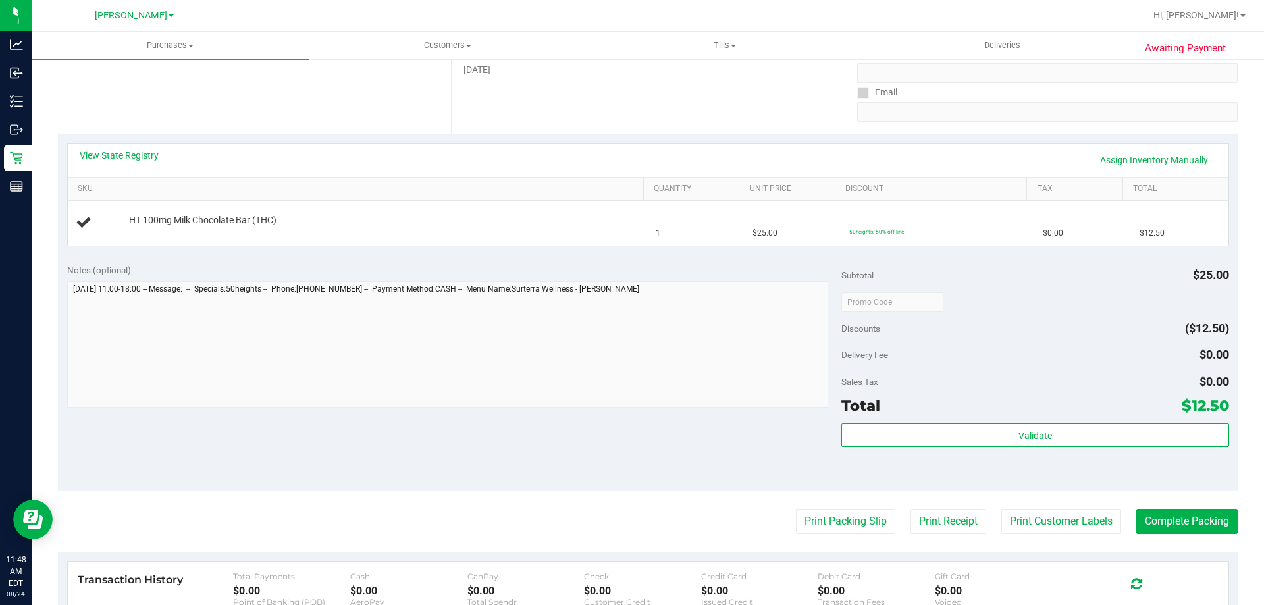
scroll to position [254, 0]
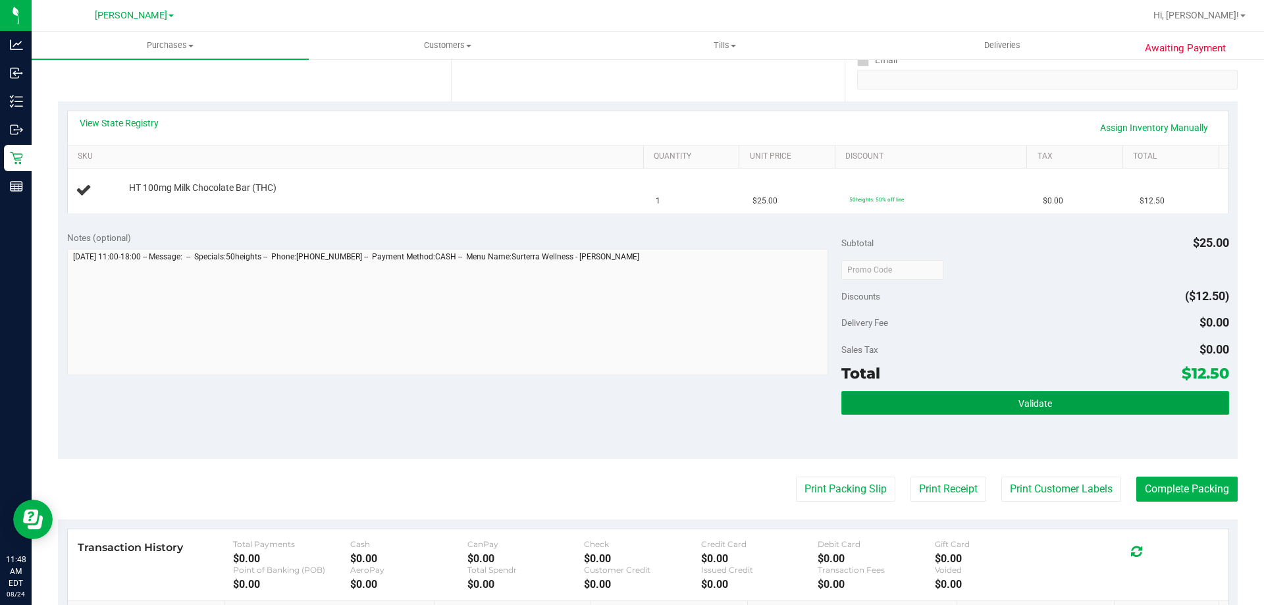
click at [911, 400] on button "Validate" at bounding box center [1034, 403] width 387 height 24
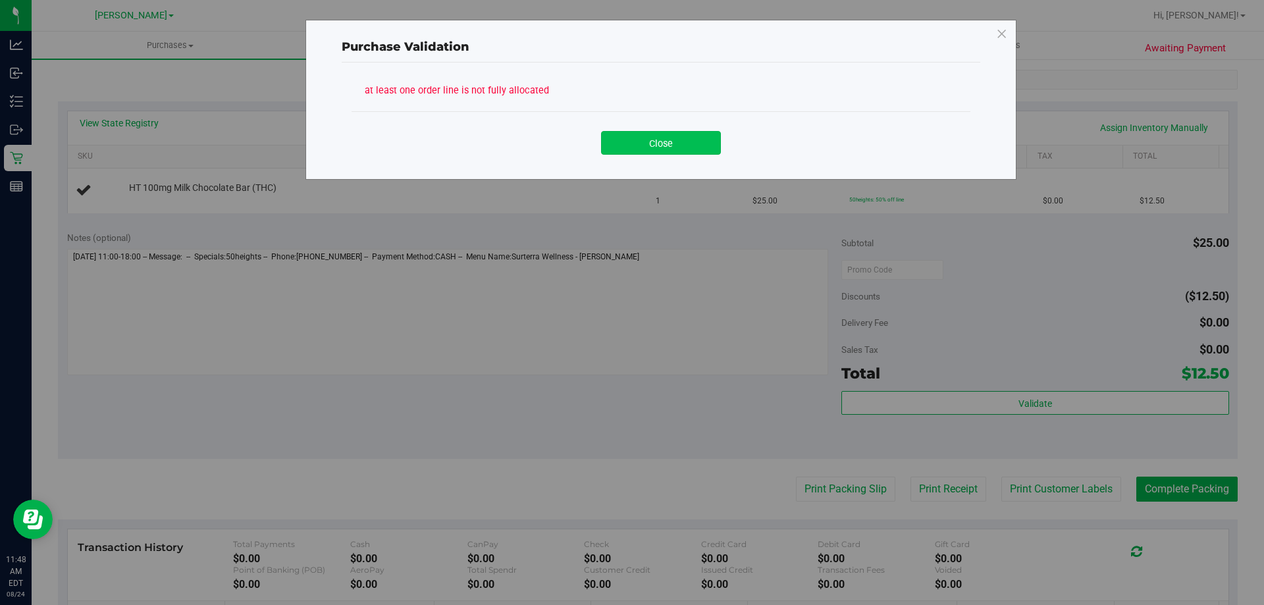
click at [664, 132] on button "Close" at bounding box center [661, 143] width 120 height 24
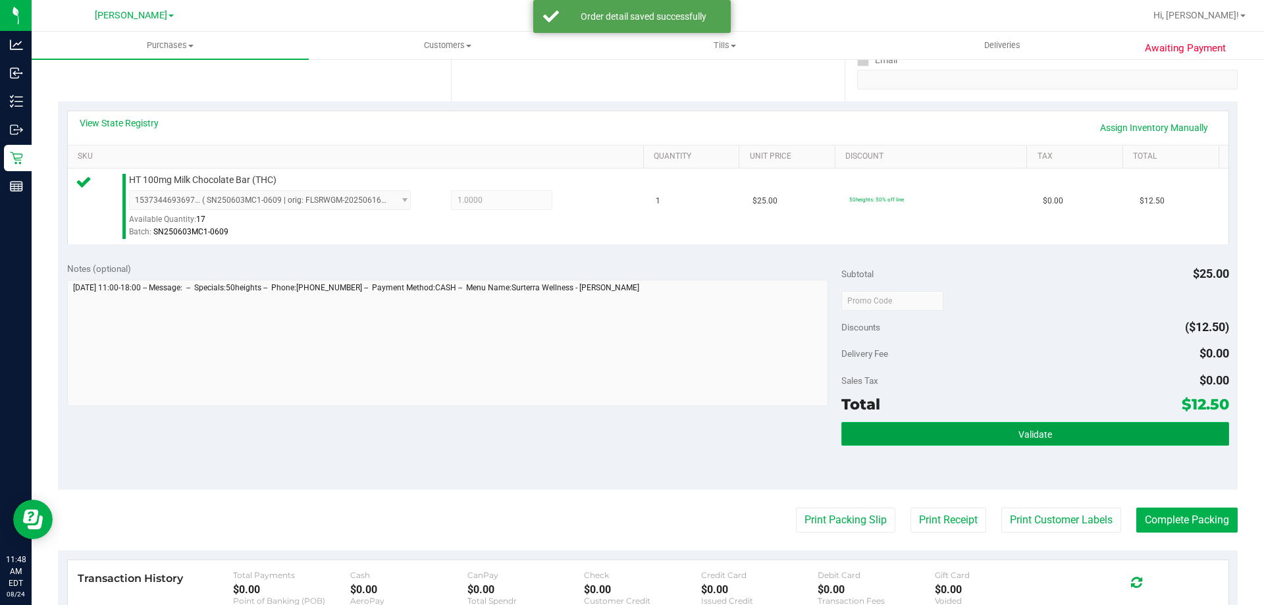
click at [977, 438] on button "Validate" at bounding box center [1034, 434] width 387 height 24
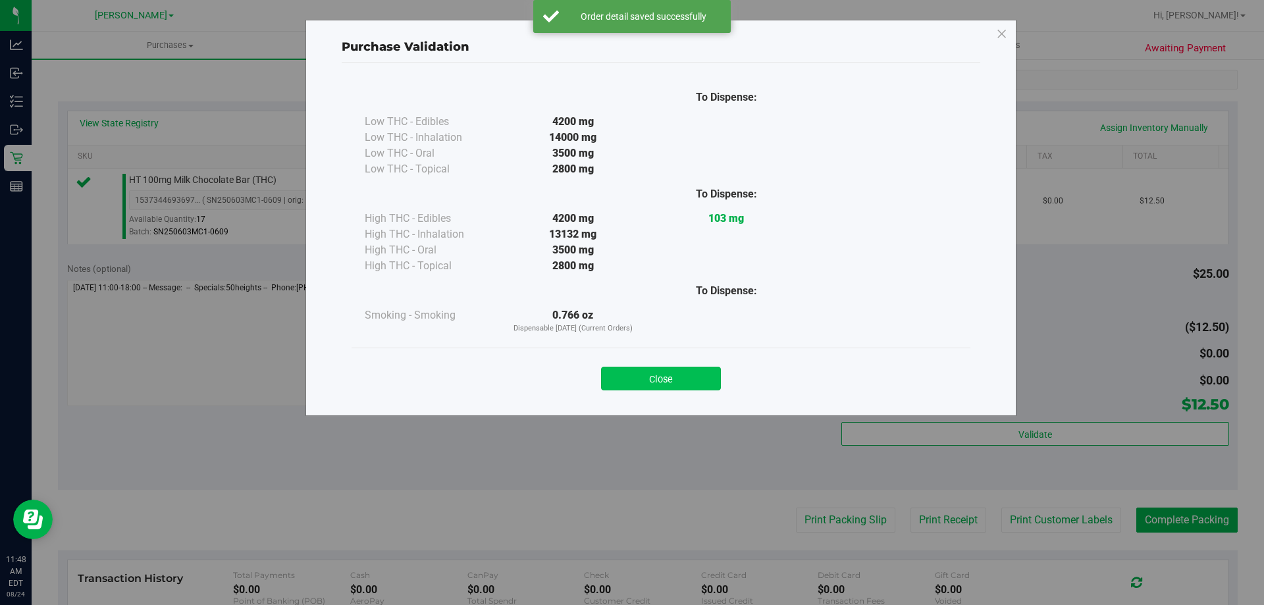
click at [680, 383] on button "Close" at bounding box center [661, 379] width 120 height 24
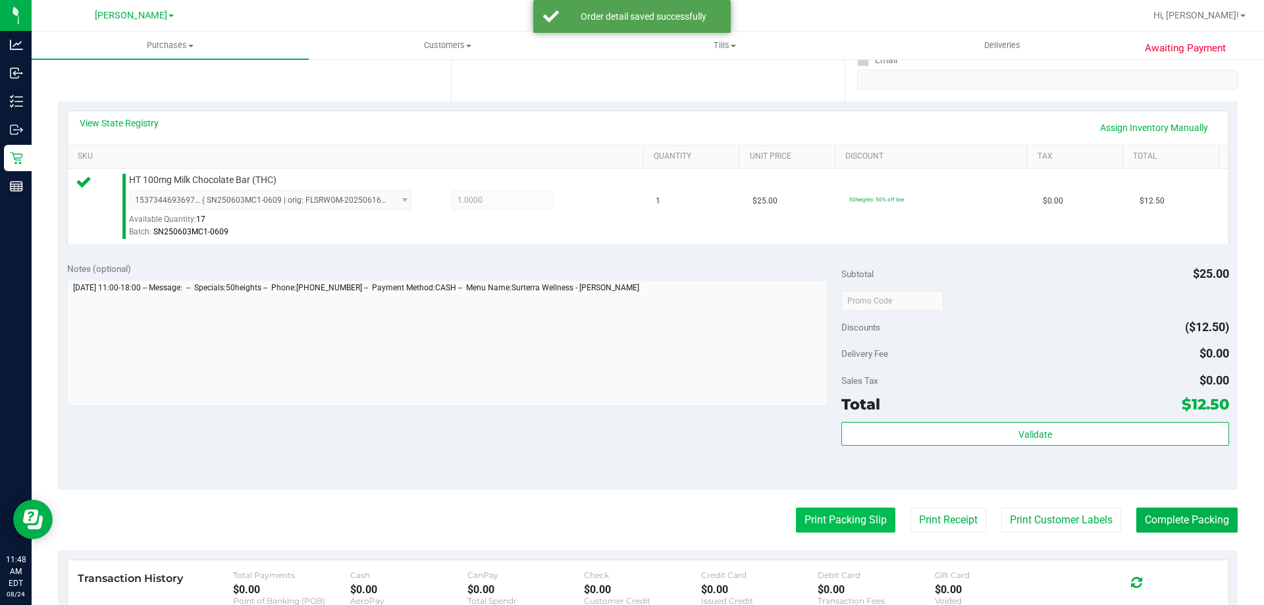
click at [843, 525] on button "Print Packing Slip" at bounding box center [845, 520] width 99 height 25
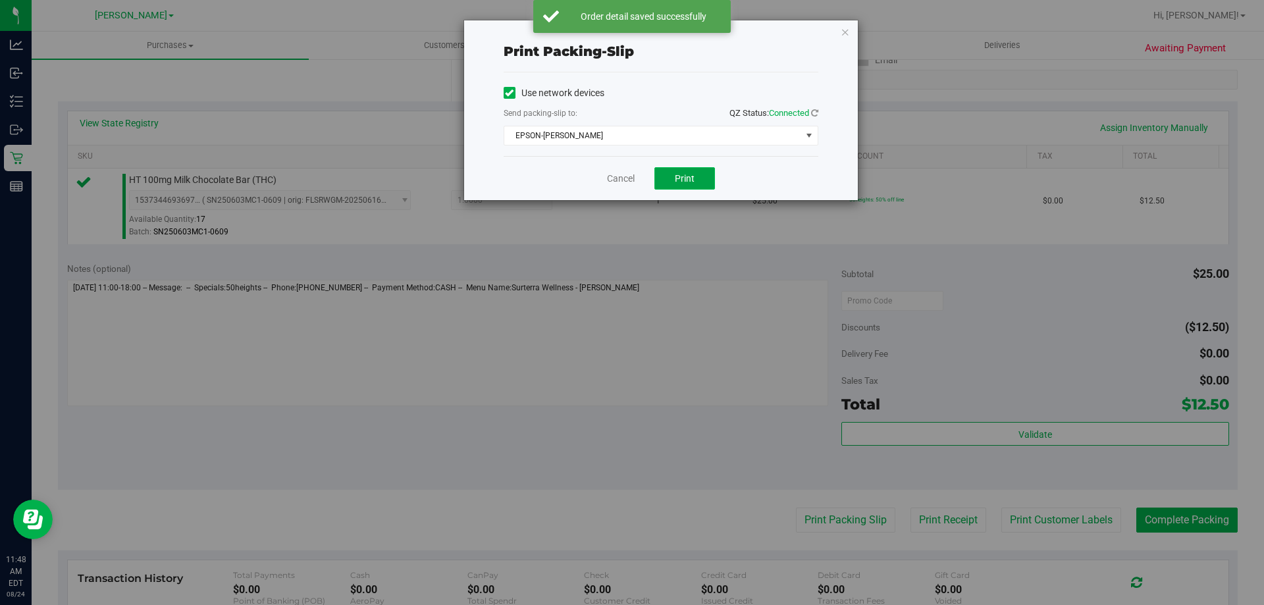
click at [699, 167] on button "Print" at bounding box center [684, 178] width 61 height 22
click at [845, 31] on icon "button" at bounding box center [845, 32] width 9 height 16
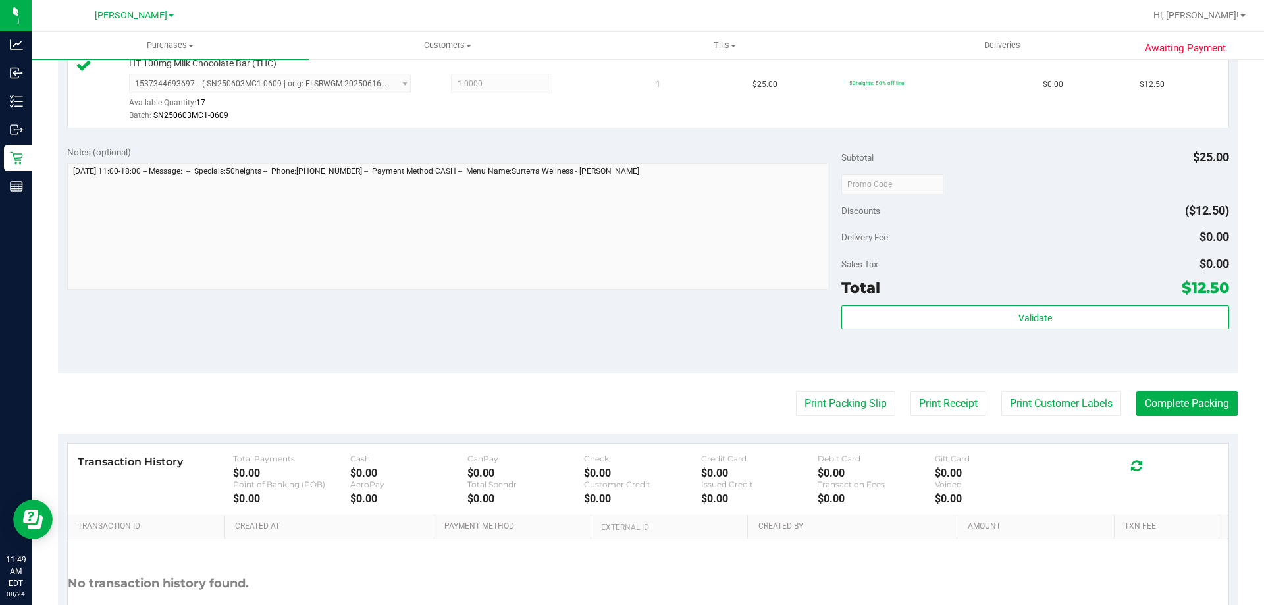
scroll to position [371, 0]
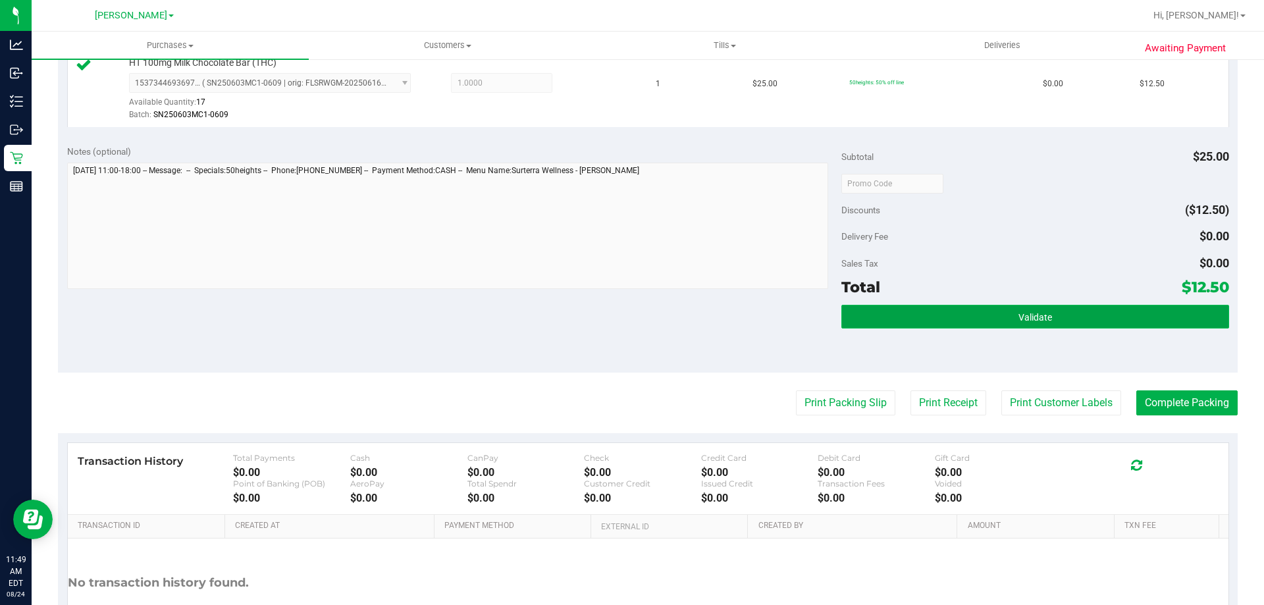
click at [921, 319] on button "Validate" at bounding box center [1034, 317] width 387 height 24
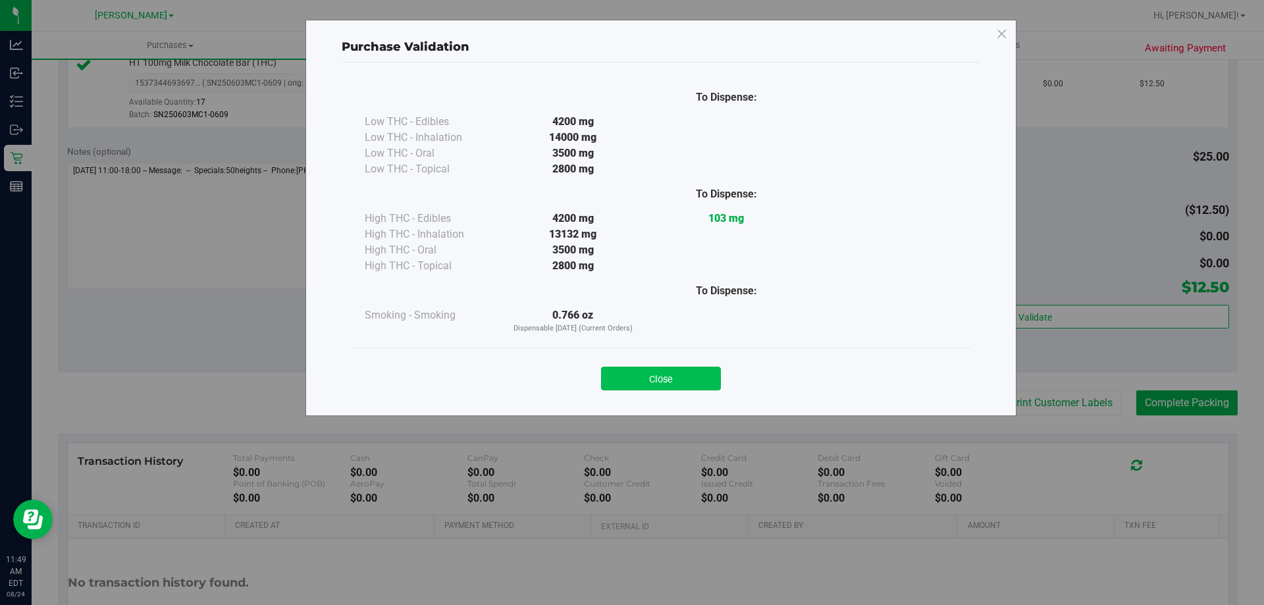
click at [674, 389] on button "Close" at bounding box center [661, 379] width 120 height 24
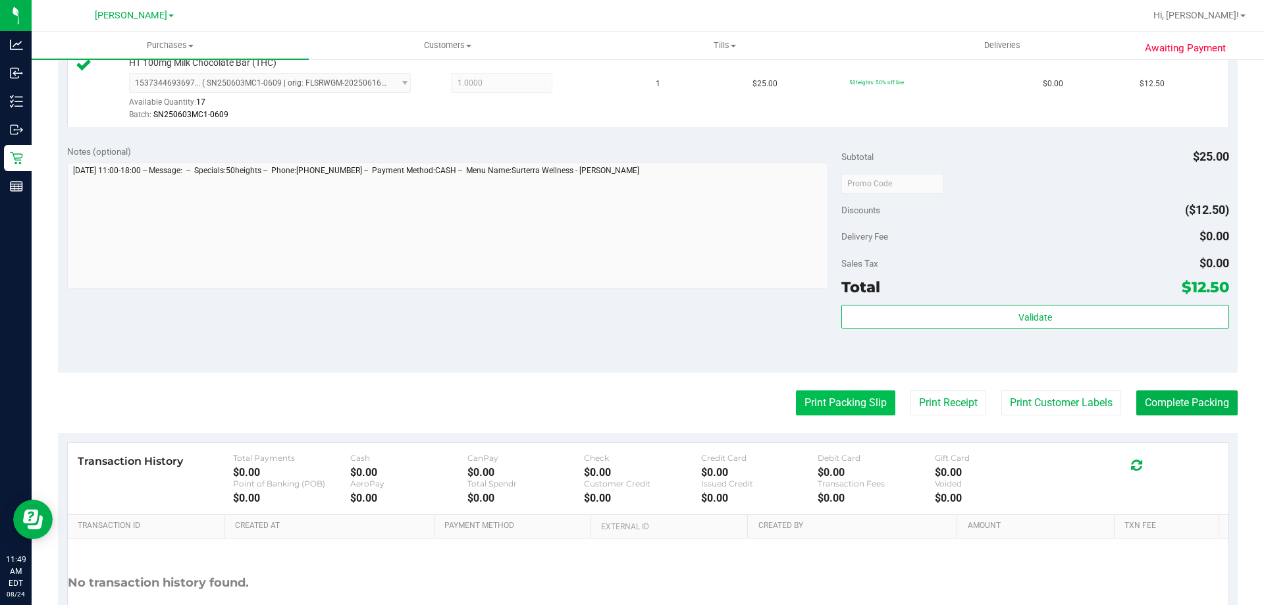
click at [835, 404] on button "Print Packing Slip" at bounding box center [845, 402] width 99 height 25
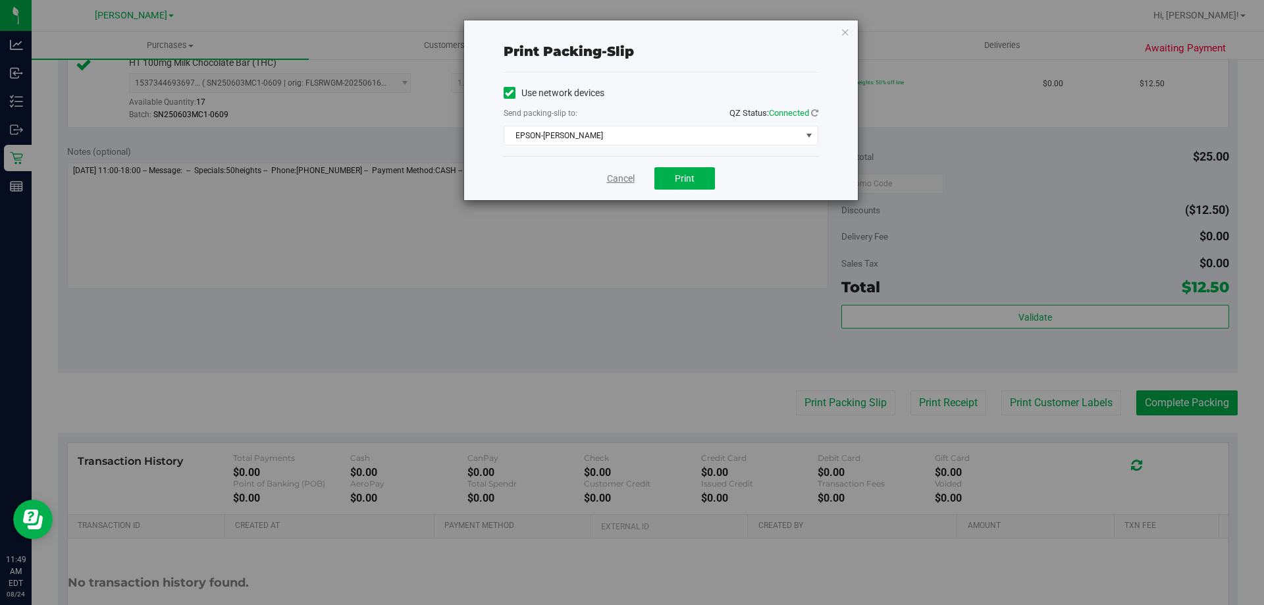
click at [623, 185] on link "Cancel" at bounding box center [621, 179] width 28 height 14
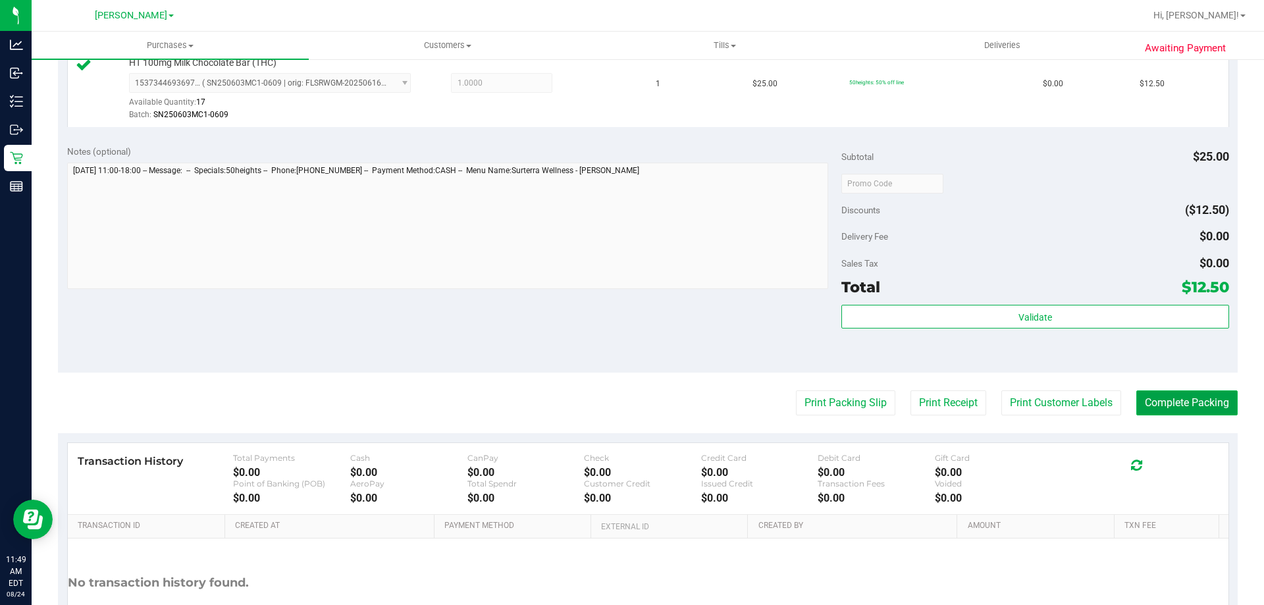
click at [1161, 394] on button "Complete Packing" at bounding box center [1186, 402] width 101 height 25
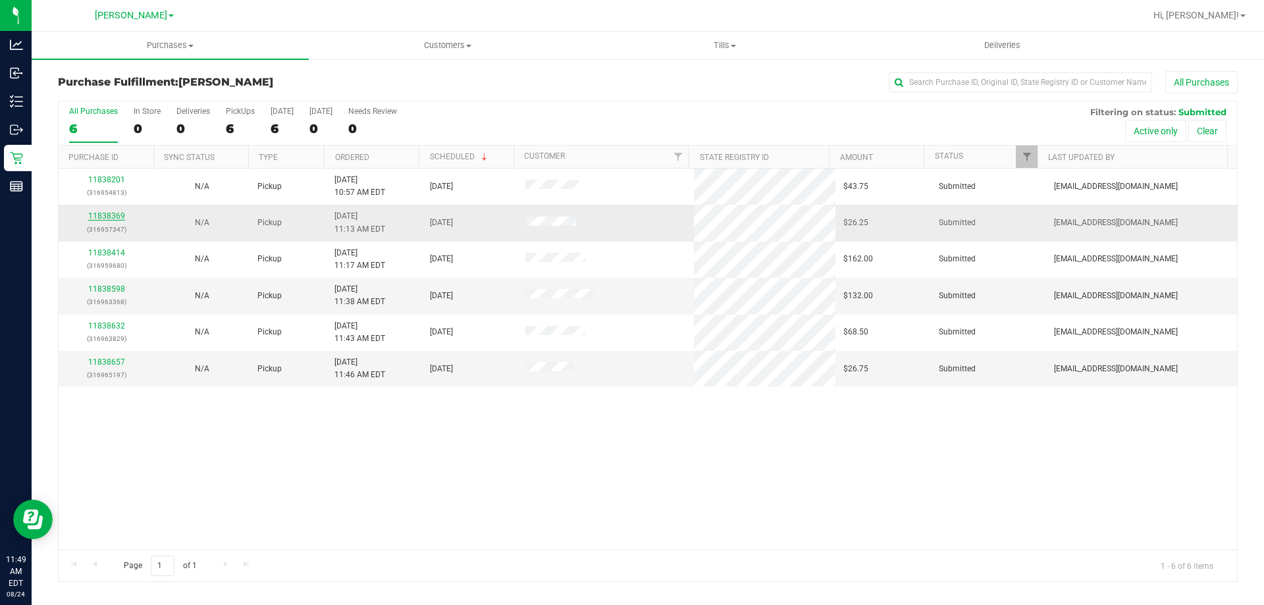
click at [101, 215] on link "11838369" at bounding box center [106, 215] width 37 height 9
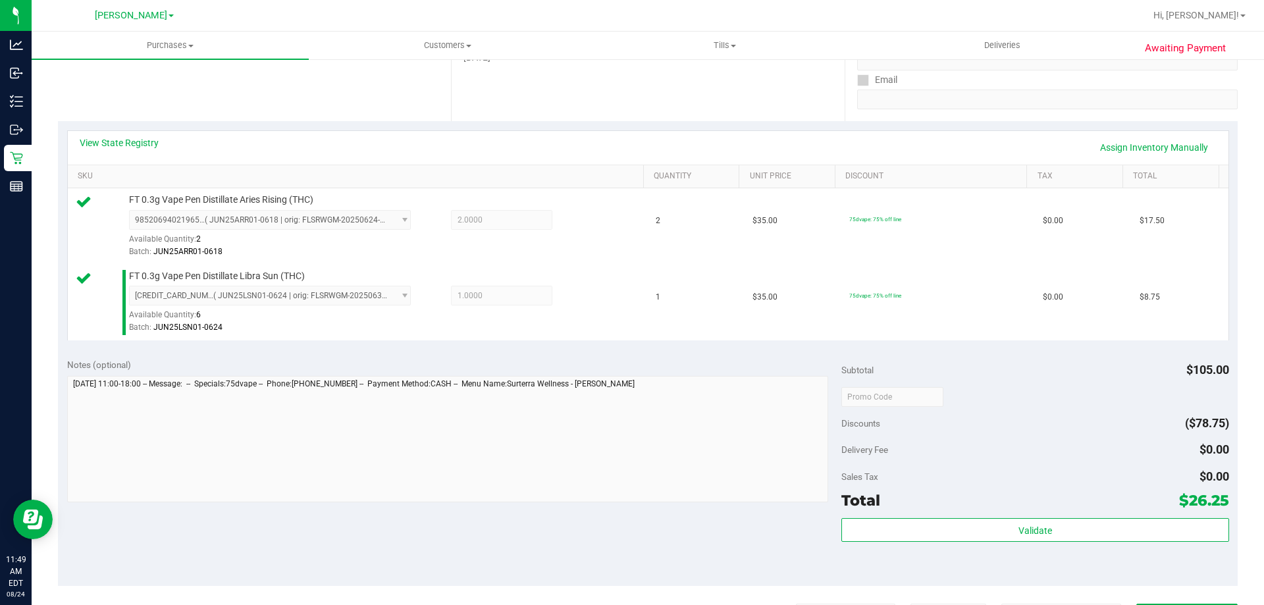
scroll to position [259, 0]
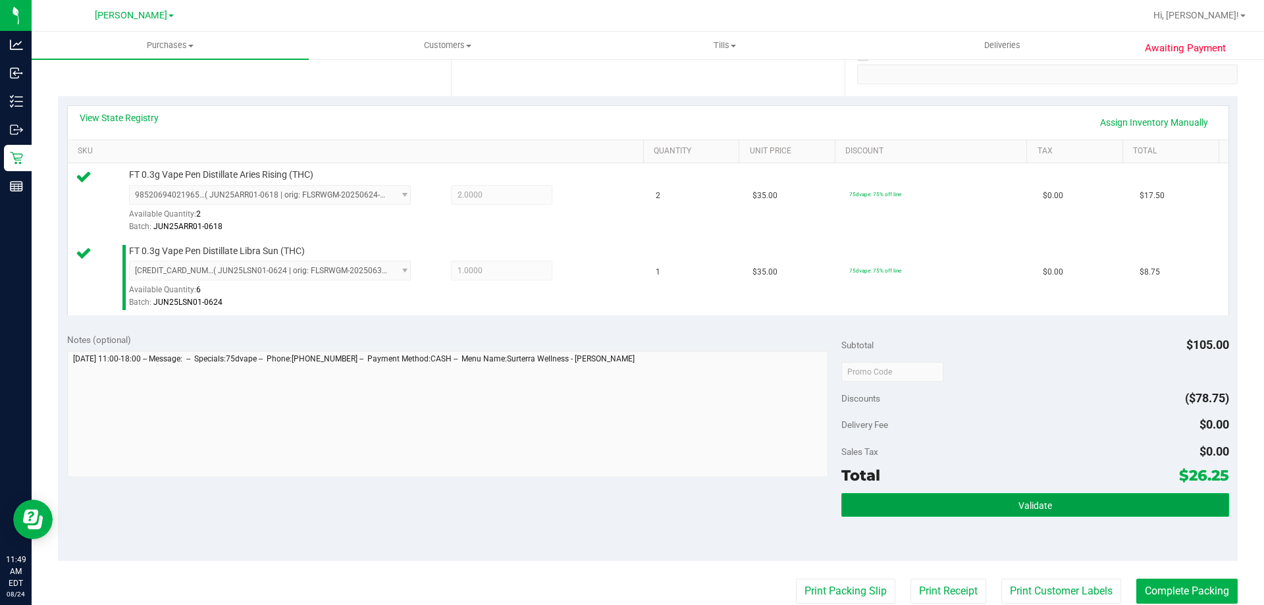
click at [968, 505] on button "Validate" at bounding box center [1034, 505] width 387 height 24
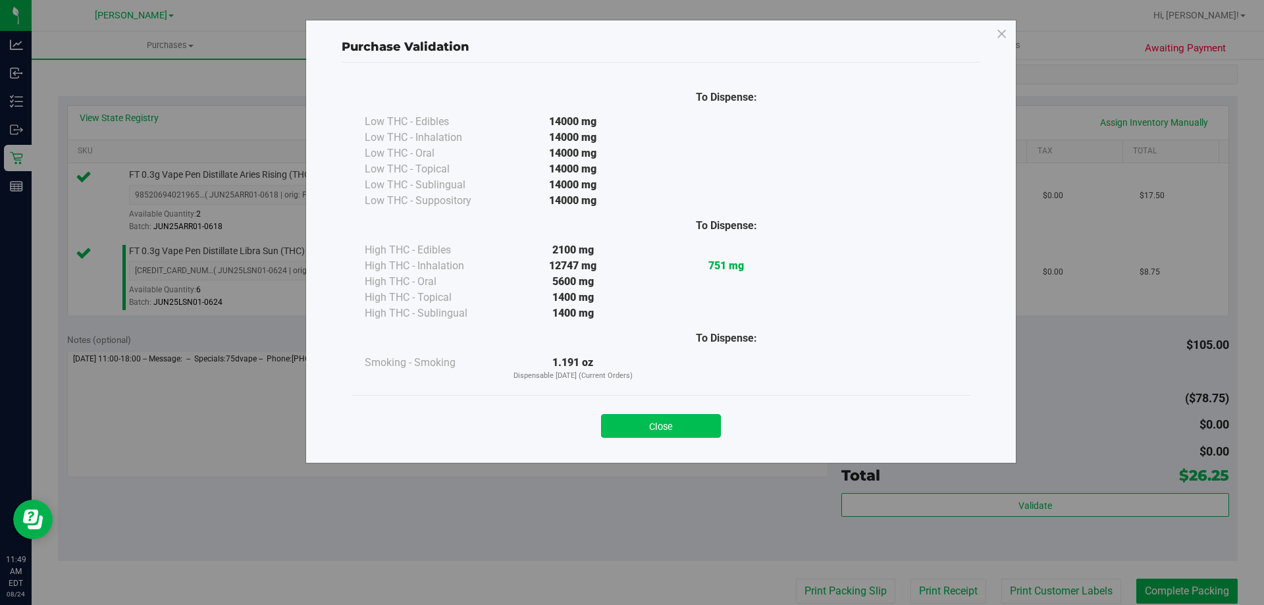
click at [691, 419] on button "Close" at bounding box center [661, 426] width 120 height 24
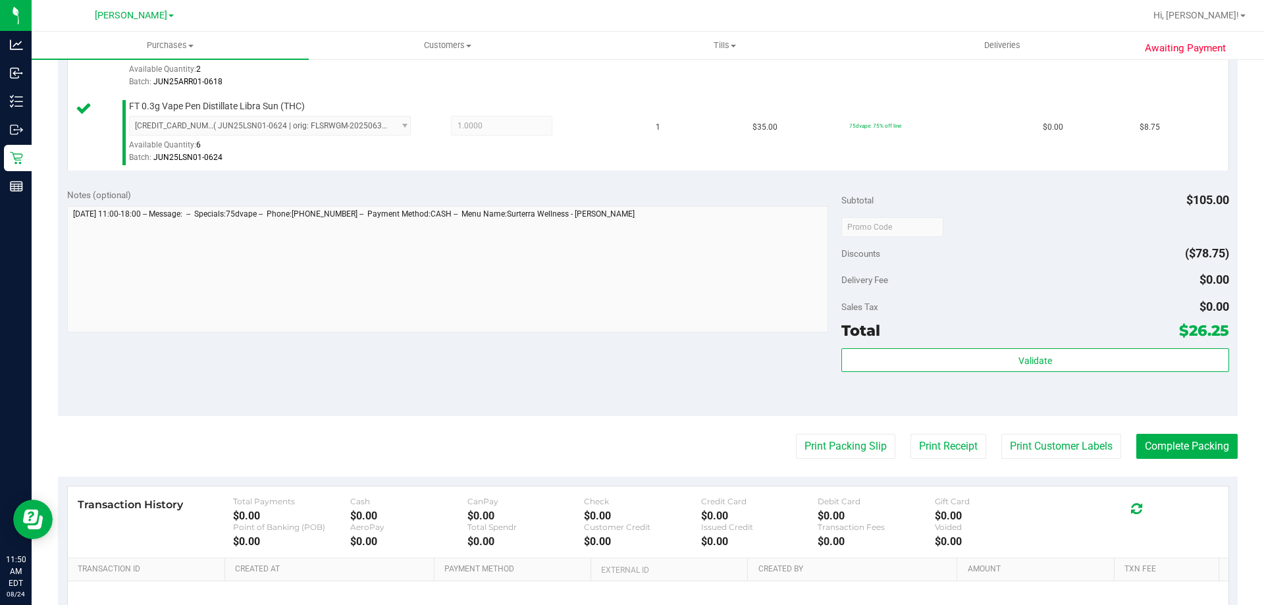
scroll to position [413, 0]
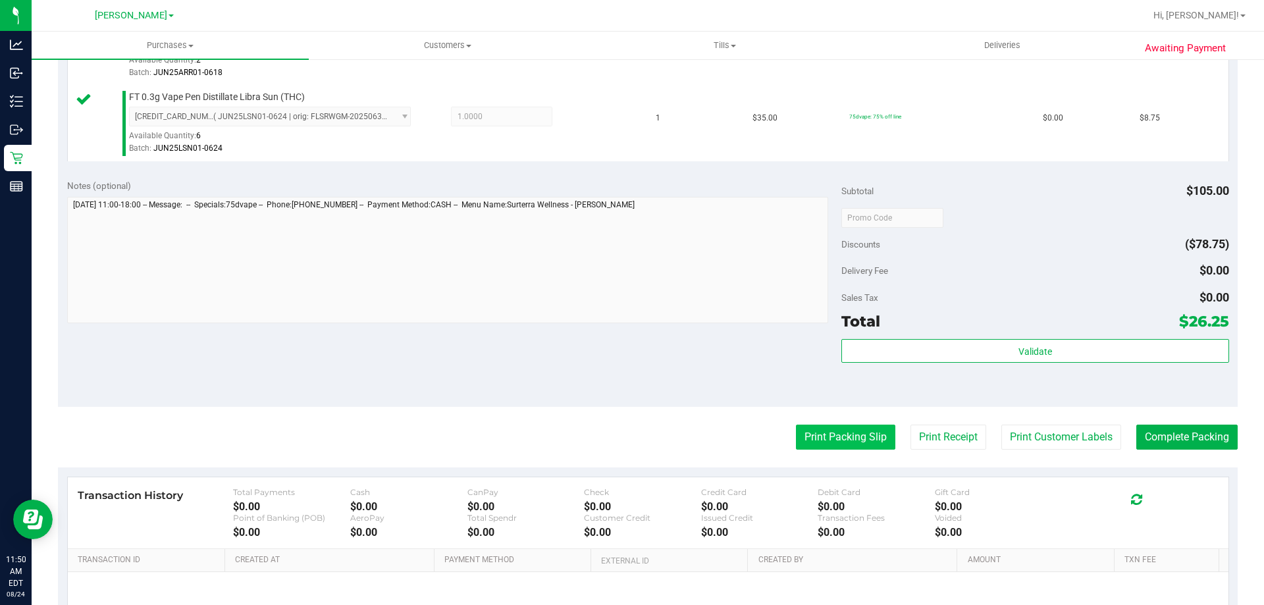
click at [835, 443] on button "Print Packing Slip" at bounding box center [845, 437] width 99 height 25
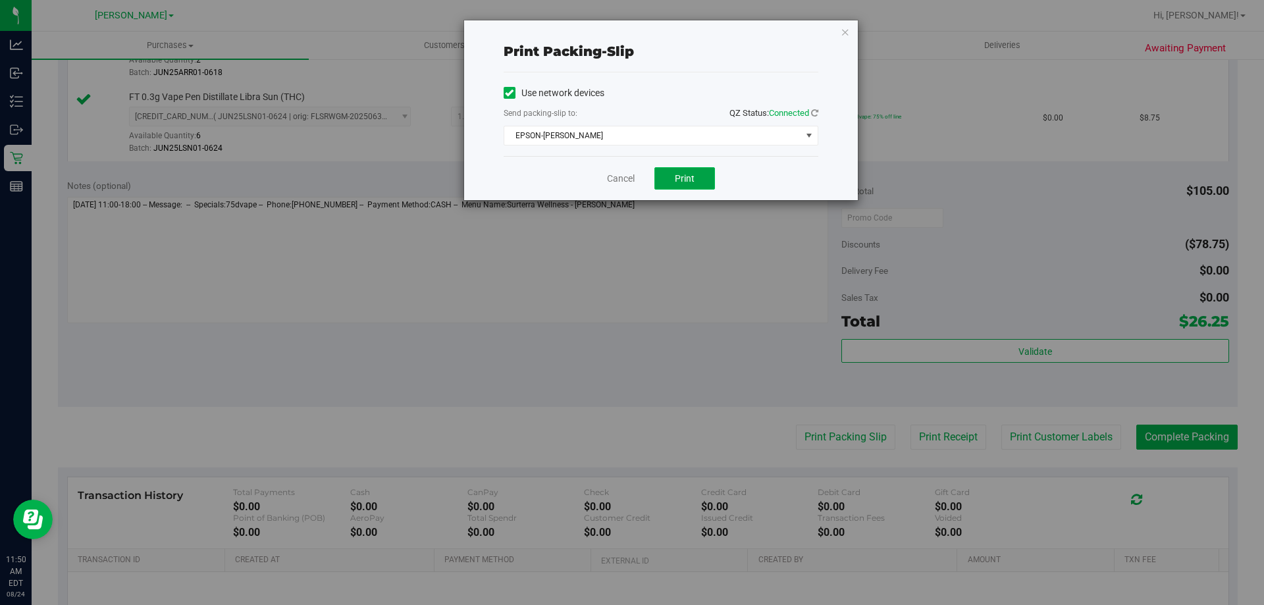
click at [683, 171] on button "Print" at bounding box center [684, 178] width 61 height 22
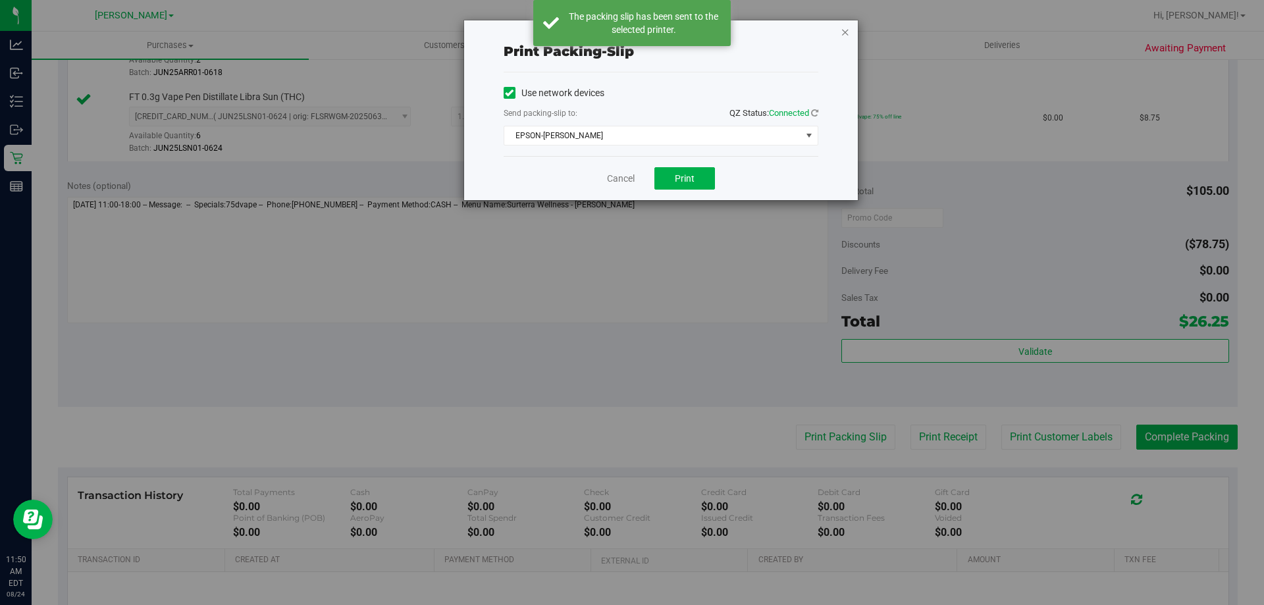
click at [843, 33] on icon "button" at bounding box center [845, 32] width 9 height 16
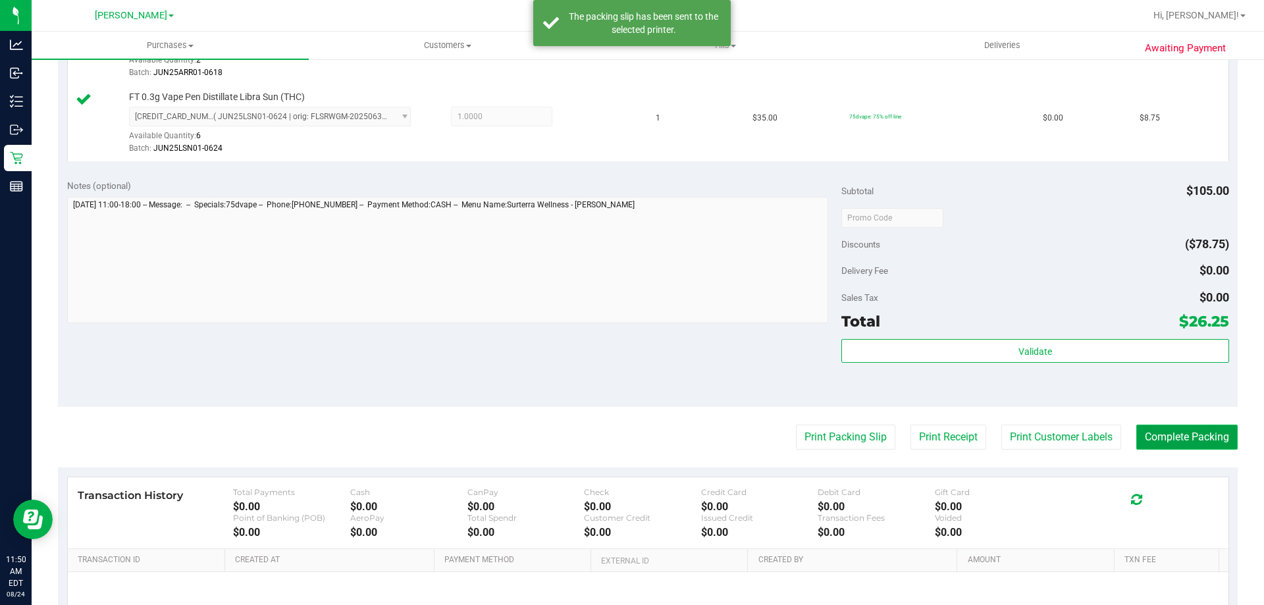
click at [1167, 435] on button "Complete Packing" at bounding box center [1186, 437] width 101 height 25
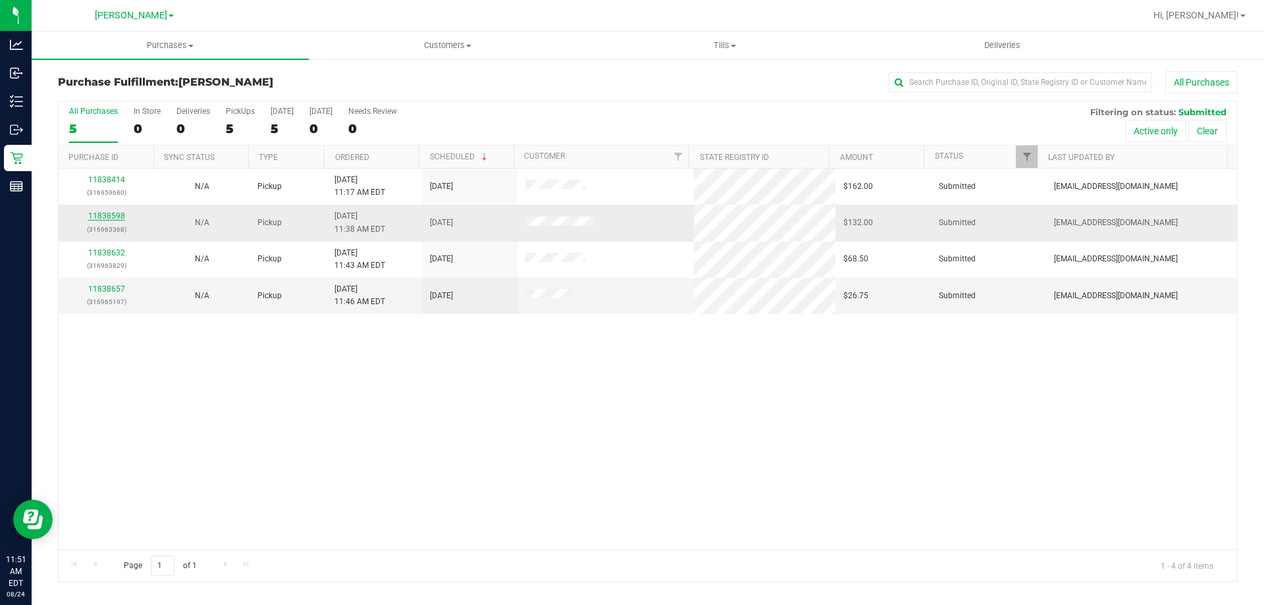
click at [107, 220] on link "11838598" at bounding box center [106, 215] width 37 height 9
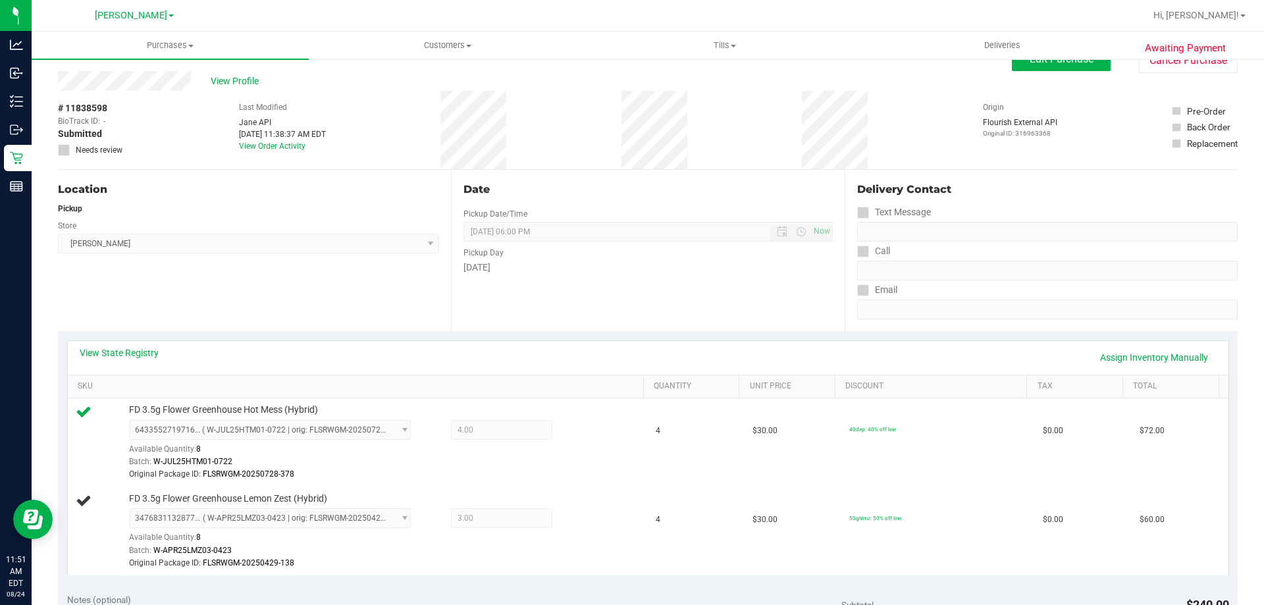
scroll to position [66, 0]
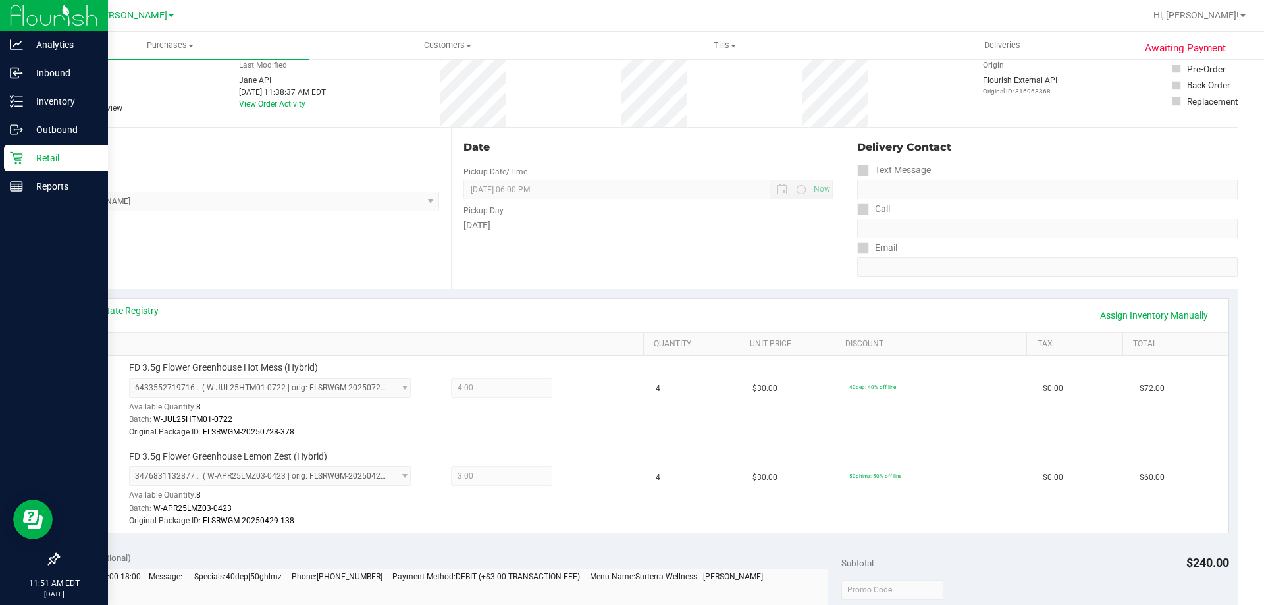
click at [24, 151] on p "Retail" at bounding box center [62, 158] width 79 height 16
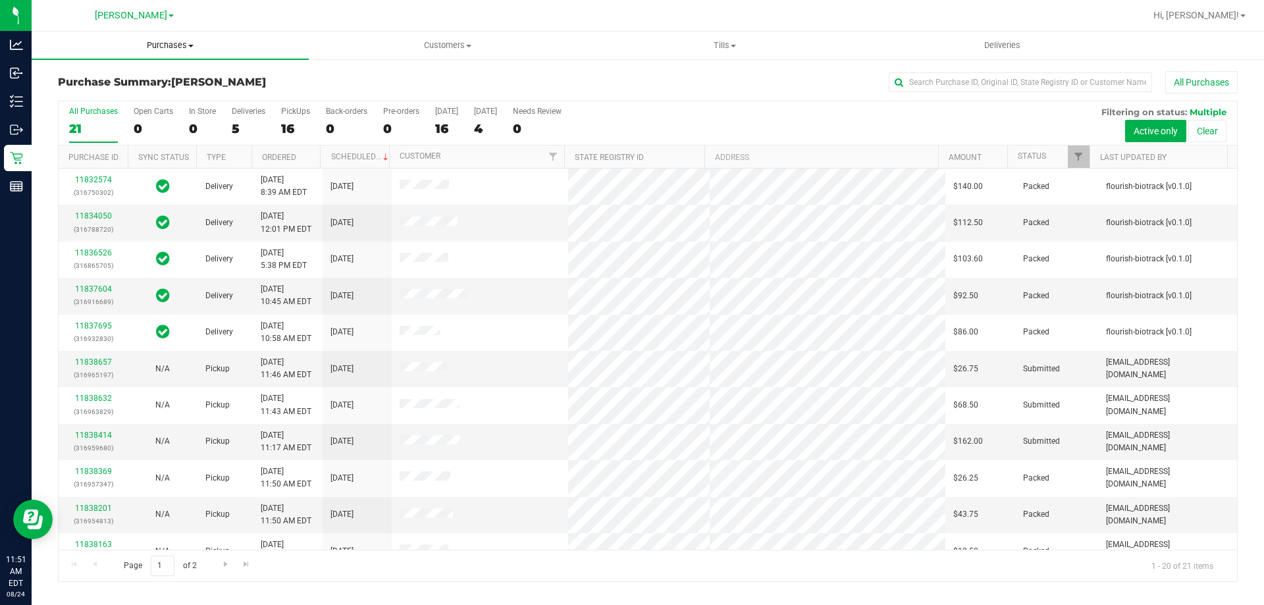
click at [151, 43] on span "Purchases" at bounding box center [170, 46] width 277 height 12
click at [109, 91] on span "Fulfillment" at bounding box center [73, 95] width 82 height 11
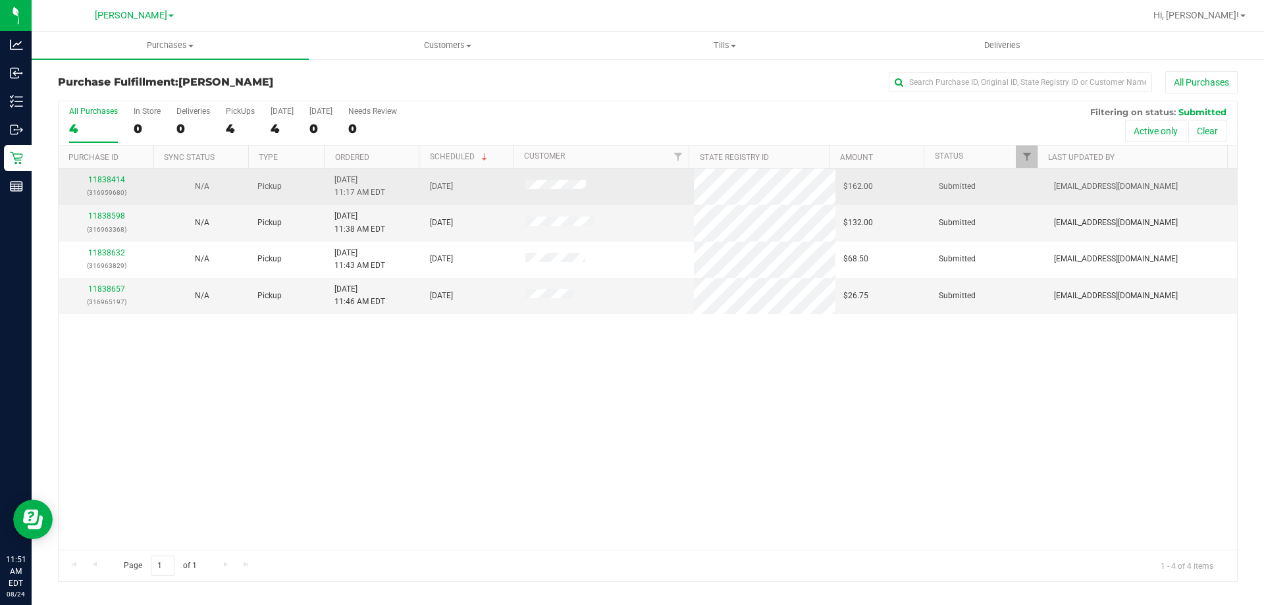
click at [110, 186] on div "11838414 (316959680)" at bounding box center [107, 186] width 80 height 25
click at [110, 178] on link "11838414" at bounding box center [106, 179] width 37 height 9
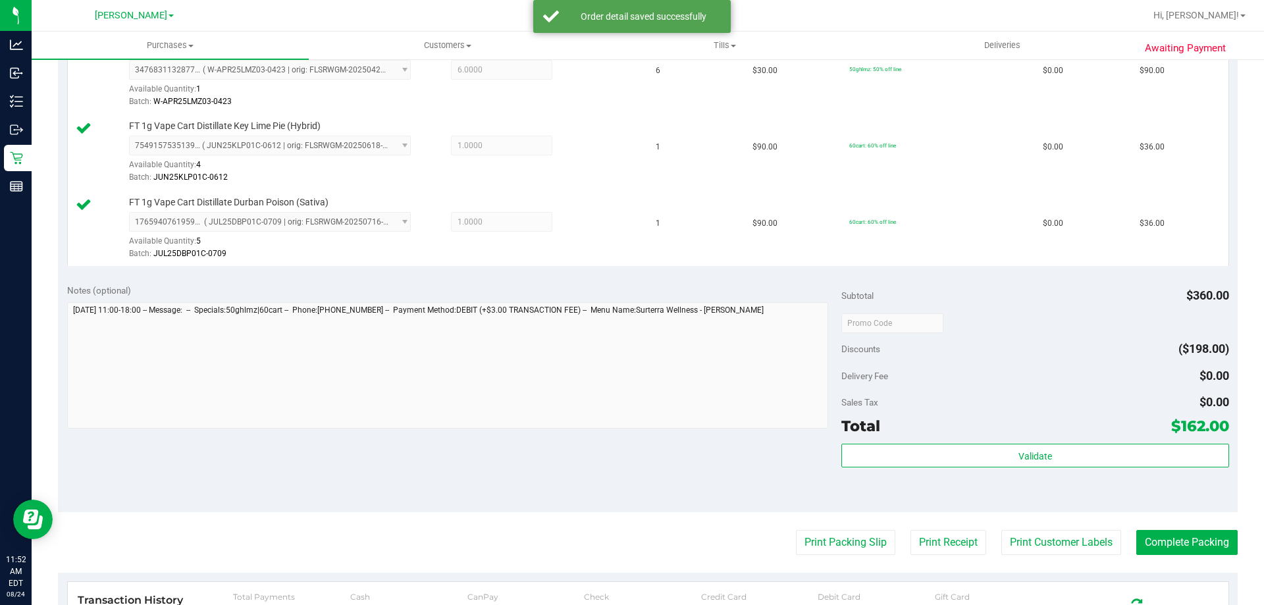
scroll to position [377, 0]
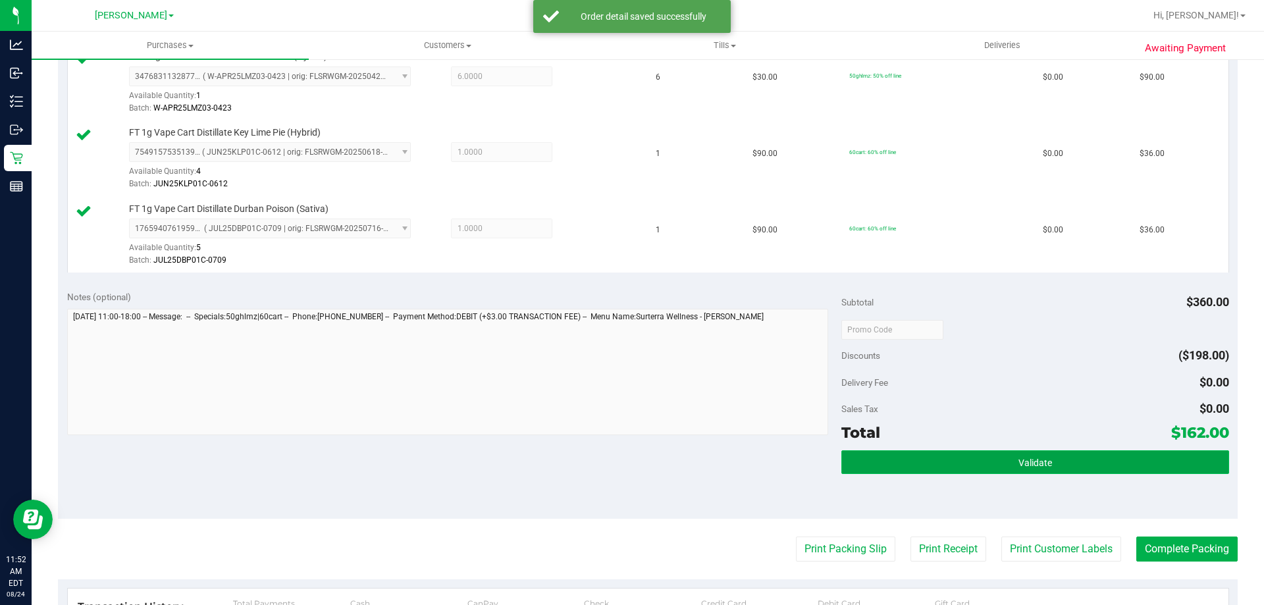
click at [979, 468] on button "Validate" at bounding box center [1034, 462] width 387 height 24
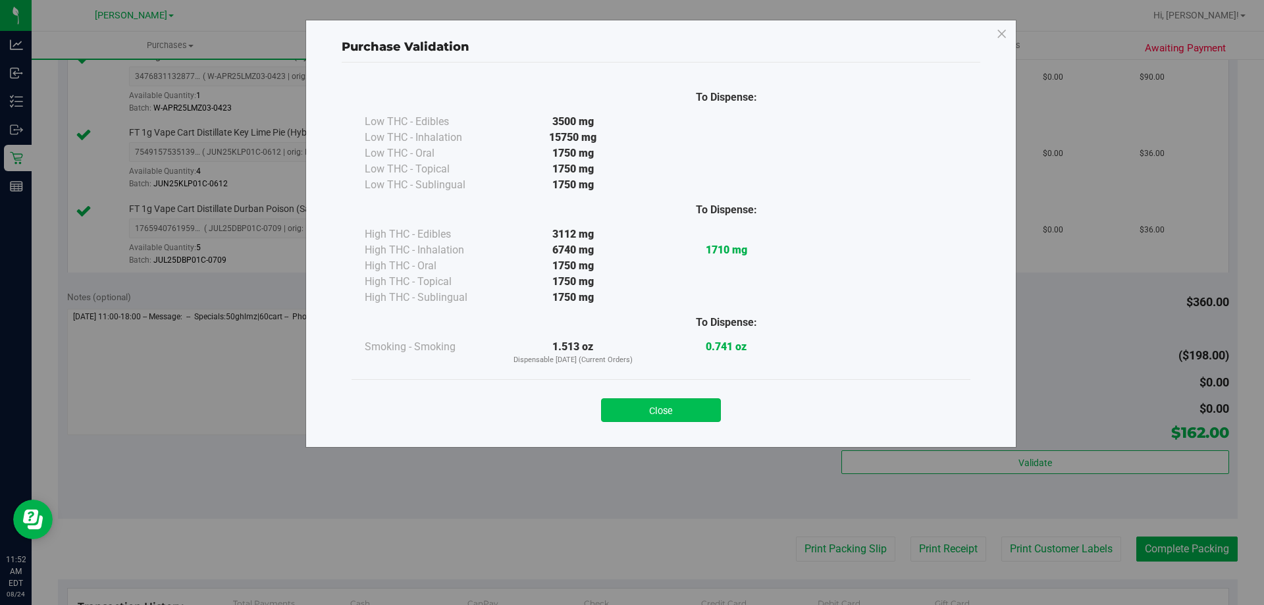
click at [686, 415] on button "Close" at bounding box center [661, 410] width 120 height 24
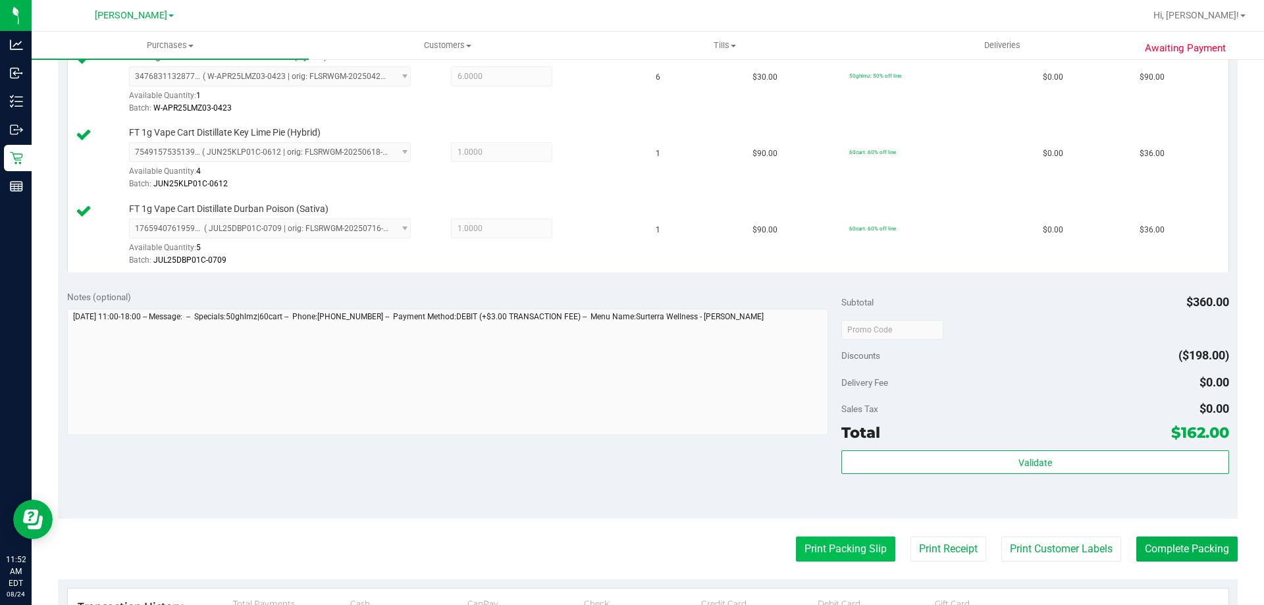
click at [818, 537] on button "Print Packing Slip" at bounding box center [845, 549] width 99 height 25
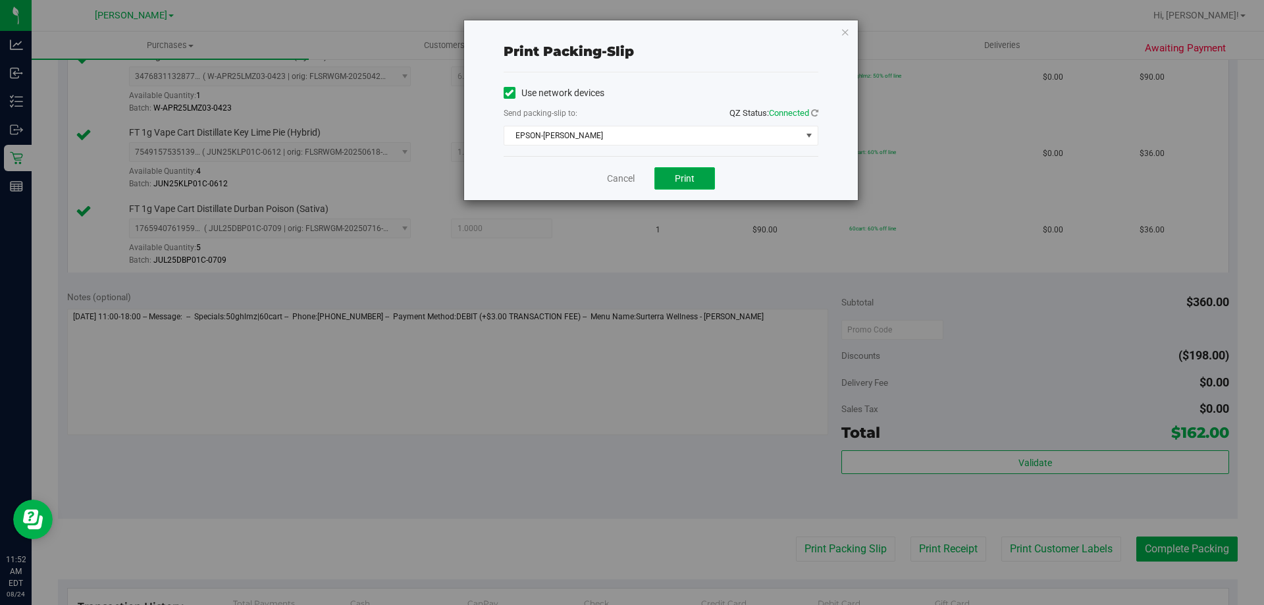
click at [708, 189] on button "Print" at bounding box center [684, 178] width 61 height 22
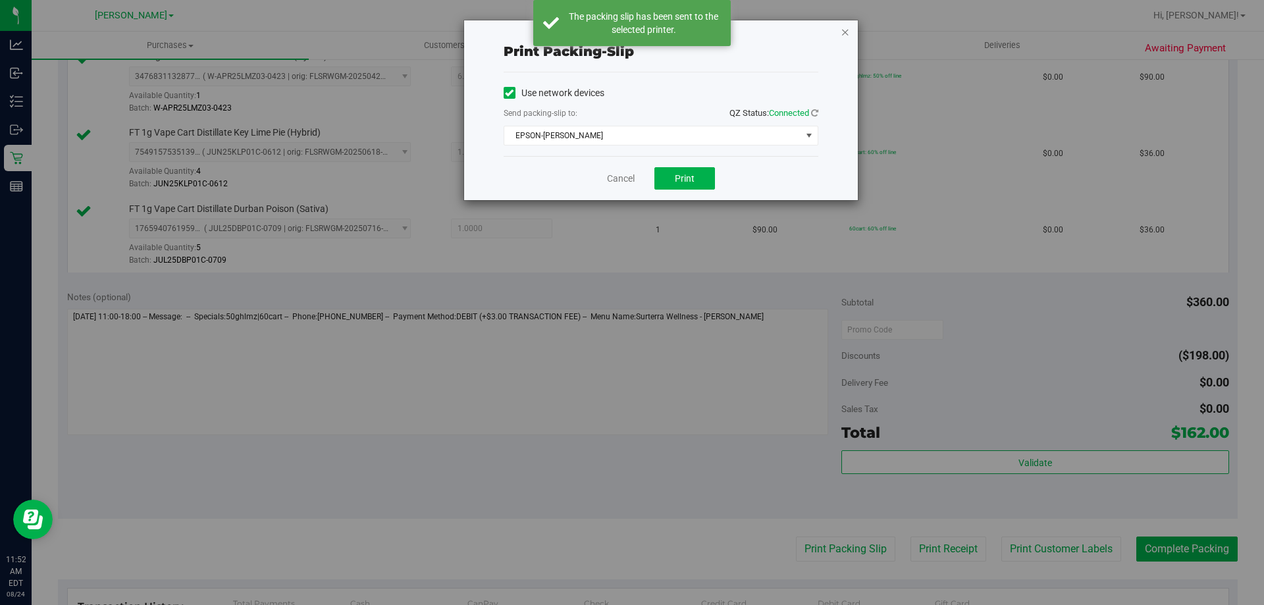
click at [847, 36] on icon "button" at bounding box center [845, 32] width 9 height 16
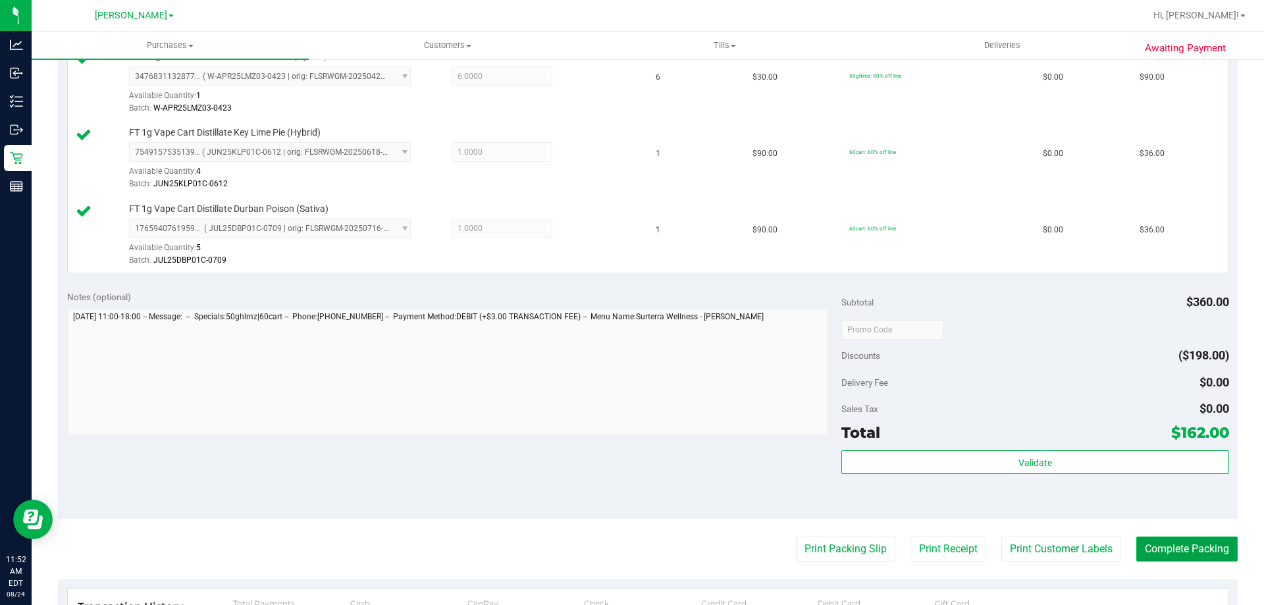
click at [1152, 539] on button "Complete Packing" at bounding box center [1186, 549] width 101 height 25
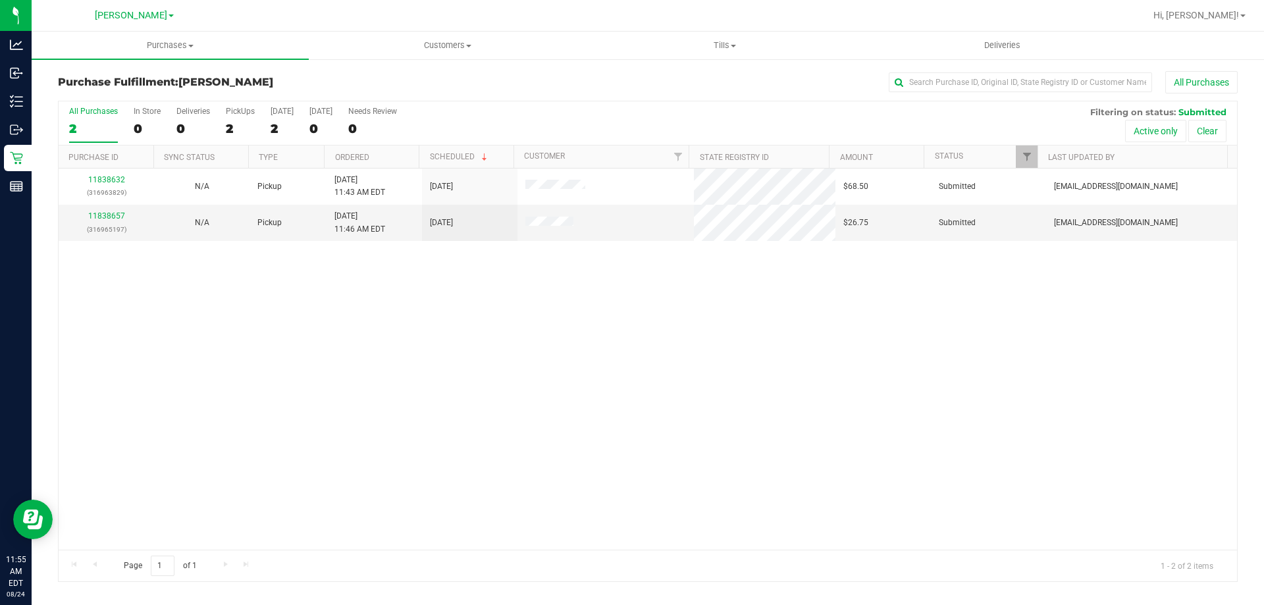
click at [307, 303] on div "11838632 (316963829) N/A Pickup [DATE] 11:43 AM EDT 8/24/2025 $68.50 Submitted …" at bounding box center [648, 359] width 1179 height 381
click at [111, 217] on link "11838657" at bounding box center [106, 215] width 37 height 9
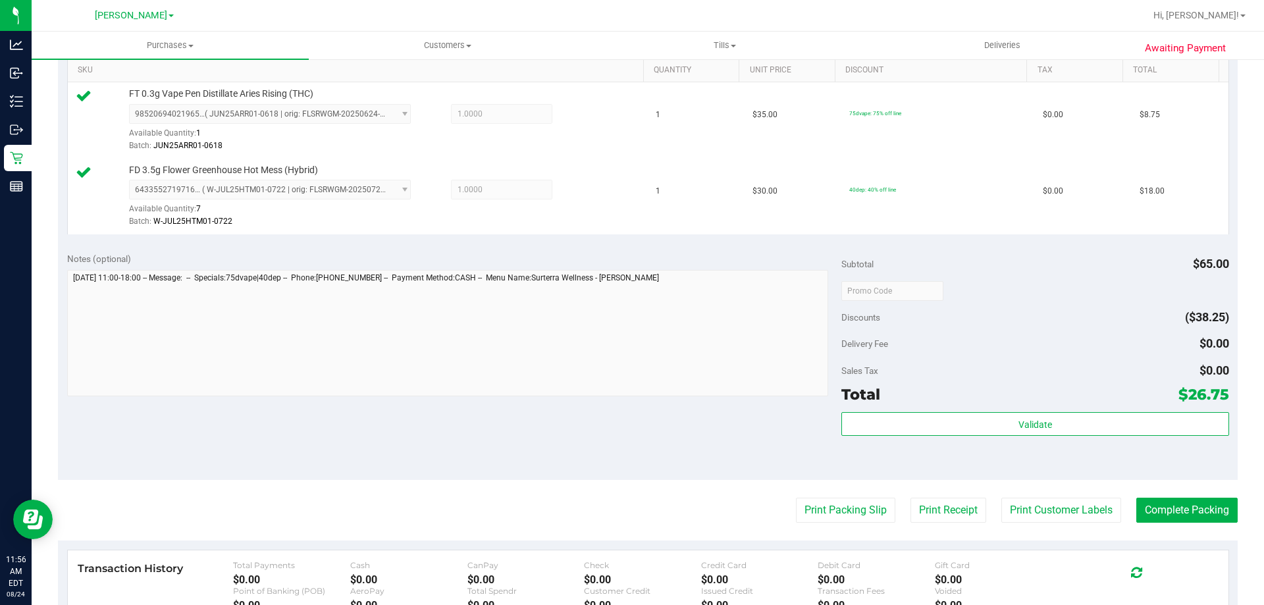
scroll to position [347, 0]
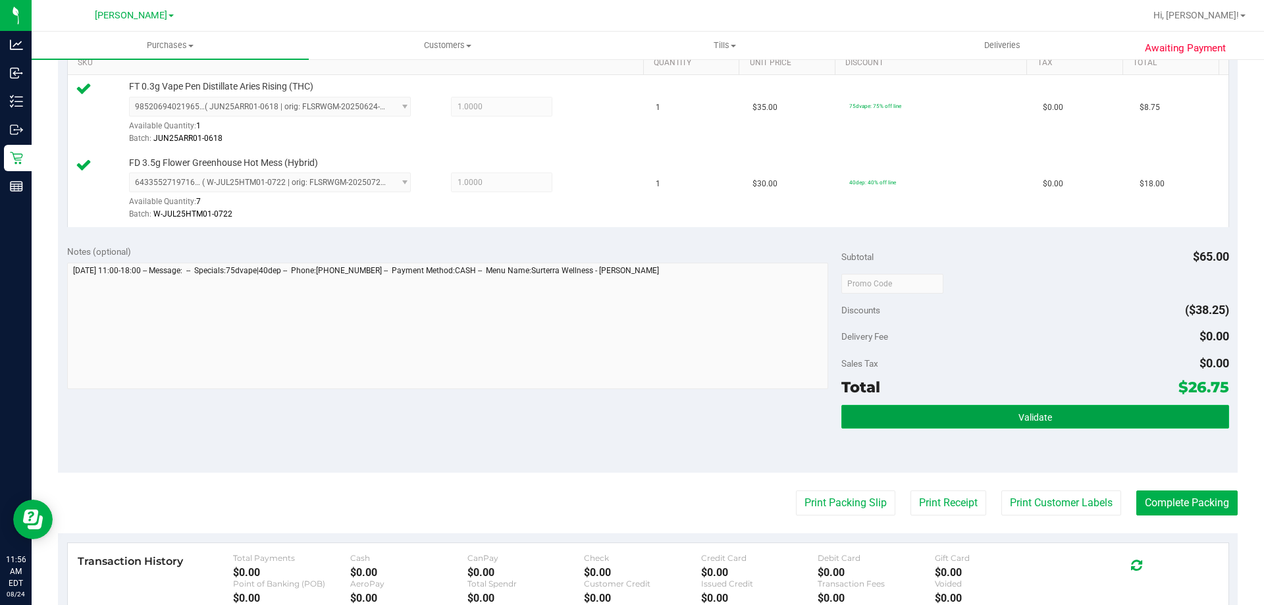
click at [1001, 408] on button "Validate" at bounding box center [1034, 417] width 387 height 24
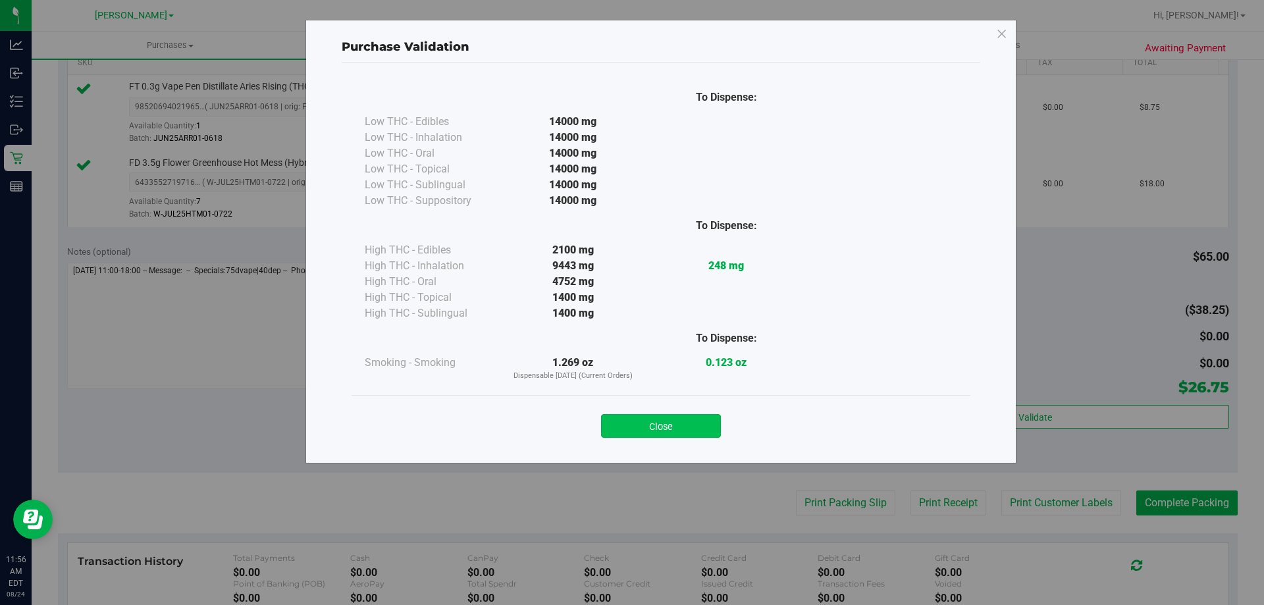
click at [687, 436] on button "Close" at bounding box center [661, 426] width 120 height 24
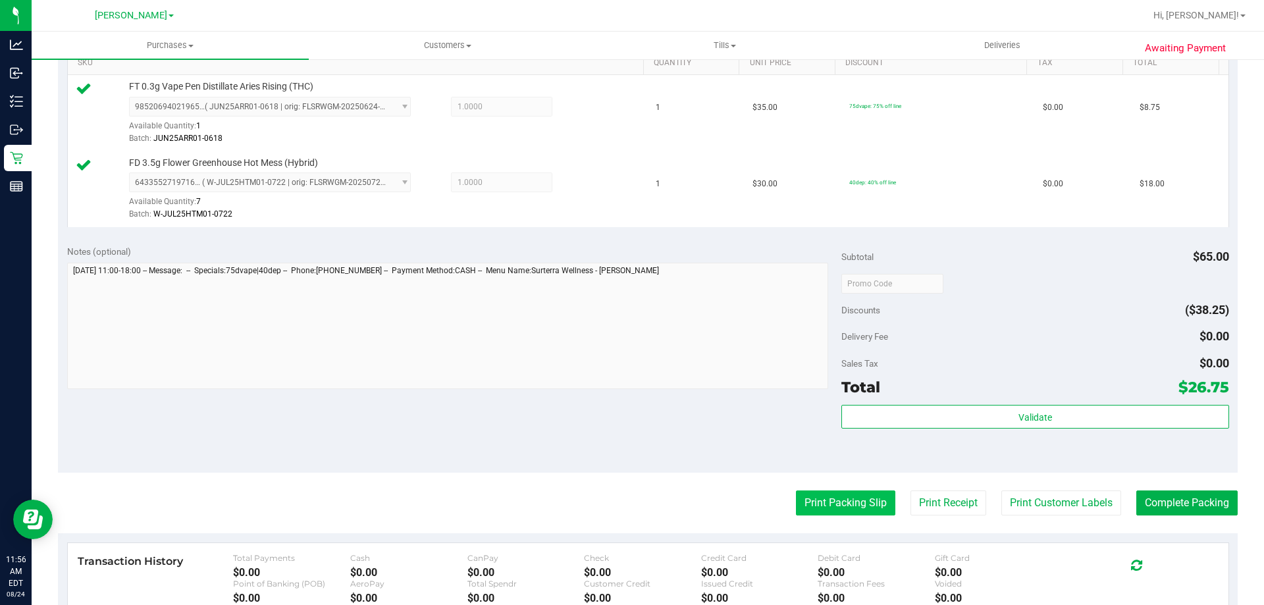
click at [826, 499] on button "Print Packing Slip" at bounding box center [845, 503] width 99 height 25
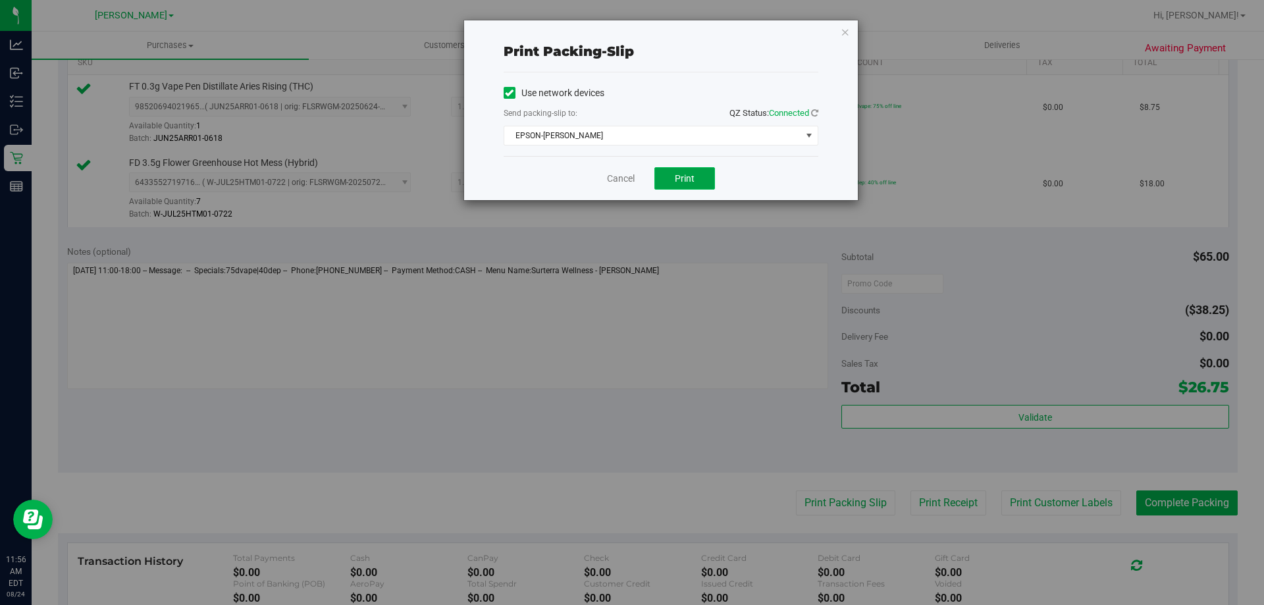
click at [704, 183] on button "Print" at bounding box center [684, 178] width 61 height 22
click at [843, 33] on icon "button" at bounding box center [845, 32] width 9 height 16
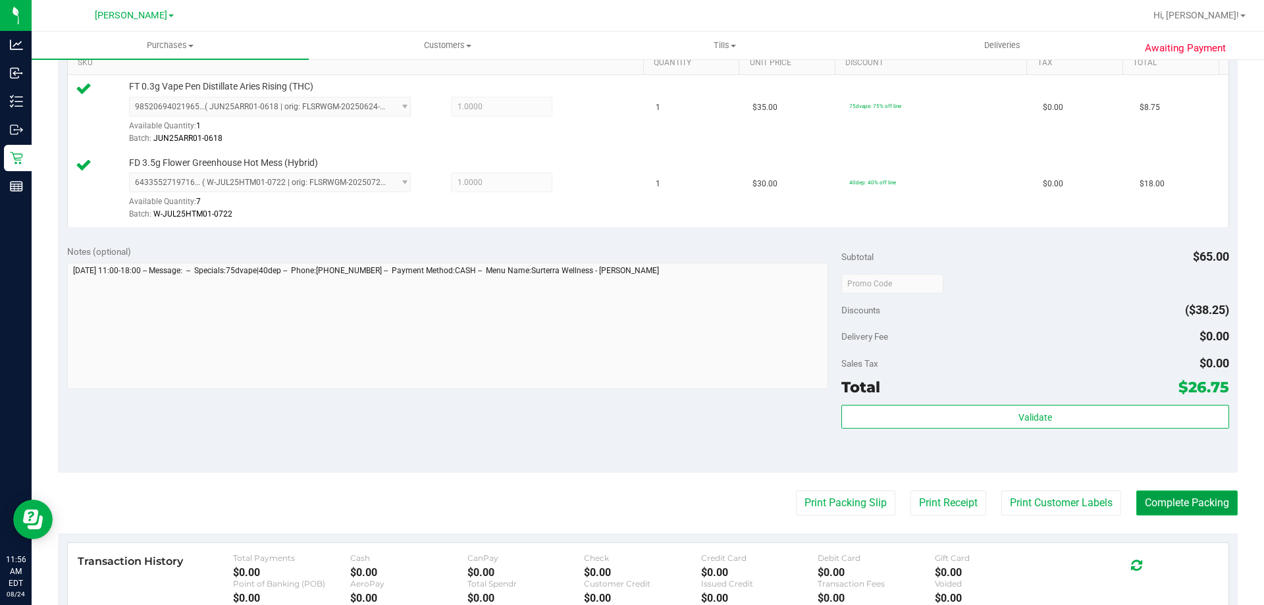
click at [1183, 504] on button "Complete Packing" at bounding box center [1186, 503] width 101 height 25
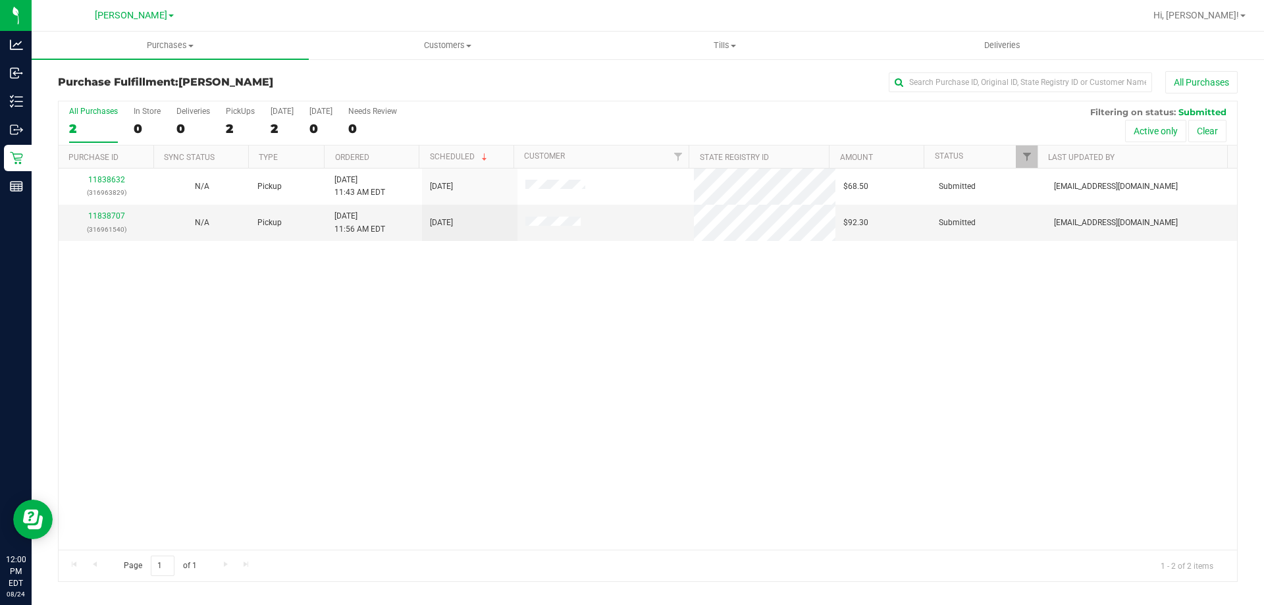
click at [355, 331] on div "11838632 (316963829) N/A Pickup [DATE] 11:43 AM EDT 8/24/2025 $68.50 Submitted …" at bounding box center [648, 359] width 1179 height 381
click at [119, 215] on link "11838707" at bounding box center [106, 215] width 37 height 9
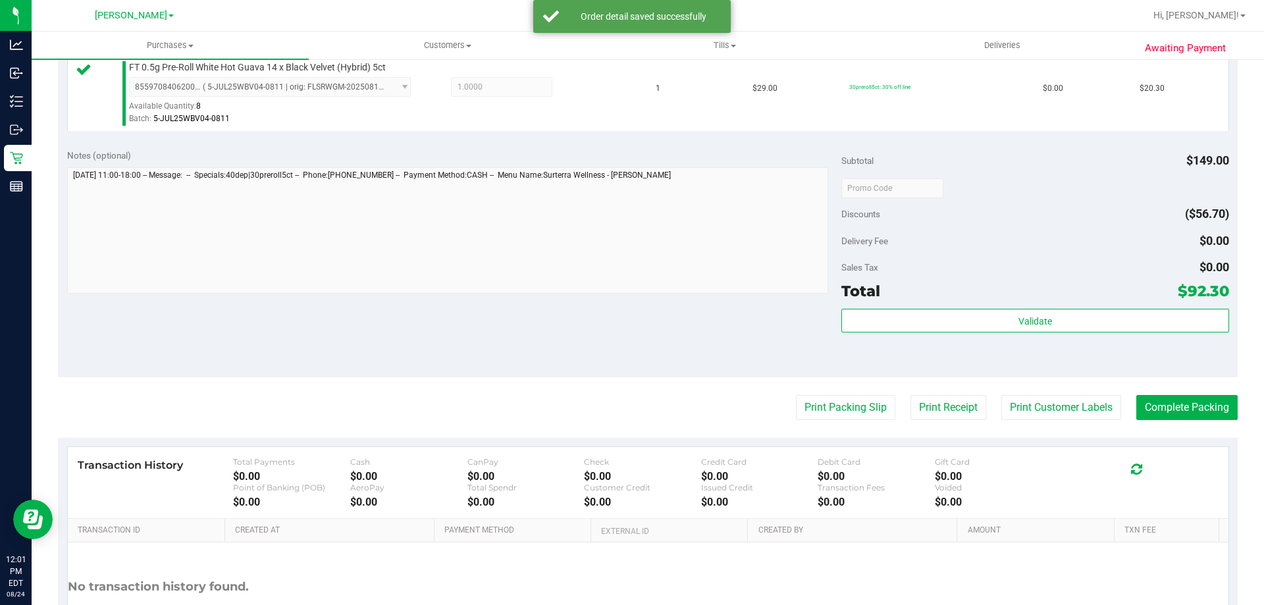
scroll to position [523, 0]
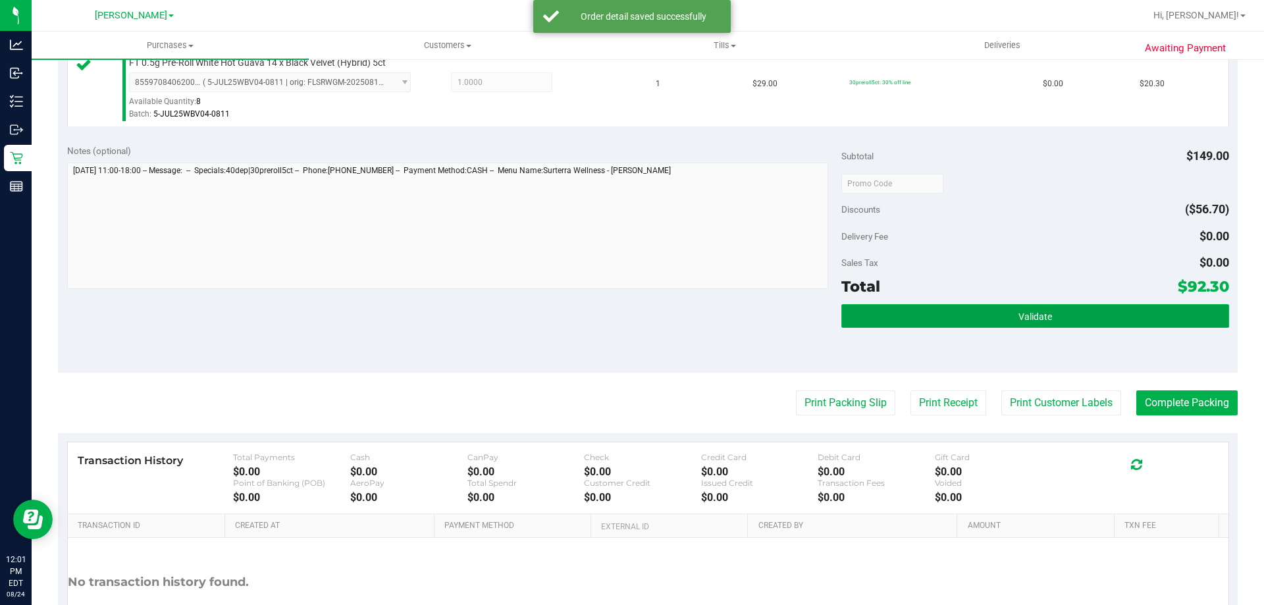
click at [994, 308] on button "Validate" at bounding box center [1034, 316] width 387 height 24
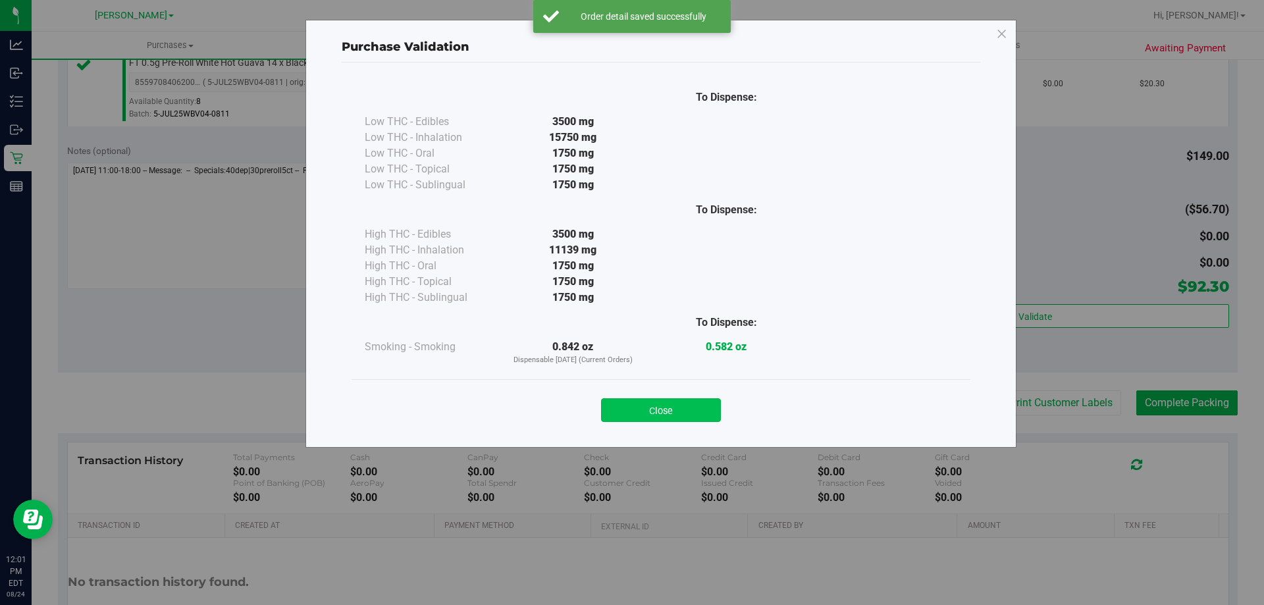
click at [694, 399] on button "Close" at bounding box center [661, 410] width 120 height 24
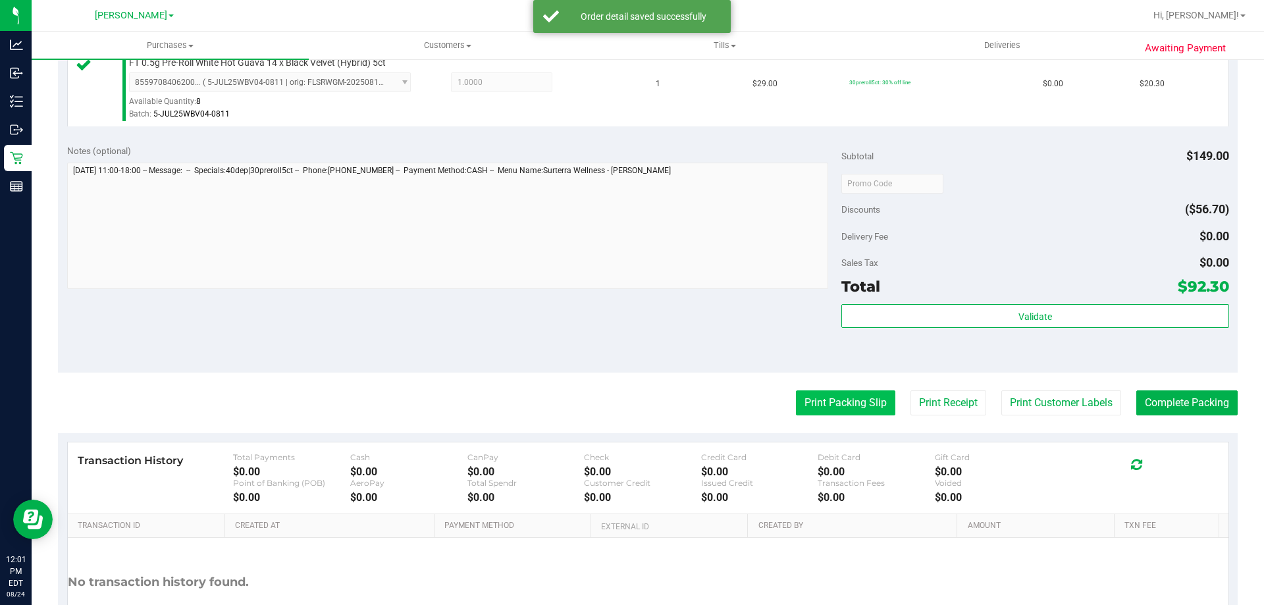
click at [824, 400] on button "Print Packing Slip" at bounding box center [845, 402] width 99 height 25
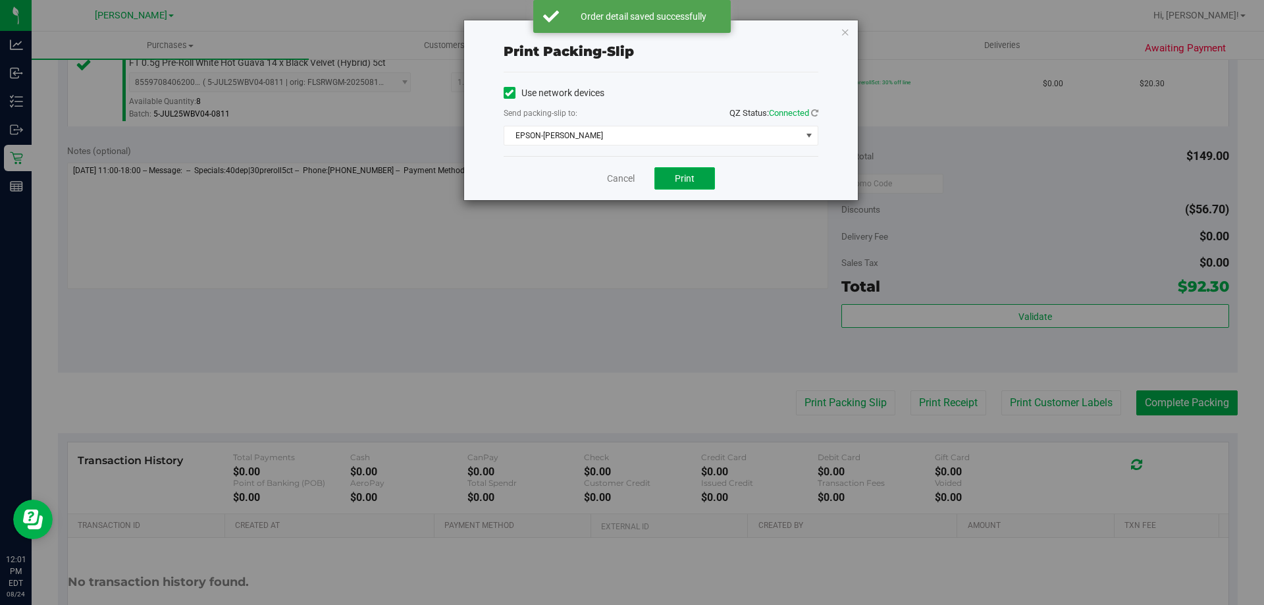
click at [690, 188] on button "Print" at bounding box center [684, 178] width 61 height 22
click at [841, 39] on icon "button" at bounding box center [845, 32] width 9 height 16
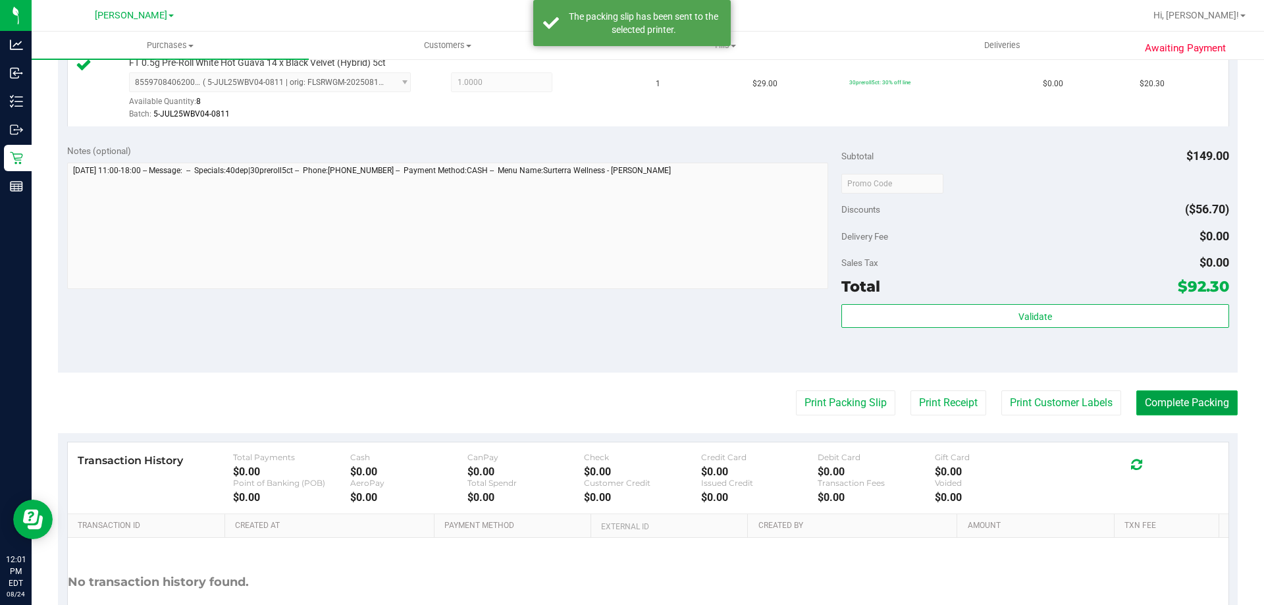
click at [1160, 411] on button "Complete Packing" at bounding box center [1186, 402] width 101 height 25
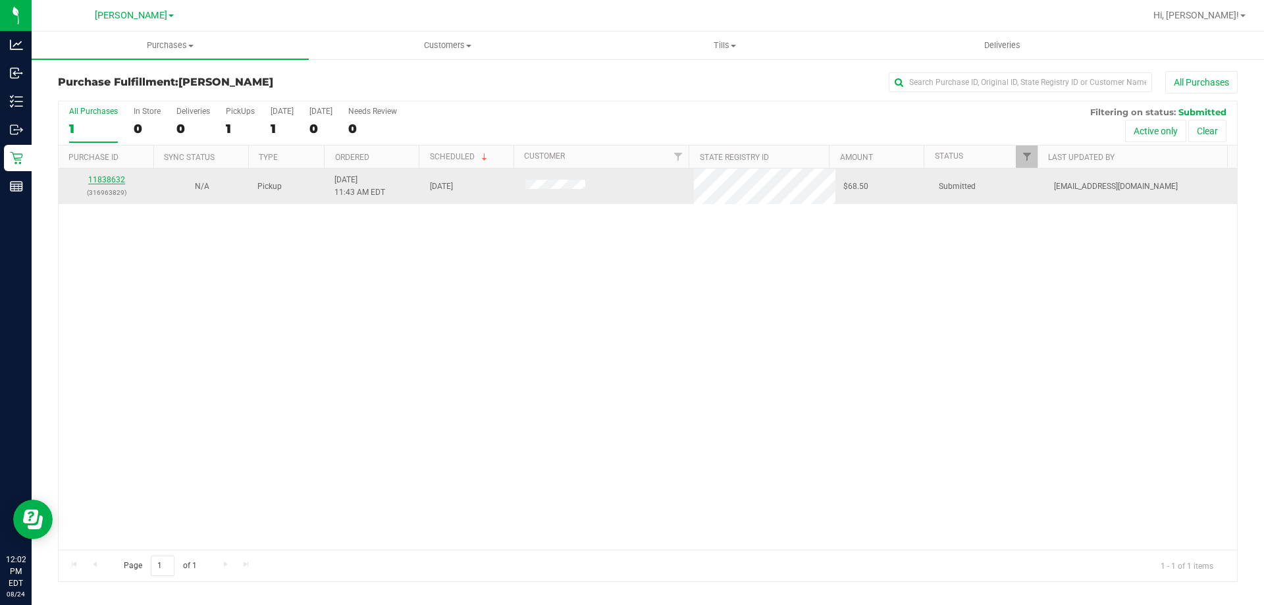
click at [94, 180] on link "11838632" at bounding box center [106, 179] width 37 height 9
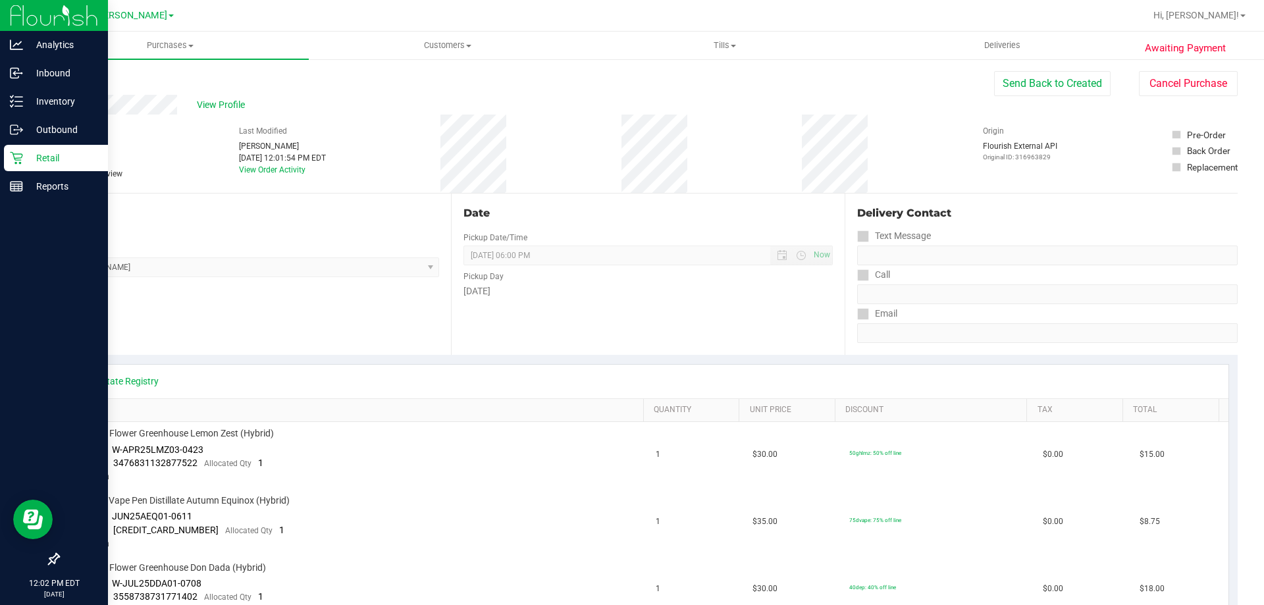
click at [22, 157] on icon at bounding box center [16, 158] width 13 height 13
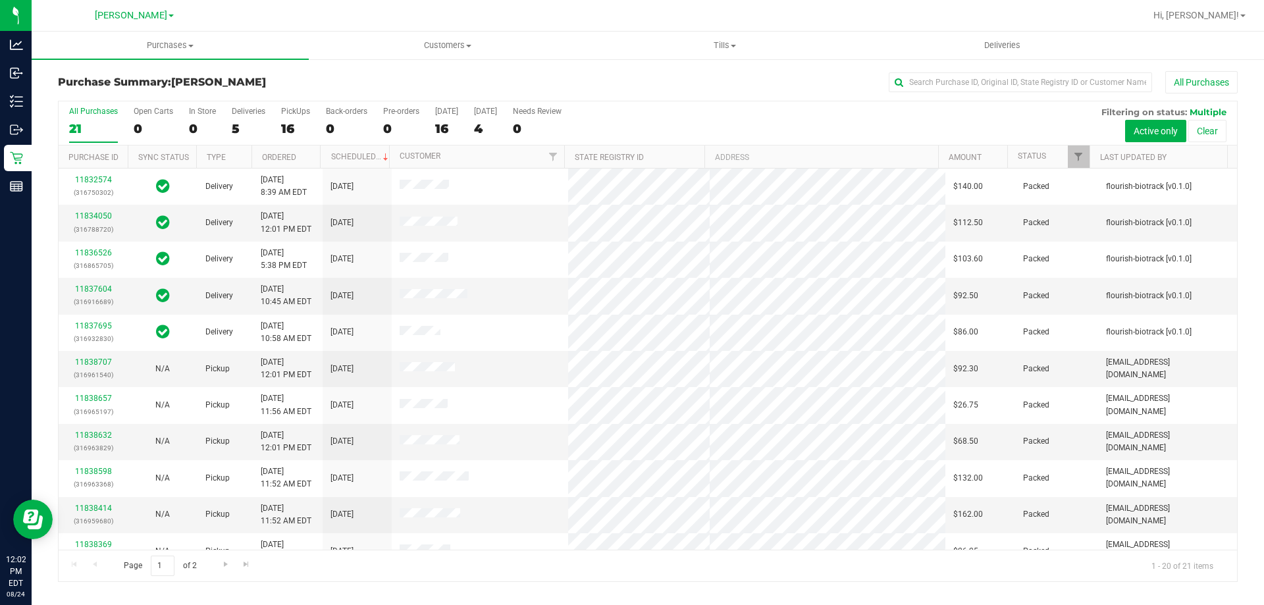
click at [288, 83] on h3 "Purchase Summary: [PERSON_NAME]" at bounding box center [254, 82] width 393 height 12
